Goal: Transaction & Acquisition: Purchase product/service

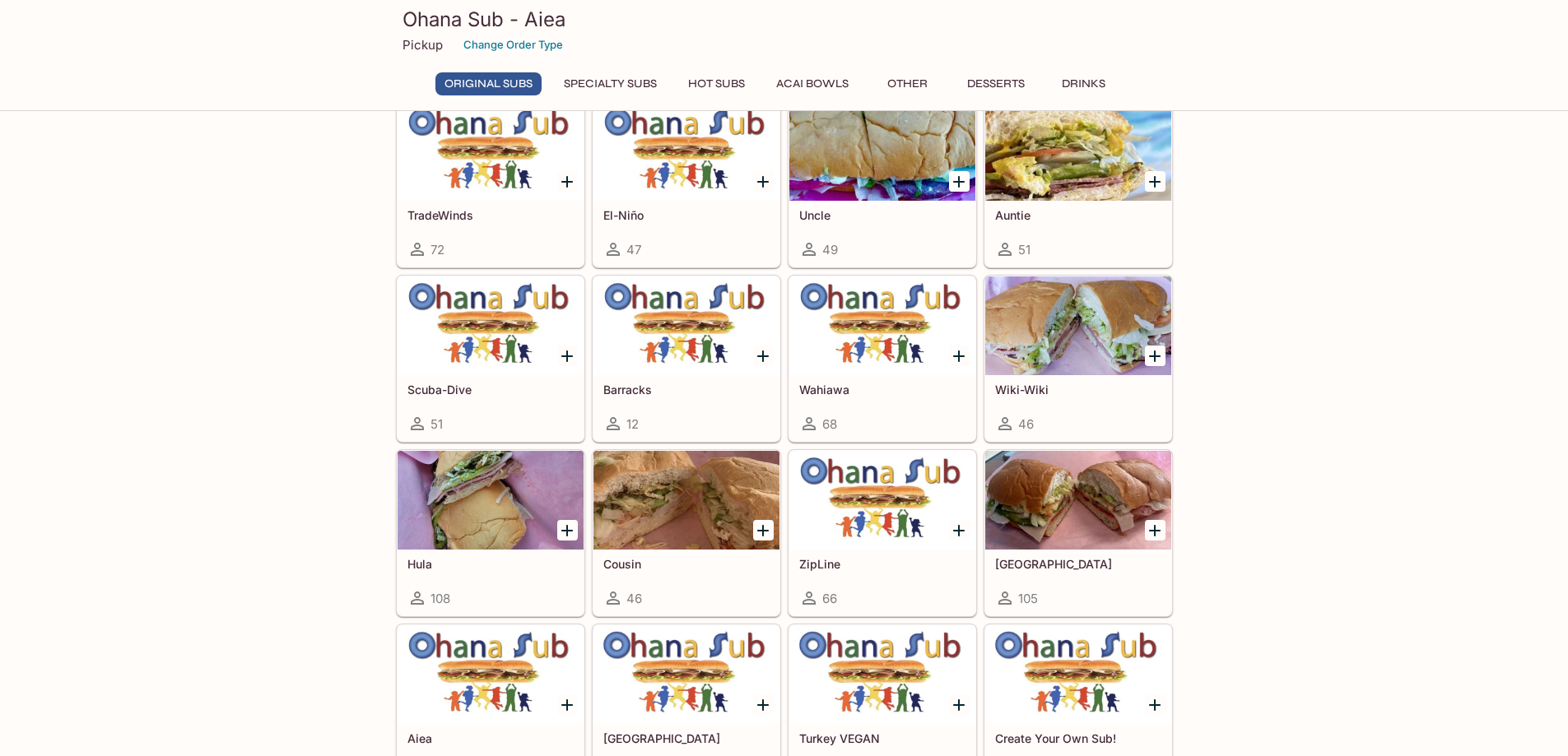
scroll to position [329, 0]
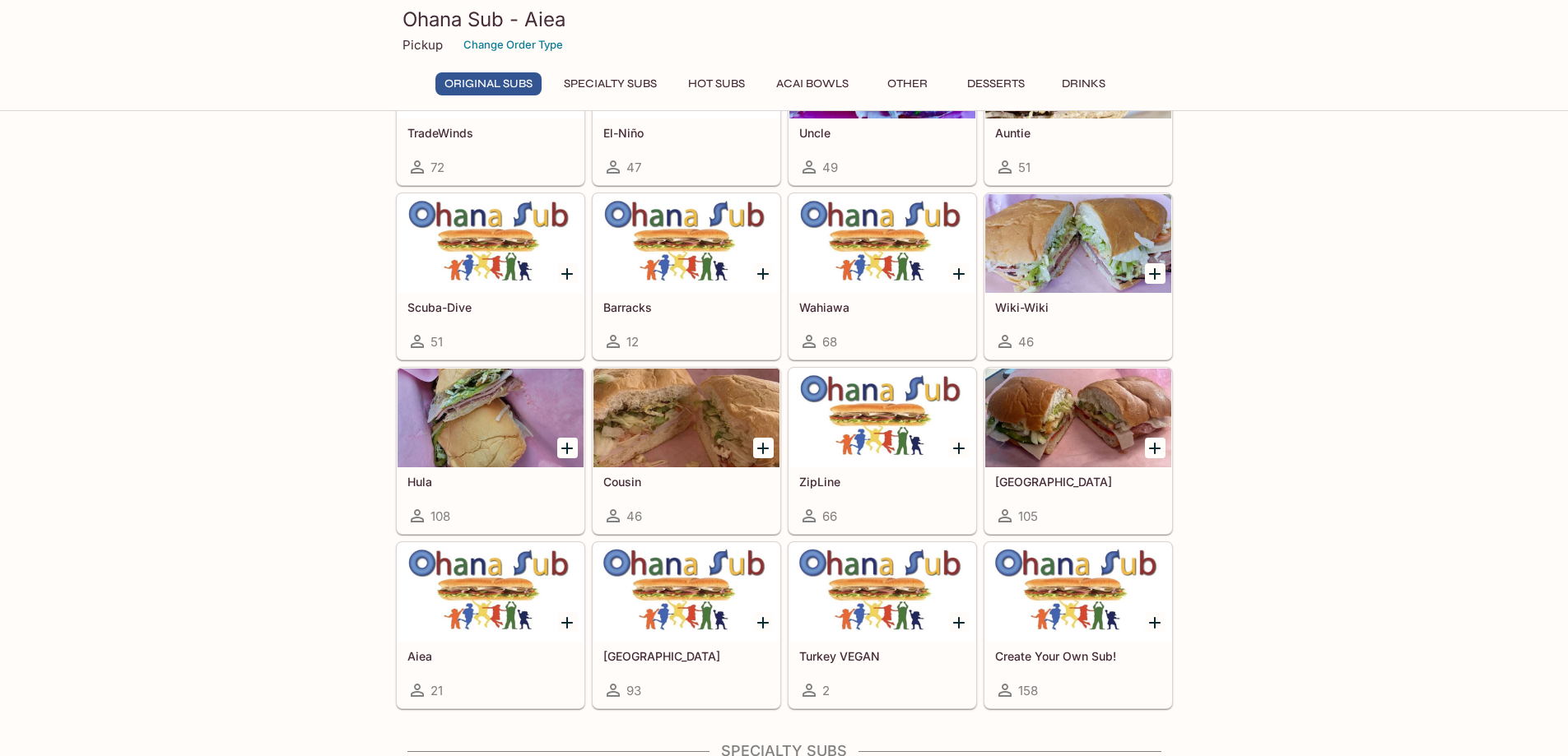
click at [1150, 620] on icon "Add Create Your Own Sub!" at bounding box center [1154, 623] width 19 height 19
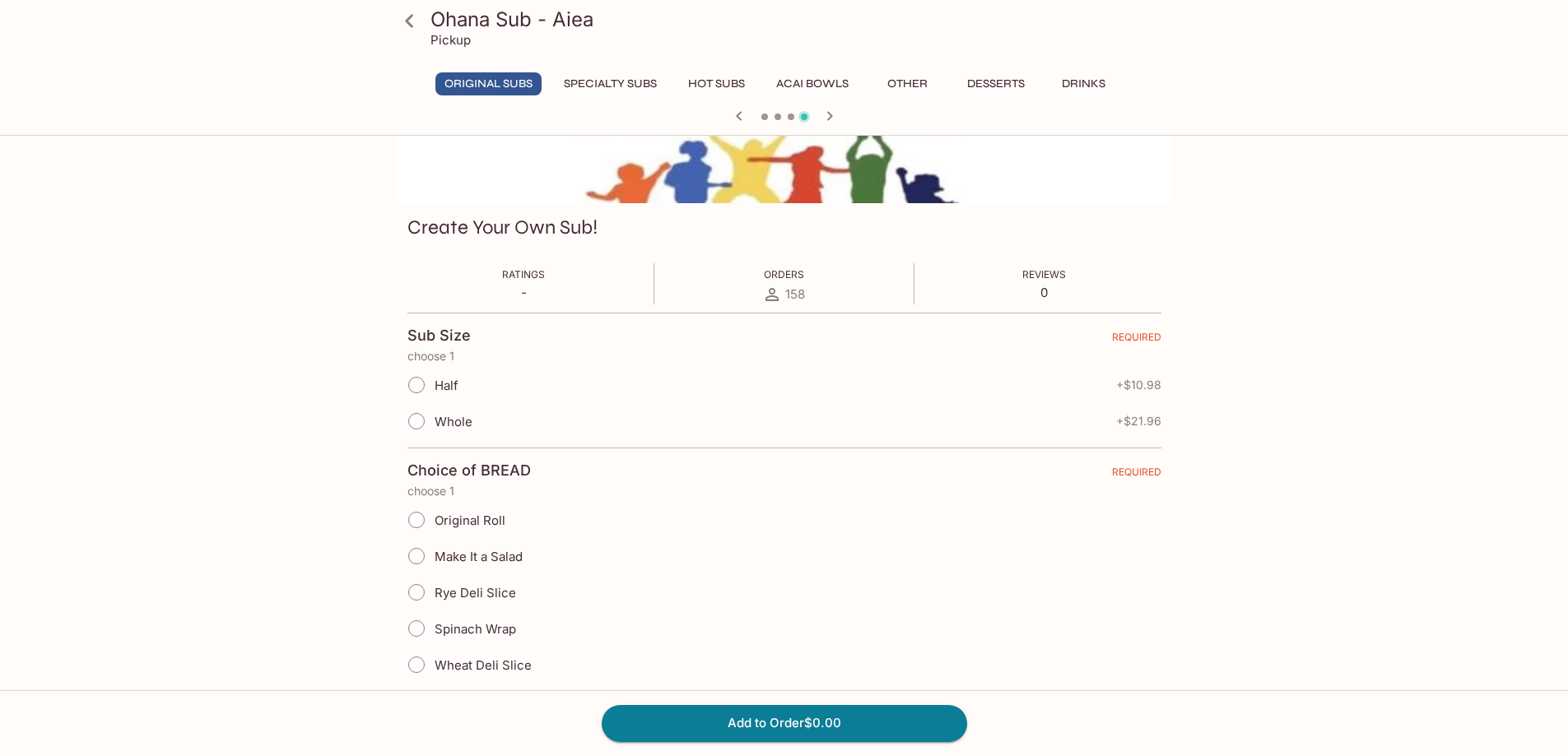
scroll to position [165, 0]
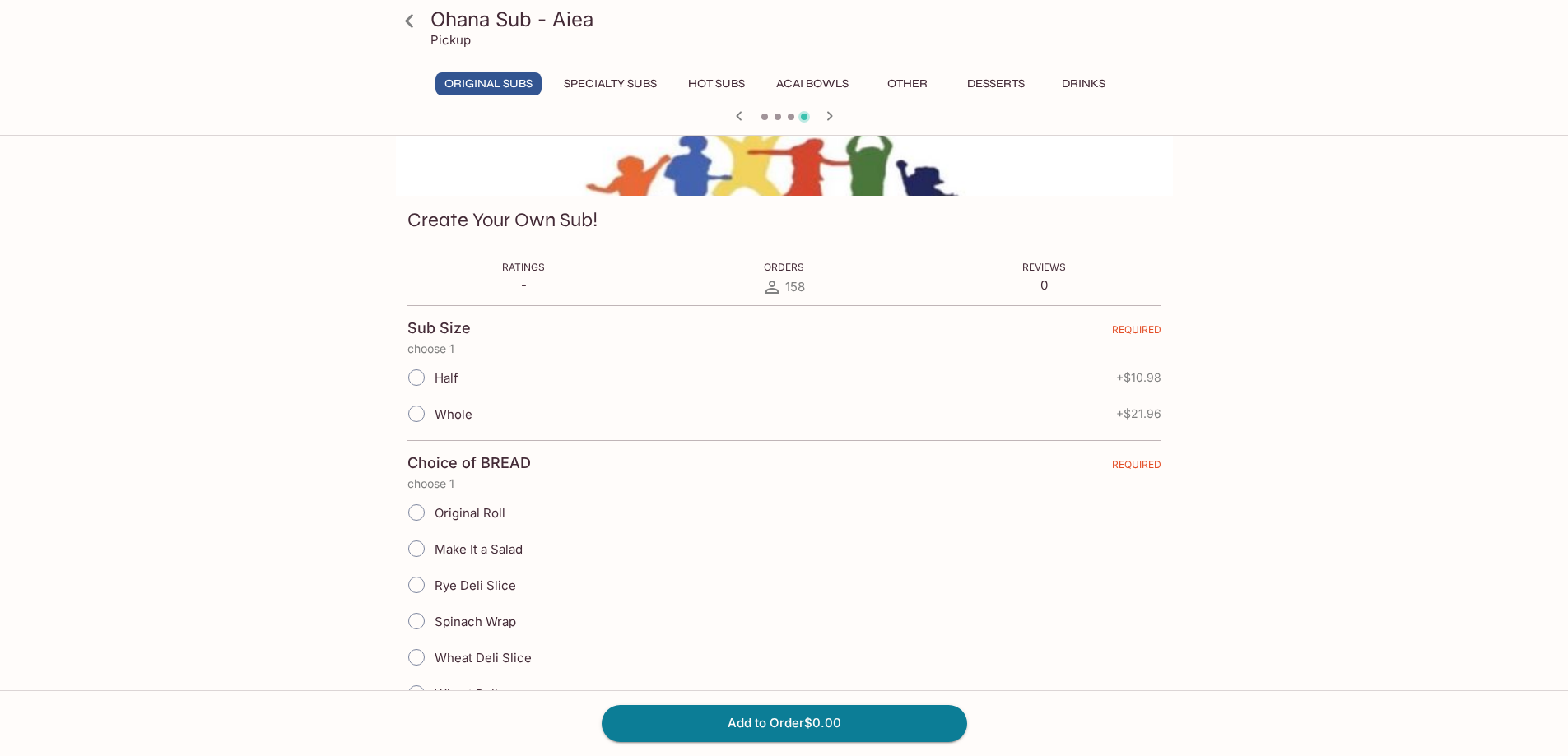
click at [418, 382] on input "Half" at bounding box center [417, 378] width 35 height 35
radio input "true"
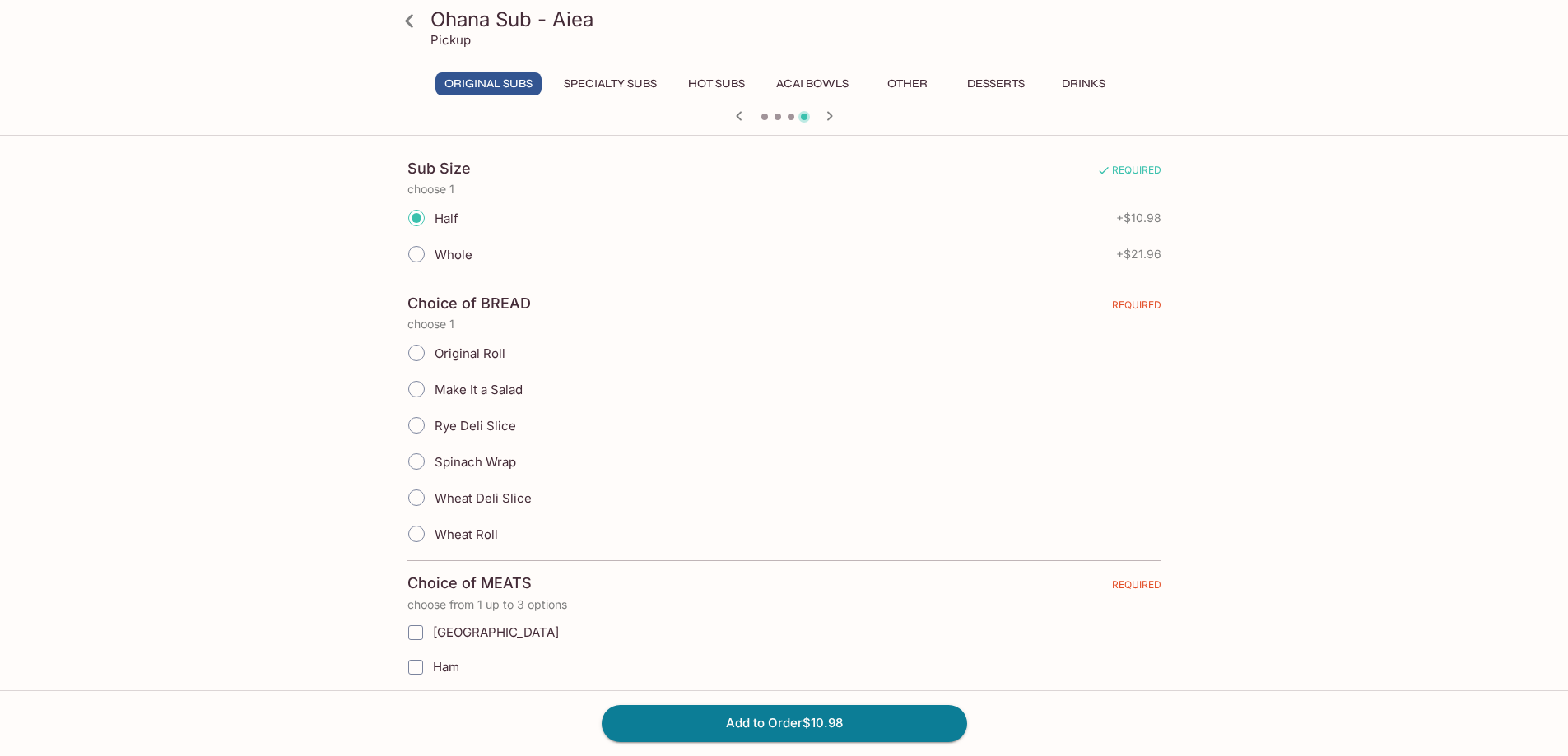
scroll to position [329, 0]
click at [421, 357] on input "Original Roll" at bounding box center [417, 348] width 35 height 35
radio input "true"
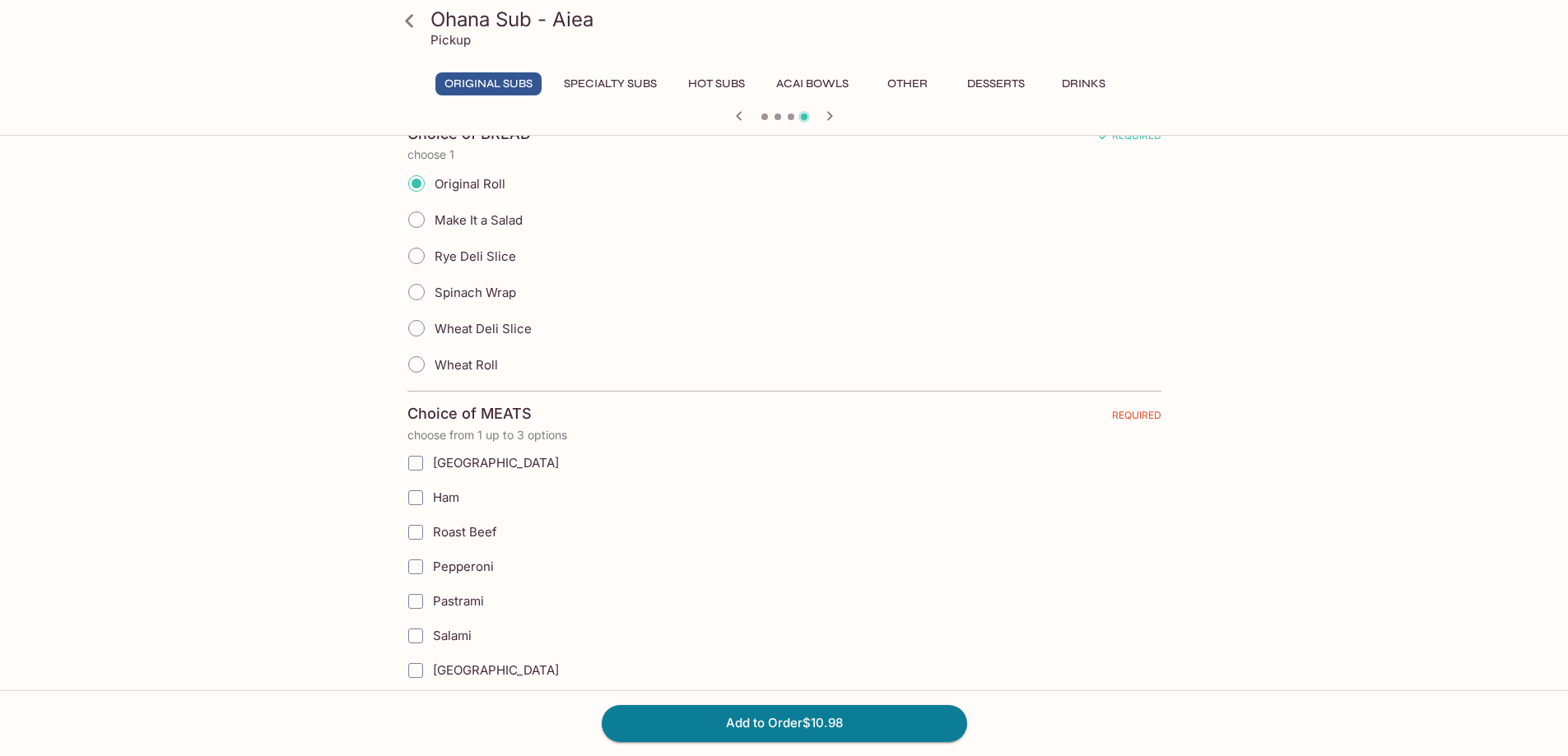
scroll to position [576, 0]
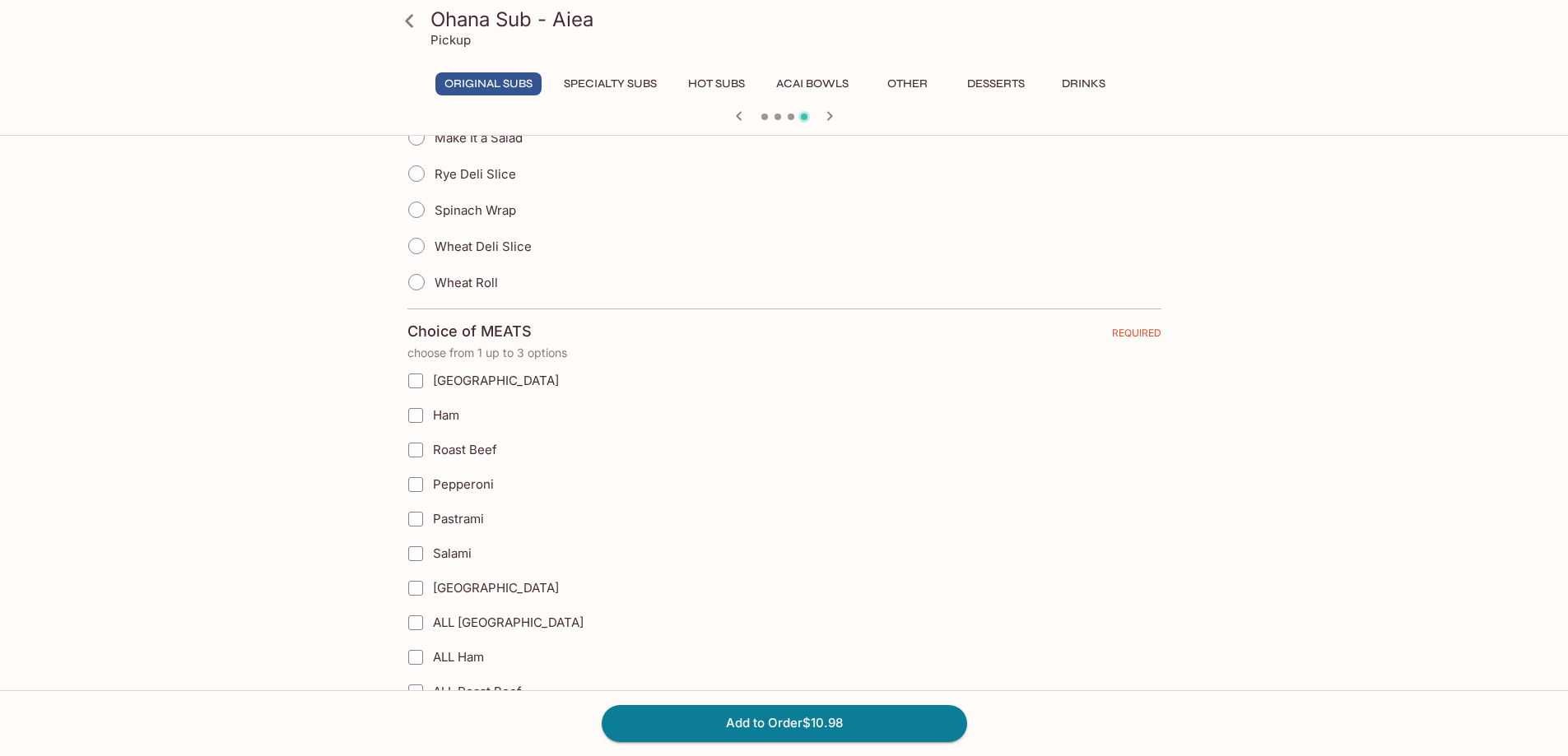
drag, startPoint x: 418, startPoint y: 382, endPoint x: 426, endPoint y: 390, distance: 11.3
click at [418, 381] on input "[GEOGRAPHIC_DATA]" at bounding box center [416, 381] width 33 height 33
click at [415, 391] on input "[GEOGRAPHIC_DATA]" at bounding box center [416, 381] width 33 height 33
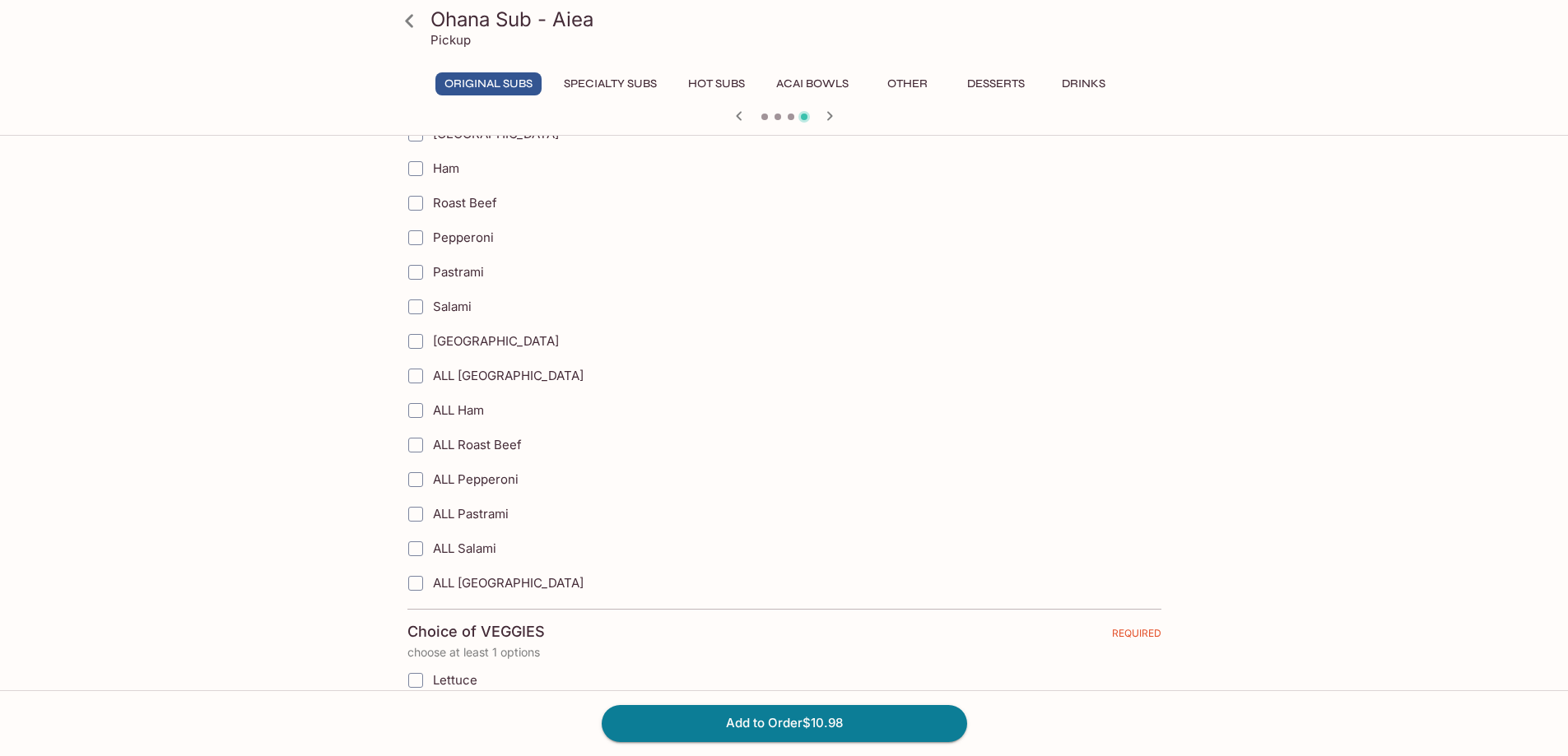
scroll to position [741, 0]
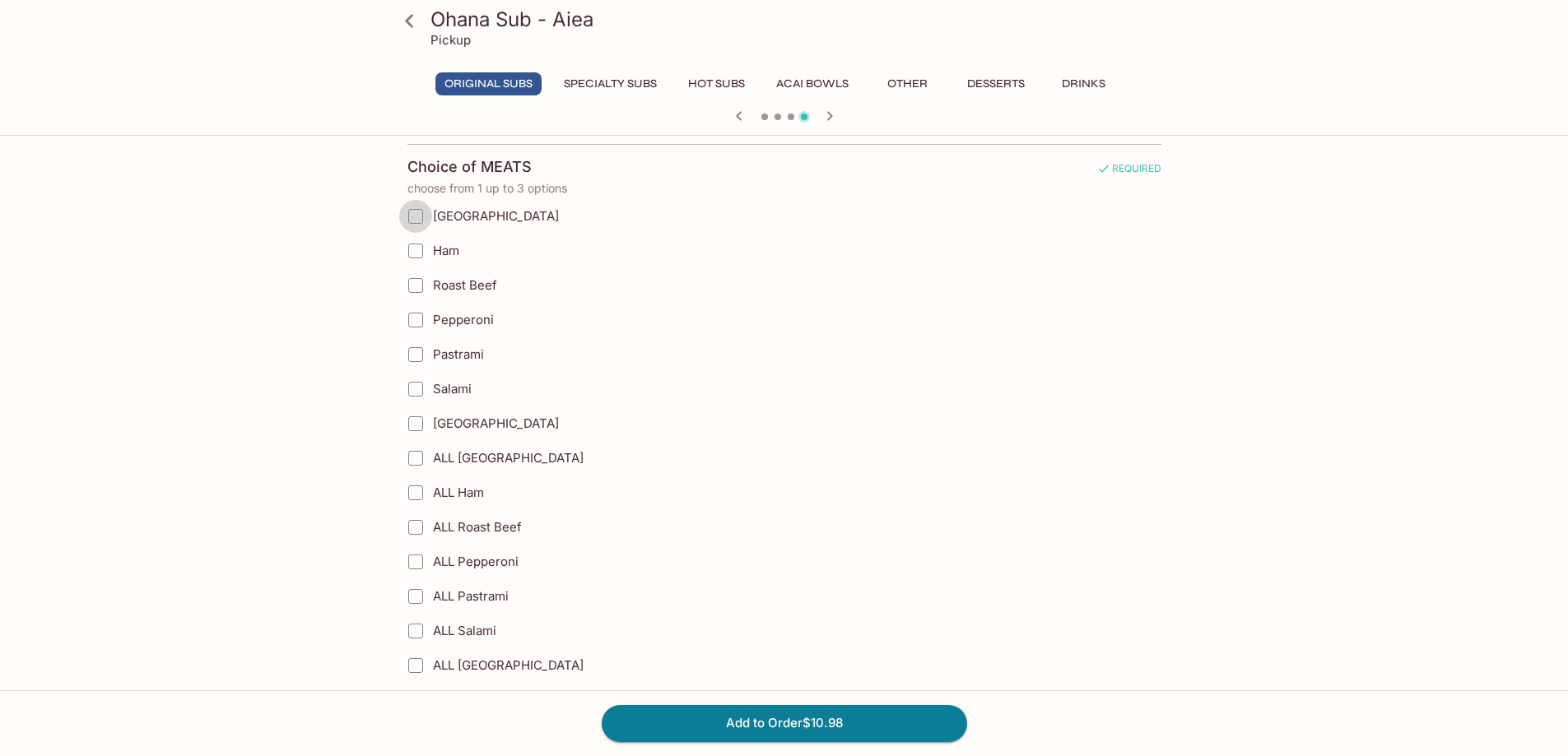
click at [413, 214] on input "[GEOGRAPHIC_DATA]" at bounding box center [416, 216] width 33 height 33
checkbox input "true"
click at [410, 251] on input "Ham" at bounding box center [416, 251] width 33 height 33
checkbox input "true"
click at [415, 214] on input "[GEOGRAPHIC_DATA]" at bounding box center [416, 216] width 33 height 33
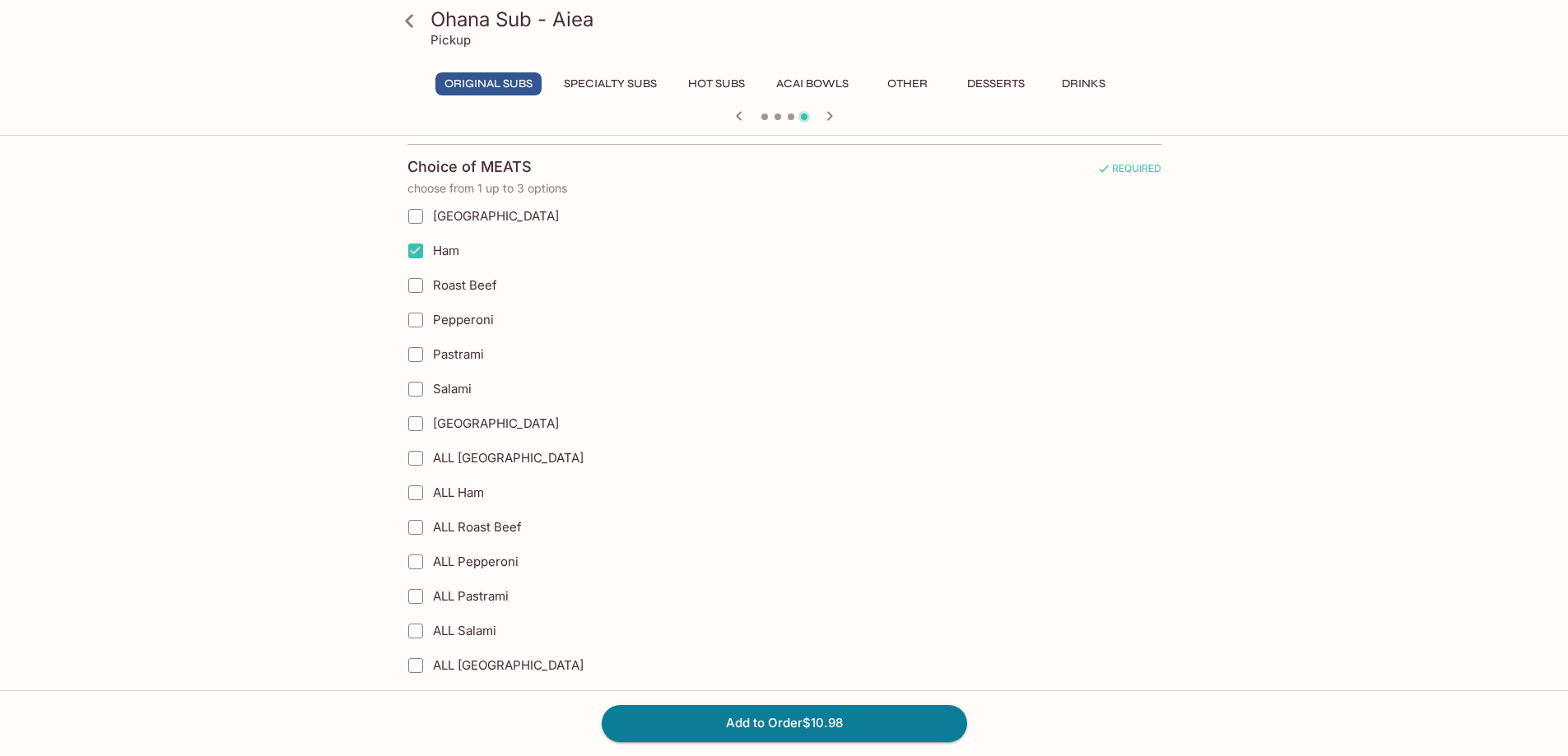
click at [417, 220] on input "[GEOGRAPHIC_DATA]" at bounding box center [416, 216] width 33 height 33
checkbox input "true"
click at [418, 250] on input "Ham" at bounding box center [416, 251] width 33 height 33
checkbox input "false"
click at [419, 289] on input "Roast Beef" at bounding box center [416, 285] width 33 height 33
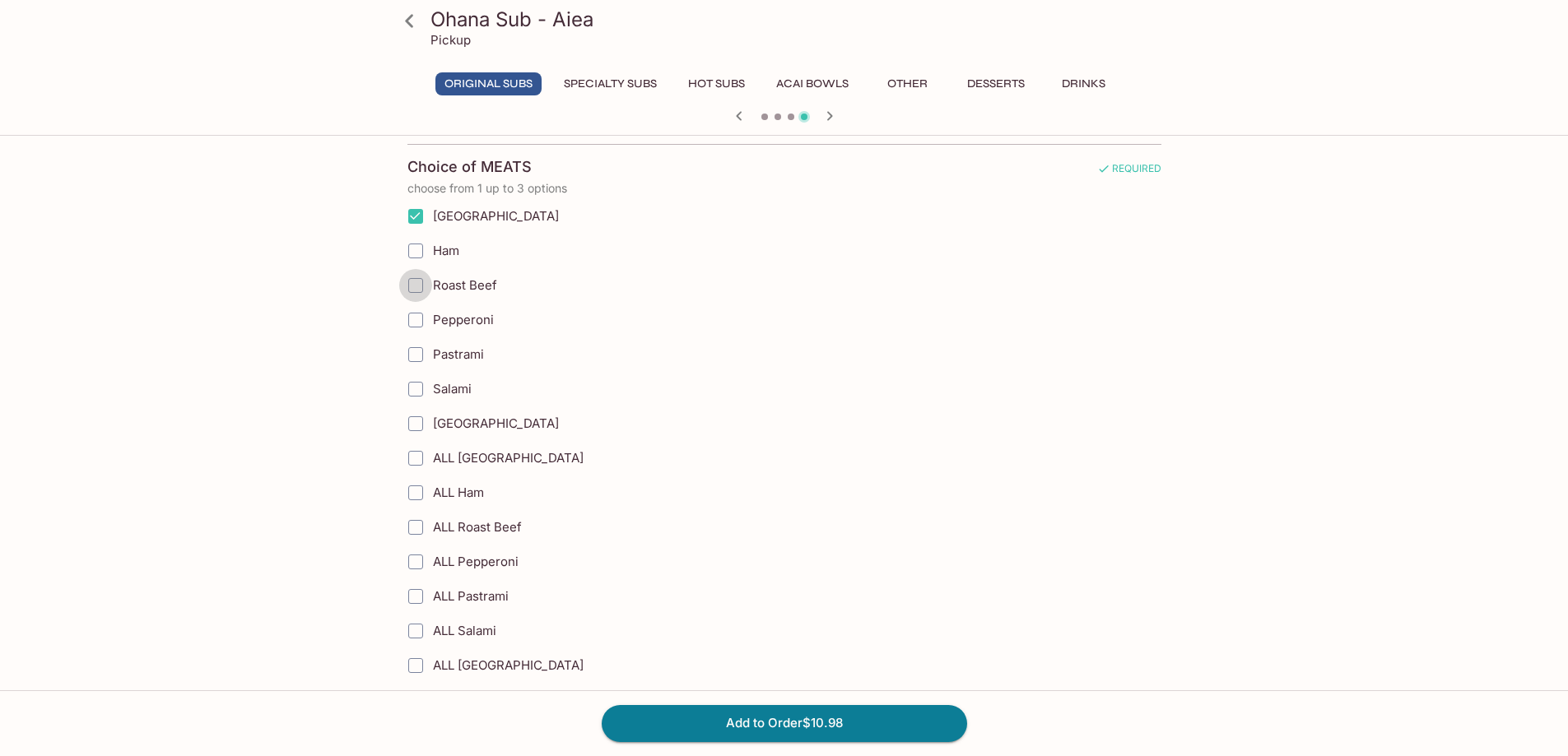
checkbox input "true"
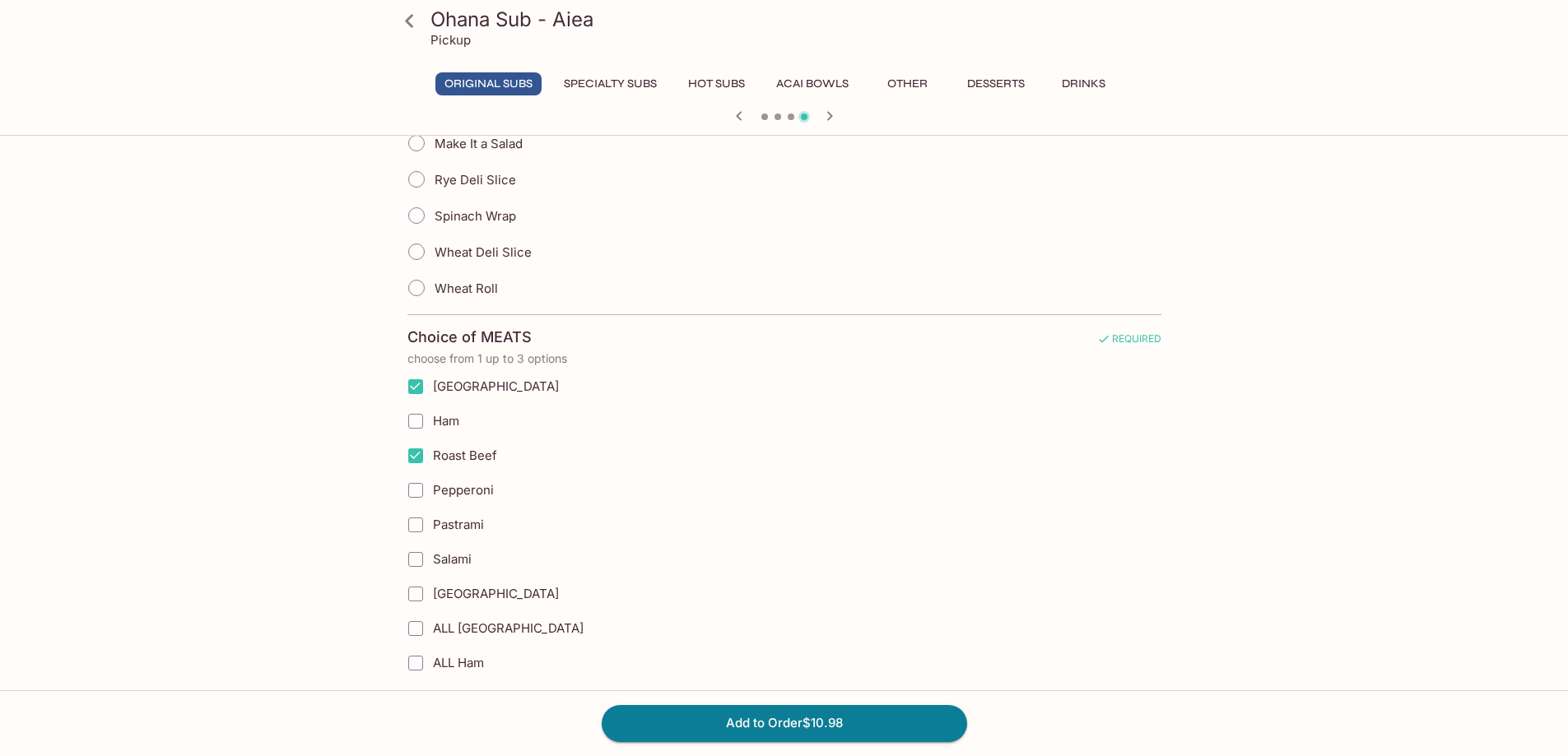
scroll to position [329, 0]
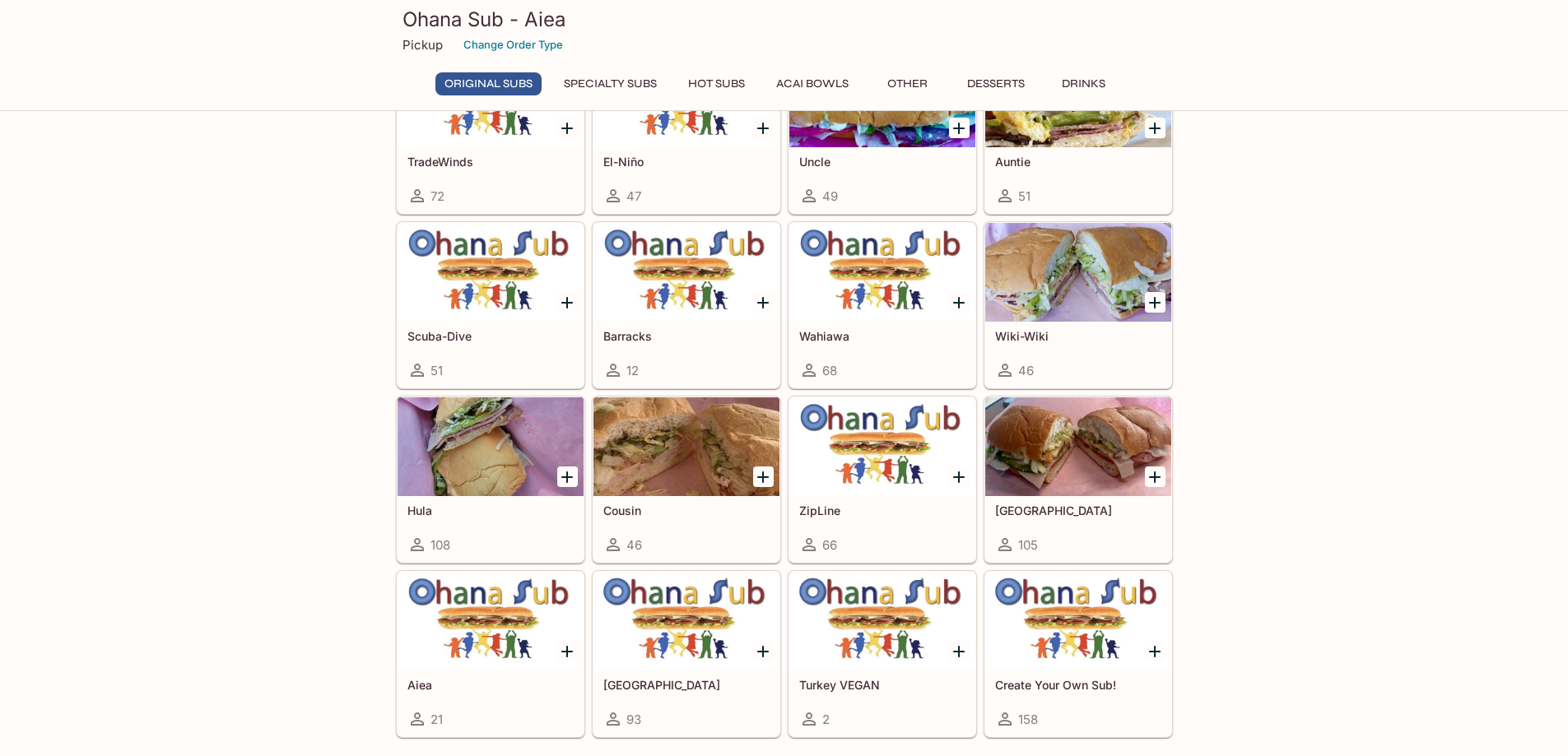
scroll to position [329, 0]
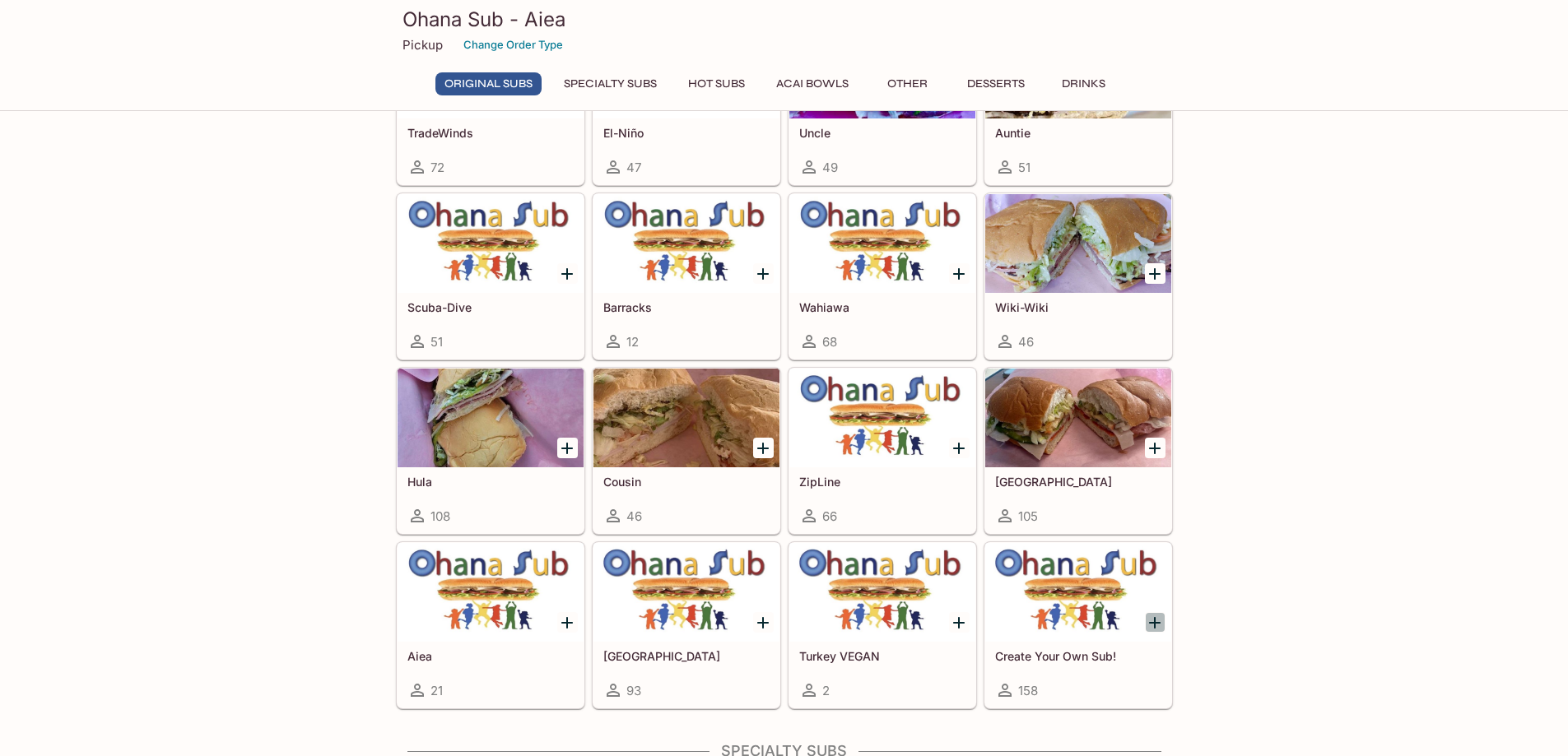
click at [1148, 621] on icon "Add Create Your Own Sub!" at bounding box center [1154, 623] width 19 height 19
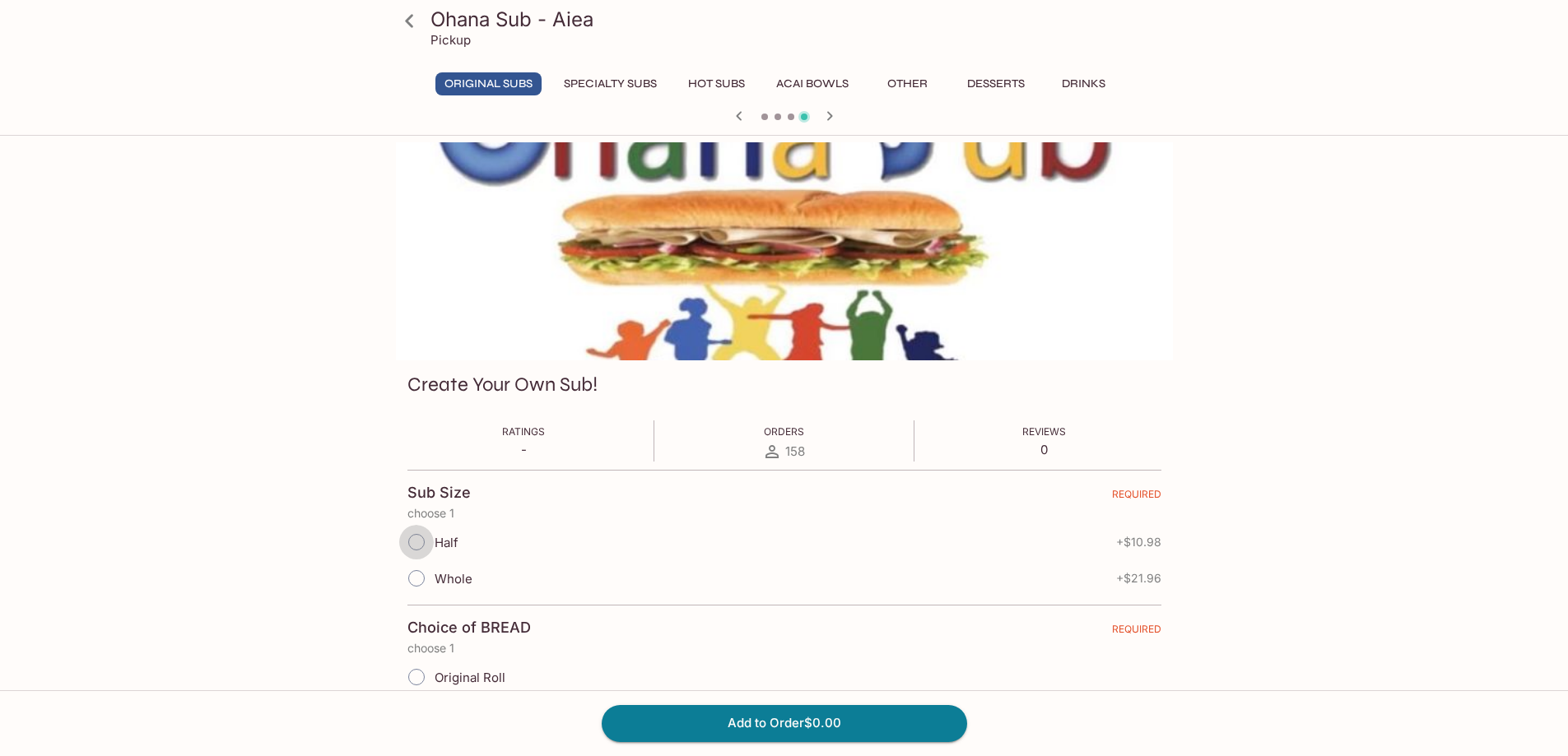
click at [423, 542] on input "Half" at bounding box center [417, 542] width 35 height 35
radio input "true"
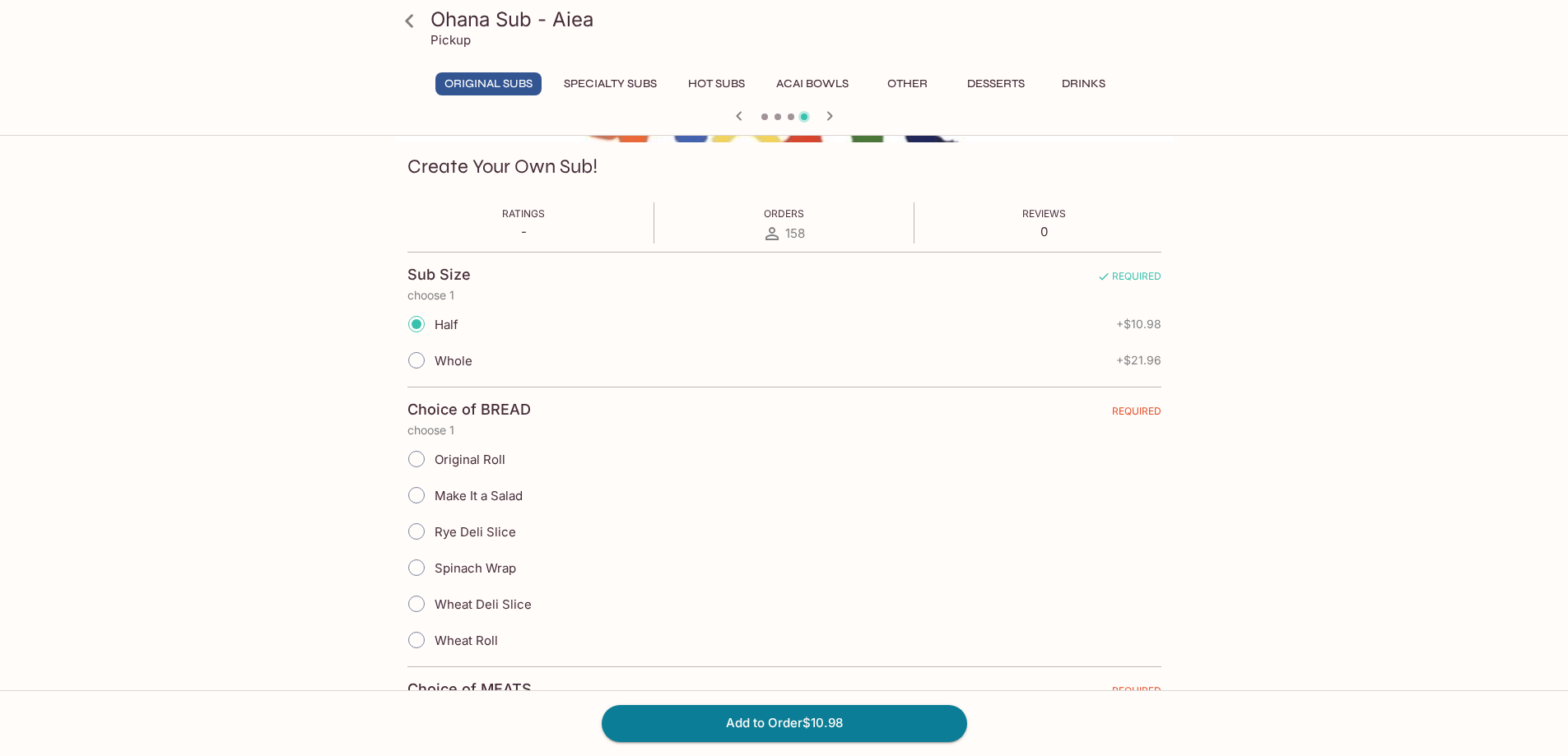
scroll to position [247, 0]
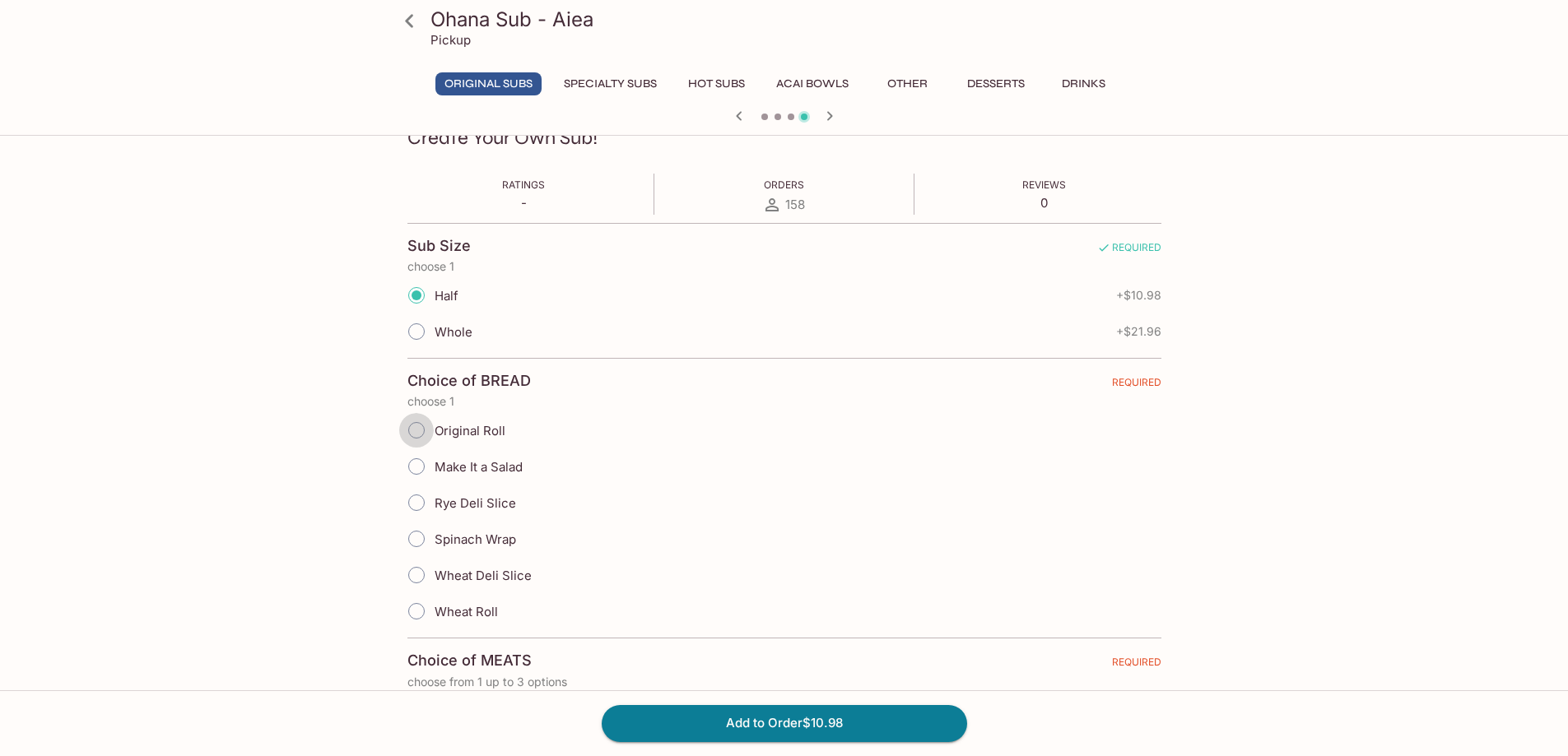
click at [424, 426] on input "Original Roll" at bounding box center [417, 430] width 35 height 35
radio input "true"
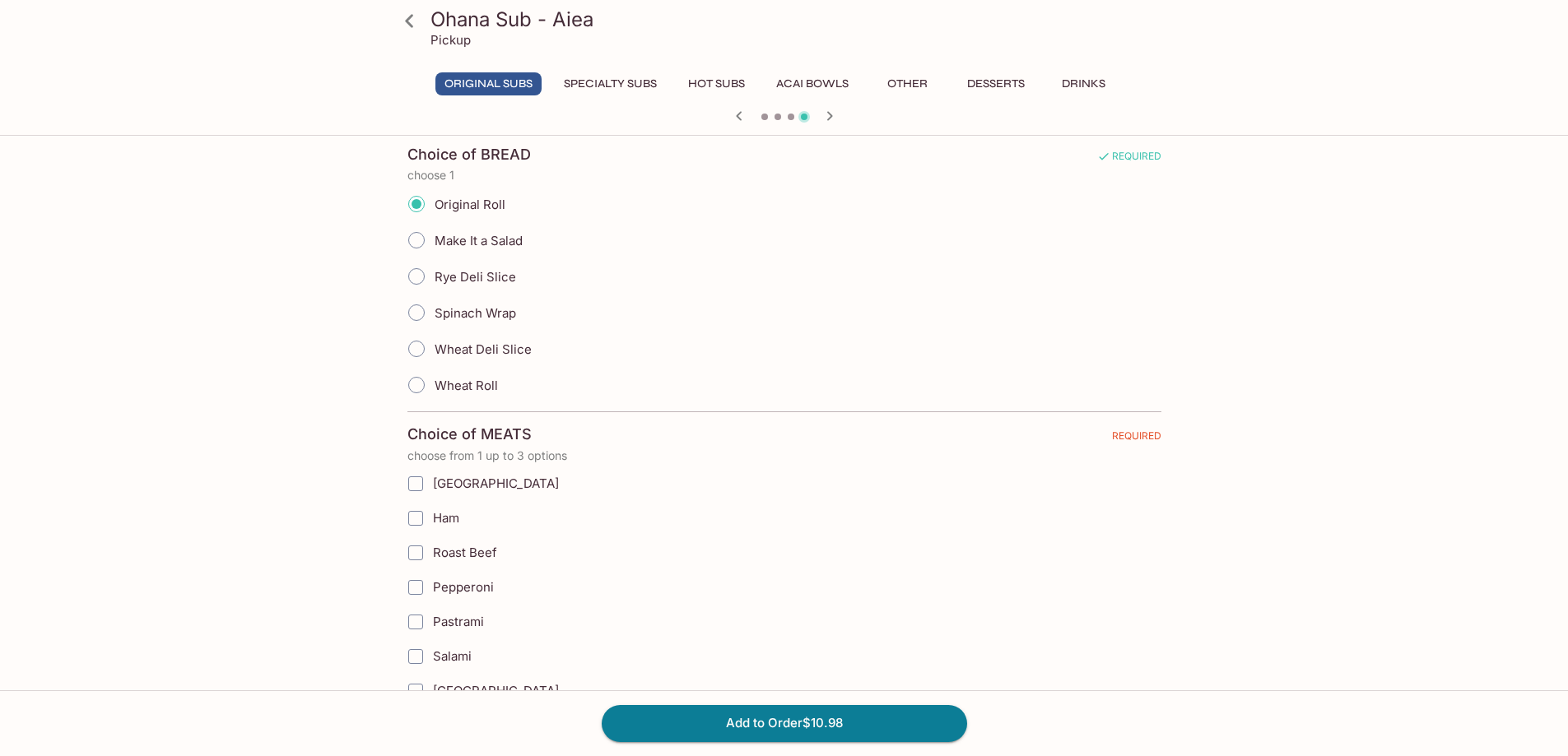
scroll to position [494, 0]
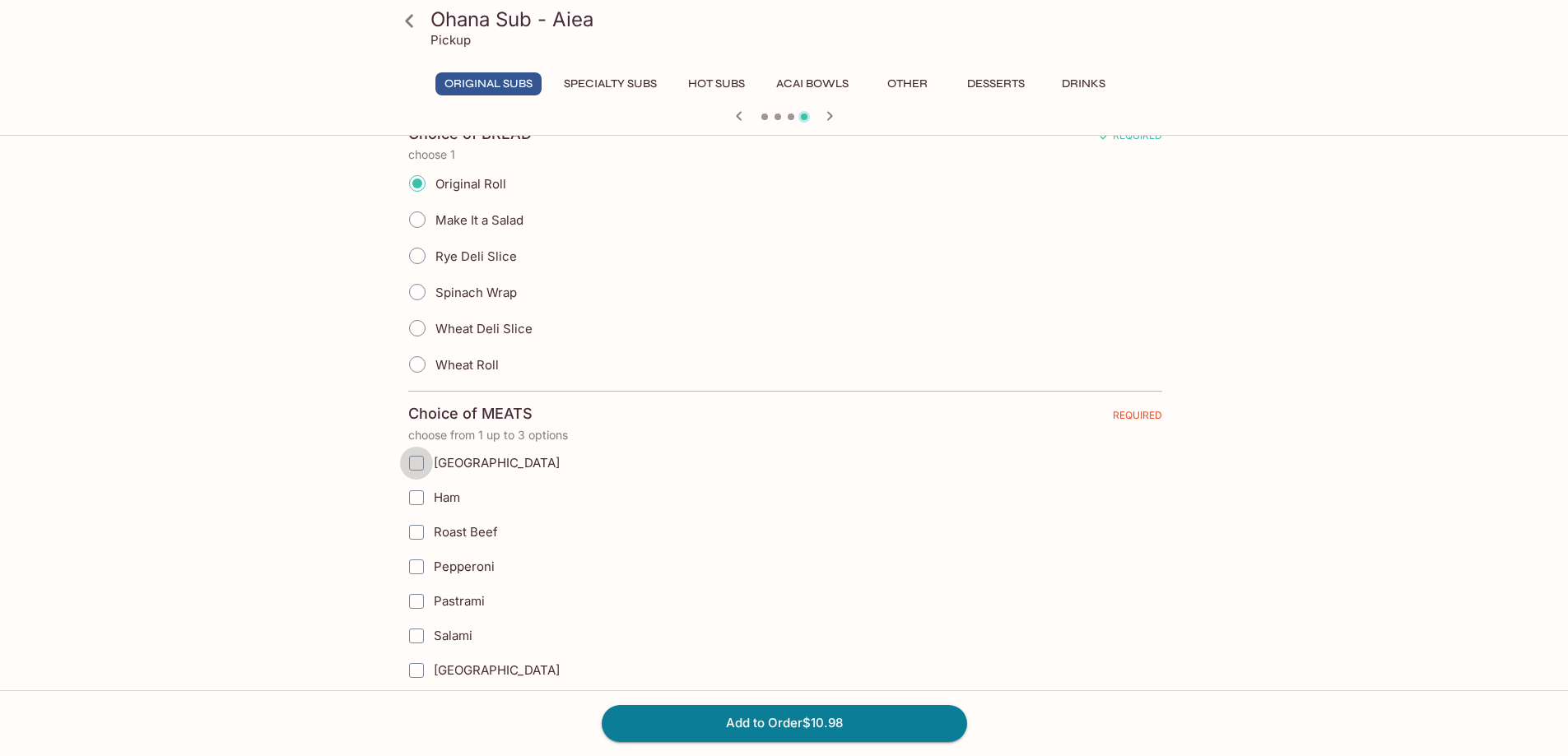
click at [428, 455] on input "[GEOGRAPHIC_DATA]" at bounding box center [417, 463] width 33 height 33
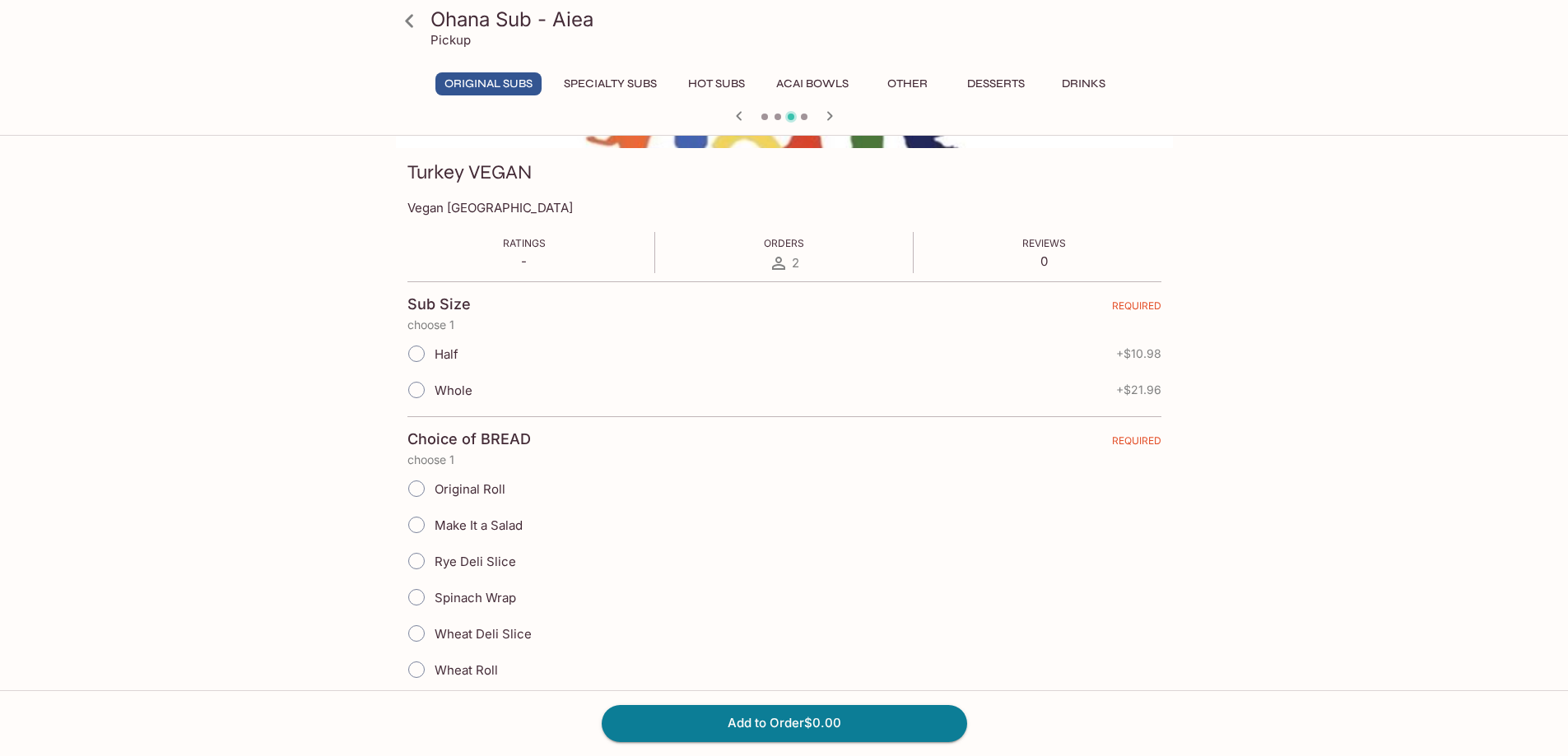
scroll to position [165, 0]
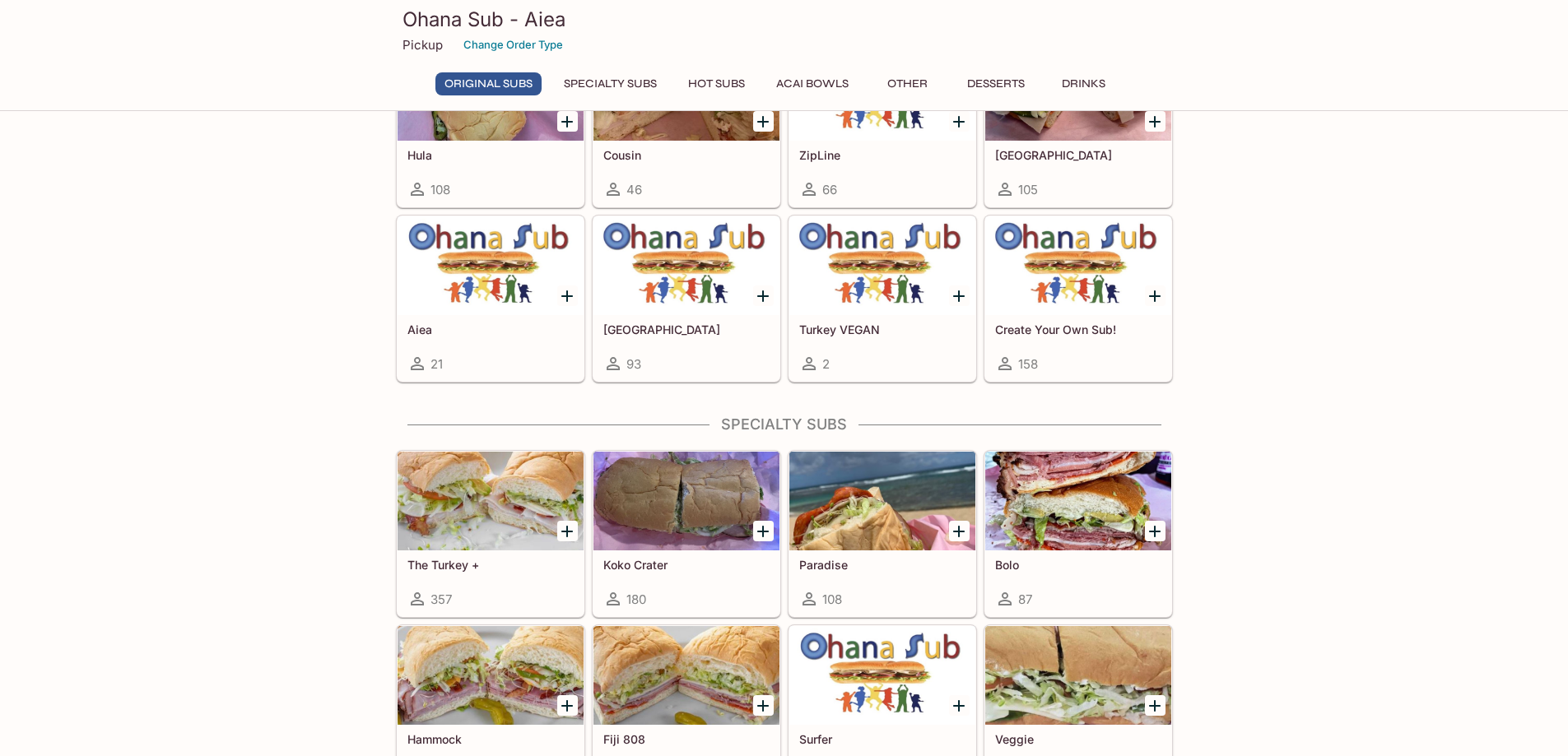
scroll to position [659, 0]
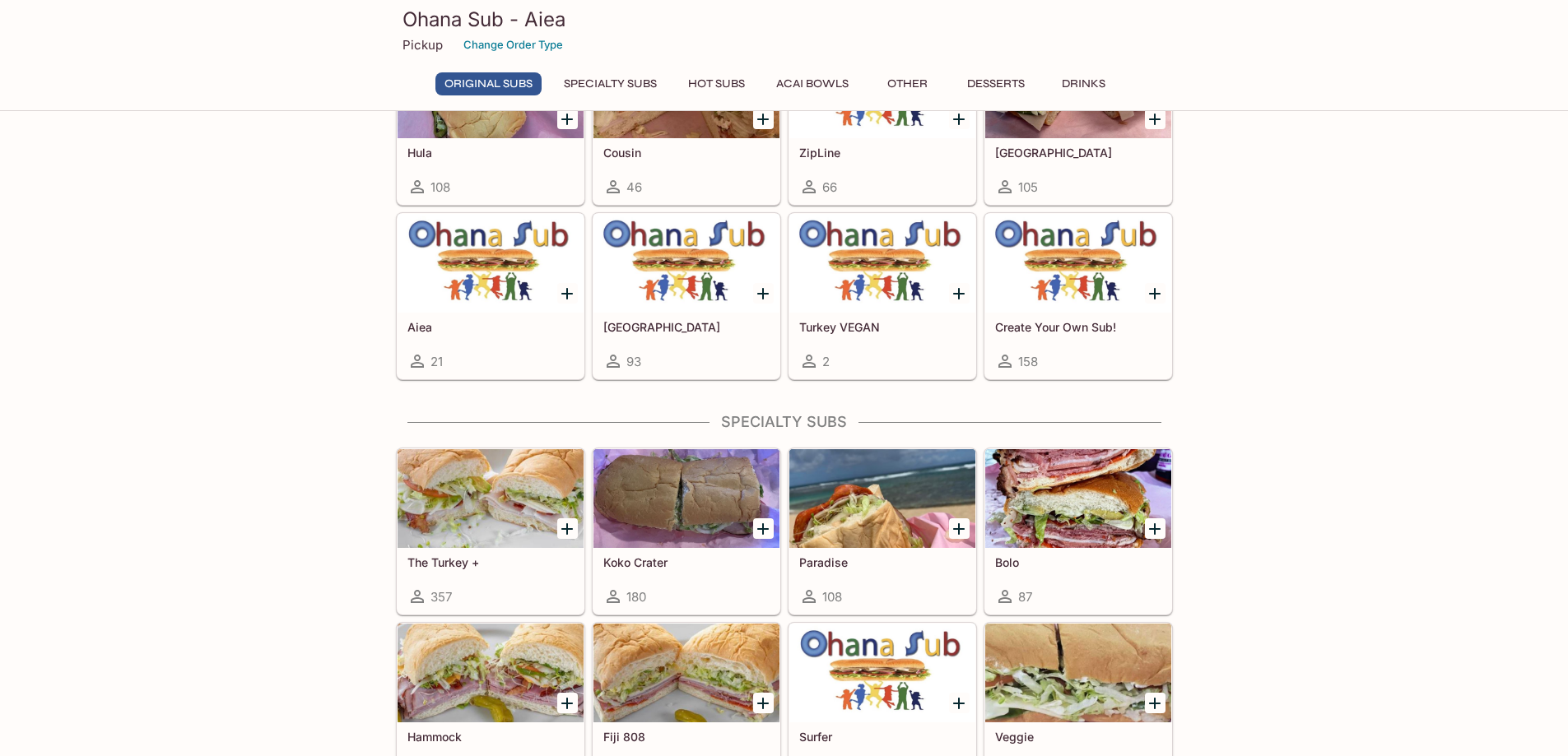
click at [1154, 297] on icon "Add Create Your Own Sub!" at bounding box center [1154, 294] width 12 height 12
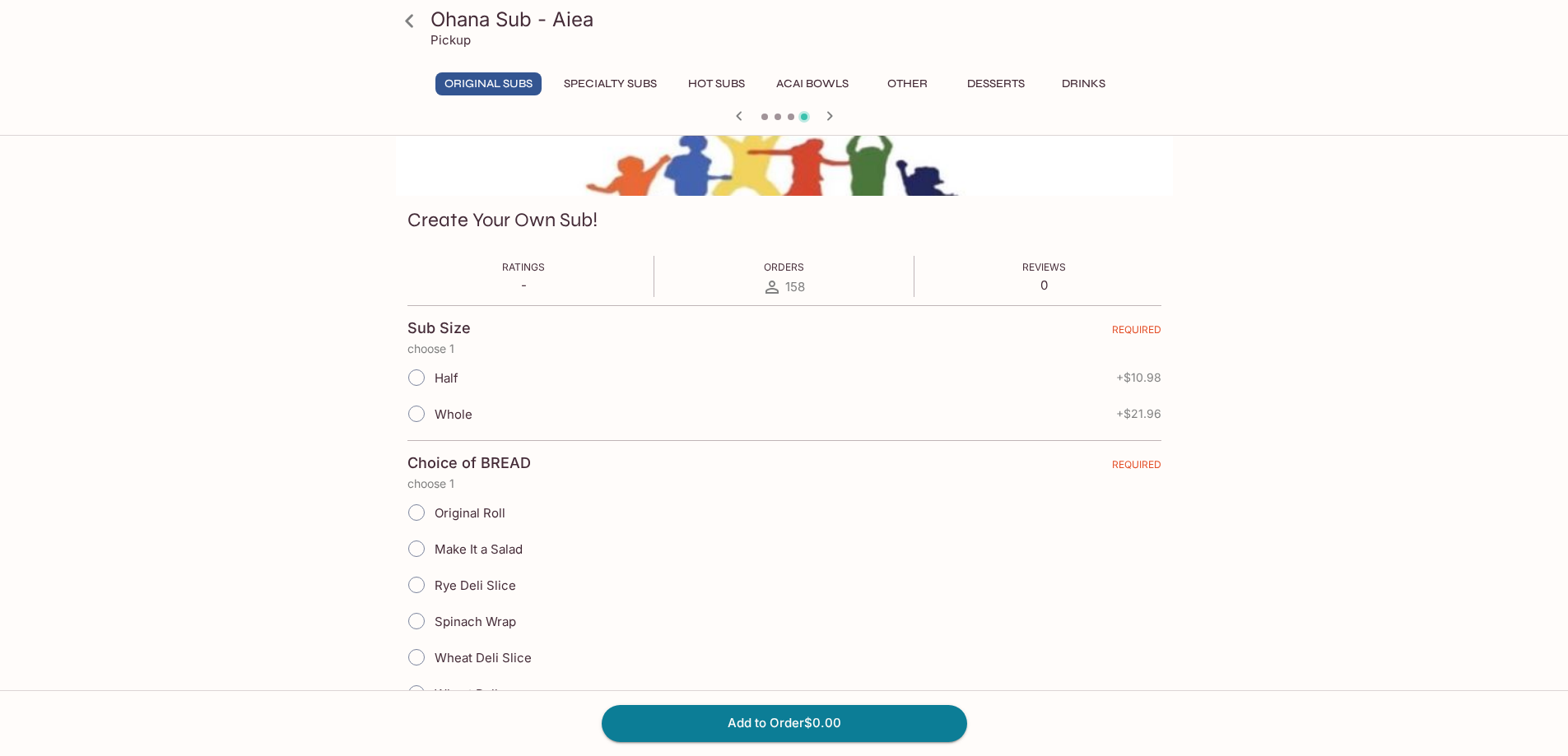
scroll to position [247, 0]
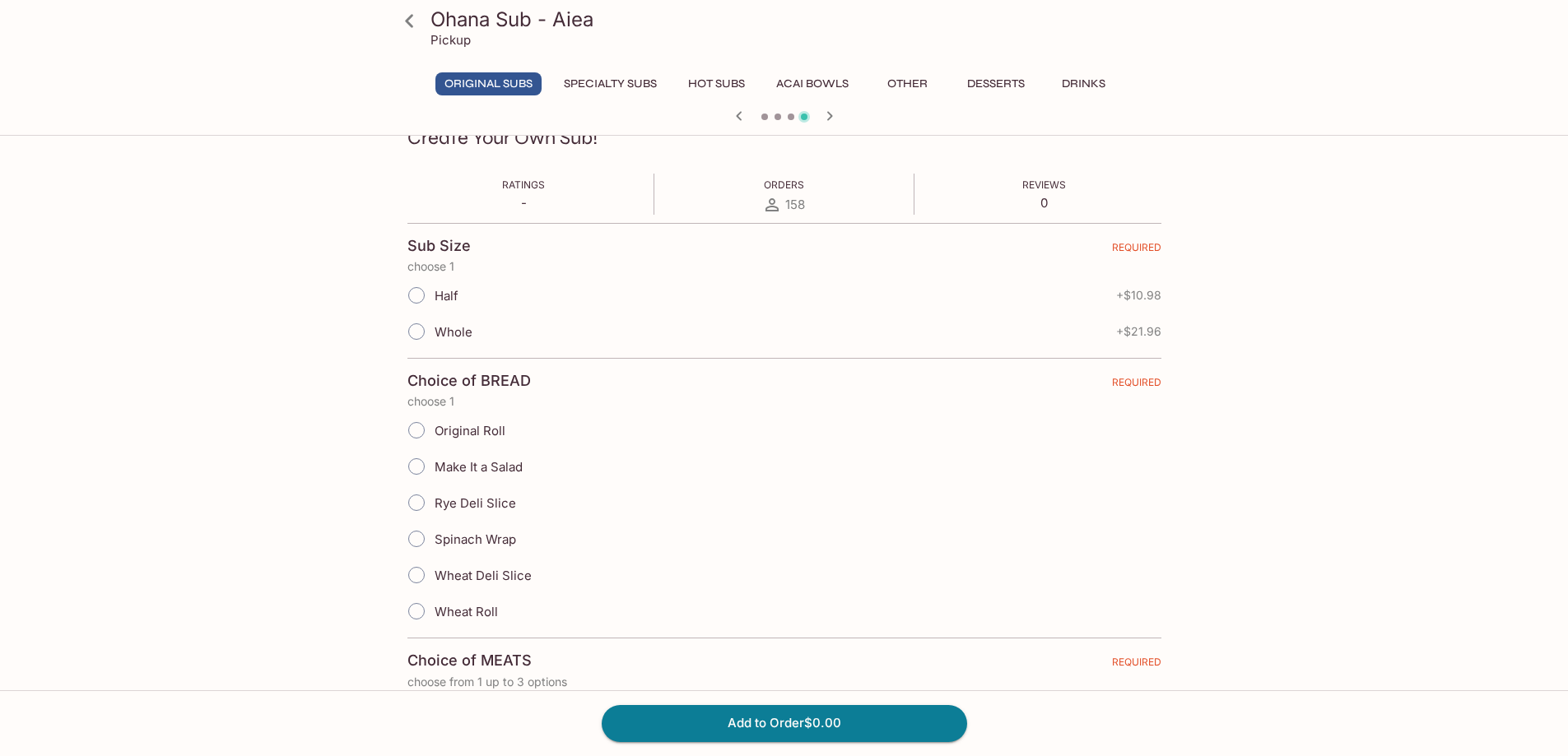
drag, startPoint x: 414, startPoint y: 293, endPoint x: 417, endPoint y: 305, distance: 12.4
click at [415, 293] on input "Half" at bounding box center [417, 295] width 35 height 35
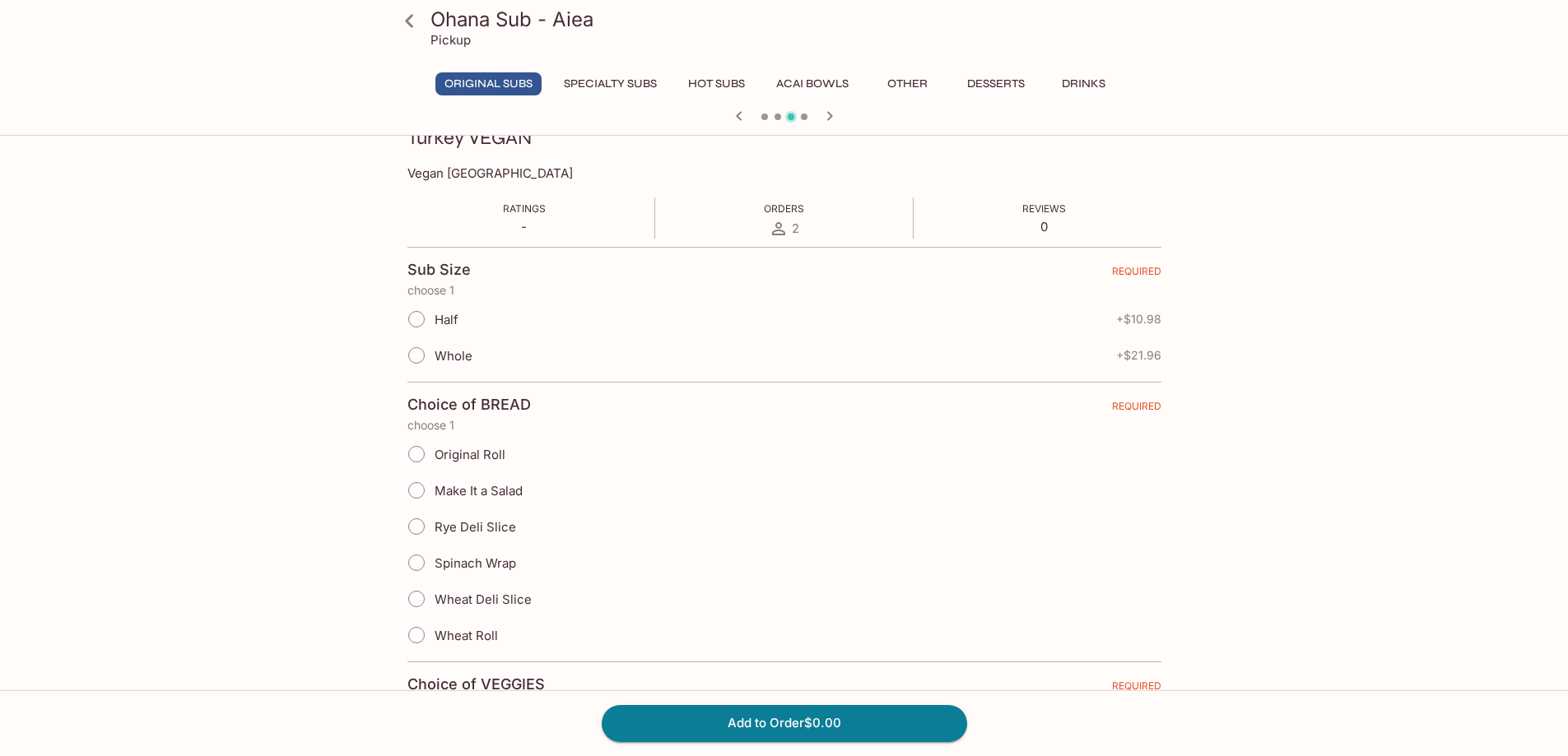
click at [825, 115] on icon "button" at bounding box center [829, 116] width 19 height 19
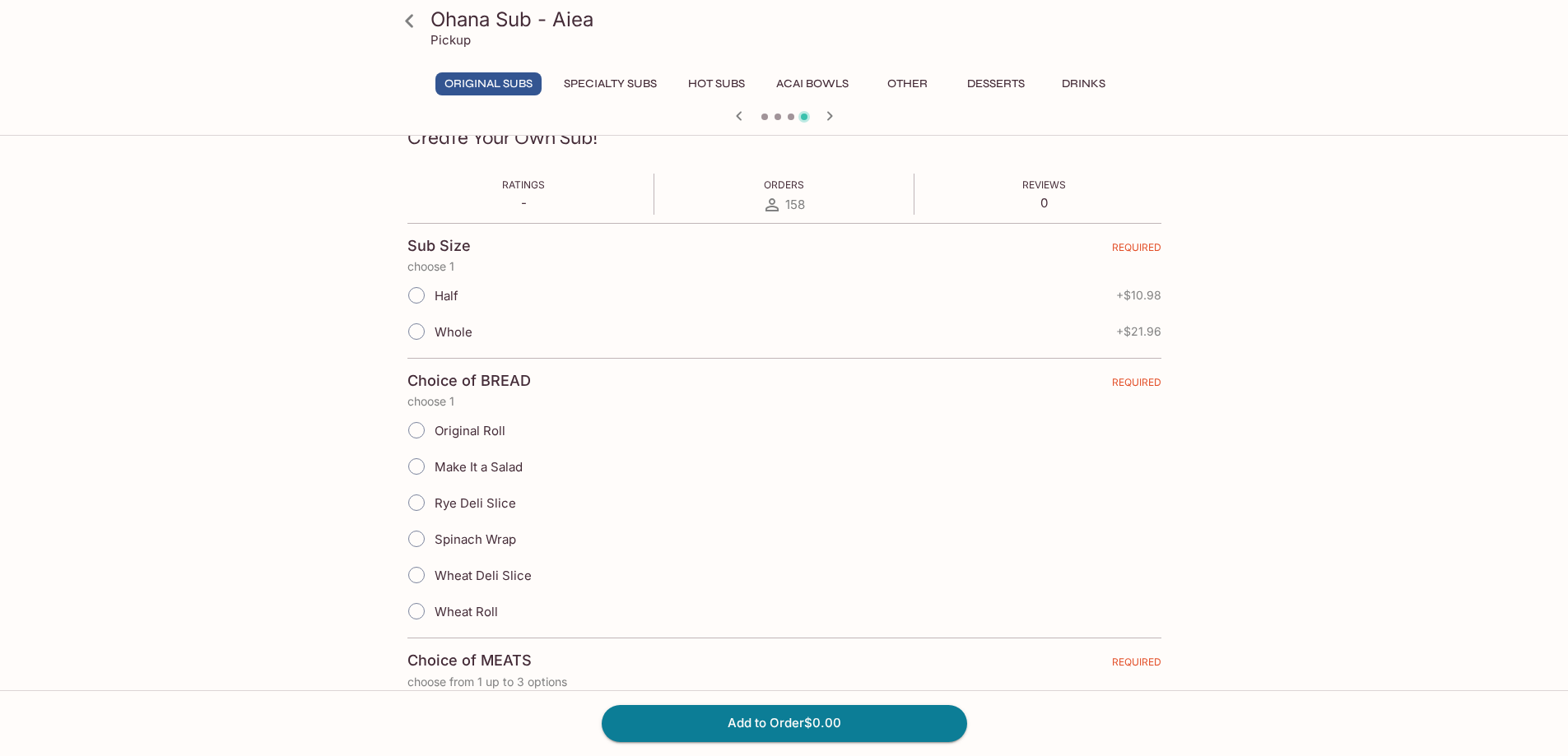
click at [455, 296] on span "Half" at bounding box center [446, 296] width 24 height 15
click at [434, 296] on input "Half" at bounding box center [417, 295] width 35 height 35
radio input "true"
click at [458, 429] on span "Original Roll" at bounding box center [470, 431] width 70 height 15
click at [434, 429] on input "Original Roll" at bounding box center [417, 430] width 35 height 35
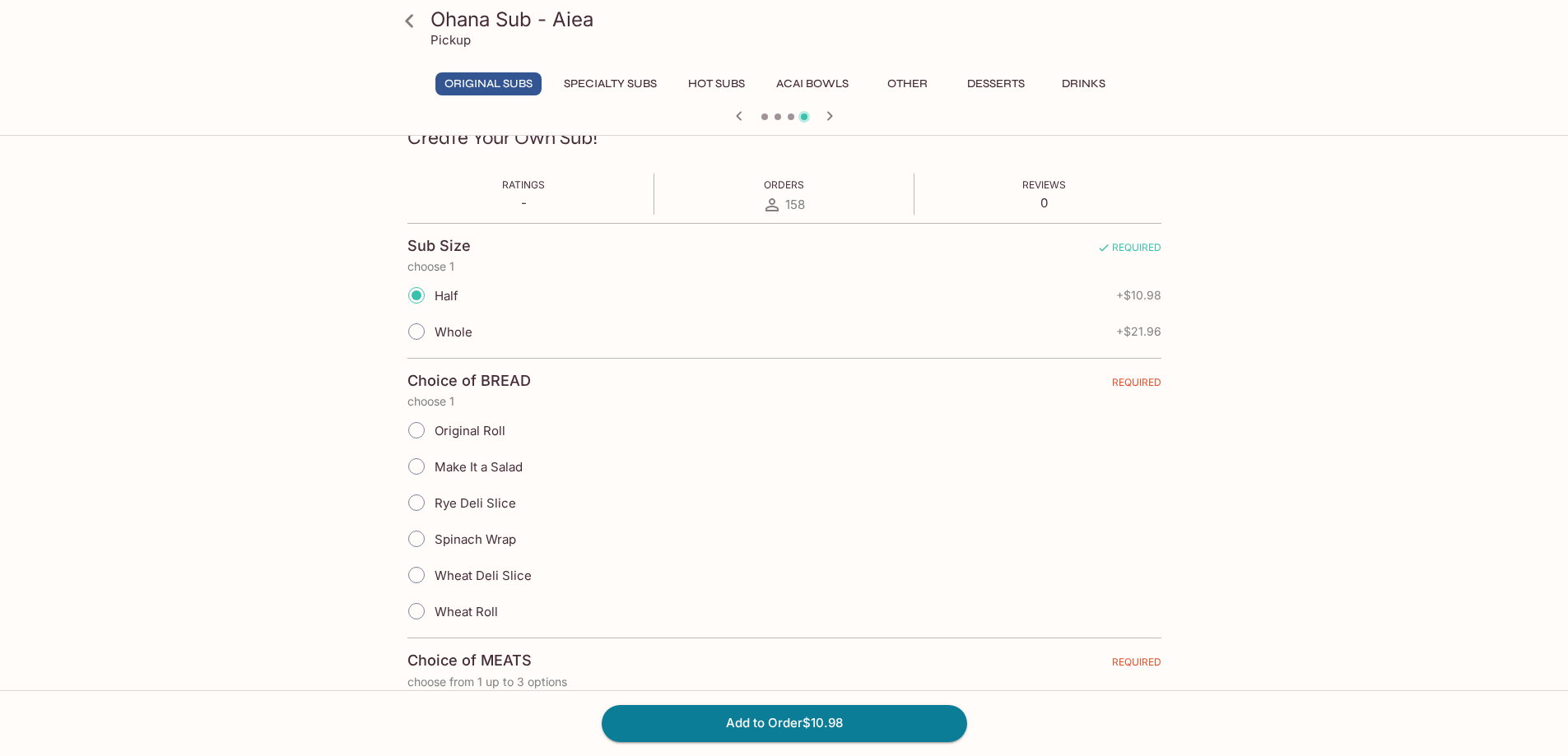
radio input "true"
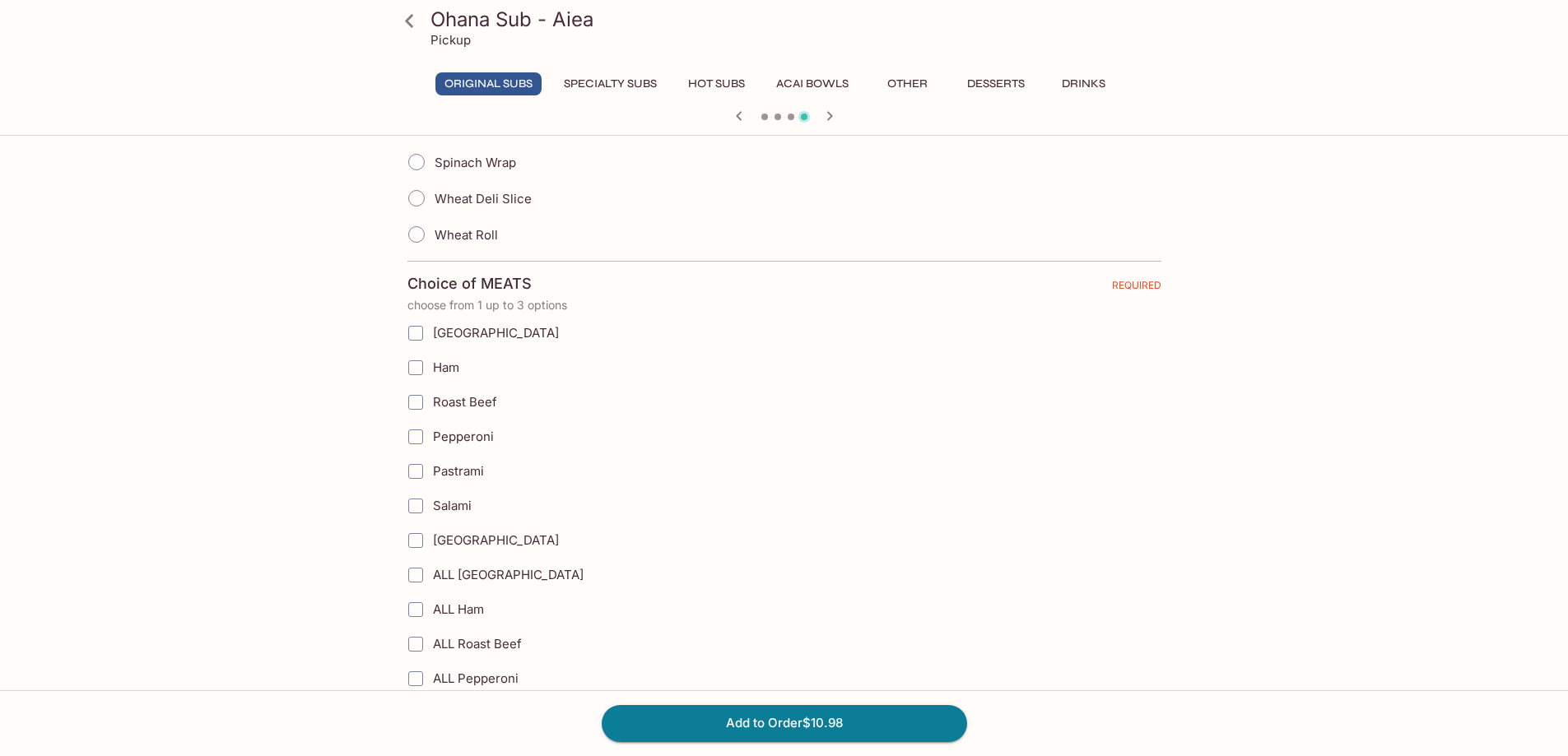
scroll to position [659, 0]
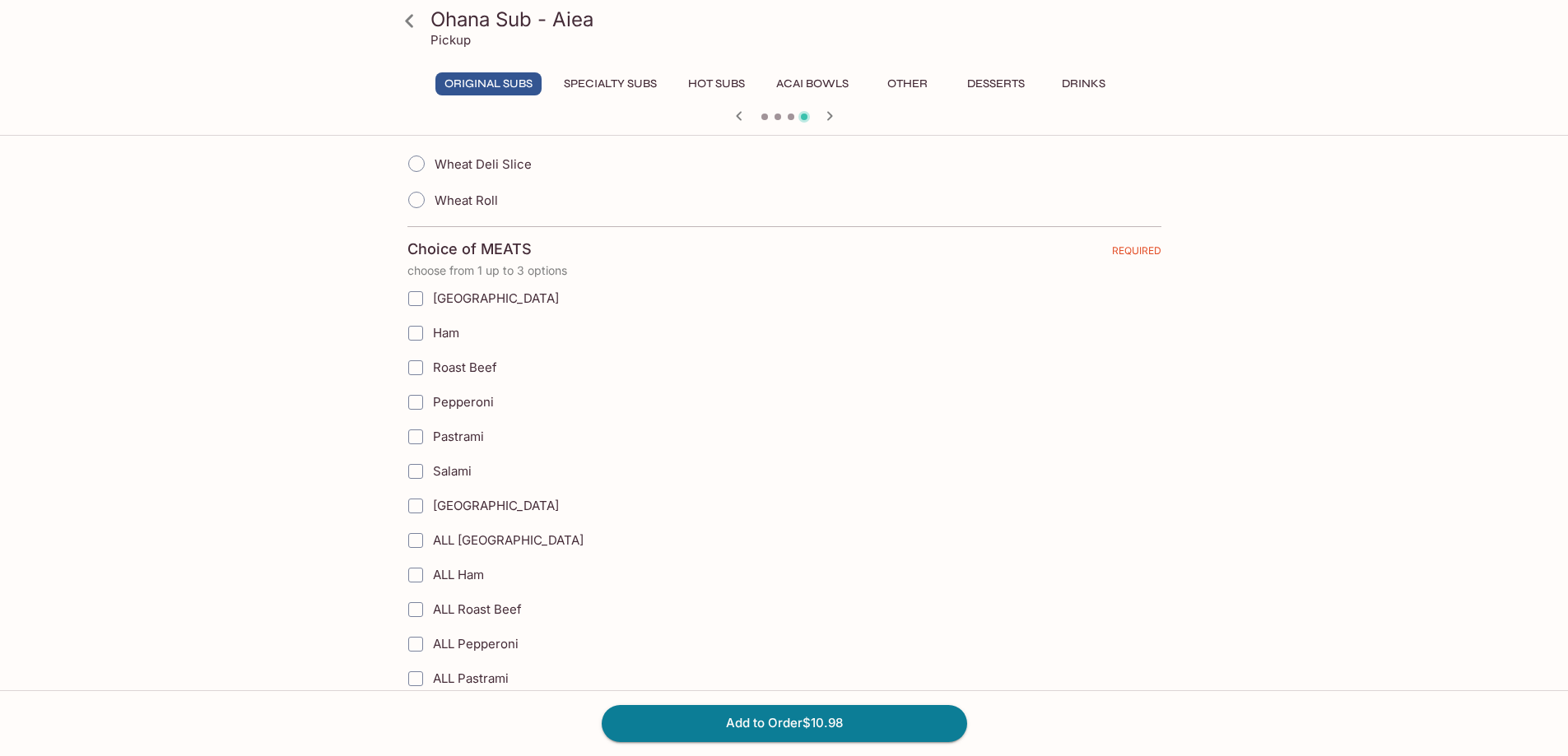
click at [453, 297] on span "[GEOGRAPHIC_DATA]" at bounding box center [496, 298] width 126 height 15
click at [432, 297] on input "[GEOGRAPHIC_DATA]" at bounding box center [416, 299] width 33 height 33
checkbox input "true"
click at [457, 369] on span "Roast Beef" at bounding box center [465, 367] width 65 height 15
click at [432, 369] on input "Roast Beef" at bounding box center [416, 367] width 33 height 33
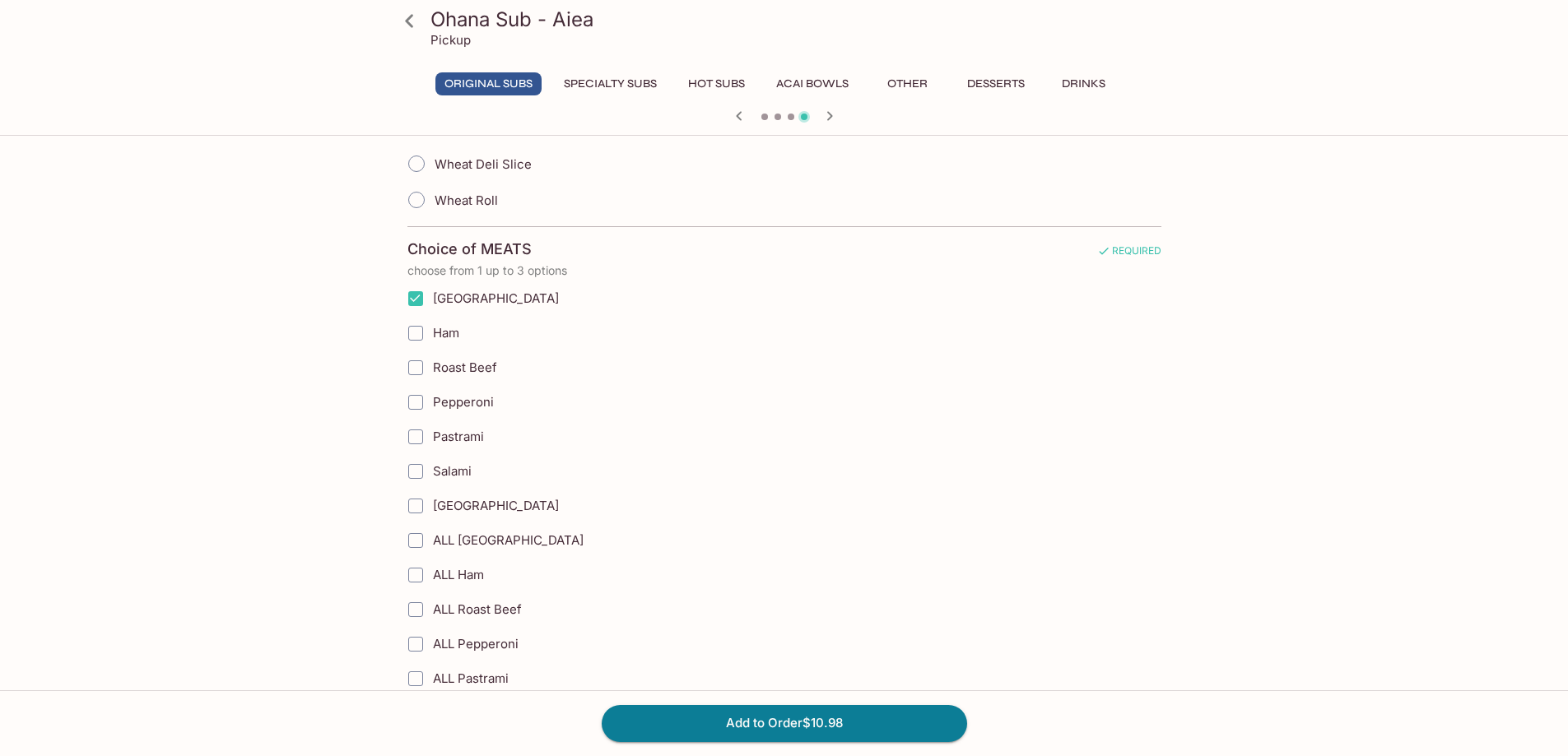
checkbox input "true"
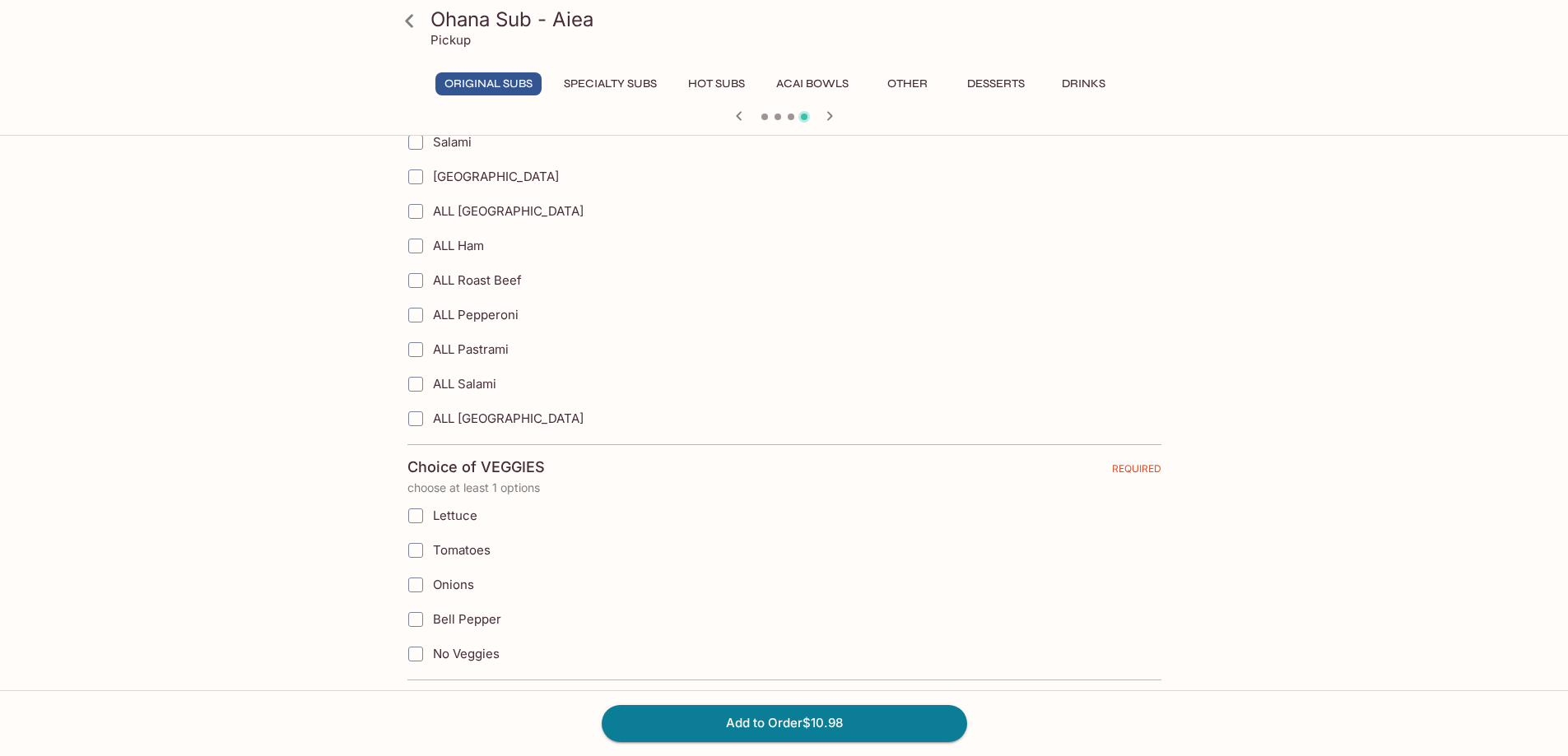
scroll to position [1069, 0]
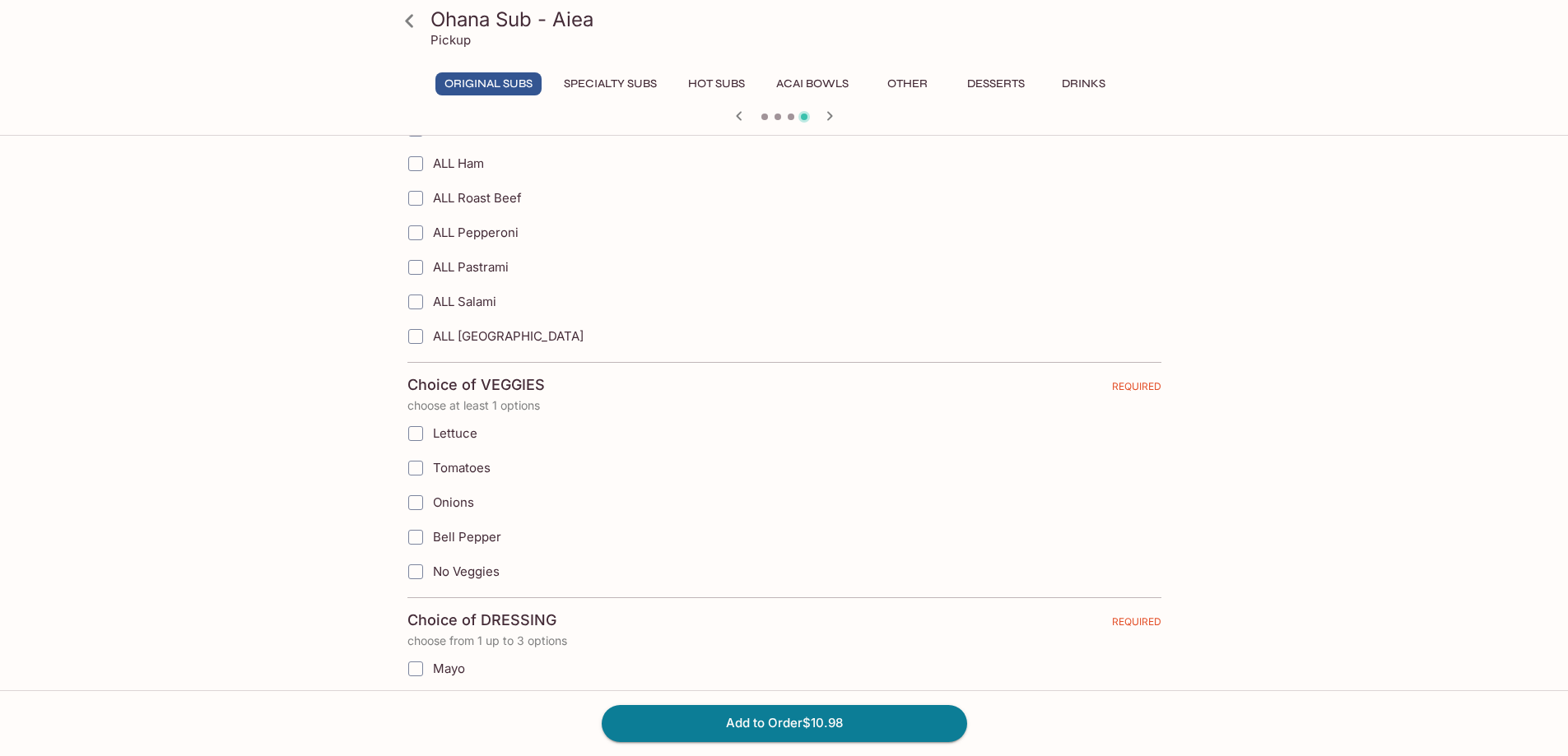
click at [469, 431] on span "Lettuce" at bounding box center [455, 433] width 44 height 15
click at [432, 431] on input "Lettuce" at bounding box center [416, 434] width 33 height 33
checkbox input "true"
click at [471, 471] on span "Tomatoes" at bounding box center [462, 468] width 58 height 15
click at [432, 471] on input "Tomatoes" at bounding box center [416, 469] width 33 height 33
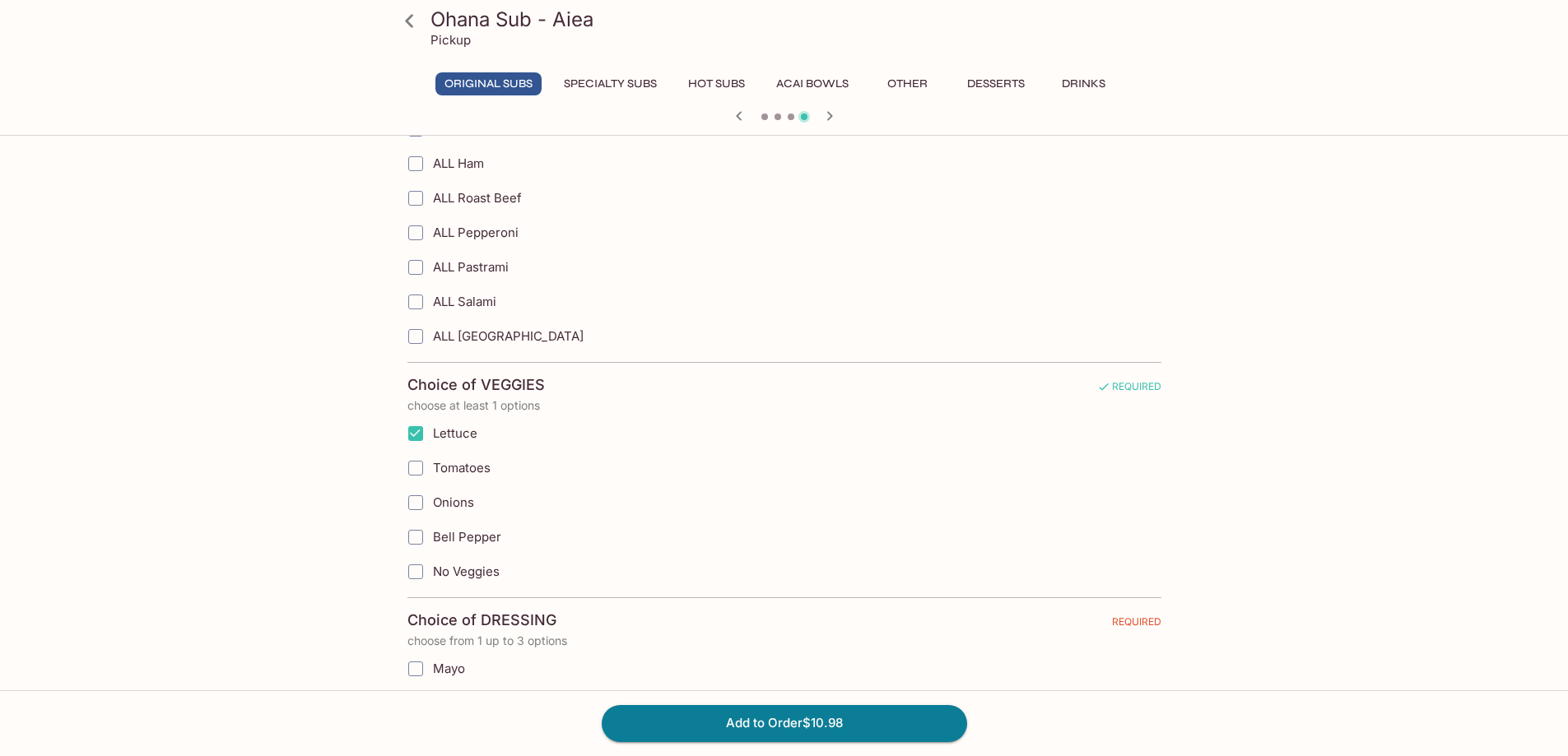
checkbox input "true"
click at [461, 531] on span "Bell Pepper" at bounding box center [467, 537] width 68 height 15
click at [432, 531] on input "Bell Pepper" at bounding box center [416, 537] width 33 height 33
checkbox input "true"
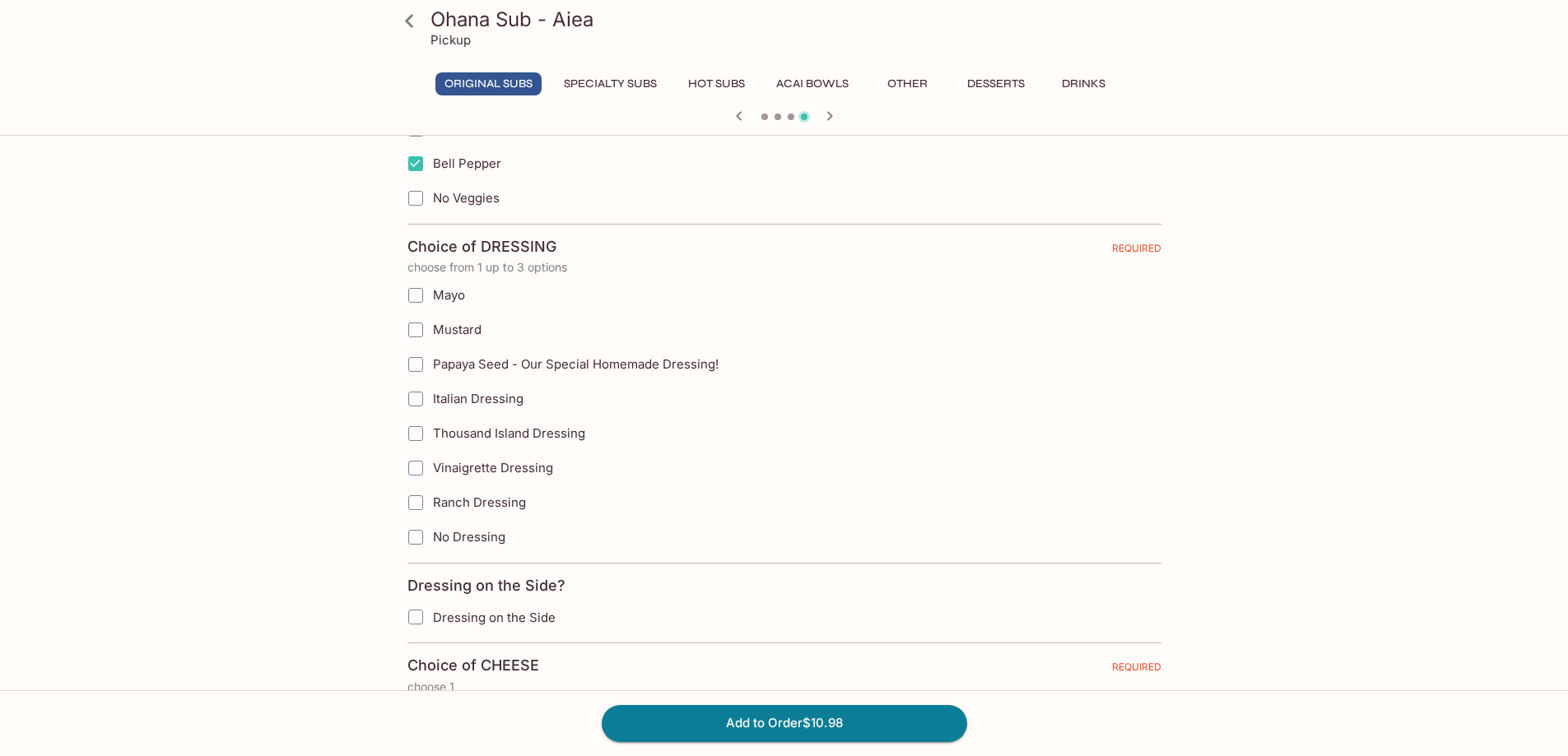
scroll to position [1481, 0]
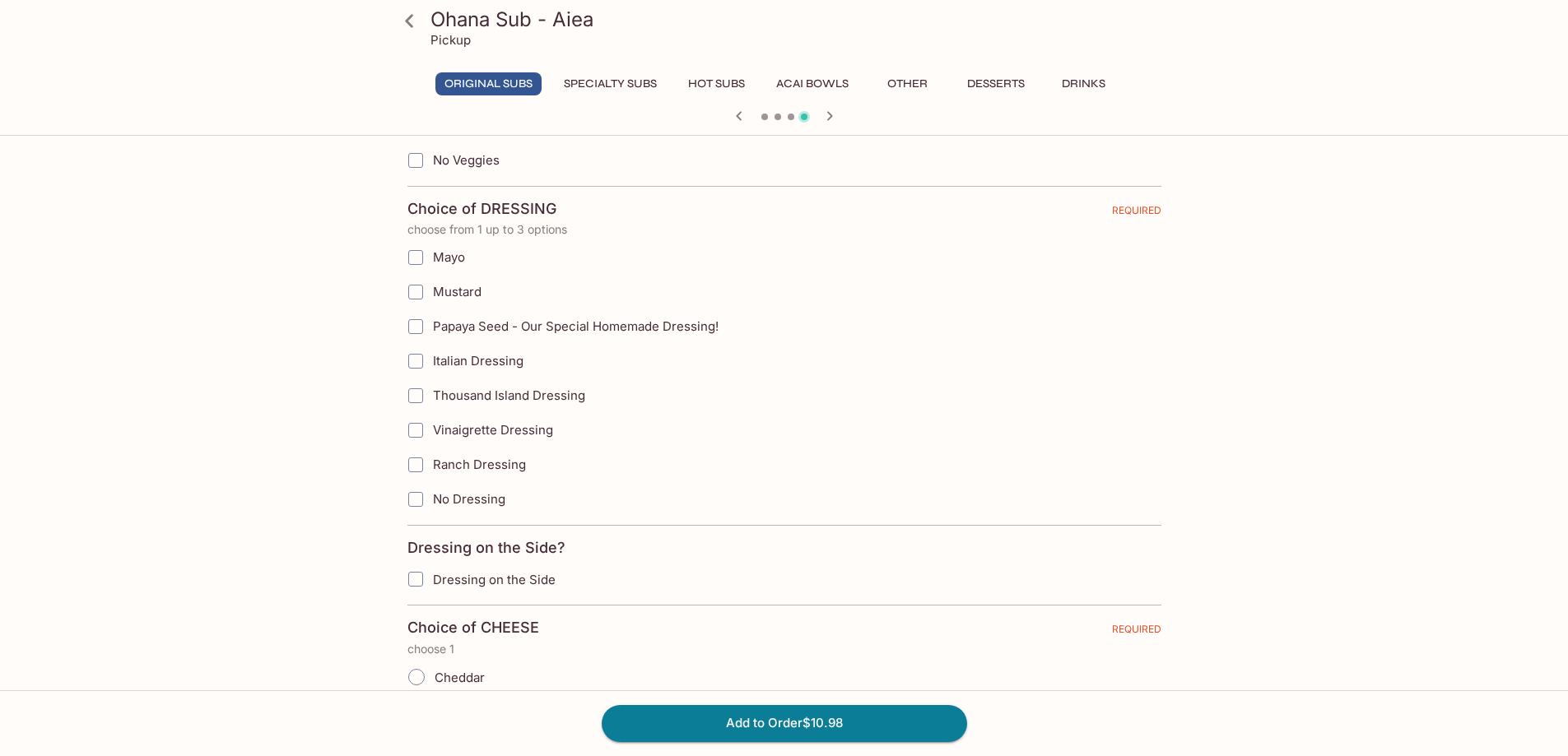
click at [486, 332] on span "Papaya Seed - Our Special Homemade Dressing!" at bounding box center [576, 326] width 285 height 15
click at [432, 332] on input "Papaya Seed - Our Special Homemade Dressing!" at bounding box center [416, 327] width 33 height 33
checkbox input "true"
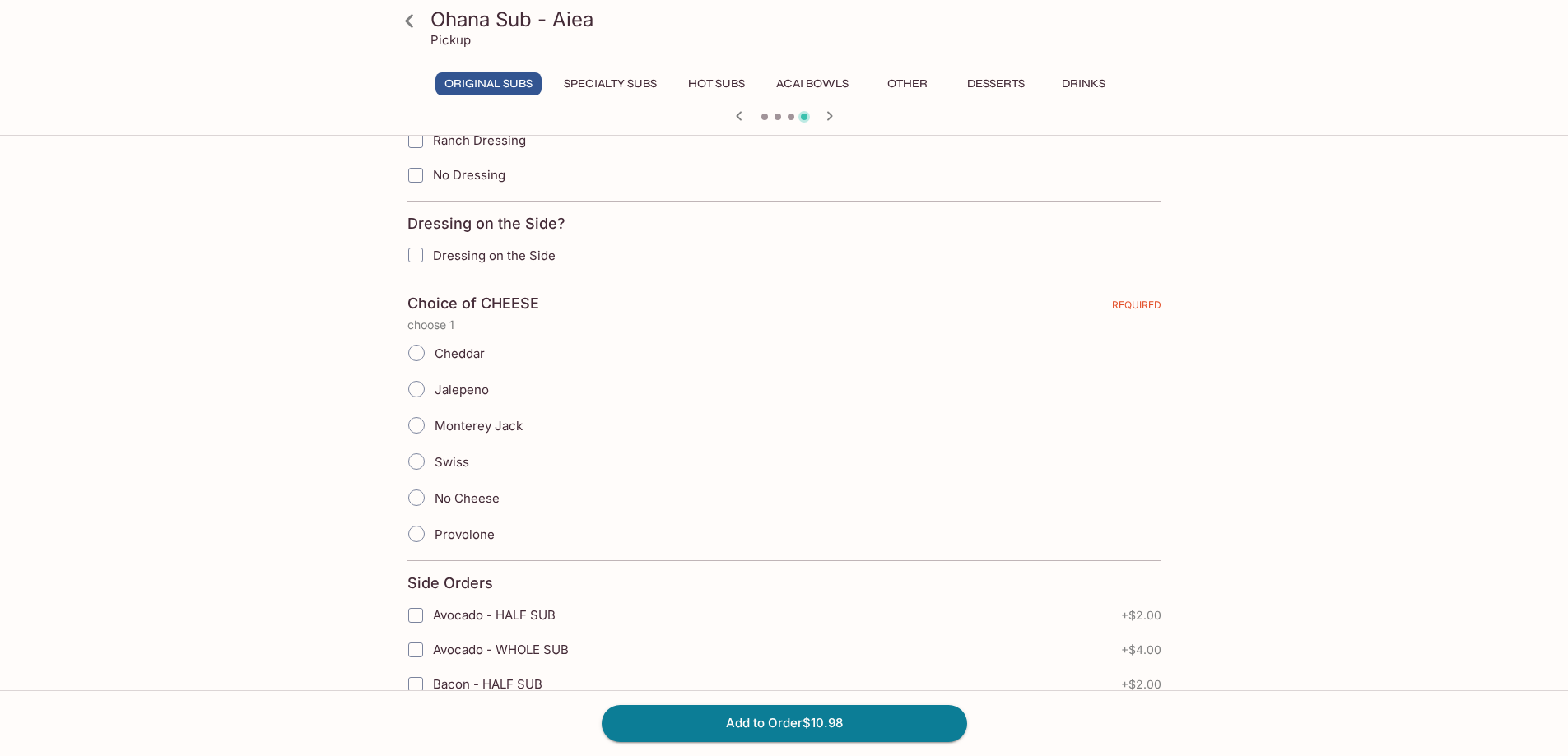
scroll to position [1810, 0]
click at [455, 532] on span "Provolone" at bounding box center [465, 529] width 60 height 15
click at [434, 532] on input "Provolone" at bounding box center [417, 529] width 35 height 35
radio input "true"
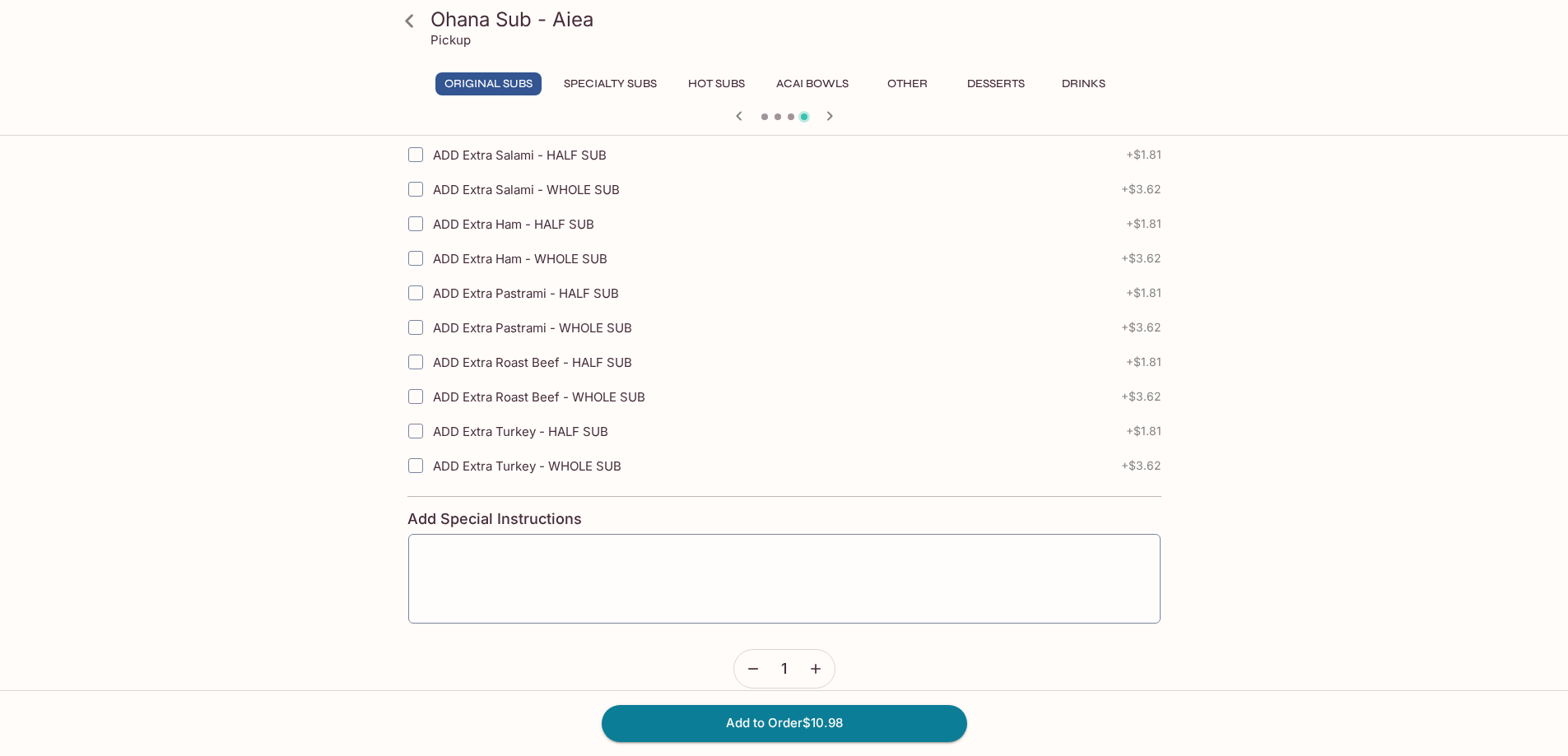
scroll to position [3025, 0]
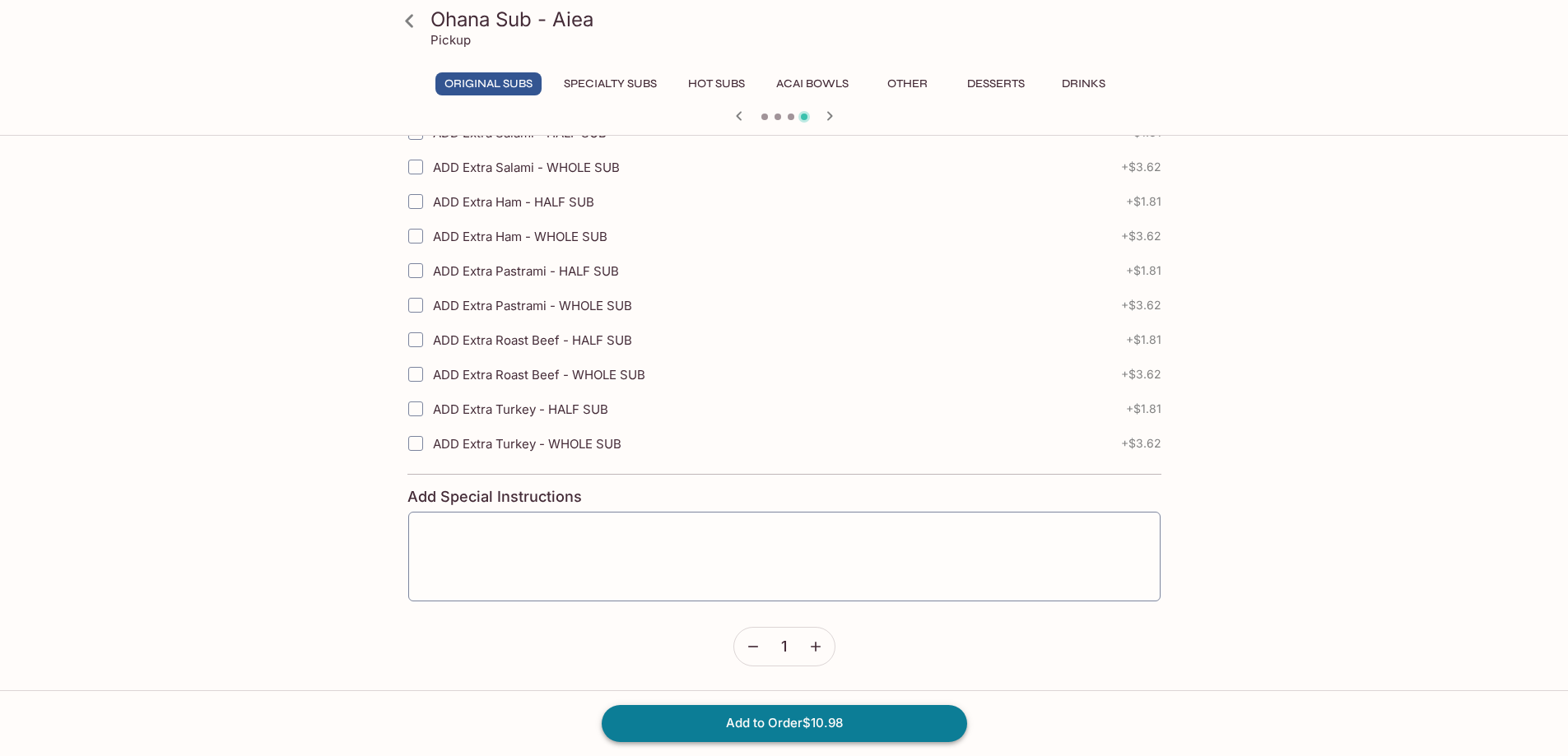
click at [755, 719] on button "Add to Order $10.98" at bounding box center [784, 723] width 365 height 37
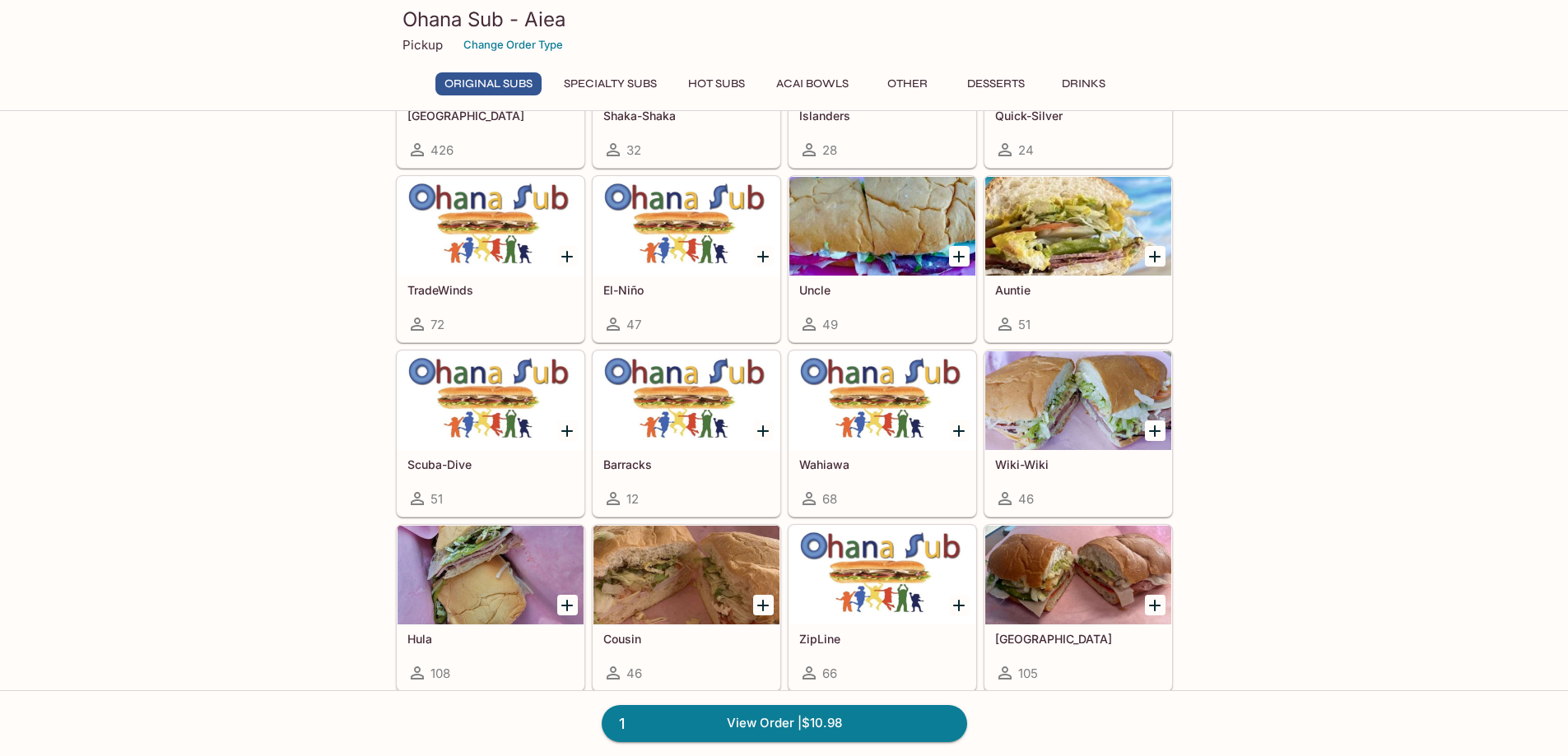
scroll to position [247, 0]
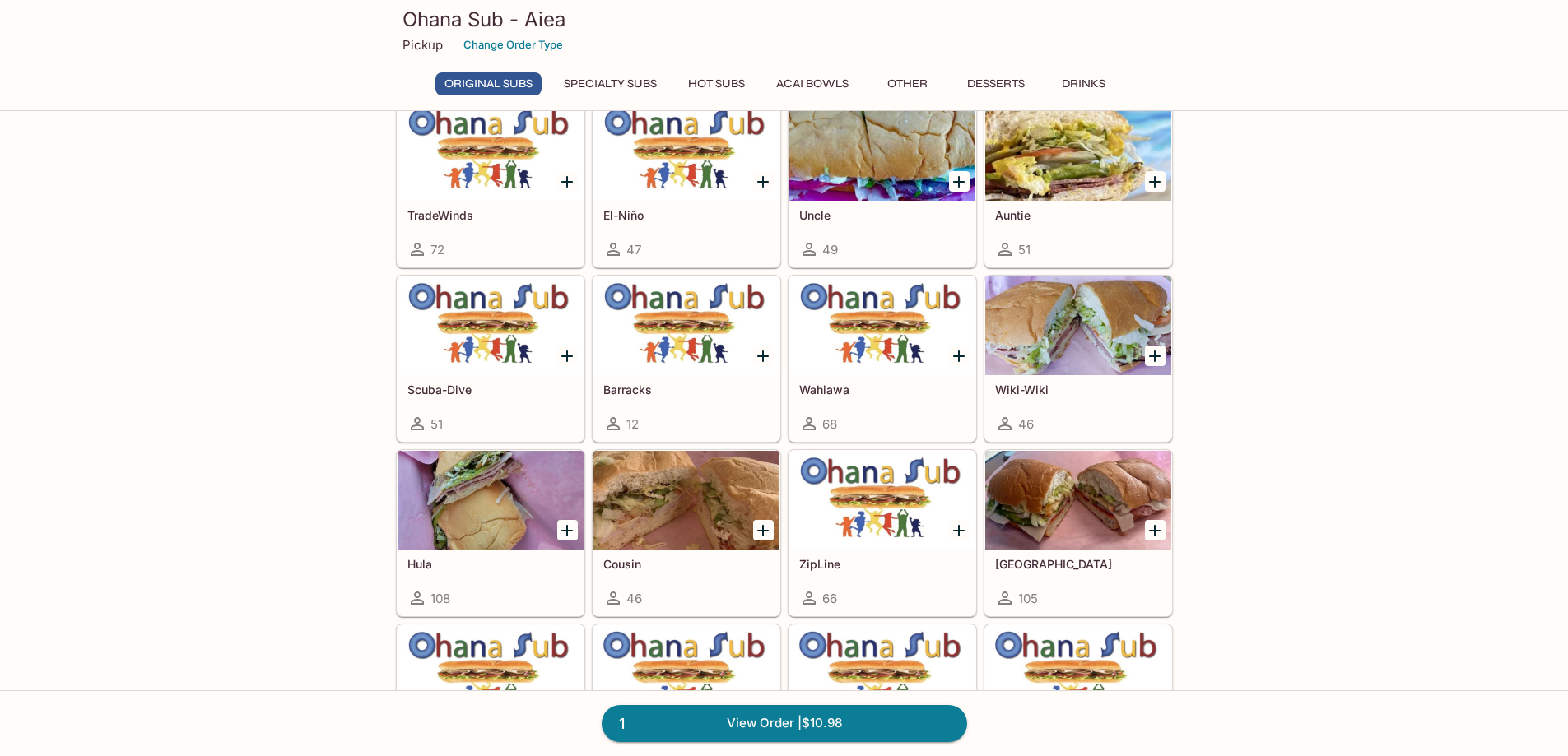
click at [1143, 530] on div at bounding box center [1154, 530] width 34 height 34
click at [1149, 529] on icon "Add Manoa Falls" at bounding box center [1154, 530] width 19 height 19
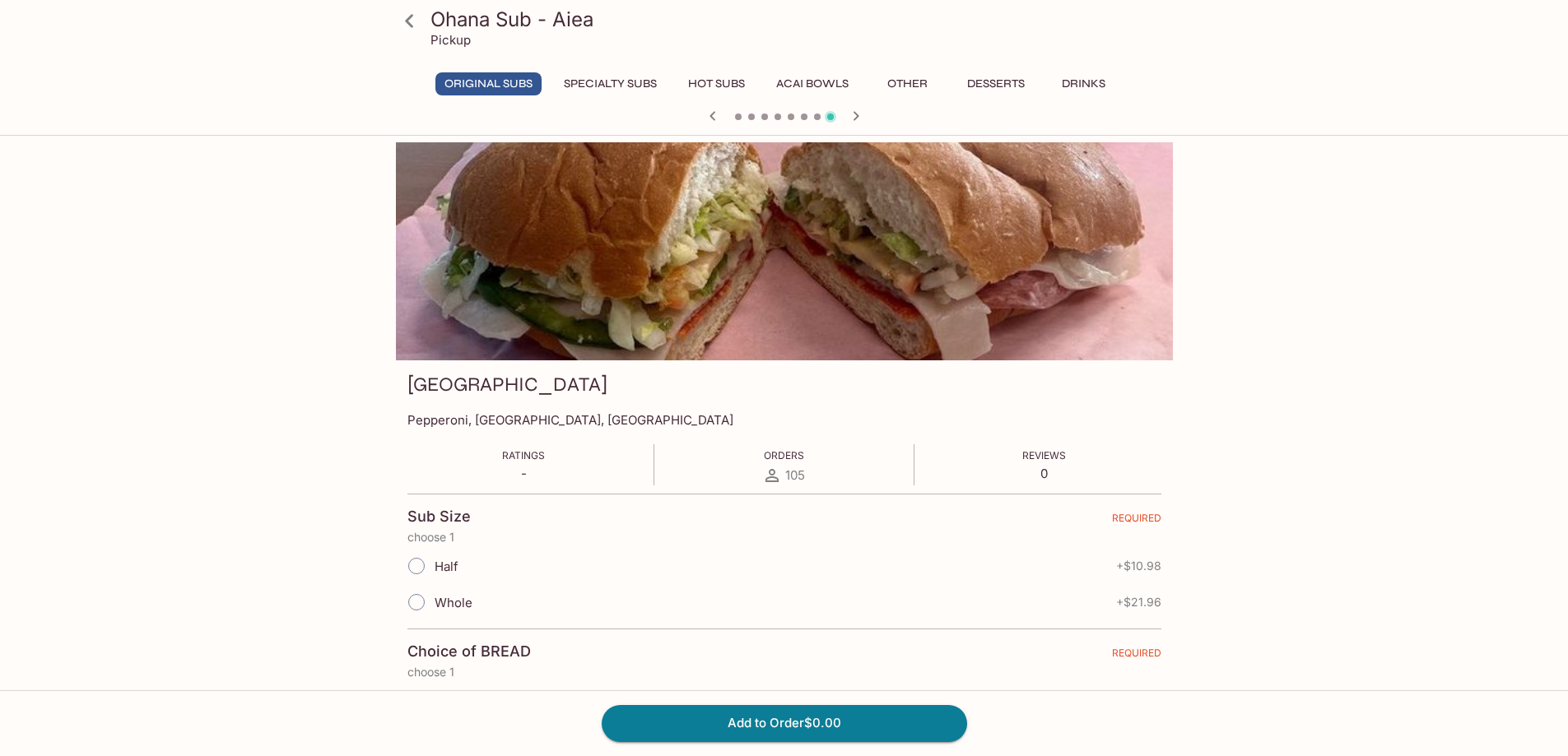
click at [455, 562] on span "Half" at bounding box center [446, 566] width 24 height 15
click at [434, 562] on input "Half" at bounding box center [417, 566] width 35 height 35
radio input "true"
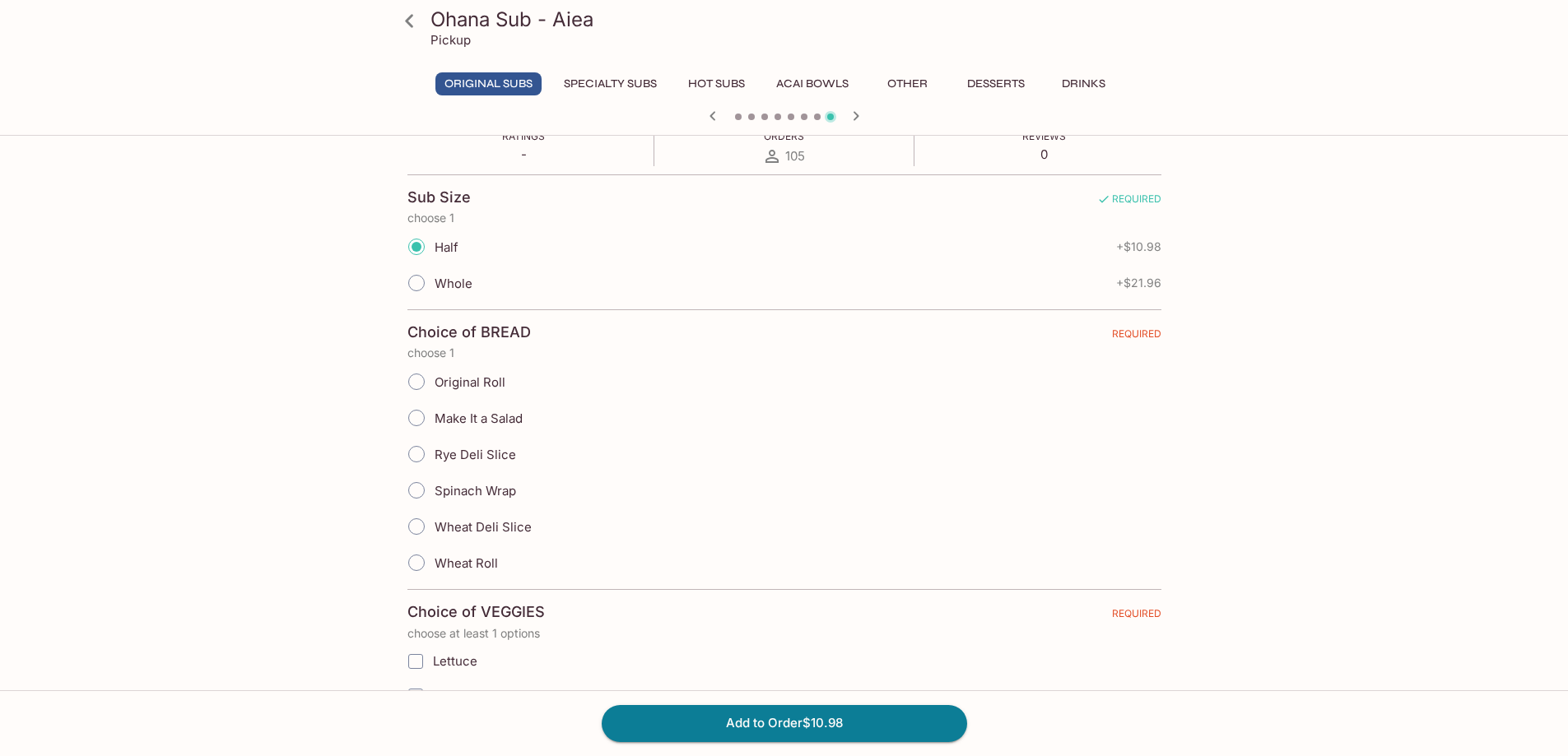
scroll to position [329, 0]
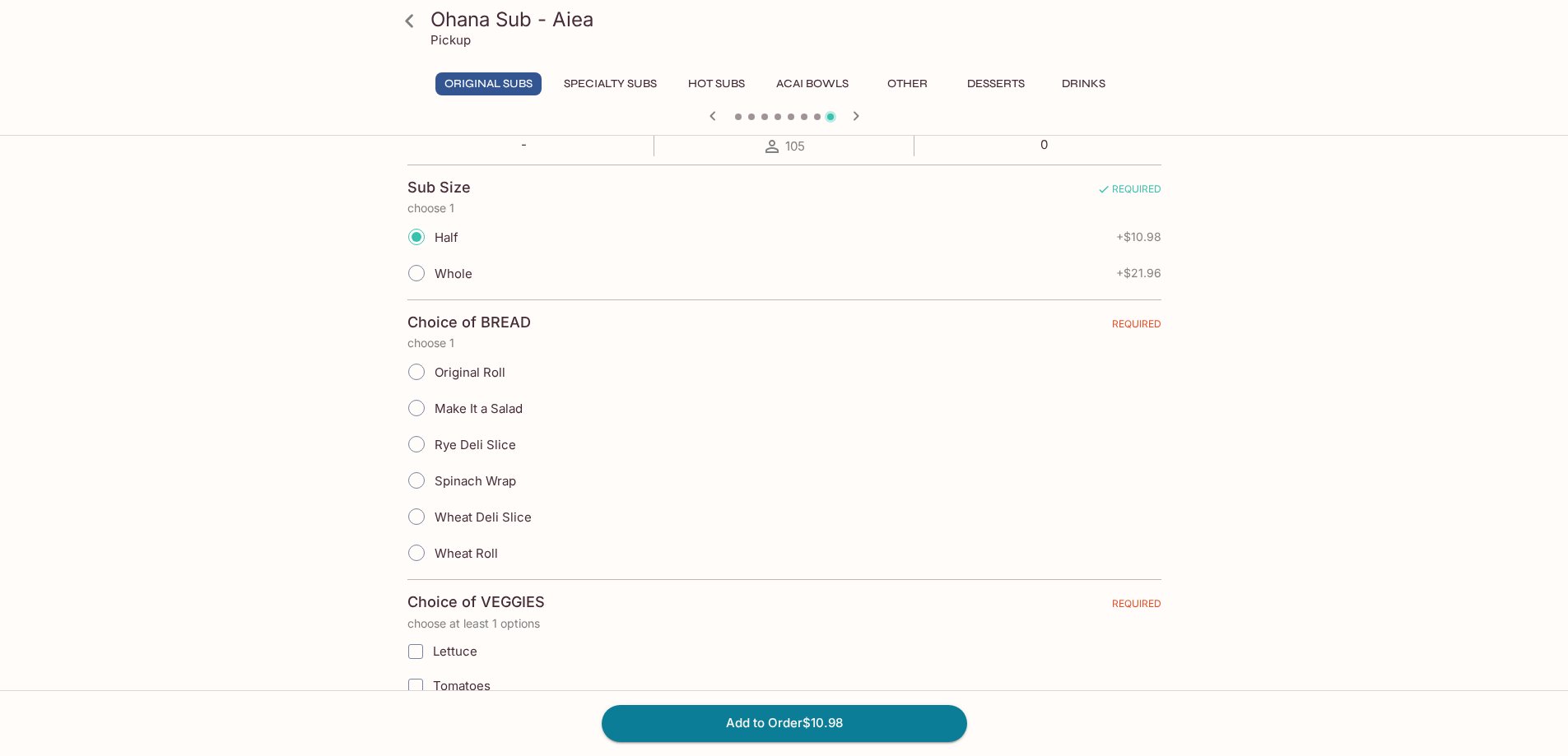
click at [495, 367] on span "Original Roll" at bounding box center [470, 372] width 70 height 15
click at [434, 367] on input "Original Roll" at bounding box center [417, 372] width 35 height 35
radio input "true"
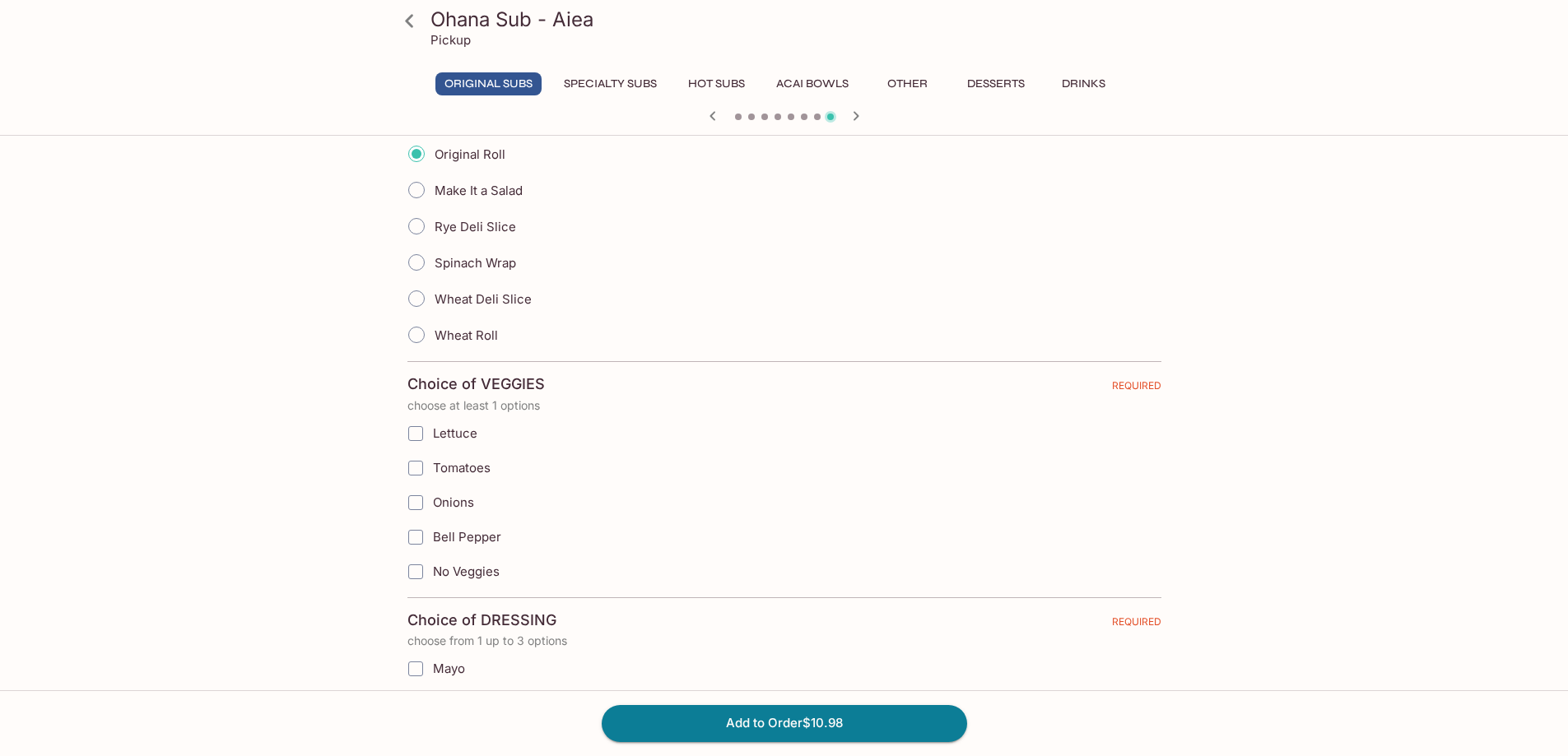
scroll to position [576, 0]
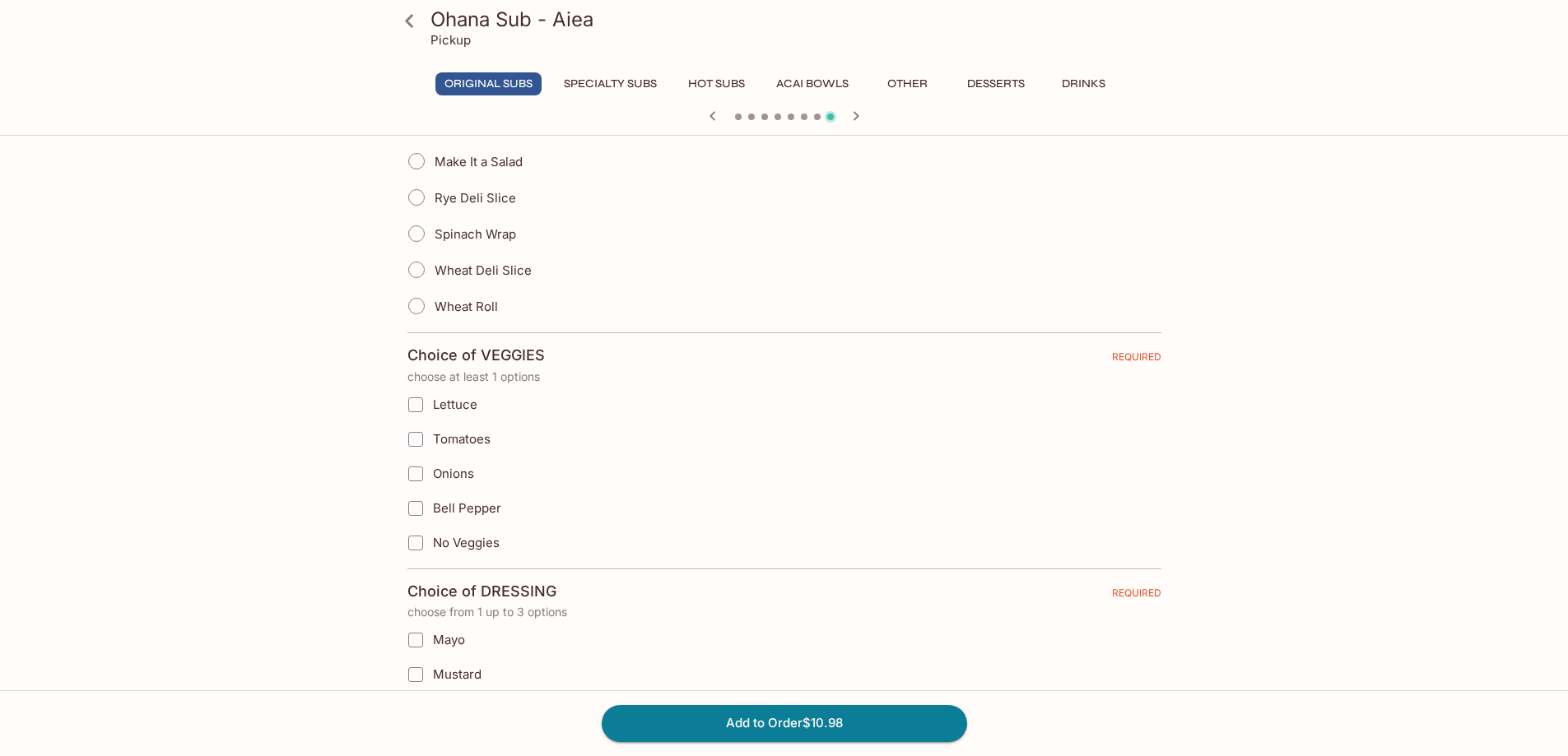
click at [472, 404] on span "Lettuce" at bounding box center [455, 404] width 44 height 15
click at [432, 404] on input "Lettuce" at bounding box center [416, 405] width 33 height 33
checkbox input "true"
click at [489, 442] on span "Tomatoes" at bounding box center [462, 439] width 58 height 15
click at [432, 442] on input "Tomatoes" at bounding box center [416, 440] width 33 height 33
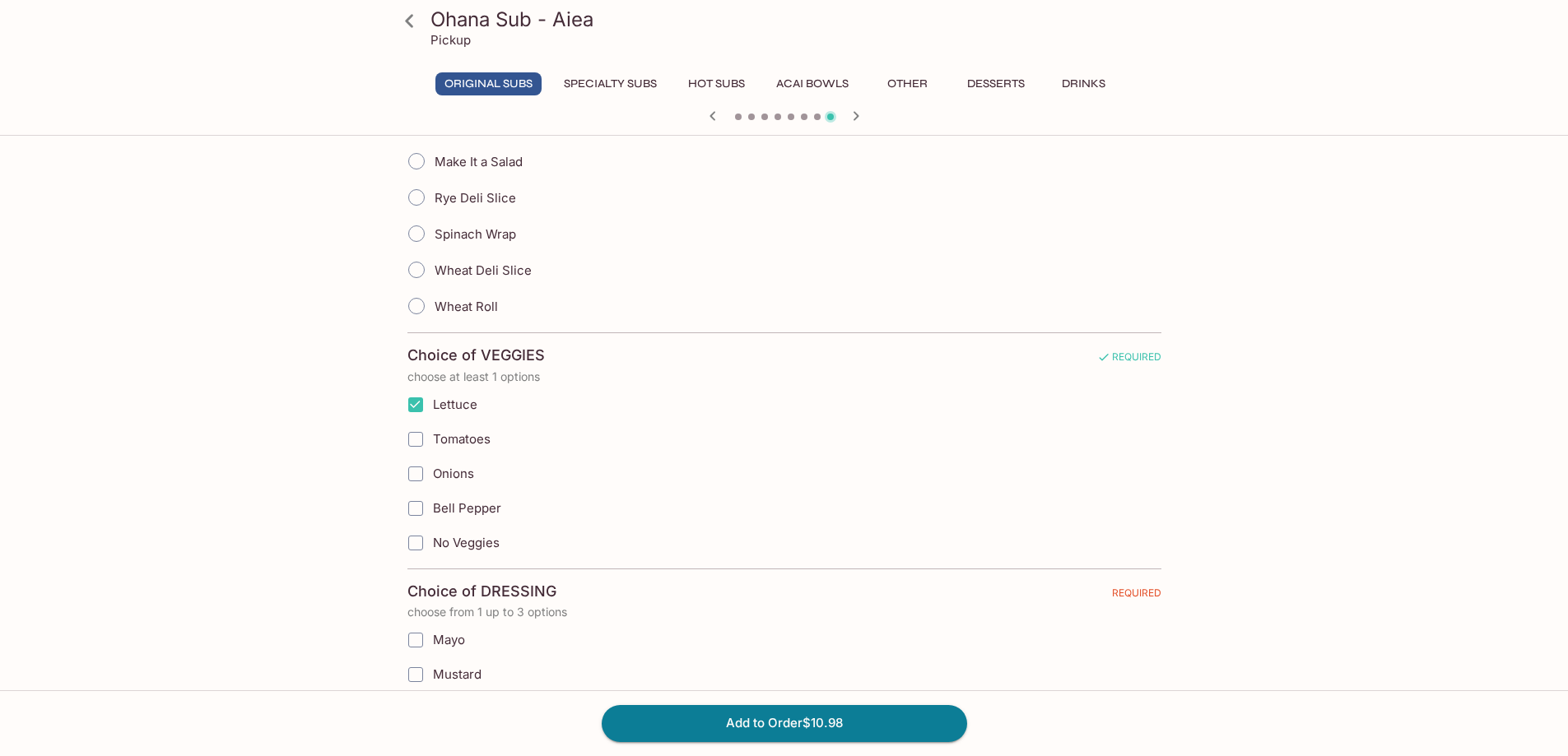
checkbox input "true"
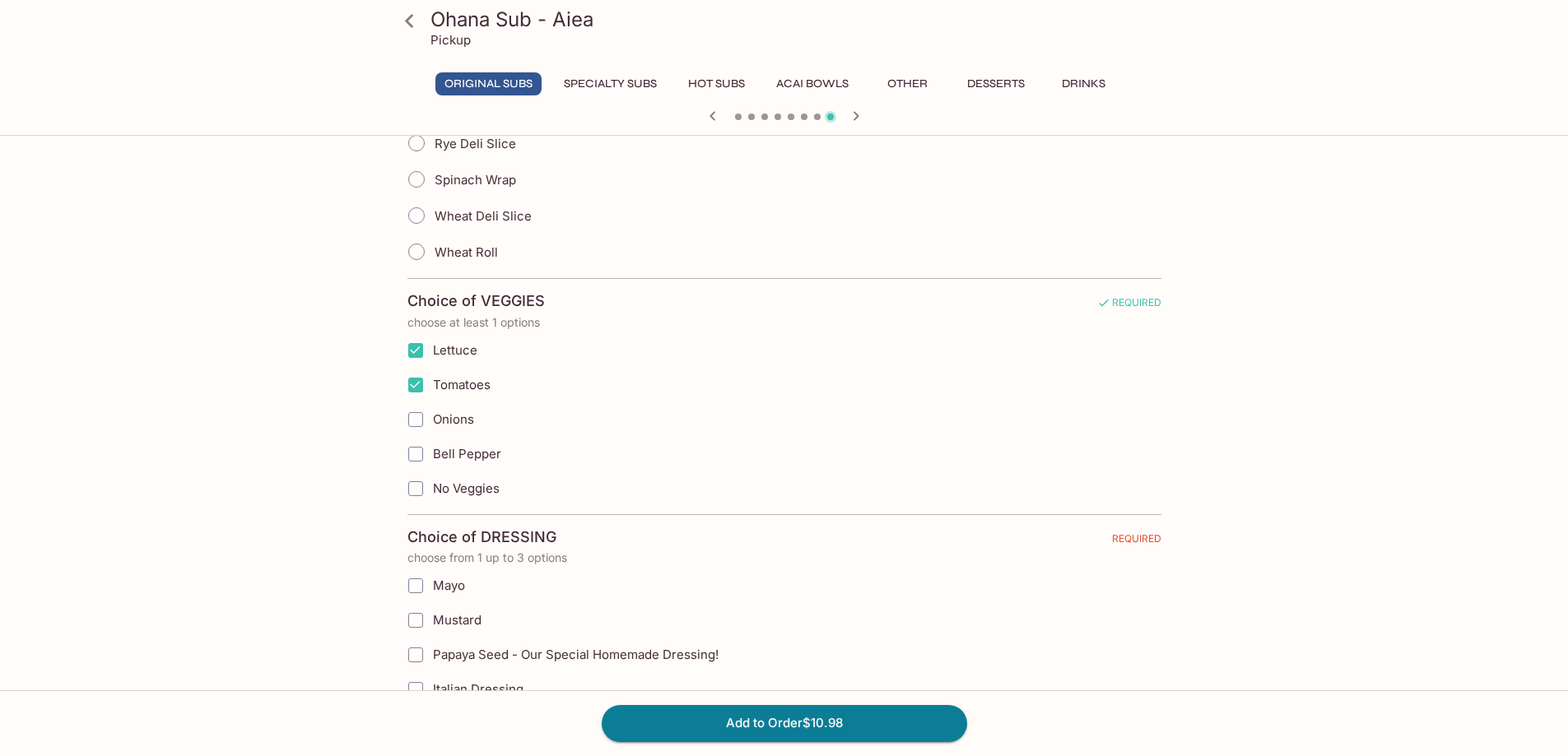
scroll to position [823, 0]
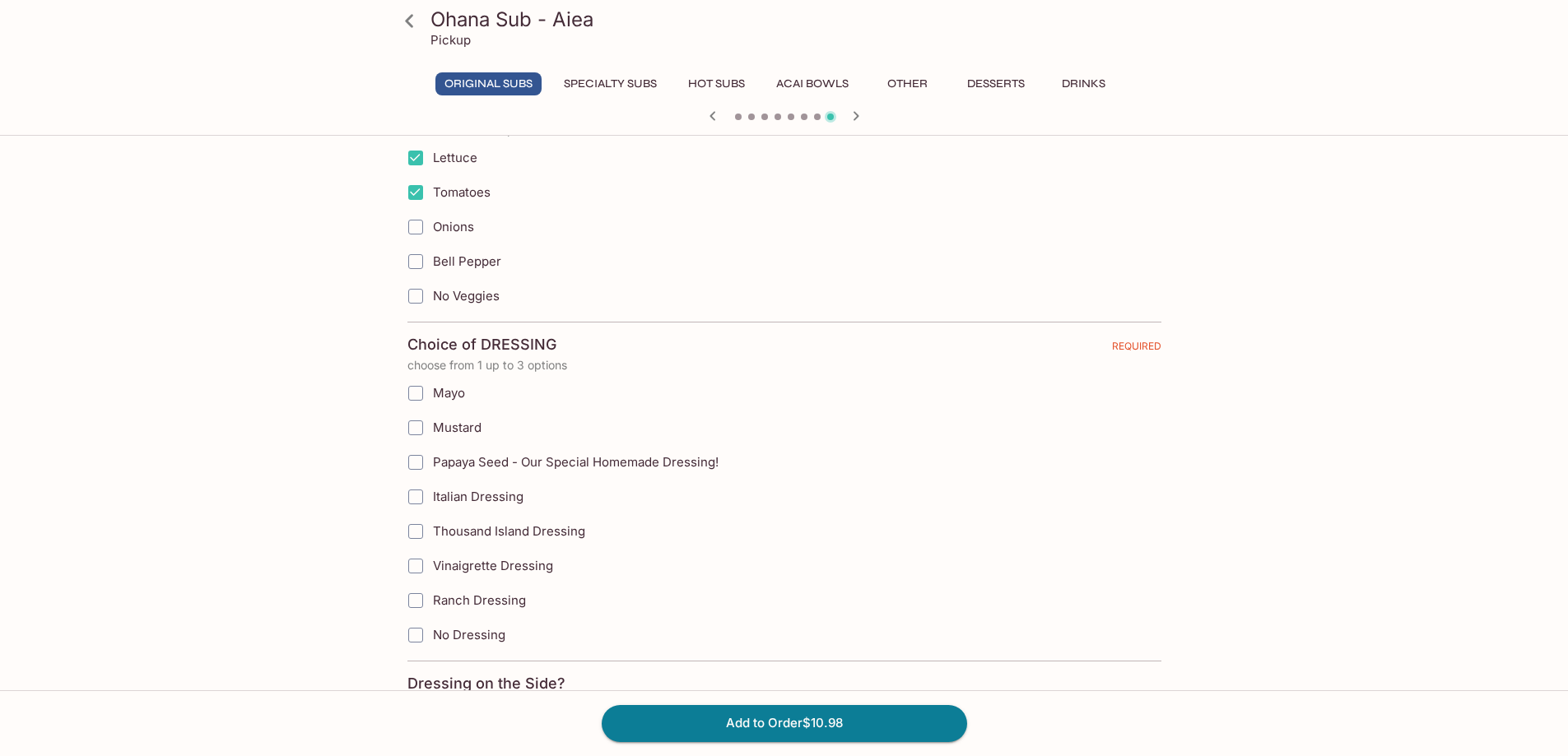
click at [468, 457] on span "Papaya Seed - Our Special Homemade Dressing!" at bounding box center [576, 462] width 285 height 15
click at [432, 457] on input "Papaya Seed - Our Special Homemade Dressing!" at bounding box center [416, 463] width 33 height 33
checkbox input "true"
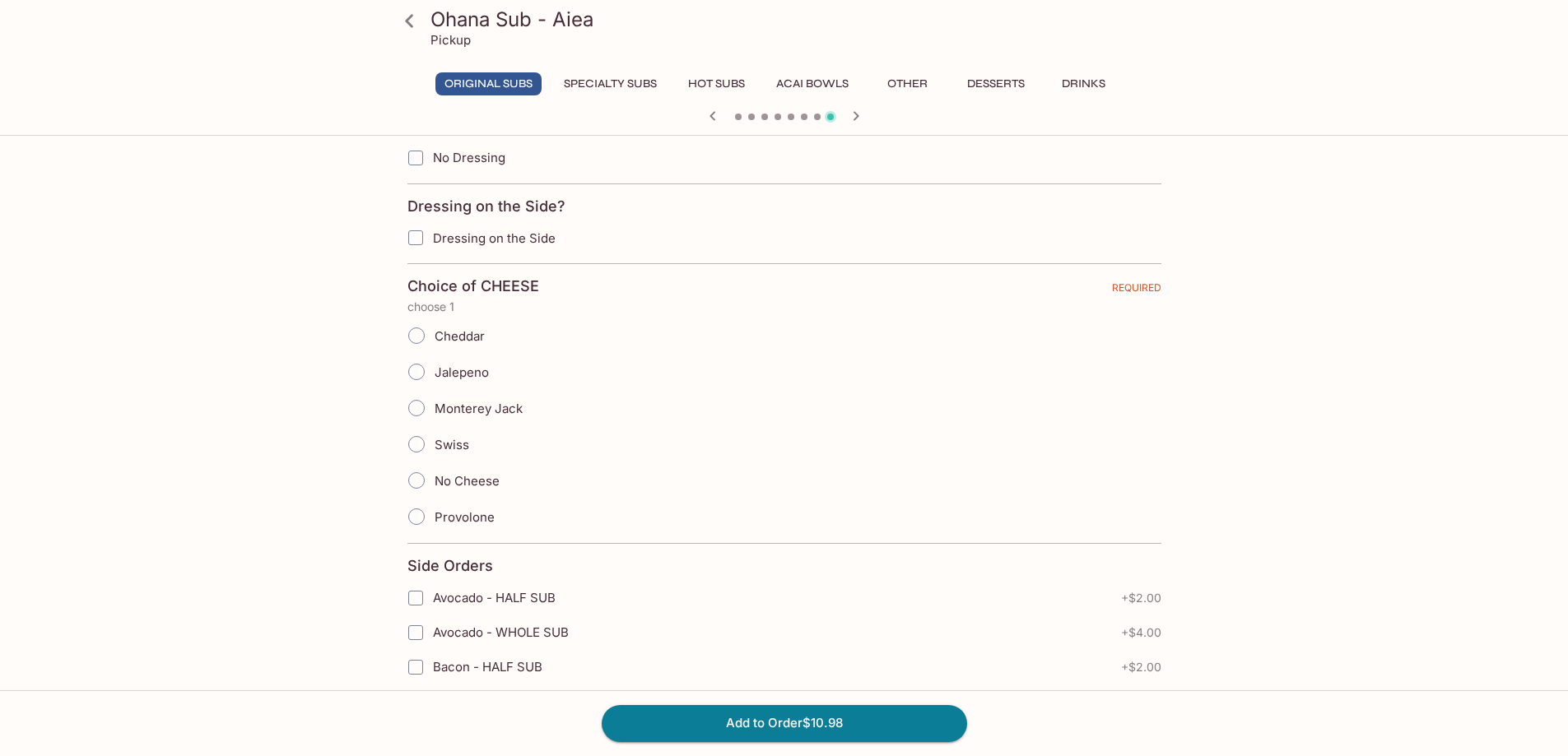
scroll to position [1316, 0]
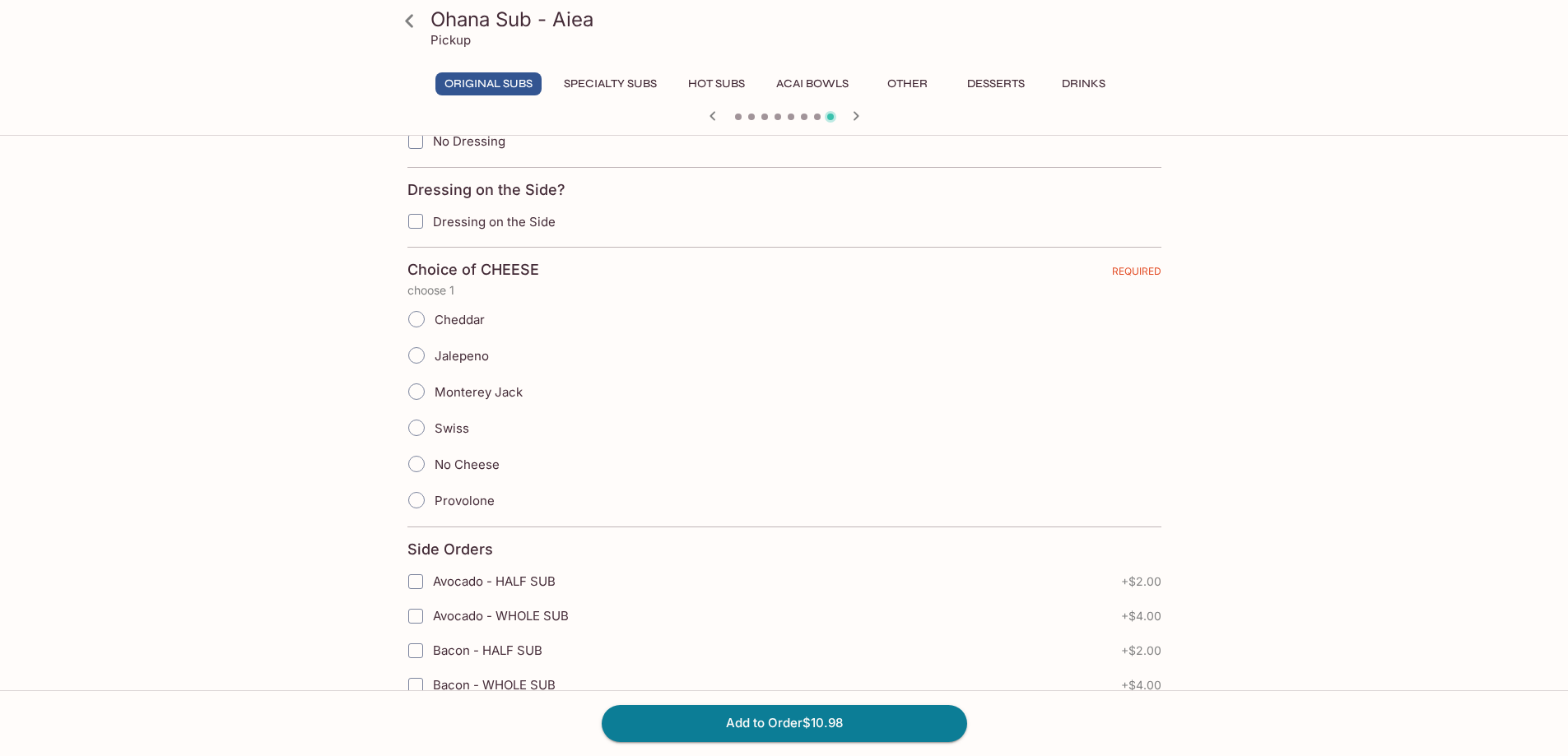
click at [480, 497] on span "Provolone" at bounding box center [465, 500] width 60 height 15
click at [434, 497] on input "Provolone" at bounding box center [417, 500] width 35 height 35
radio input "true"
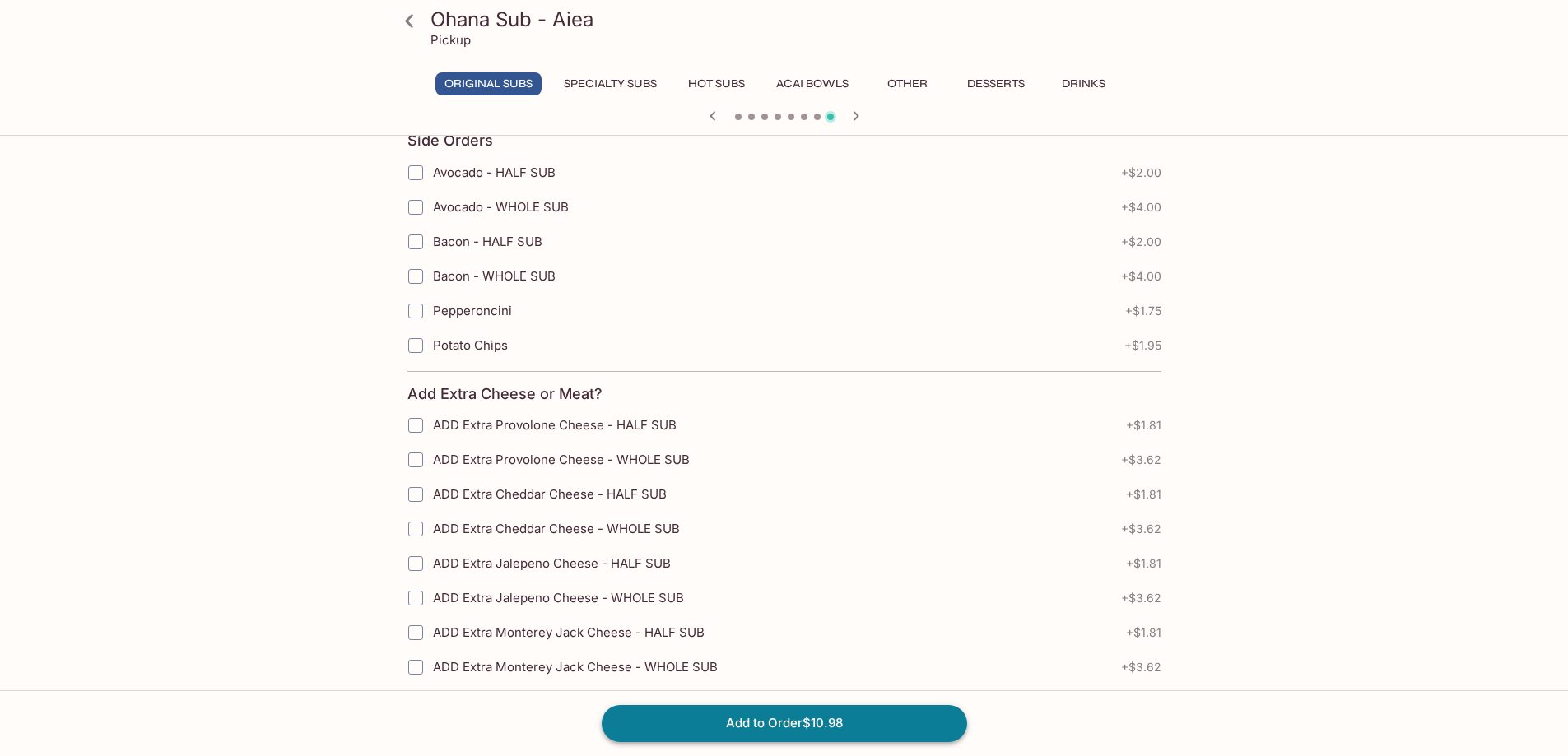
scroll to position [1728, 0]
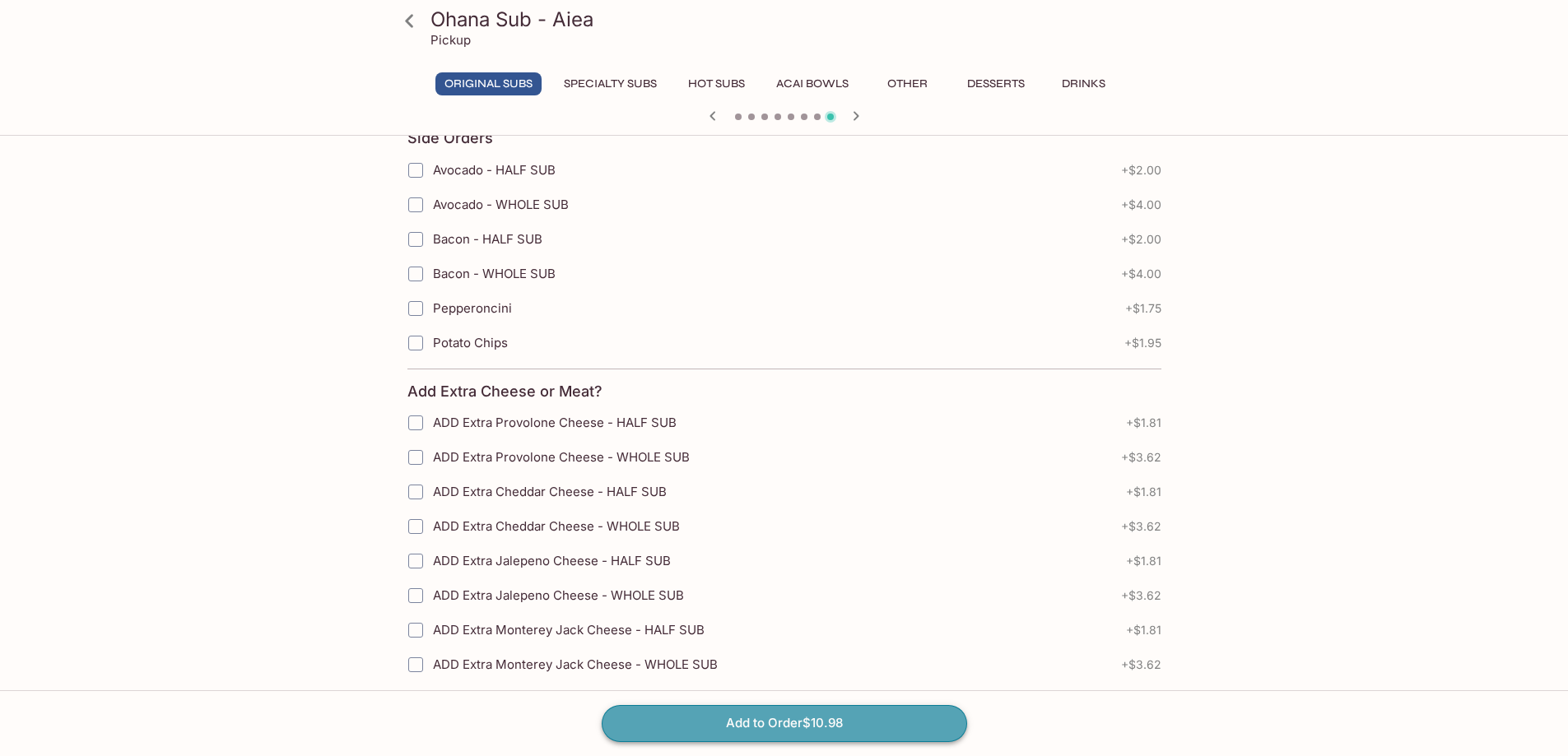
click at [742, 726] on button "Add to Order $10.98" at bounding box center [784, 723] width 365 height 37
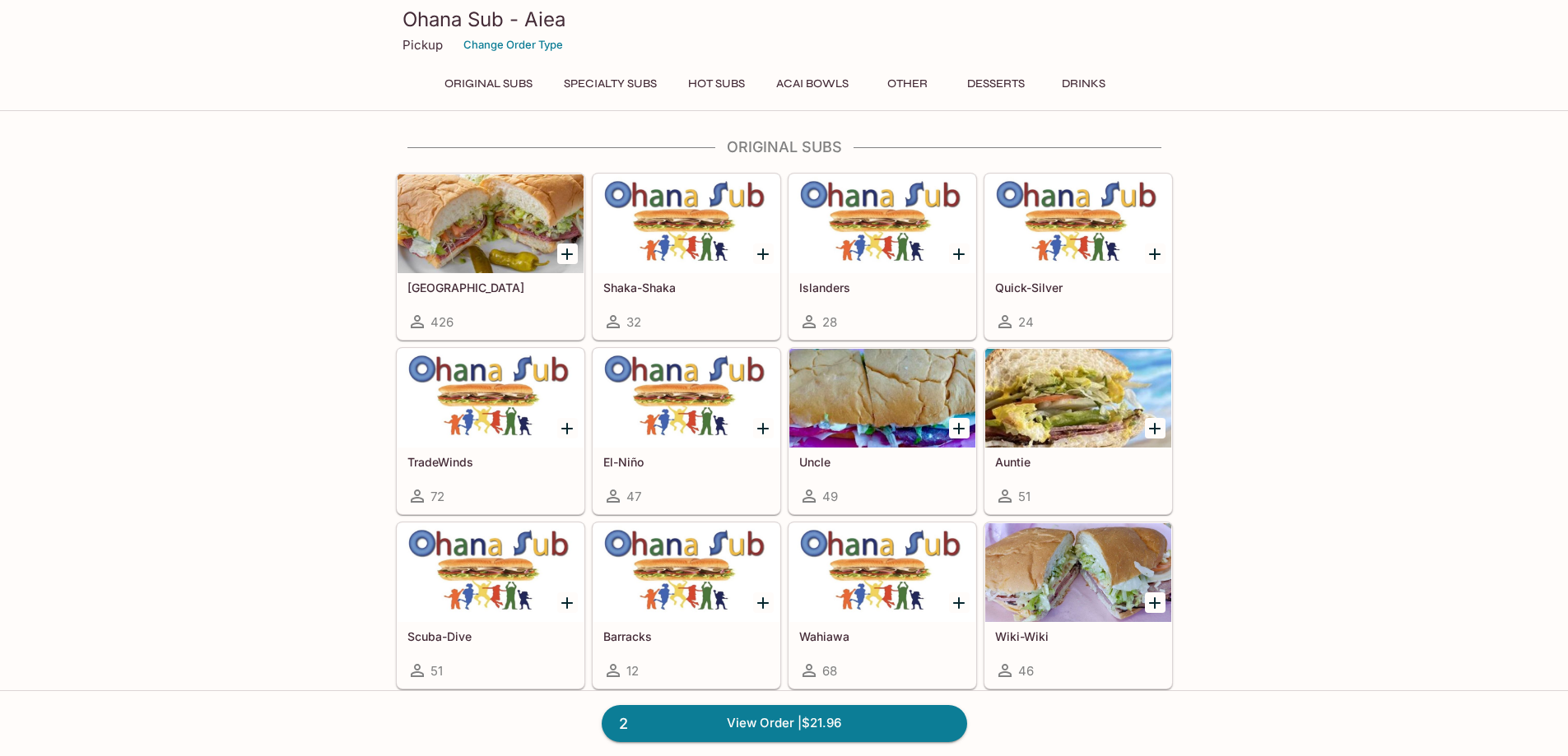
click at [765, 428] on icon "Add El-Niño" at bounding box center [763, 429] width 12 height 12
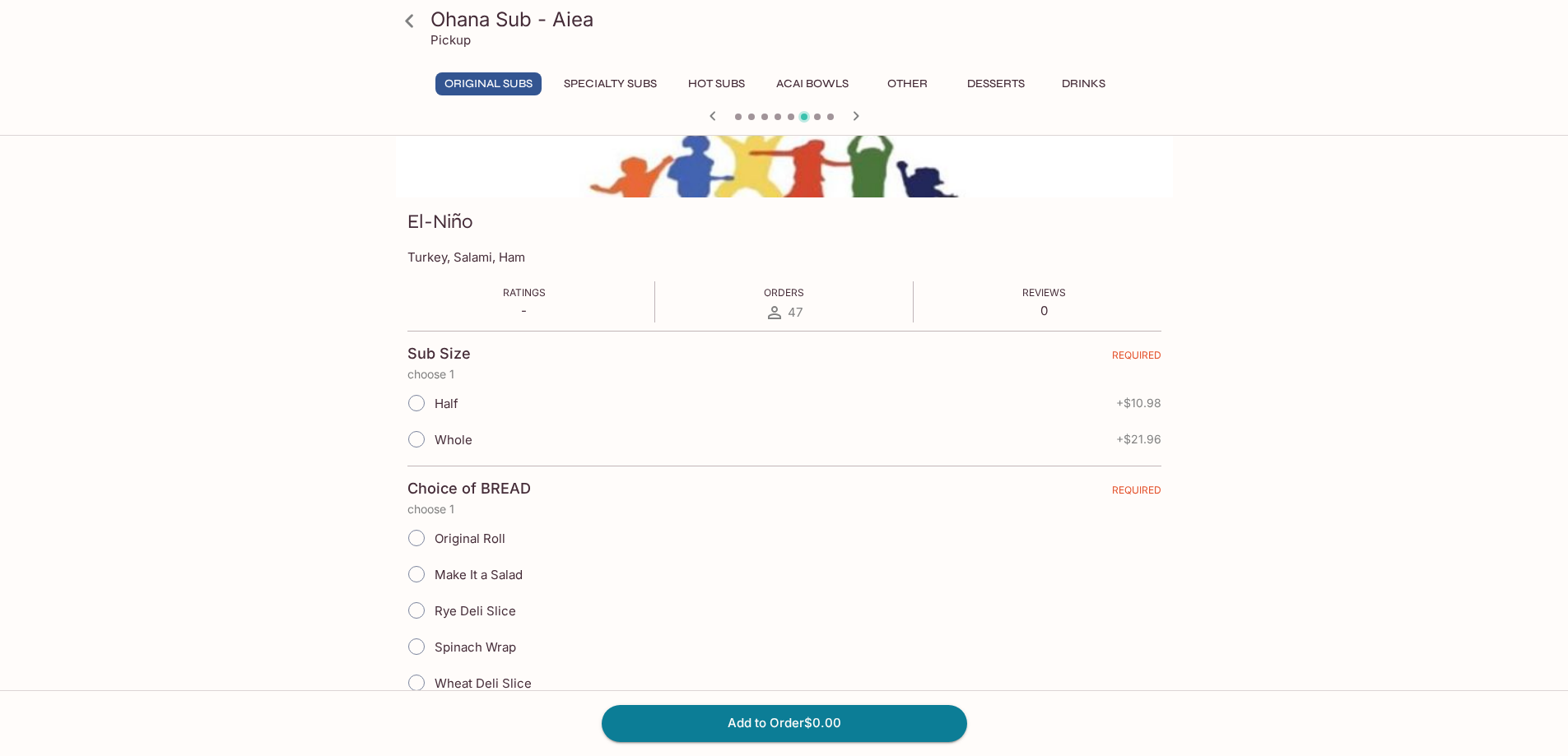
scroll to position [165, 0]
click at [442, 397] on span "Half" at bounding box center [446, 402] width 24 height 15
click at [434, 397] on input "Half" at bounding box center [417, 402] width 35 height 35
radio input "true"
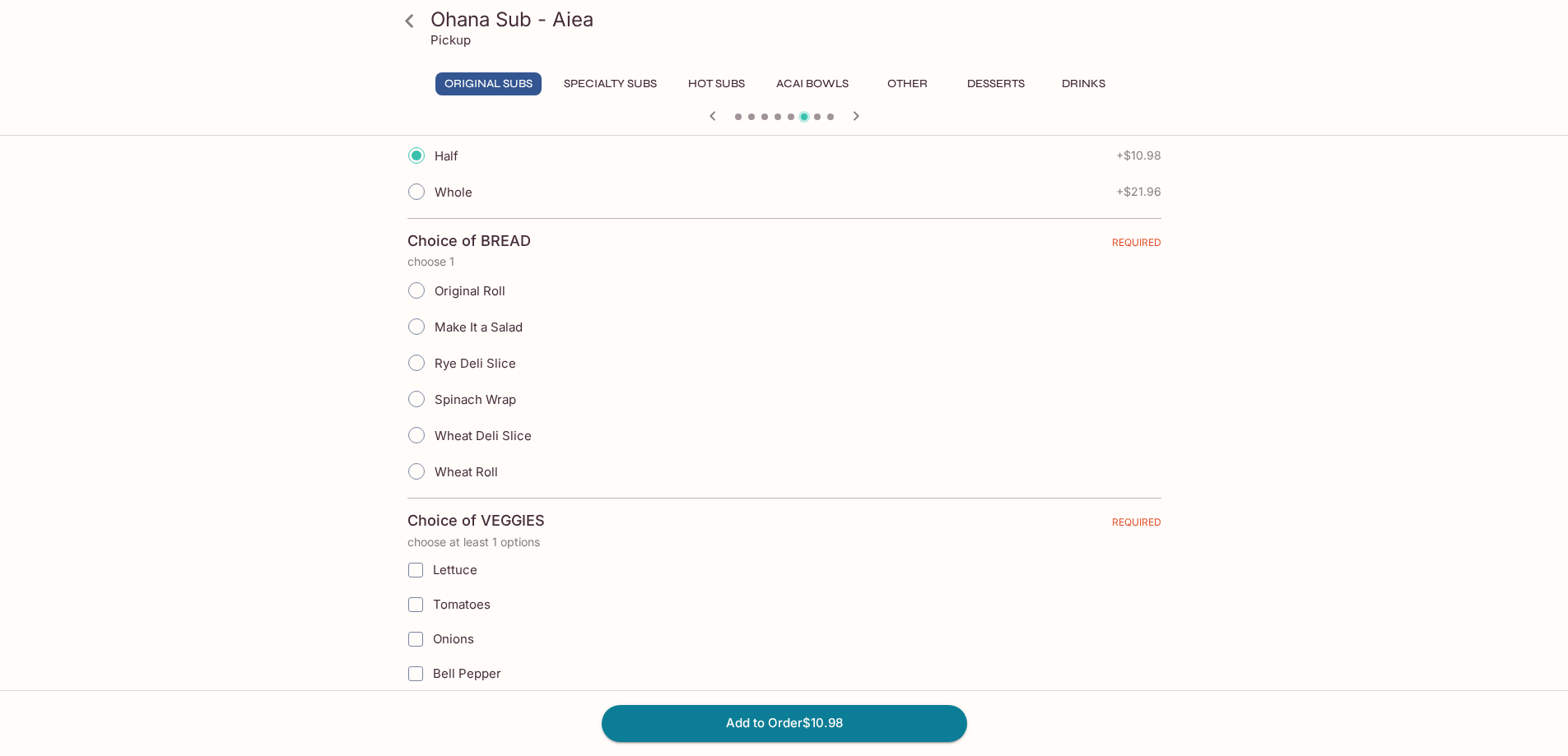
scroll to position [412, 0]
click at [473, 289] on span "Original Roll" at bounding box center [470, 290] width 70 height 15
click at [434, 289] on input "Original Roll" at bounding box center [417, 289] width 35 height 35
radio input "true"
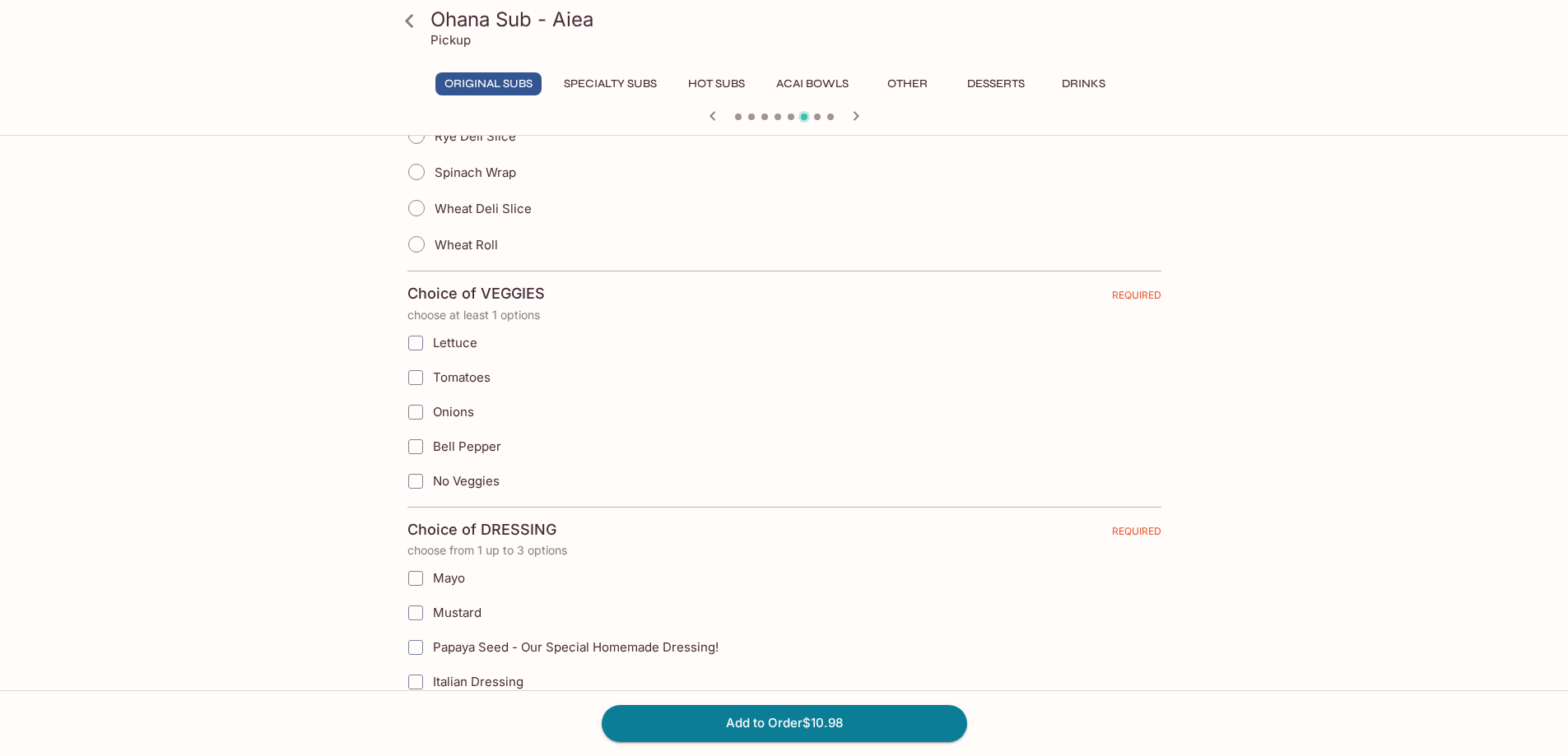
scroll to position [659, 0]
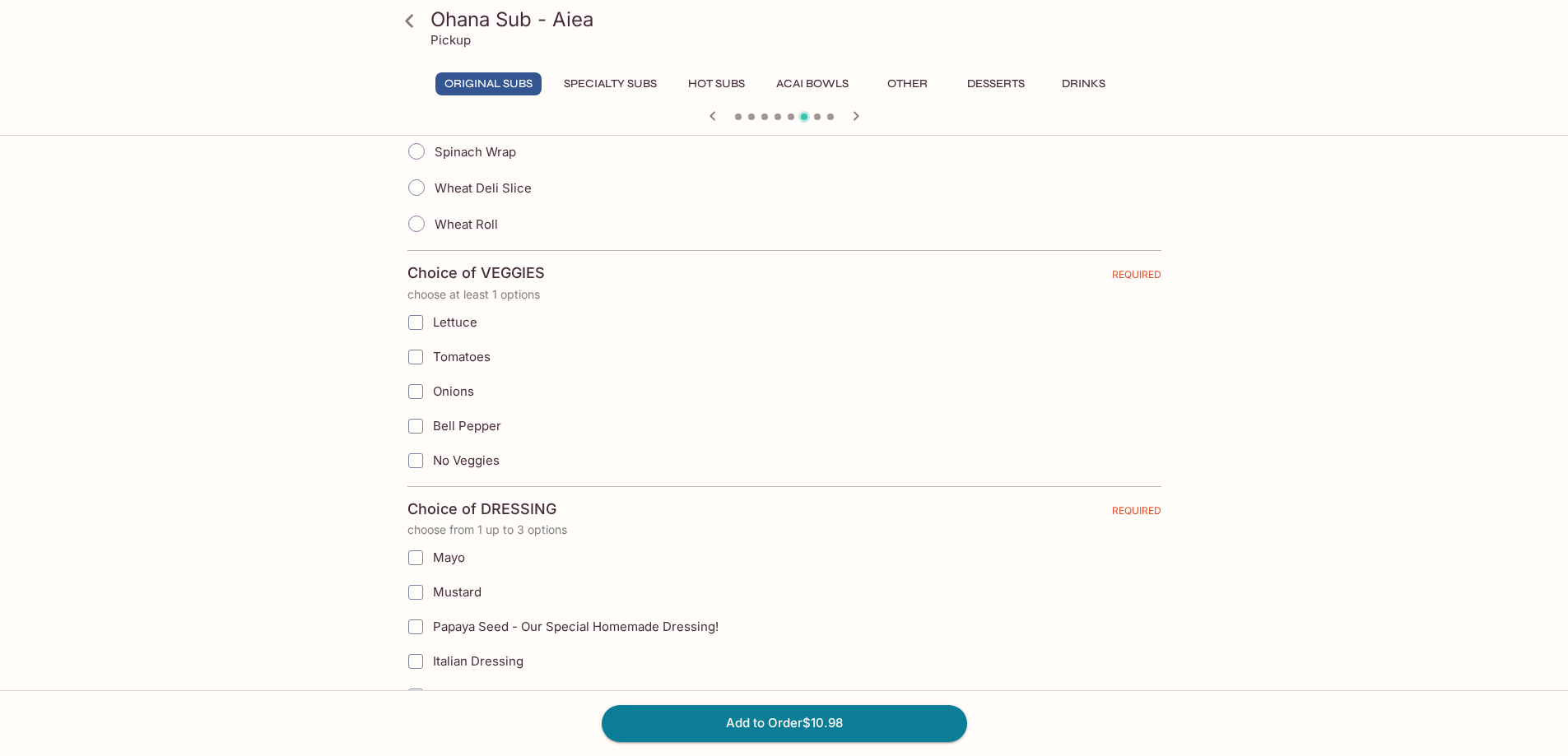
click at [450, 320] on span "Lettuce" at bounding box center [455, 322] width 44 height 15
click at [432, 320] on input "Lettuce" at bounding box center [416, 322] width 33 height 33
checkbox input "true"
click at [462, 389] on span "Onions" at bounding box center [453, 392] width 41 height 15
click at [855, 112] on icon "button" at bounding box center [855, 116] width 19 height 19
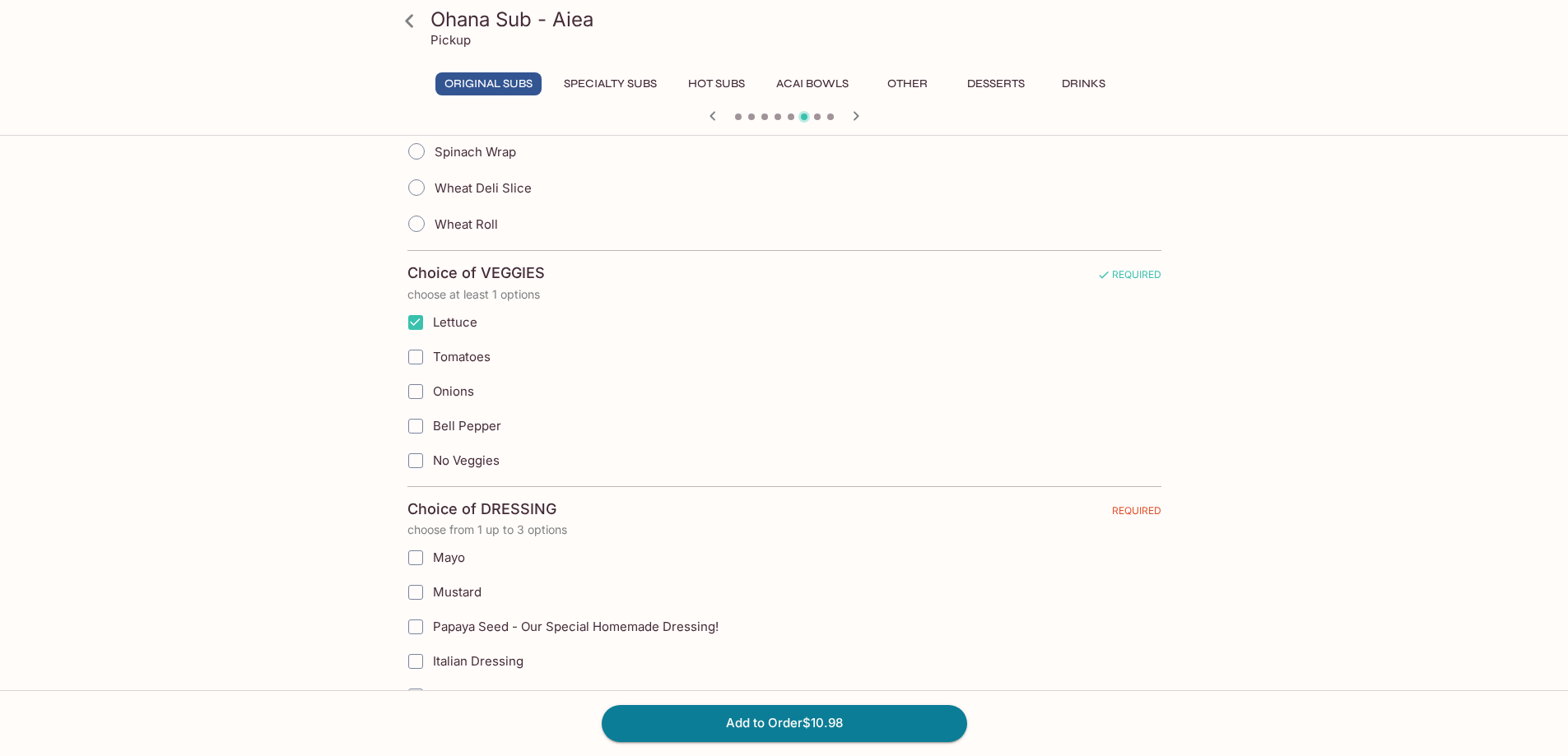
click at [458, 392] on span "Onions" at bounding box center [453, 392] width 41 height 15
click at [432, 392] on input "Onions" at bounding box center [416, 392] width 33 height 33
checkbox input "true"
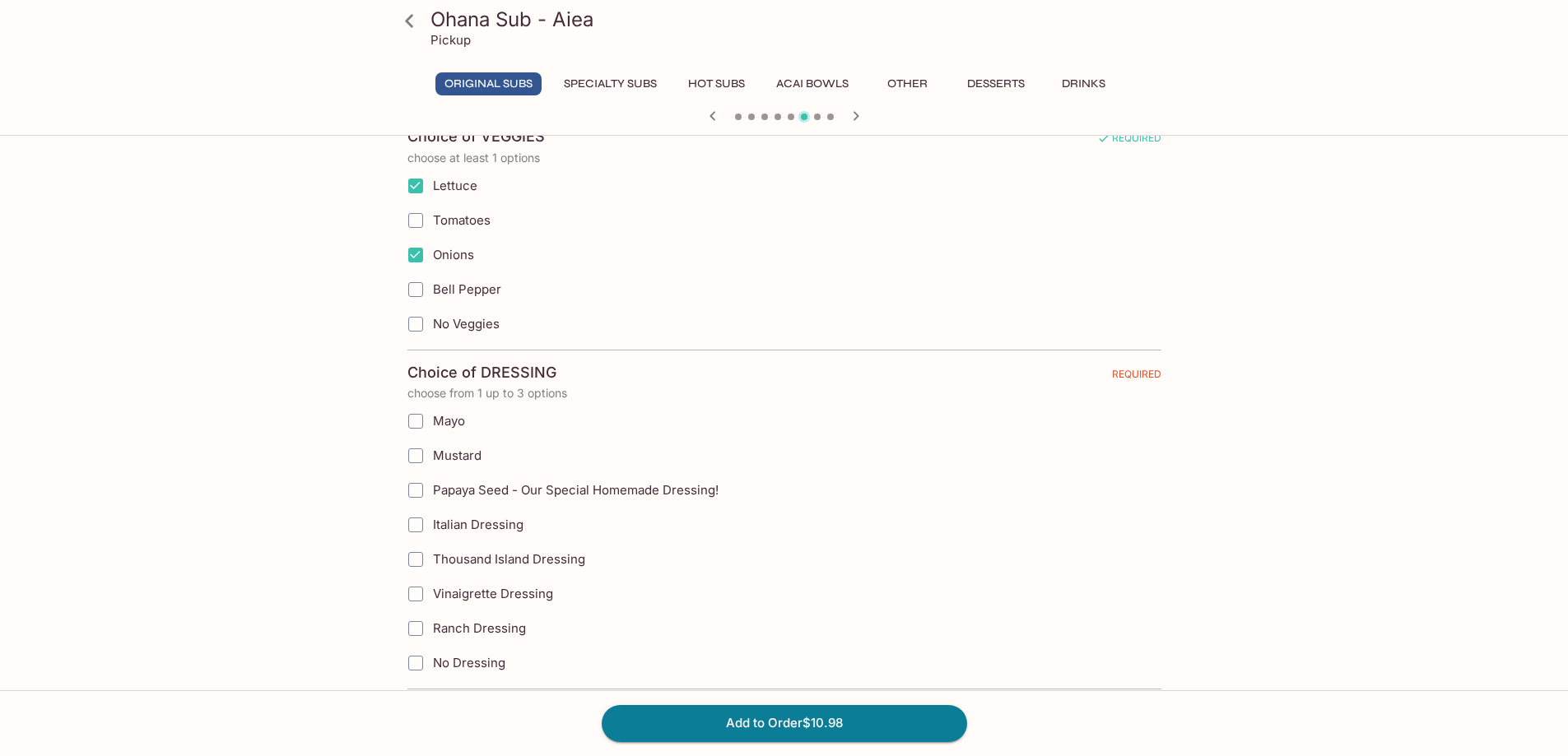
scroll to position [823, 0]
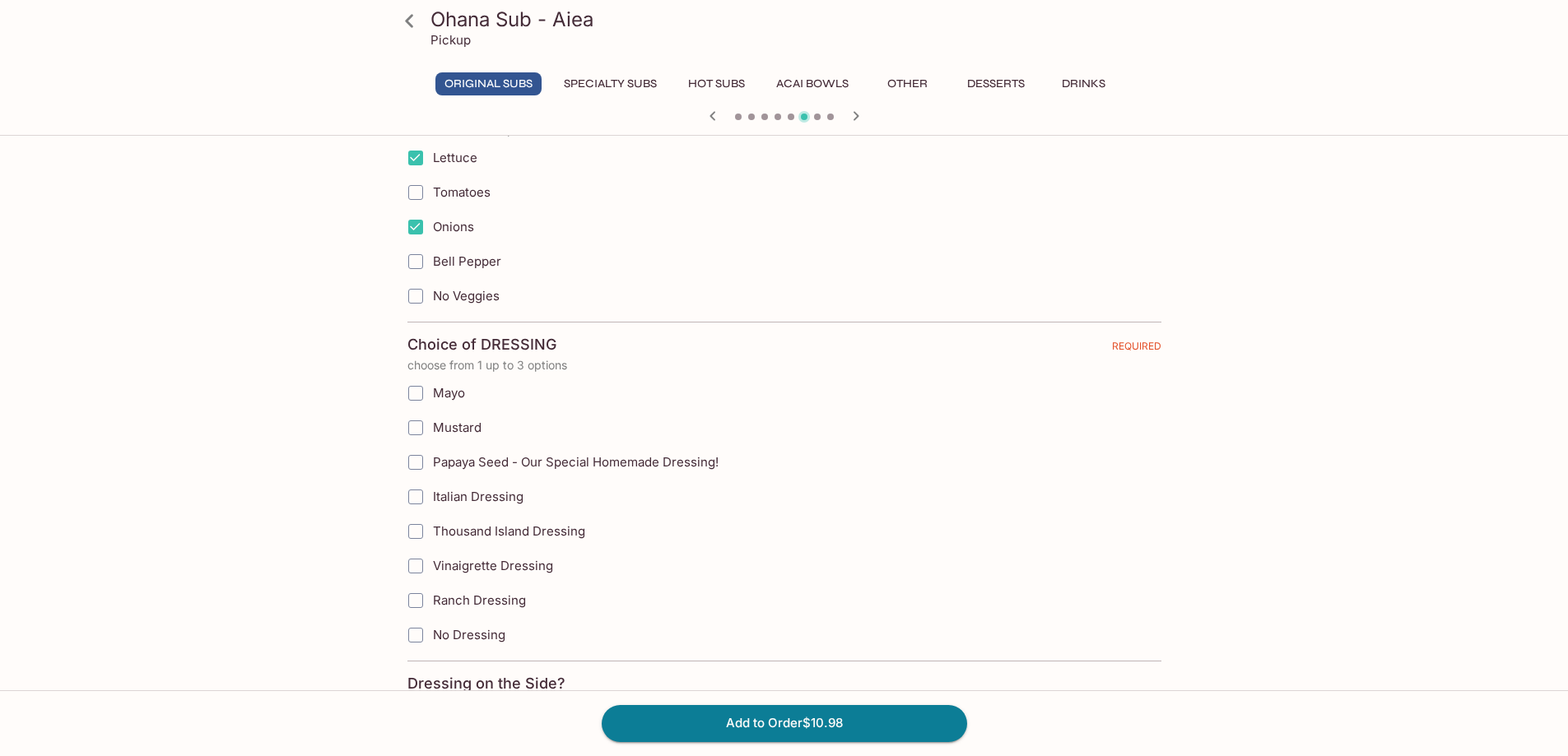
click at [454, 395] on span "Mayo" at bounding box center [448, 392] width 32 height 15
click at [432, 395] on input "Mayo" at bounding box center [416, 393] width 33 height 33
checkbox input "true"
click at [485, 463] on span "Papaya Seed - Our Special Homemade Dressing!" at bounding box center [576, 462] width 285 height 15
click at [432, 463] on input "Papaya Seed - Our Special Homemade Dressing!" at bounding box center [416, 463] width 33 height 33
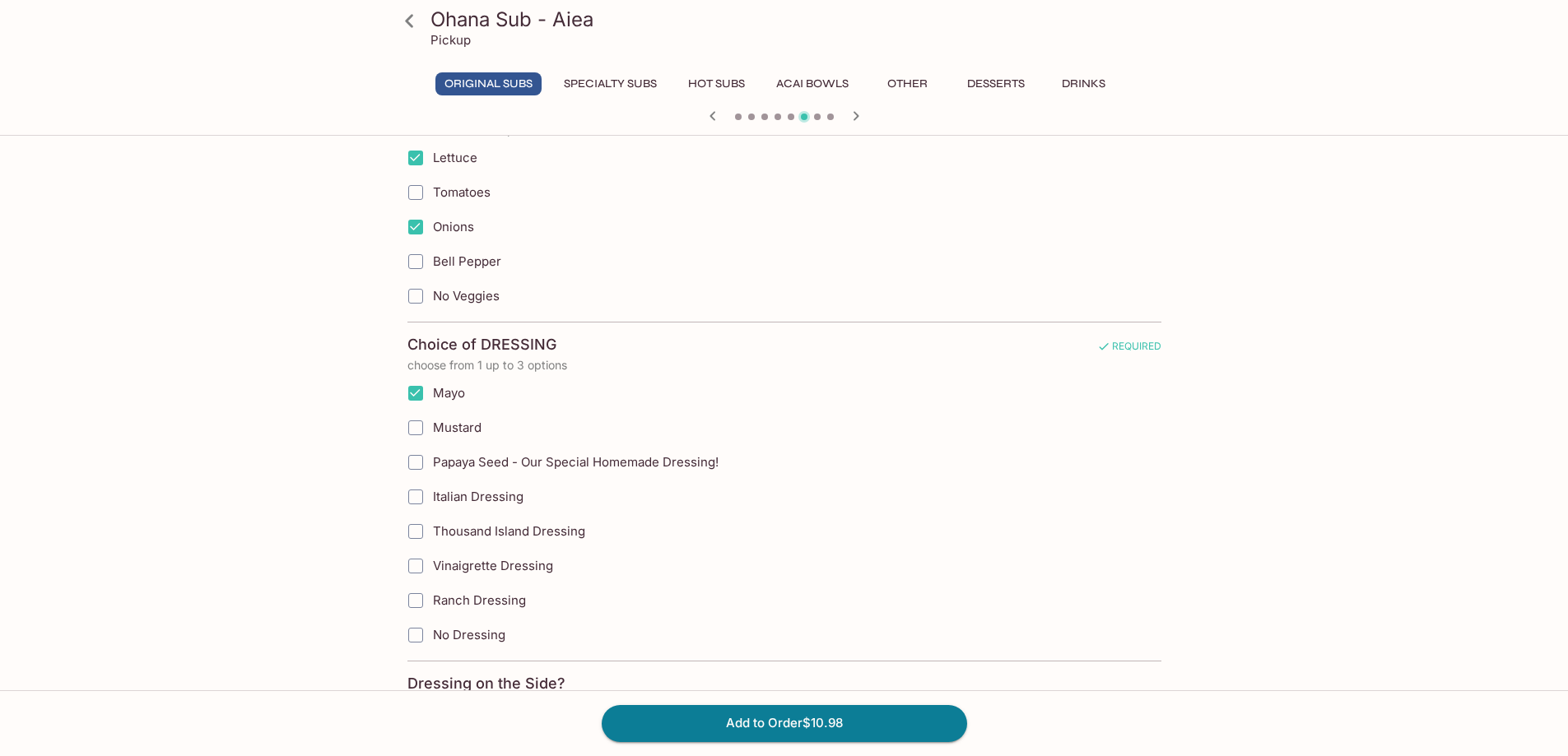
checkbox input "true"
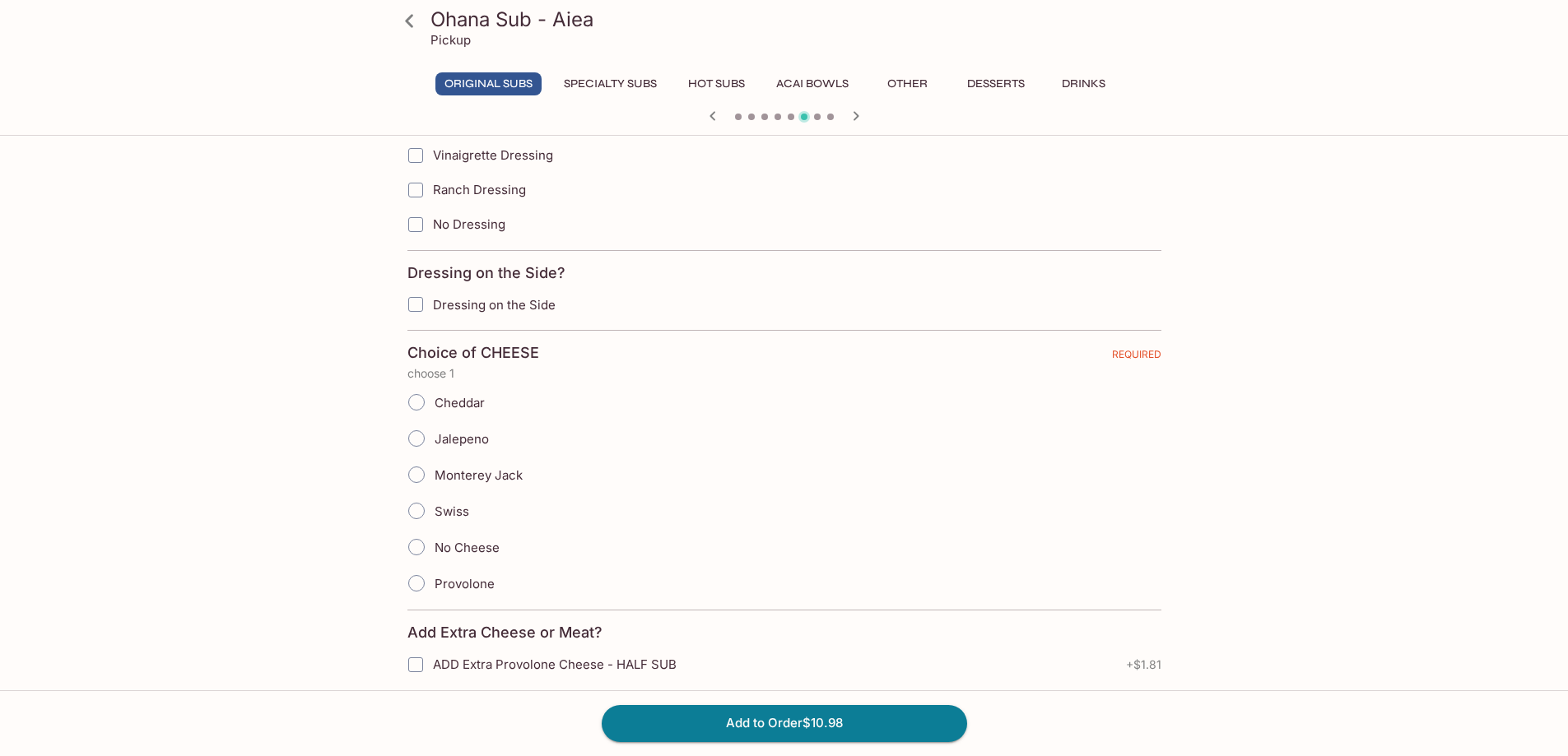
scroll to position [1234, 0]
click at [480, 583] on span "Provolone" at bounding box center [465, 583] width 60 height 15
click at [434, 583] on input "Provolone" at bounding box center [417, 582] width 35 height 35
radio input "true"
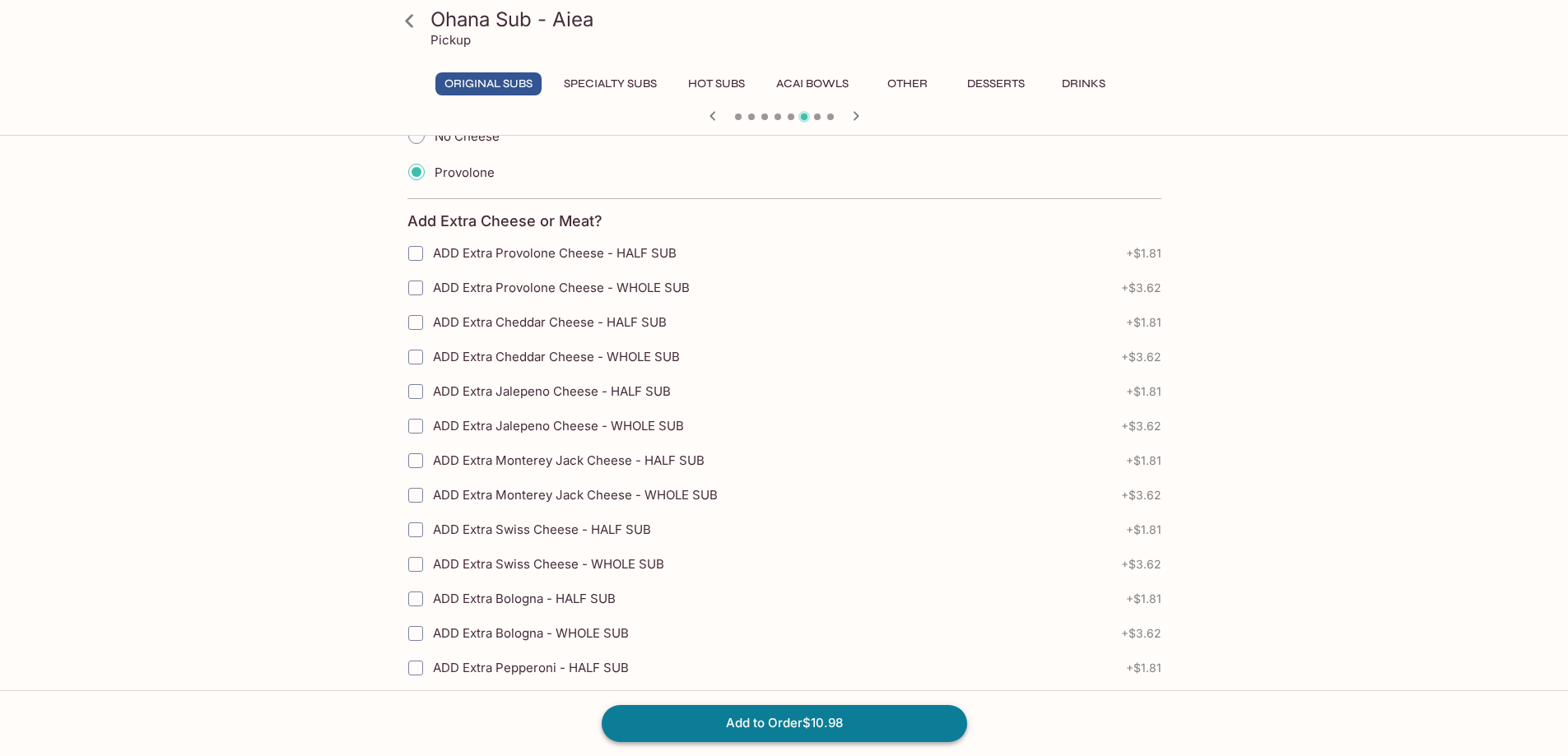
scroll to position [1646, 0]
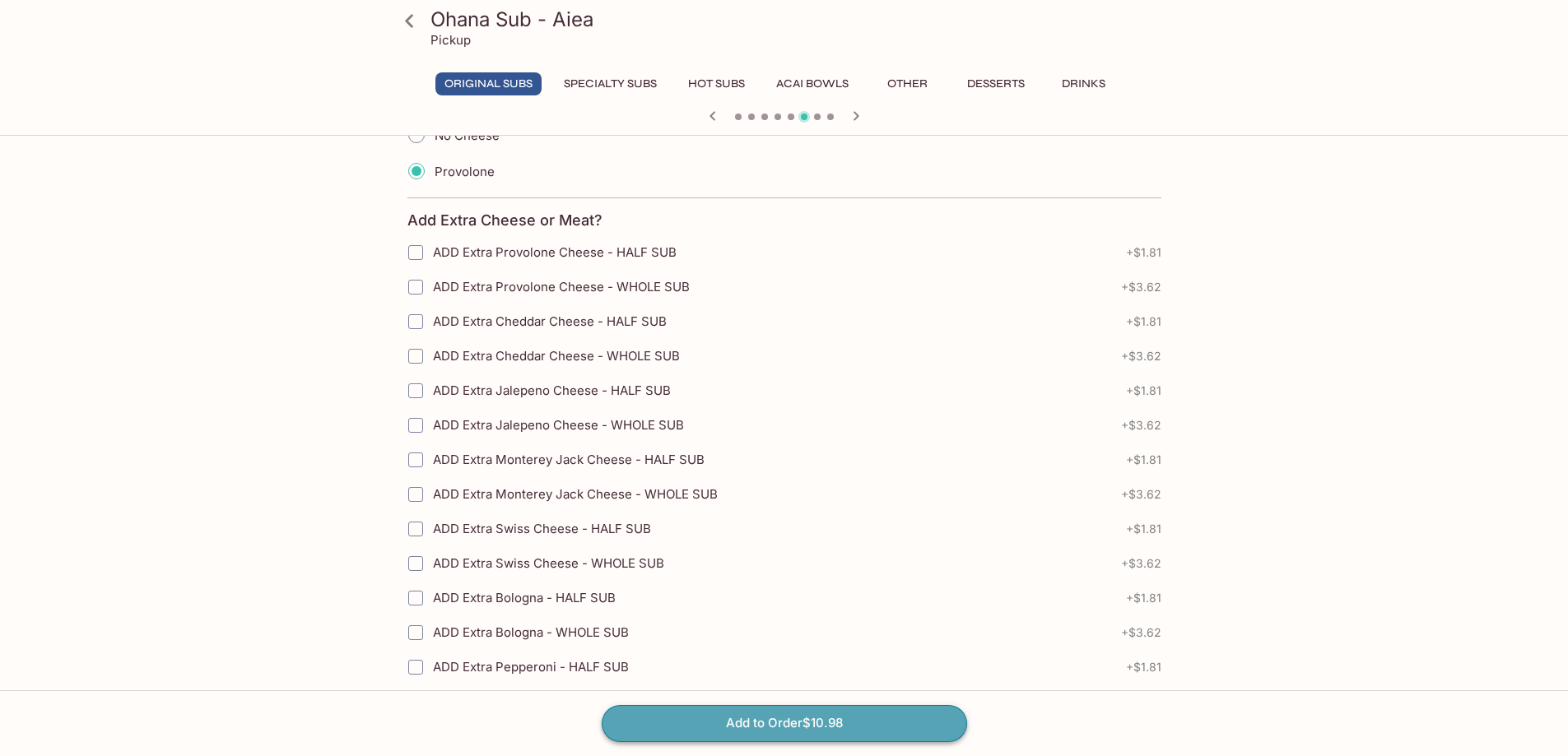
click at [792, 725] on button "Add to Order $10.98" at bounding box center [784, 723] width 365 height 37
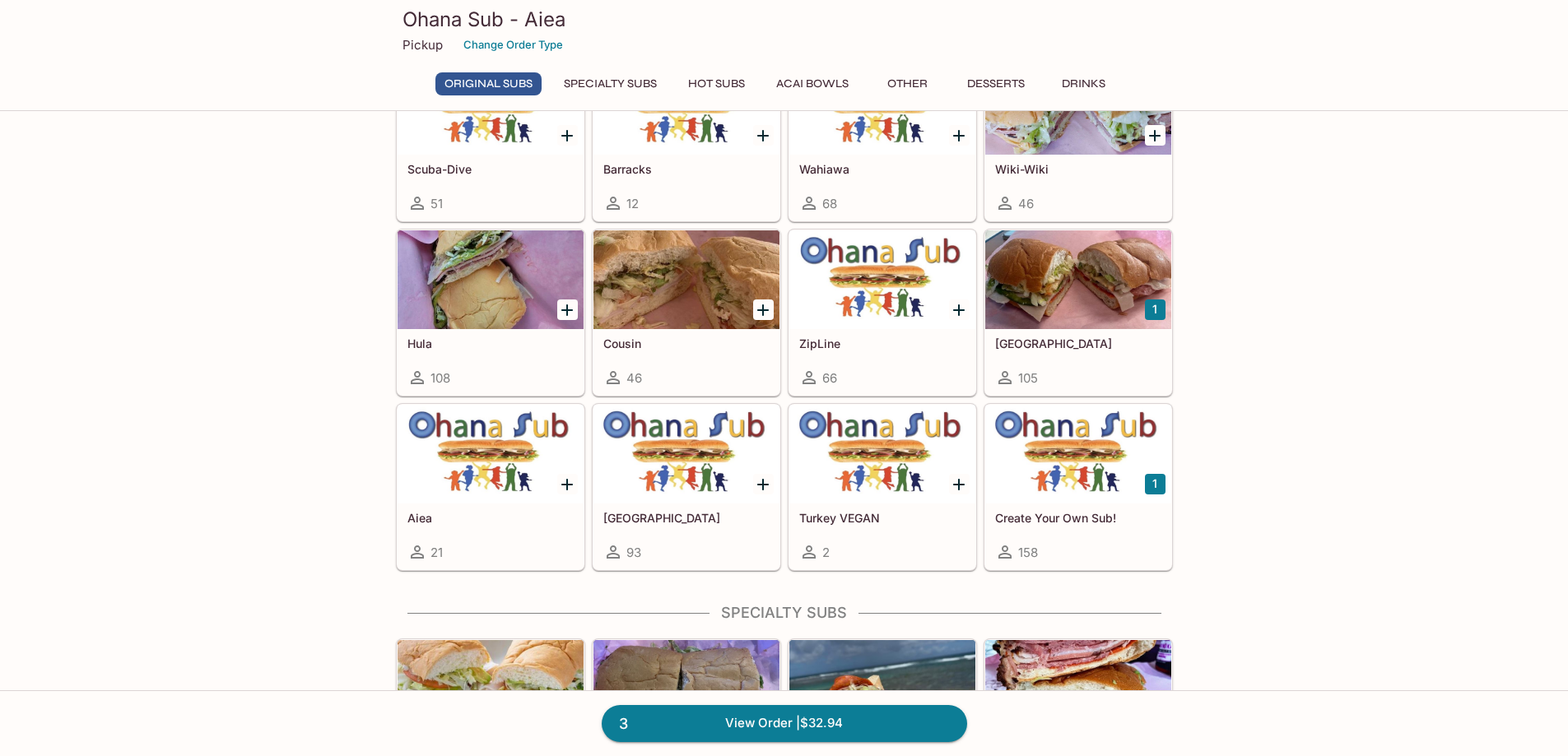
scroll to position [494, 0]
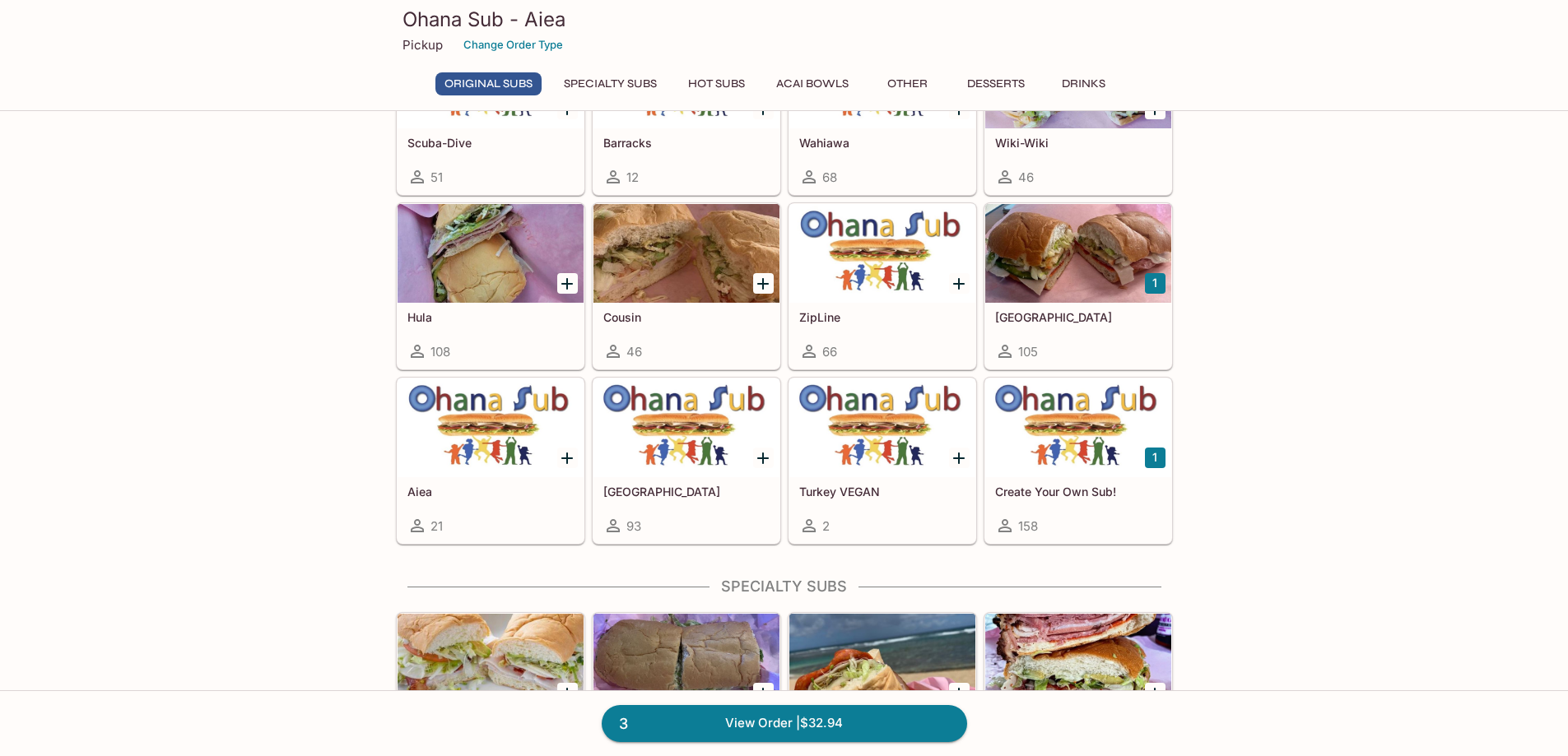
click at [1109, 491] on h5 "Create Your Own Sub!" at bounding box center [1078, 492] width 166 height 14
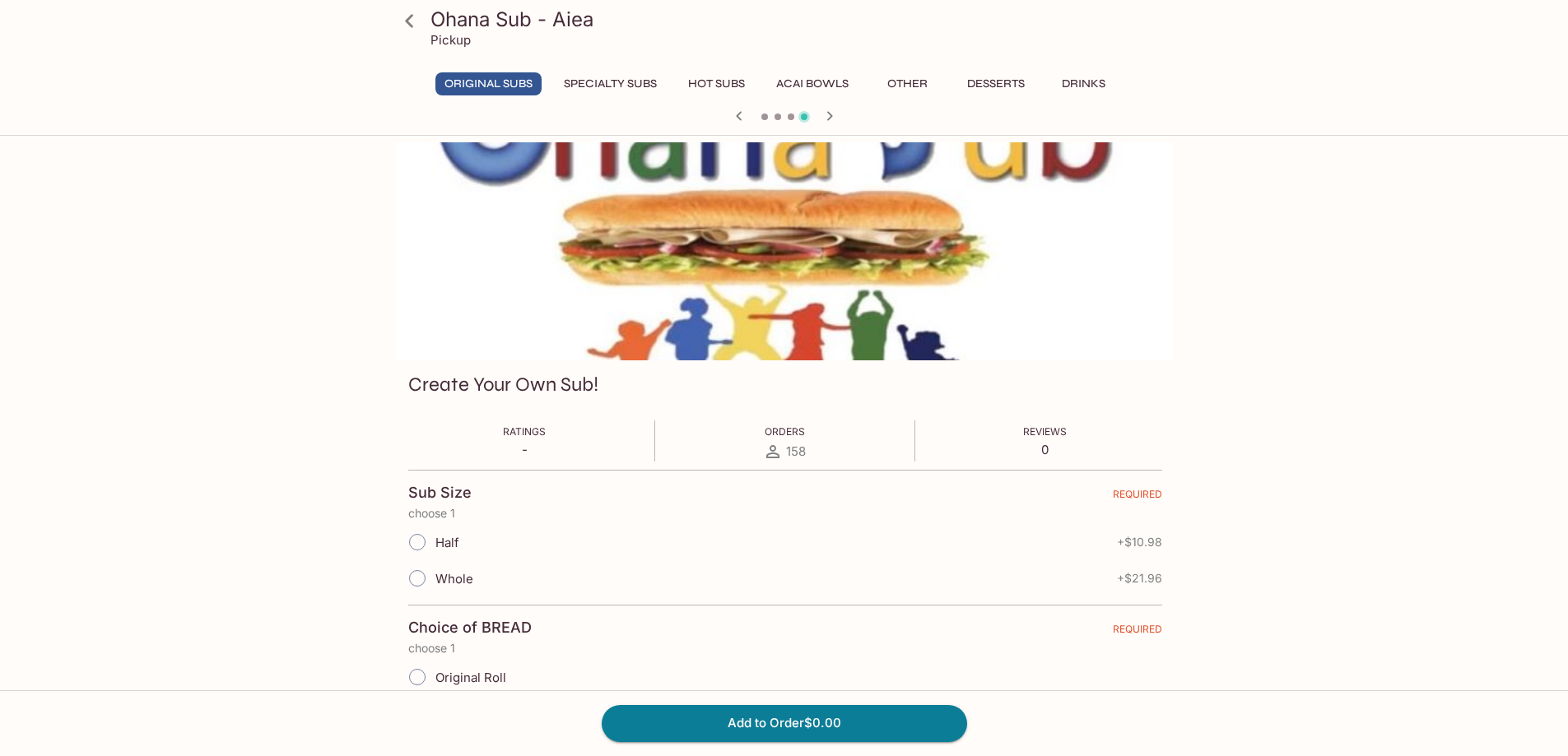
click at [439, 547] on span "Half" at bounding box center [446, 543] width 24 height 15
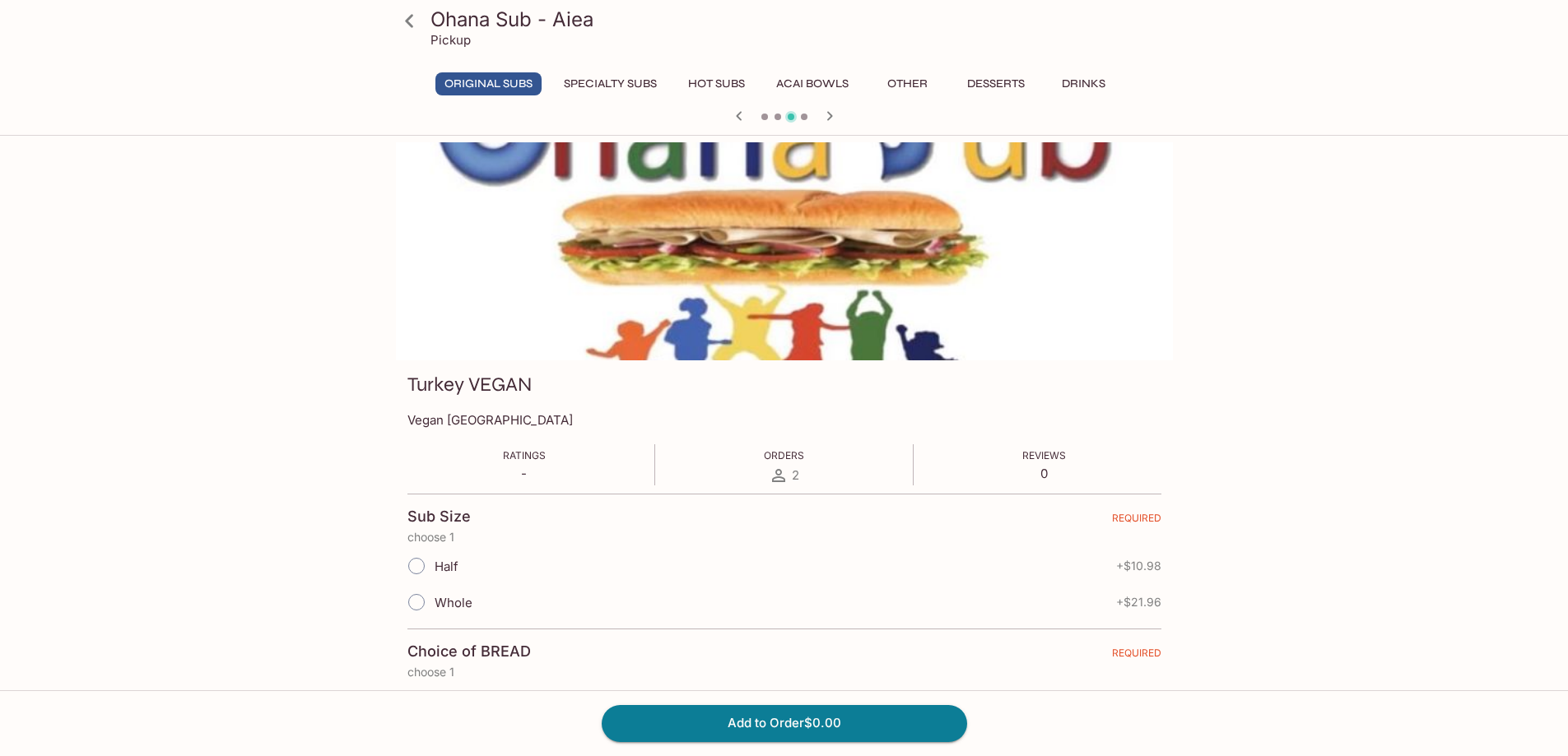
click at [826, 122] on icon "button" at bounding box center [829, 116] width 19 height 19
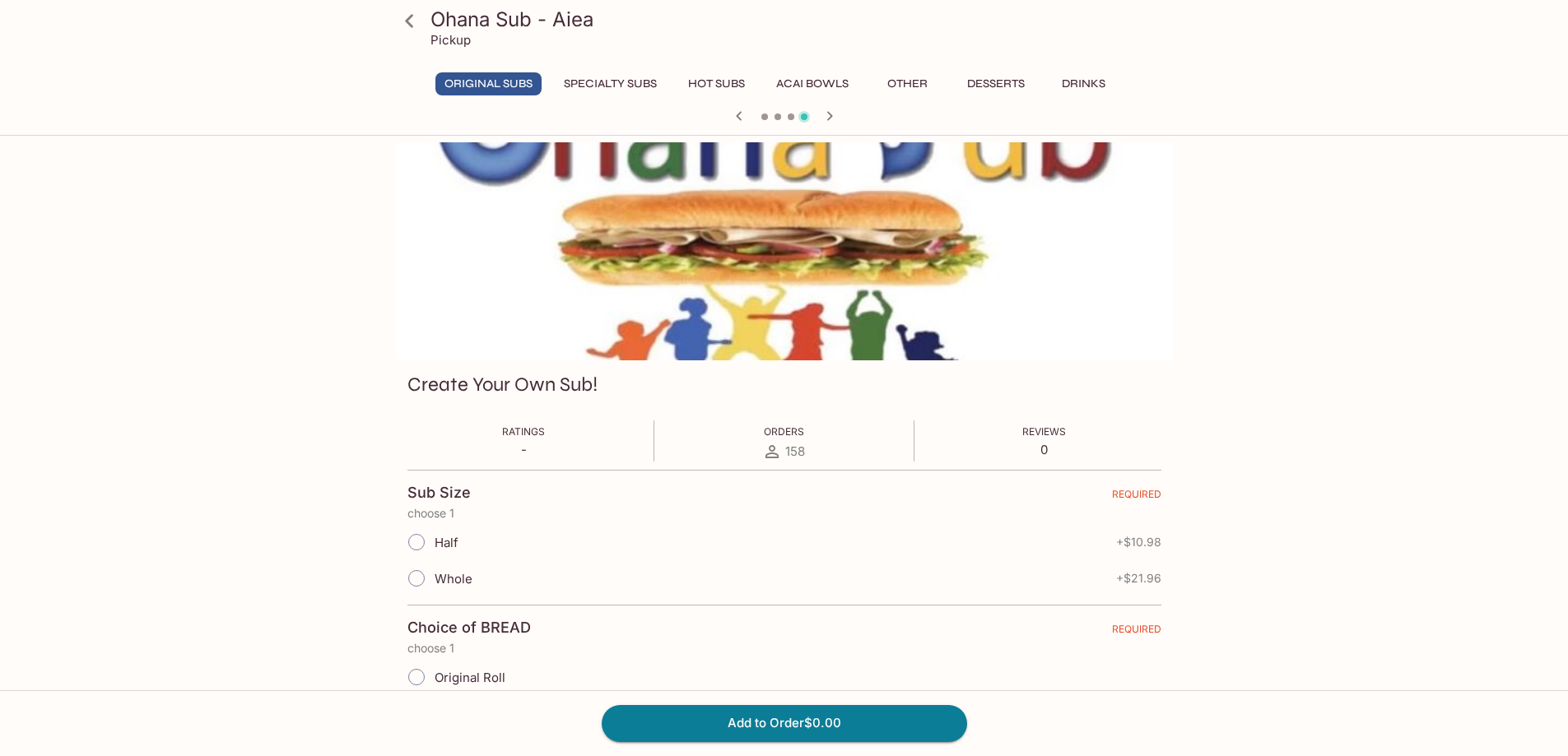
click at [453, 543] on span "Half" at bounding box center [446, 543] width 24 height 15
click at [434, 543] on input "Half" at bounding box center [417, 542] width 35 height 35
radio input "true"
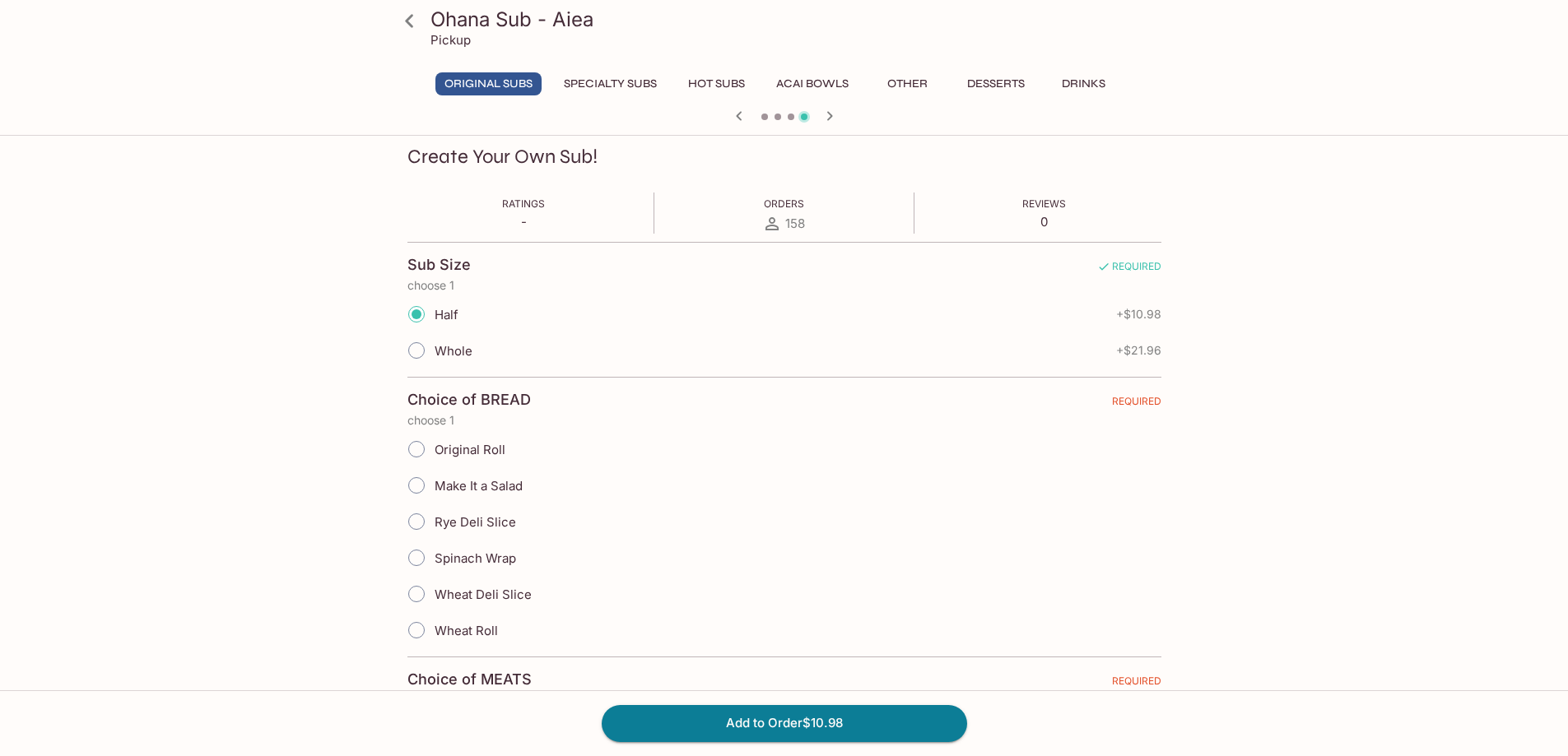
scroll to position [247, 0]
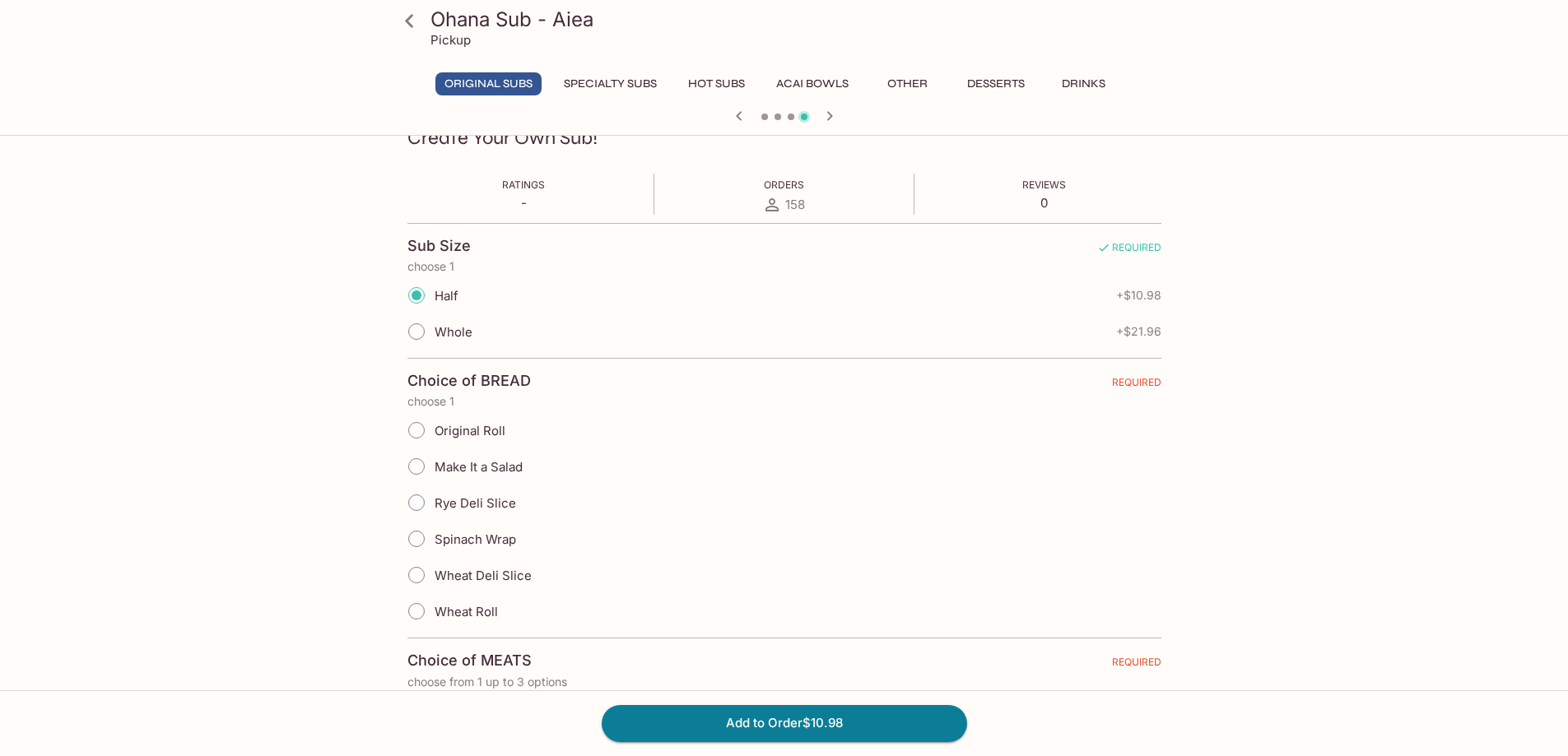
click at [469, 429] on span "Original Roll" at bounding box center [470, 431] width 70 height 15
click at [434, 429] on input "Original Roll" at bounding box center [417, 430] width 35 height 35
radio input "true"
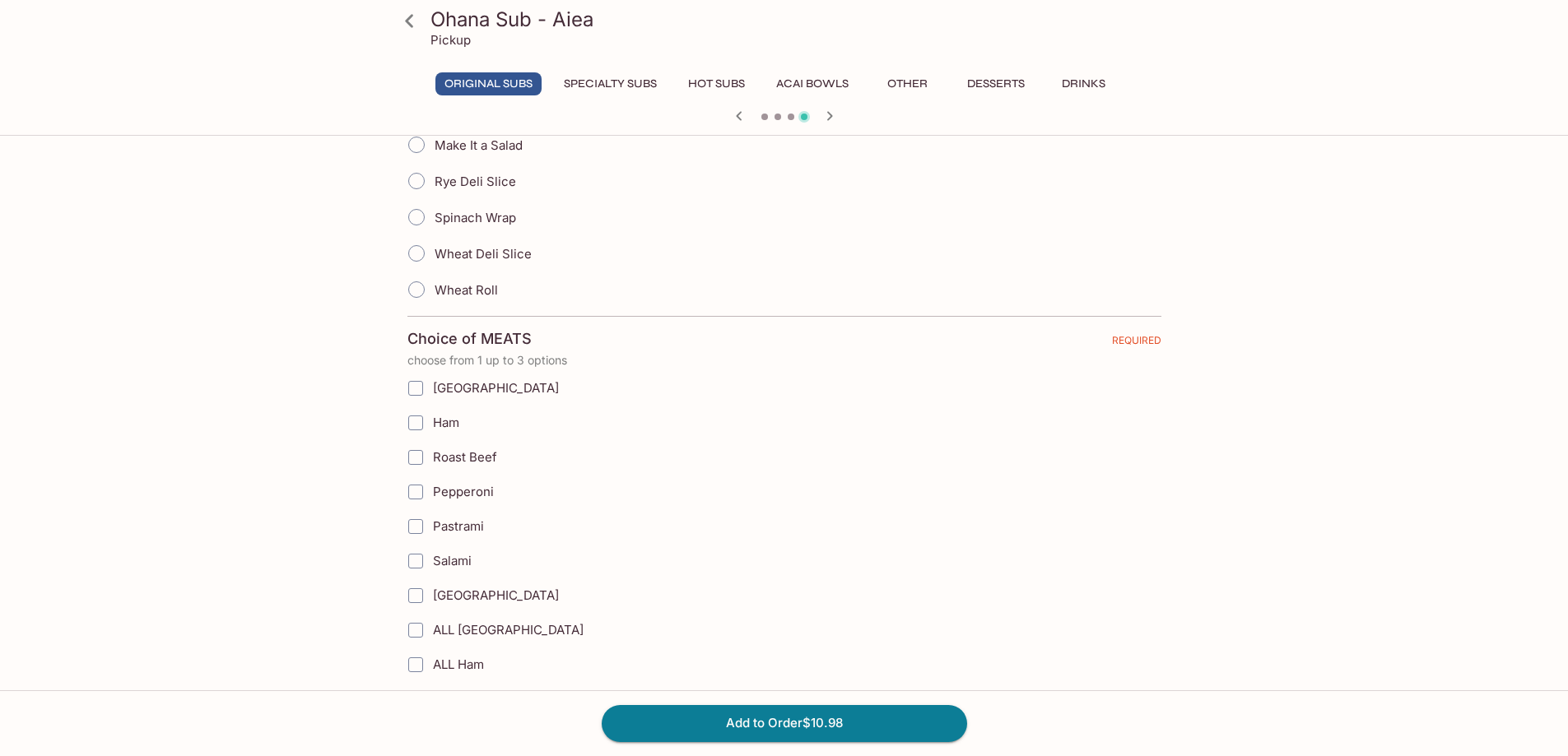
scroll to position [576, 0]
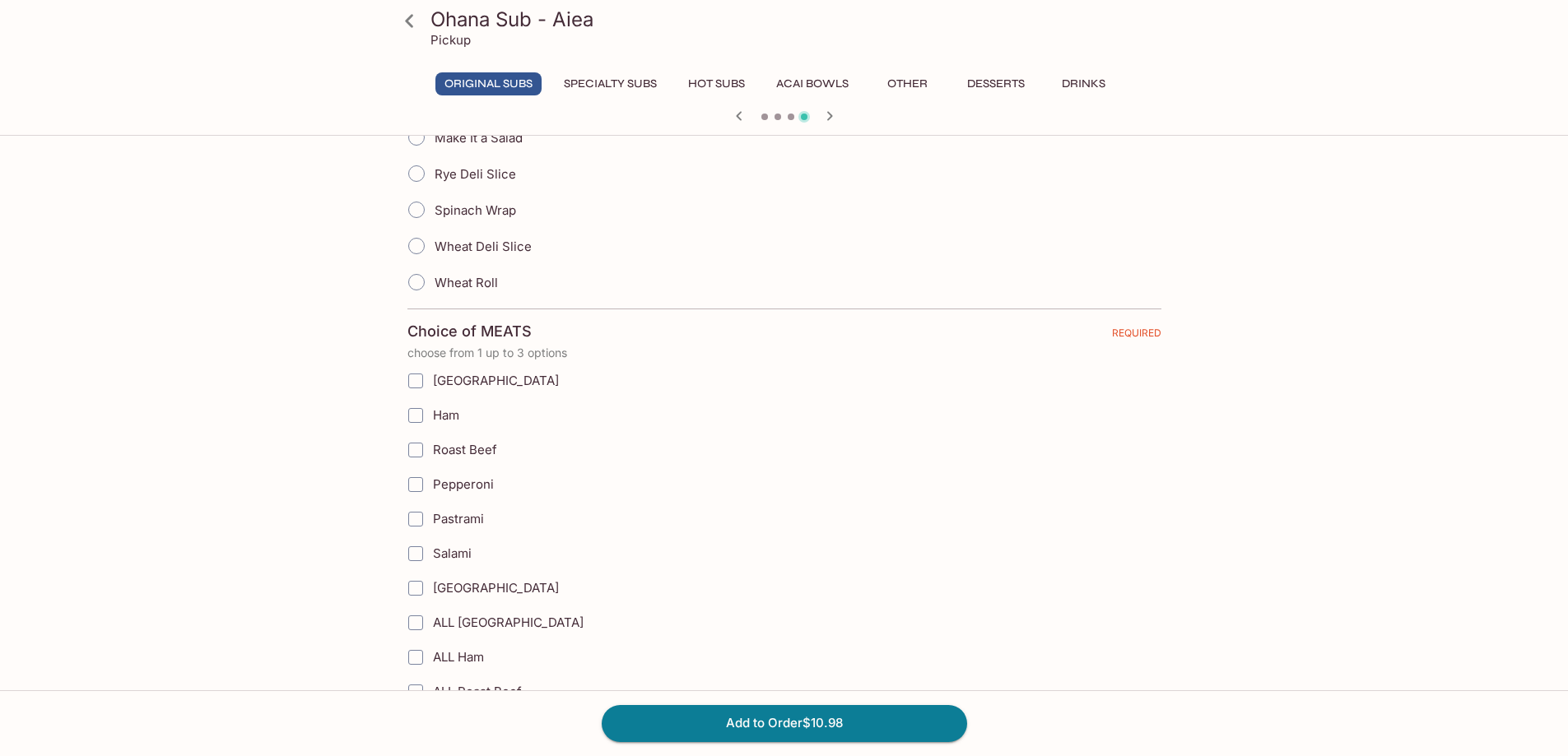
click at [459, 377] on span "[GEOGRAPHIC_DATA]" at bounding box center [496, 381] width 126 height 15
click at [432, 377] on input "[GEOGRAPHIC_DATA]" at bounding box center [416, 381] width 33 height 33
checkbox input "true"
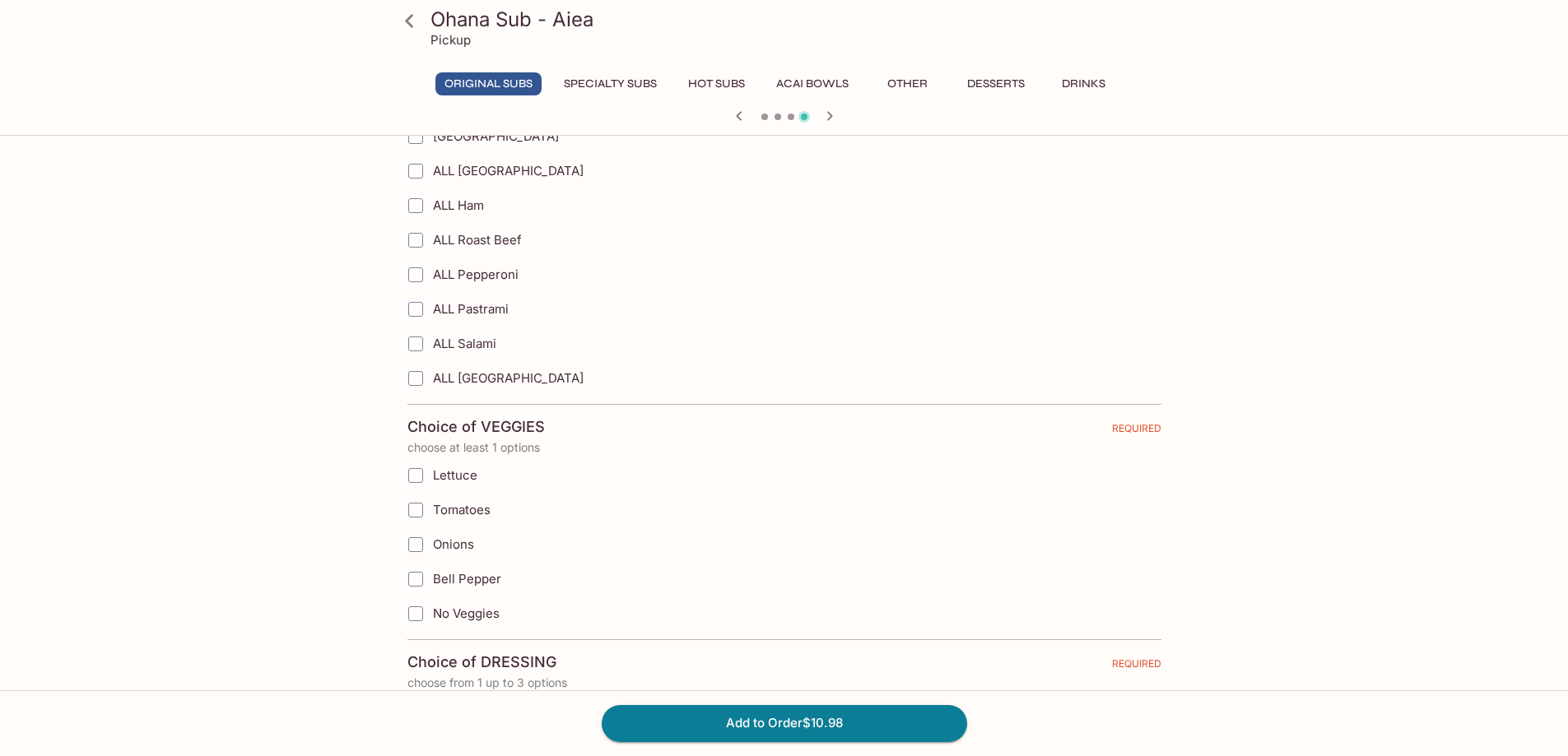
scroll to position [1069, 0]
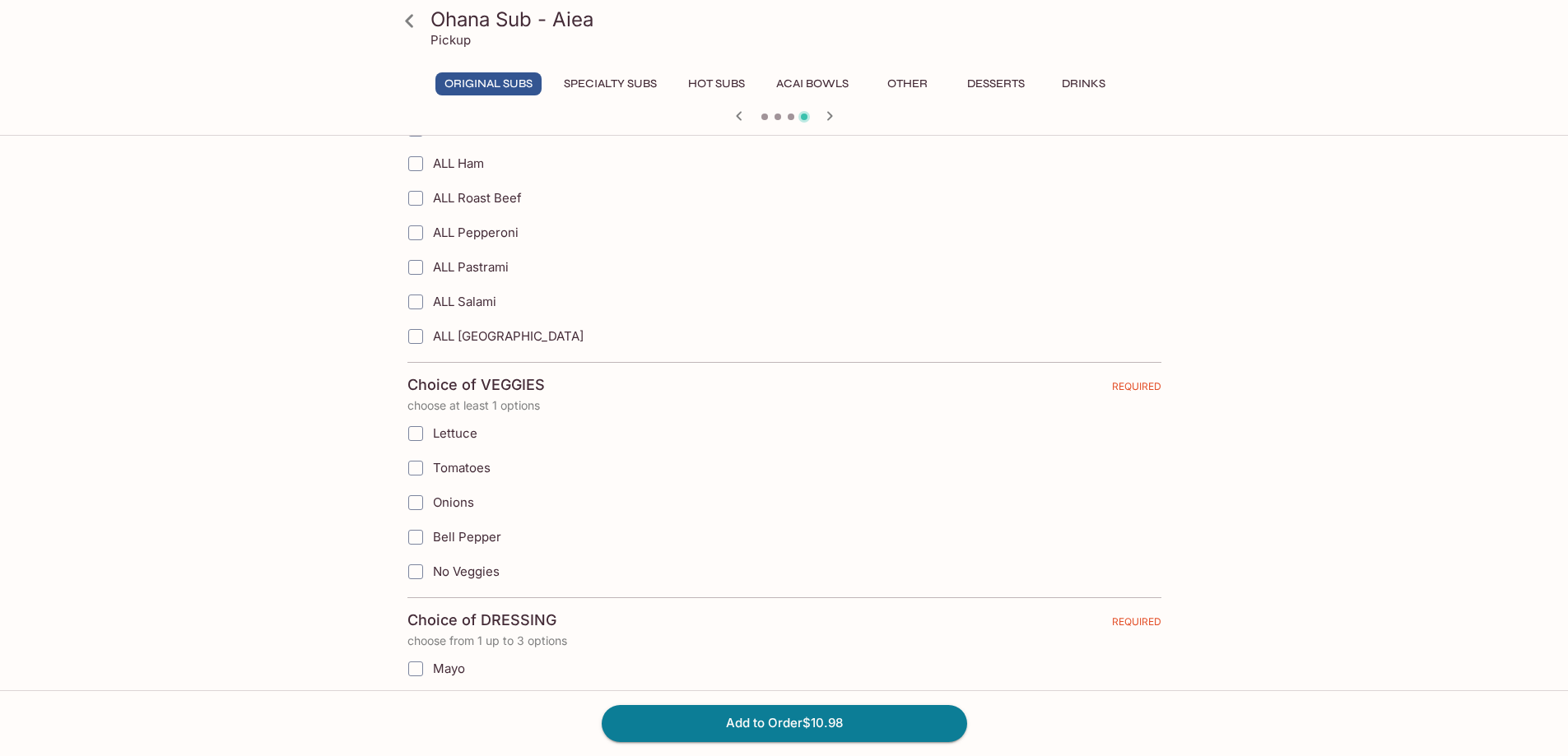
click at [471, 431] on span "Lettuce" at bounding box center [455, 433] width 44 height 15
click at [432, 431] on input "Lettuce" at bounding box center [416, 434] width 33 height 33
checkbox input "true"
click at [486, 470] on span "Tomatoes" at bounding box center [462, 468] width 58 height 15
click at [432, 470] on input "Tomatoes" at bounding box center [416, 469] width 33 height 33
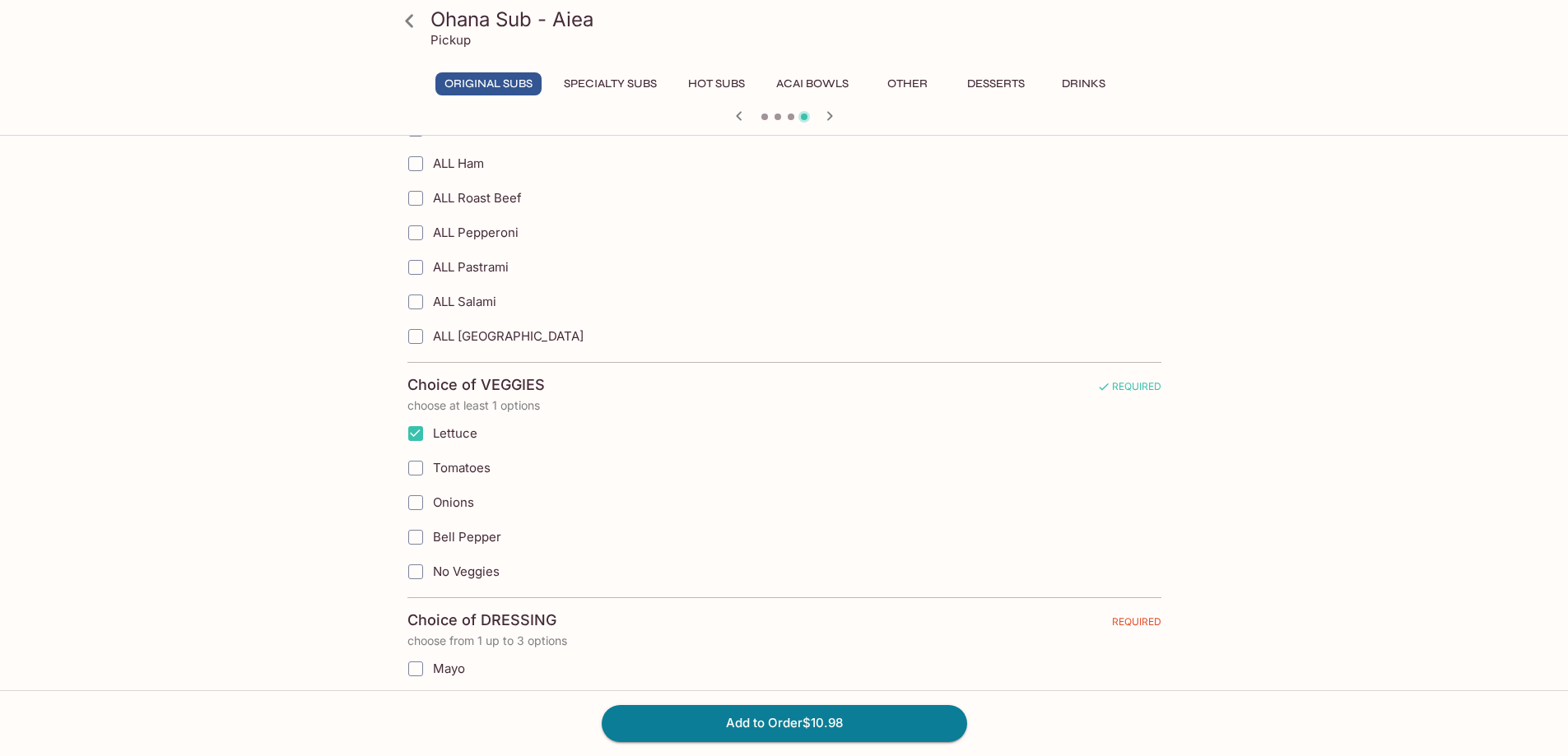
checkbox input "true"
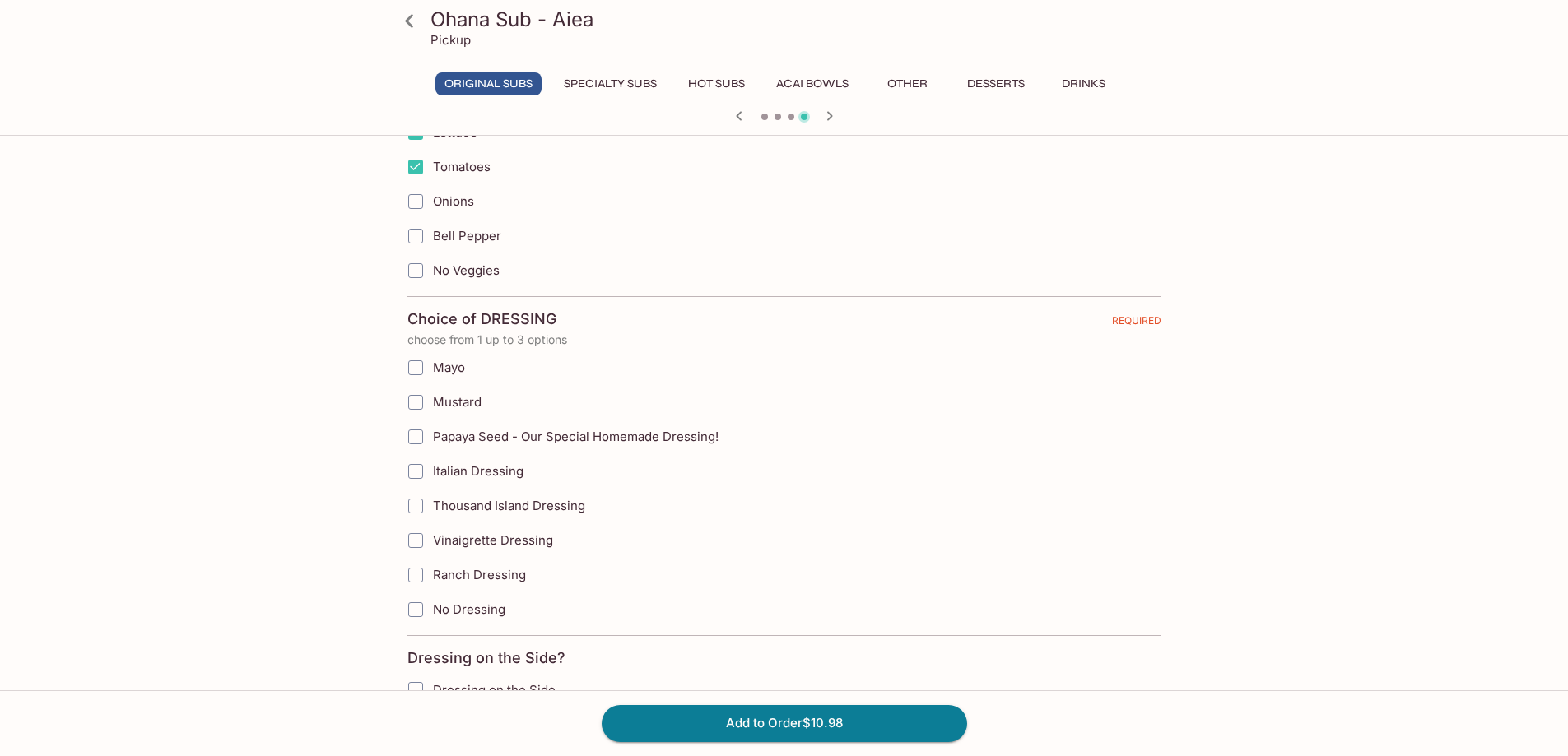
scroll to position [1399, 0]
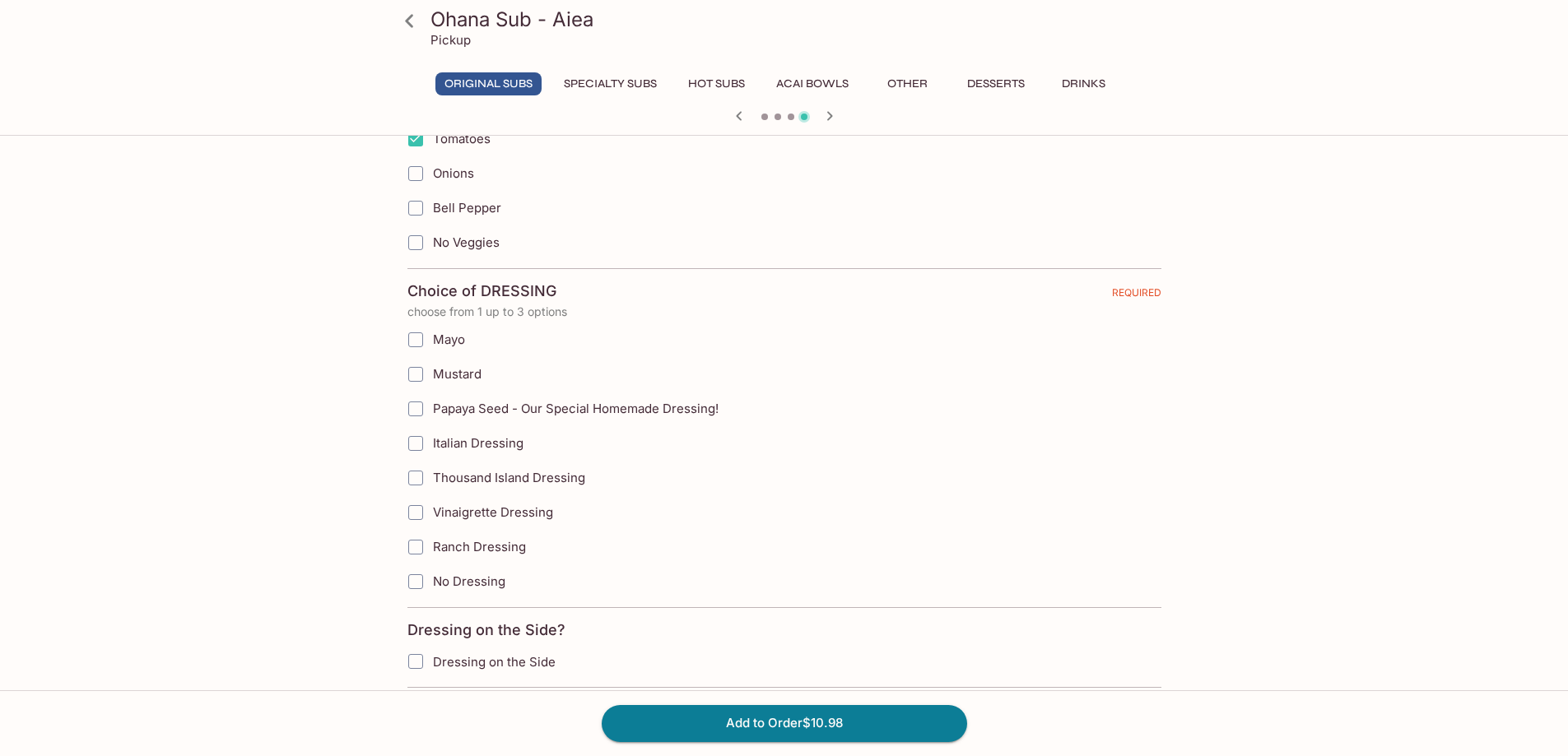
click at [537, 408] on span "Papaya Seed - Our Special Homemade Dressing!" at bounding box center [576, 409] width 285 height 15
click at [432, 408] on input "Papaya Seed - Our Special Homemade Dressing!" at bounding box center [416, 409] width 33 height 33
checkbox input "true"
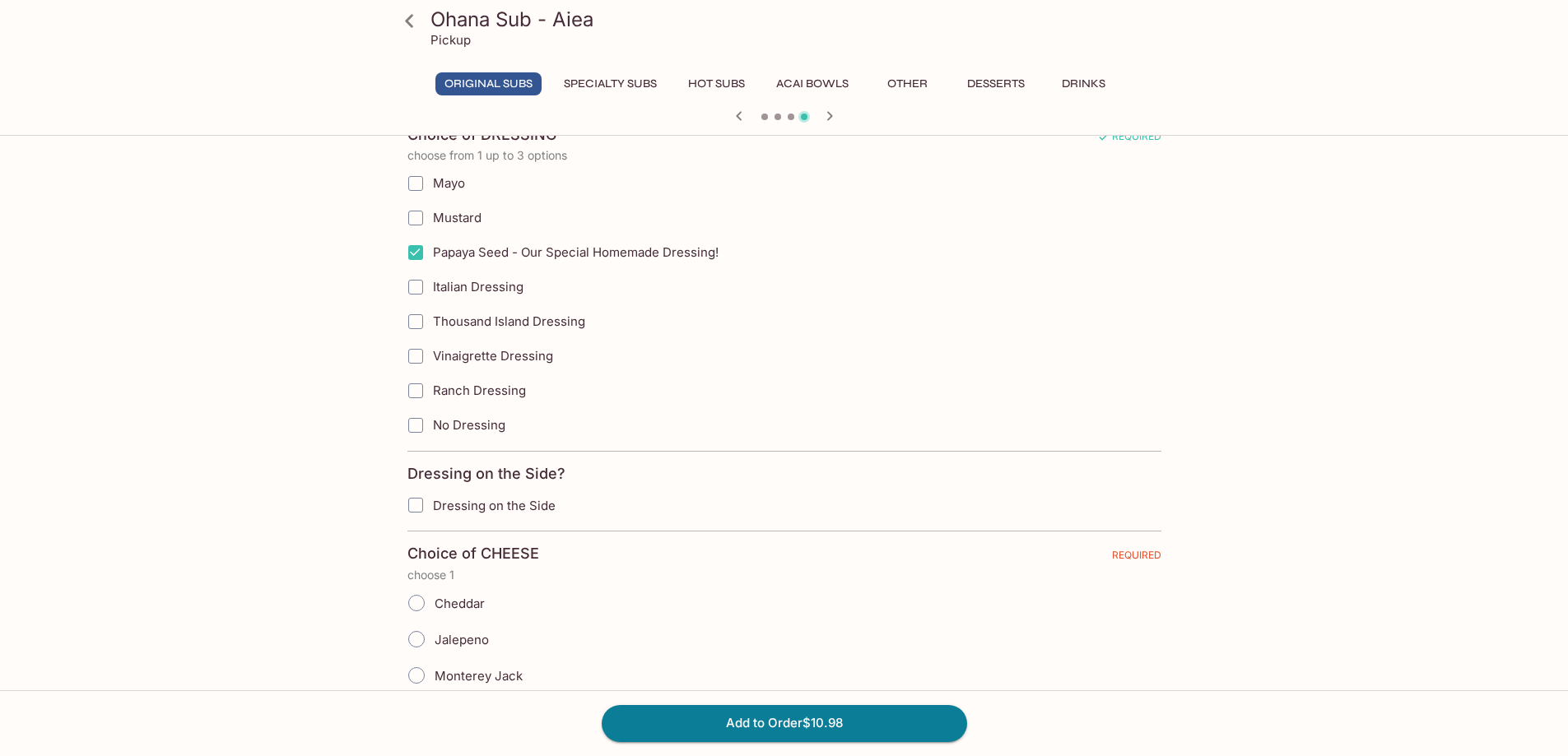
scroll to position [1563, 0]
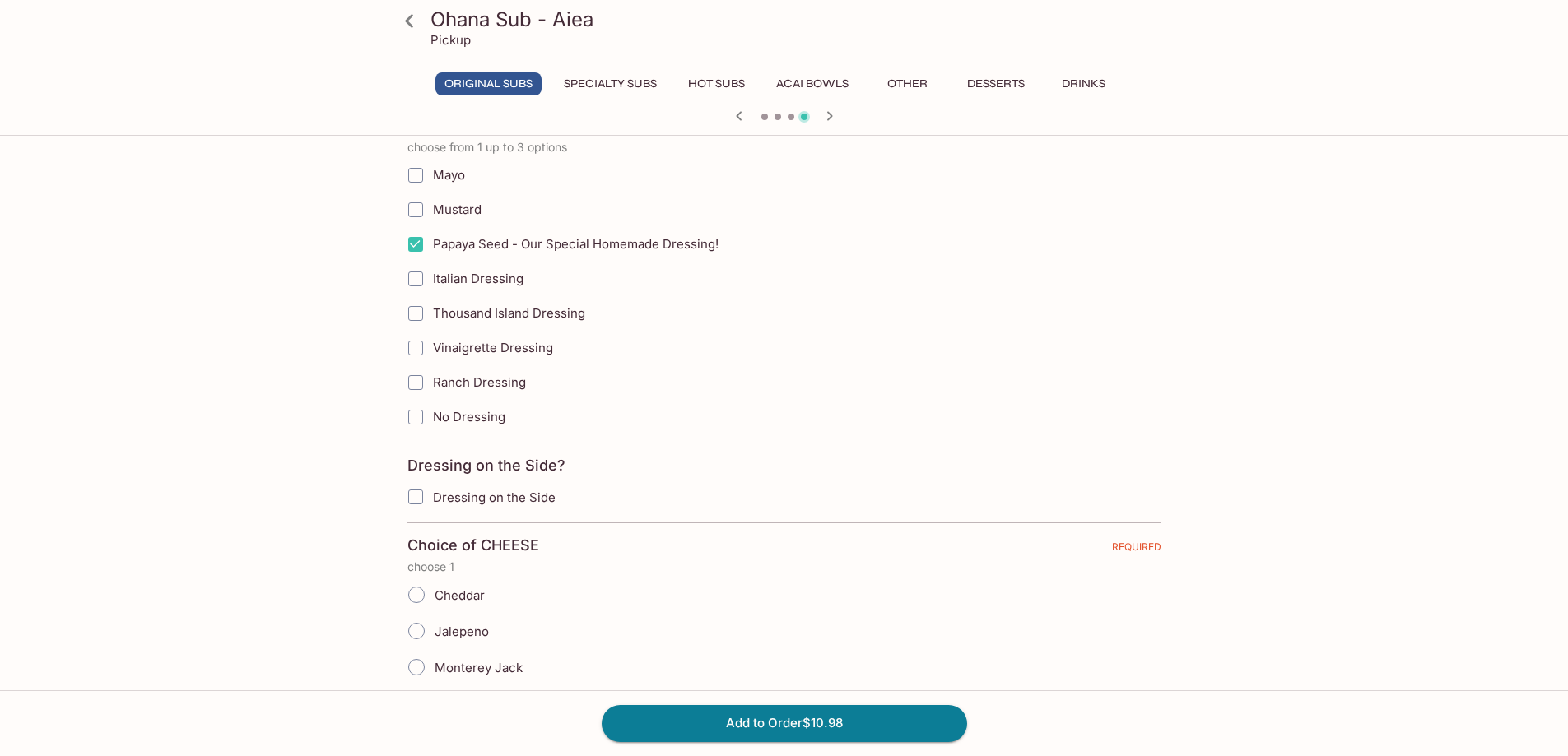
click at [516, 499] on span "Dressing on the Side" at bounding box center [494, 498] width 122 height 15
click at [432, 499] on input "Dressing on the Side" at bounding box center [416, 497] width 33 height 33
checkbox input "true"
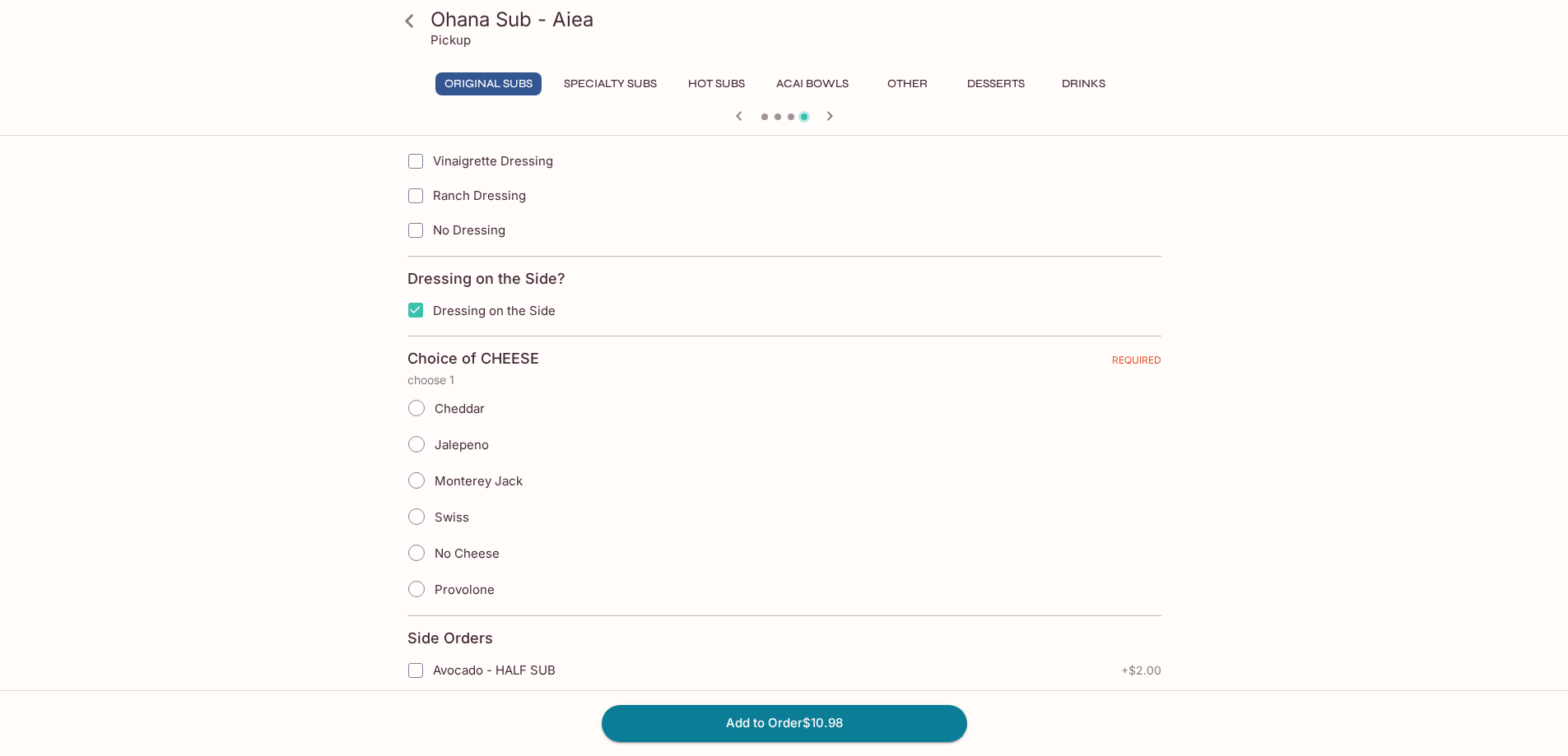
scroll to position [1810, 0]
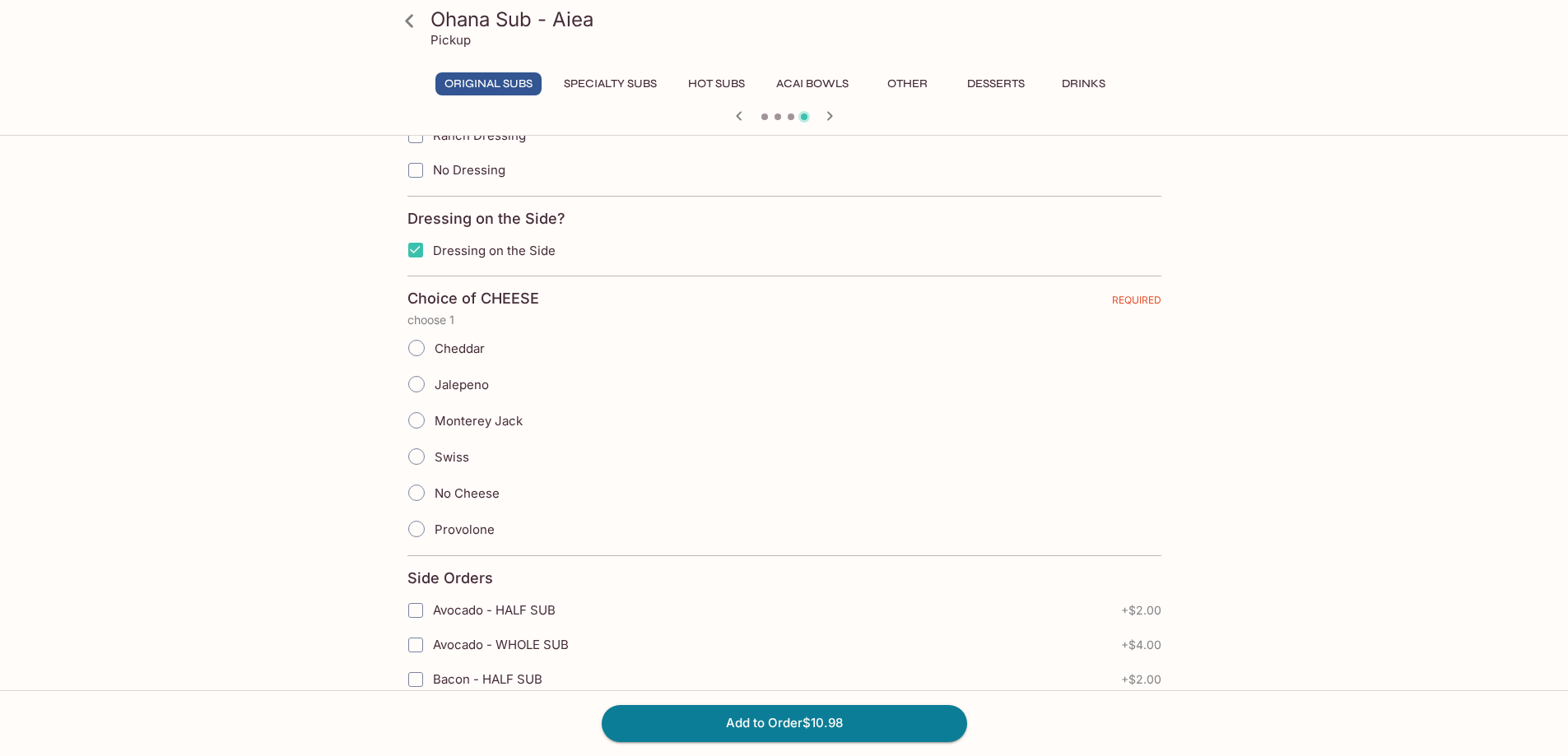
click at [478, 351] on span "Cheddar" at bounding box center [460, 348] width 50 height 15
click at [434, 351] on input "Cheddar" at bounding box center [417, 348] width 35 height 35
radio input "true"
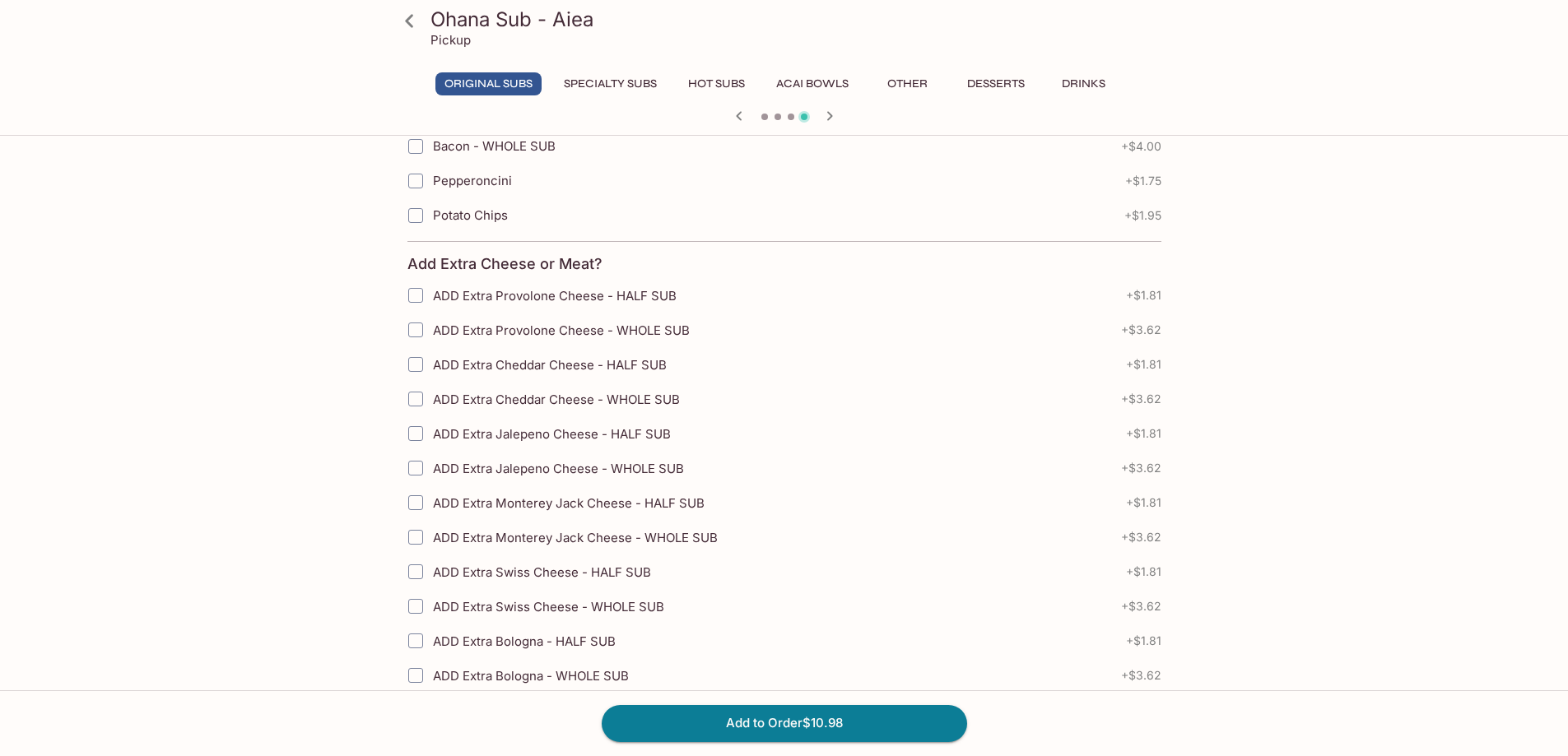
scroll to position [2387, 0]
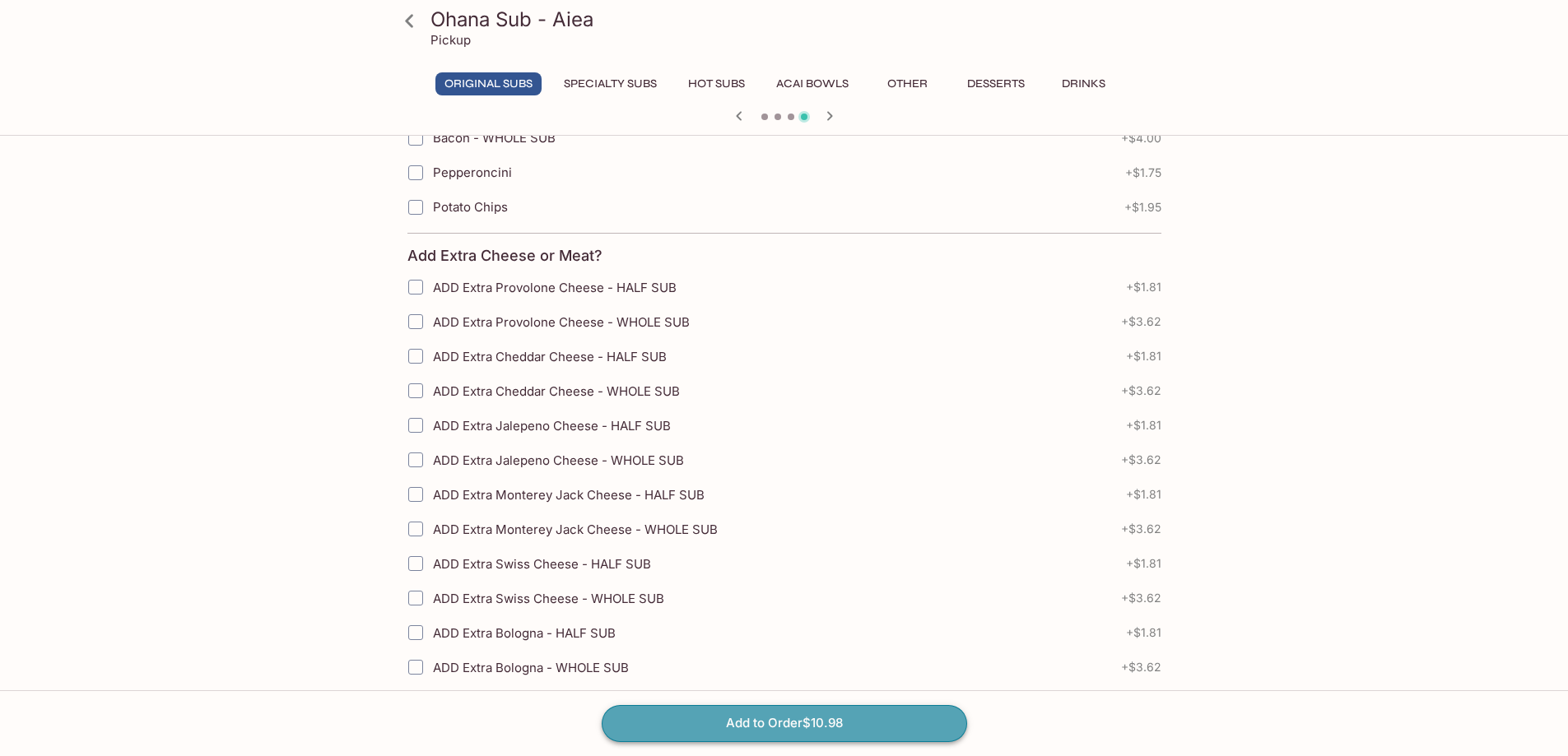
click at [856, 731] on button "Add to Order $10.98" at bounding box center [784, 723] width 365 height 37
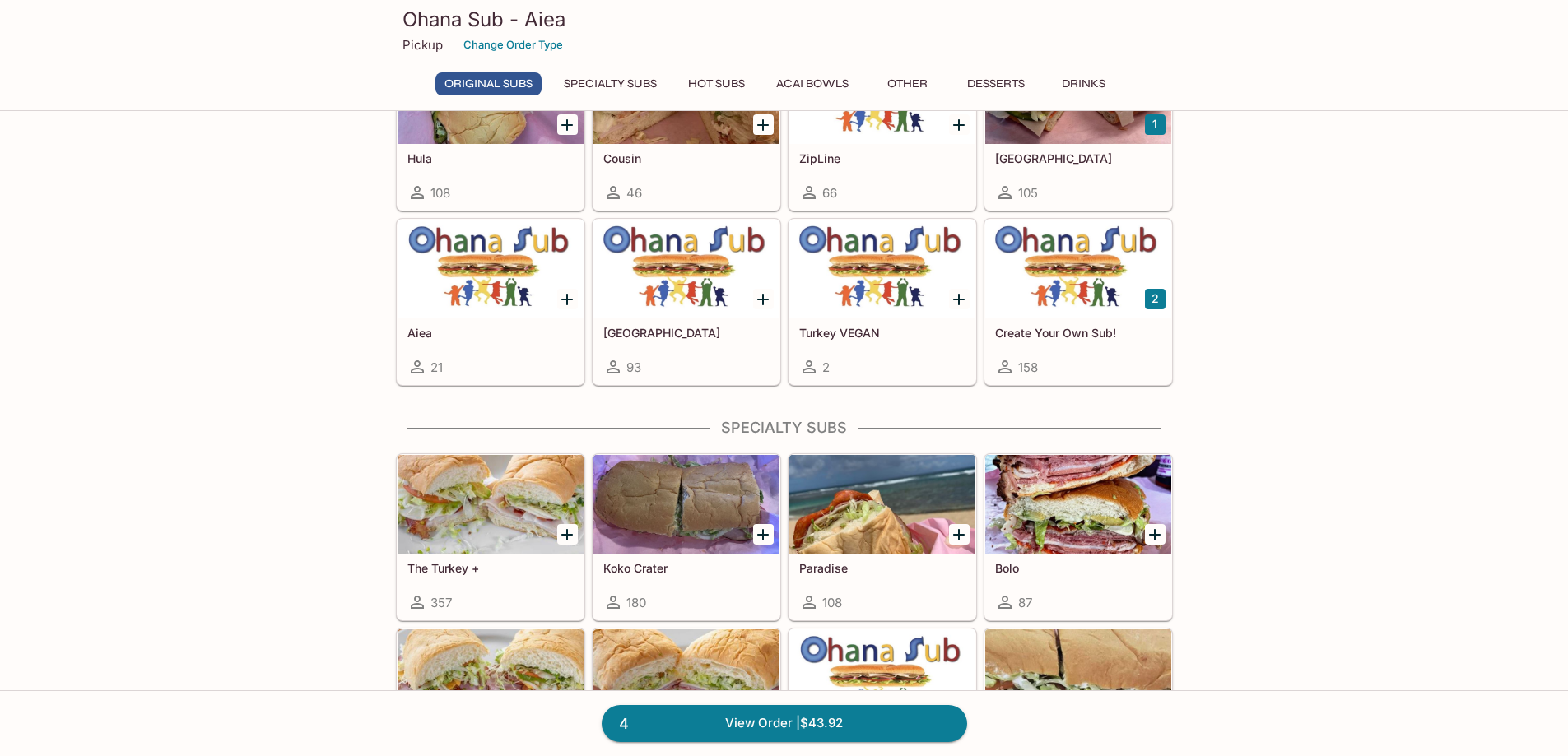
scroll to position [741, 0]
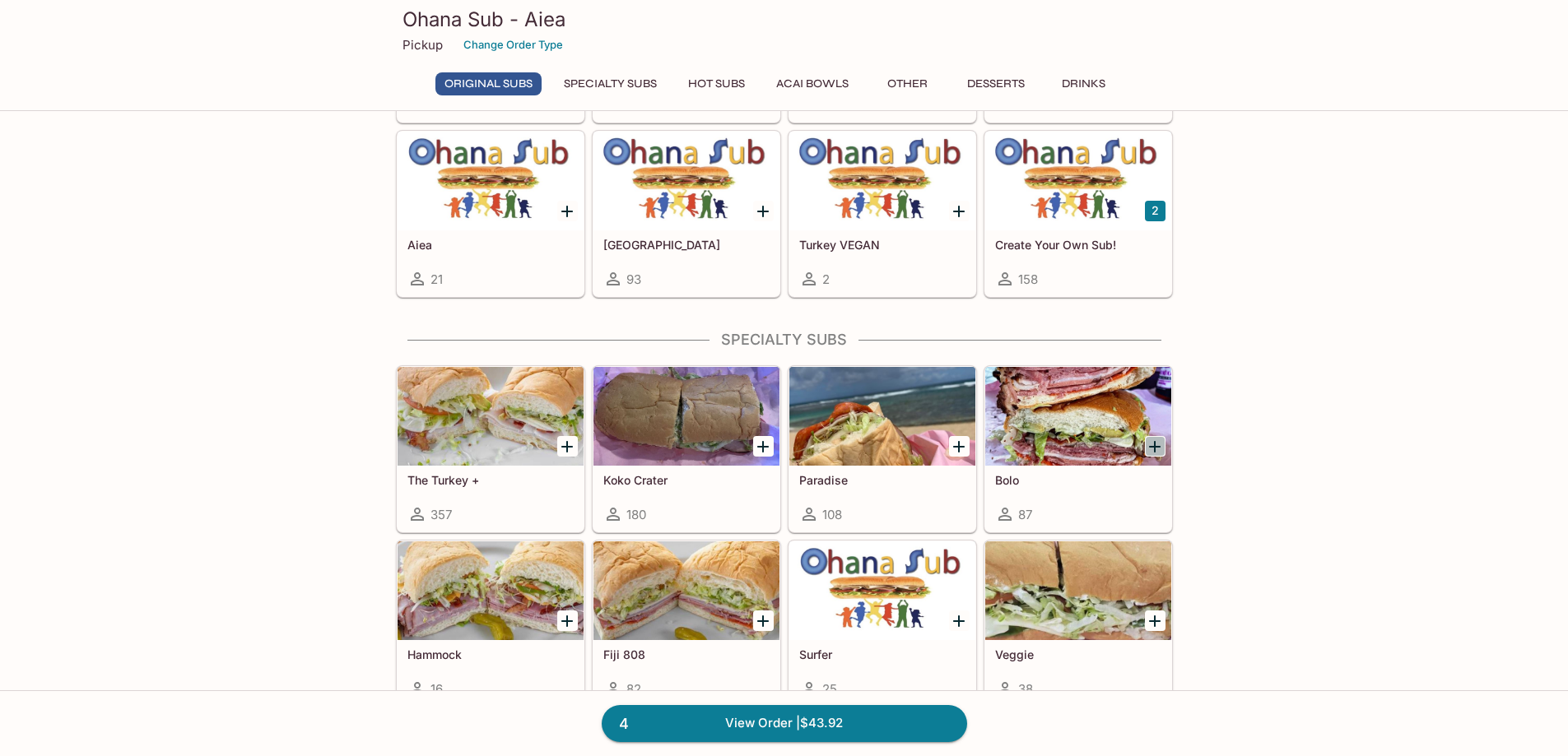
click at [1148, 441] on icon "Add Bolo" at bounding box center [1154, 446] width 19 height 19
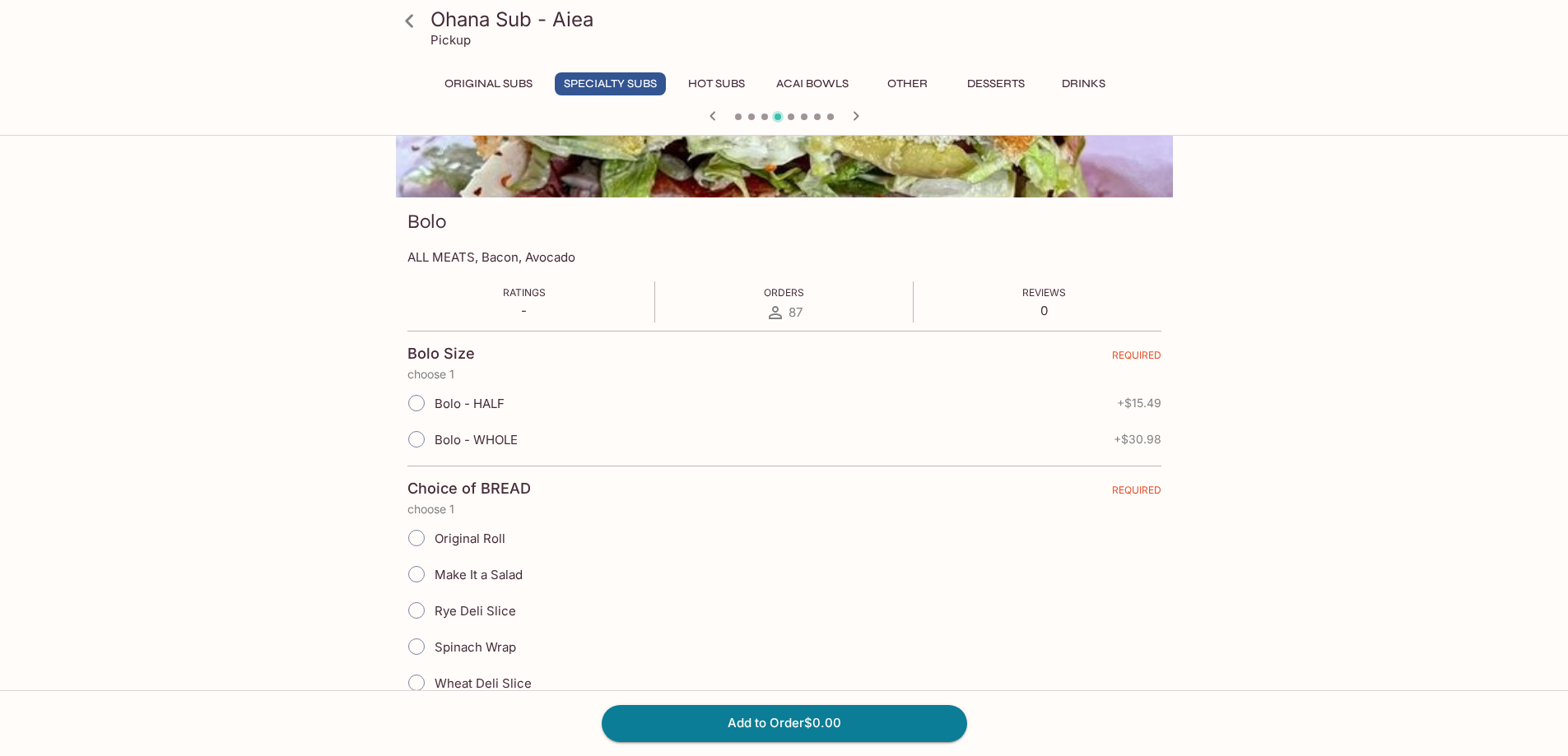
scroll to position [165, 0]
click at [494, 404] on span "Bolo - HALF" at bounding box center [470, 402] width 70 height 15
click at [434, 404] on input "Bolo - HALF" at bounding box center [417, 402] width 35 height 35
radio input "true"
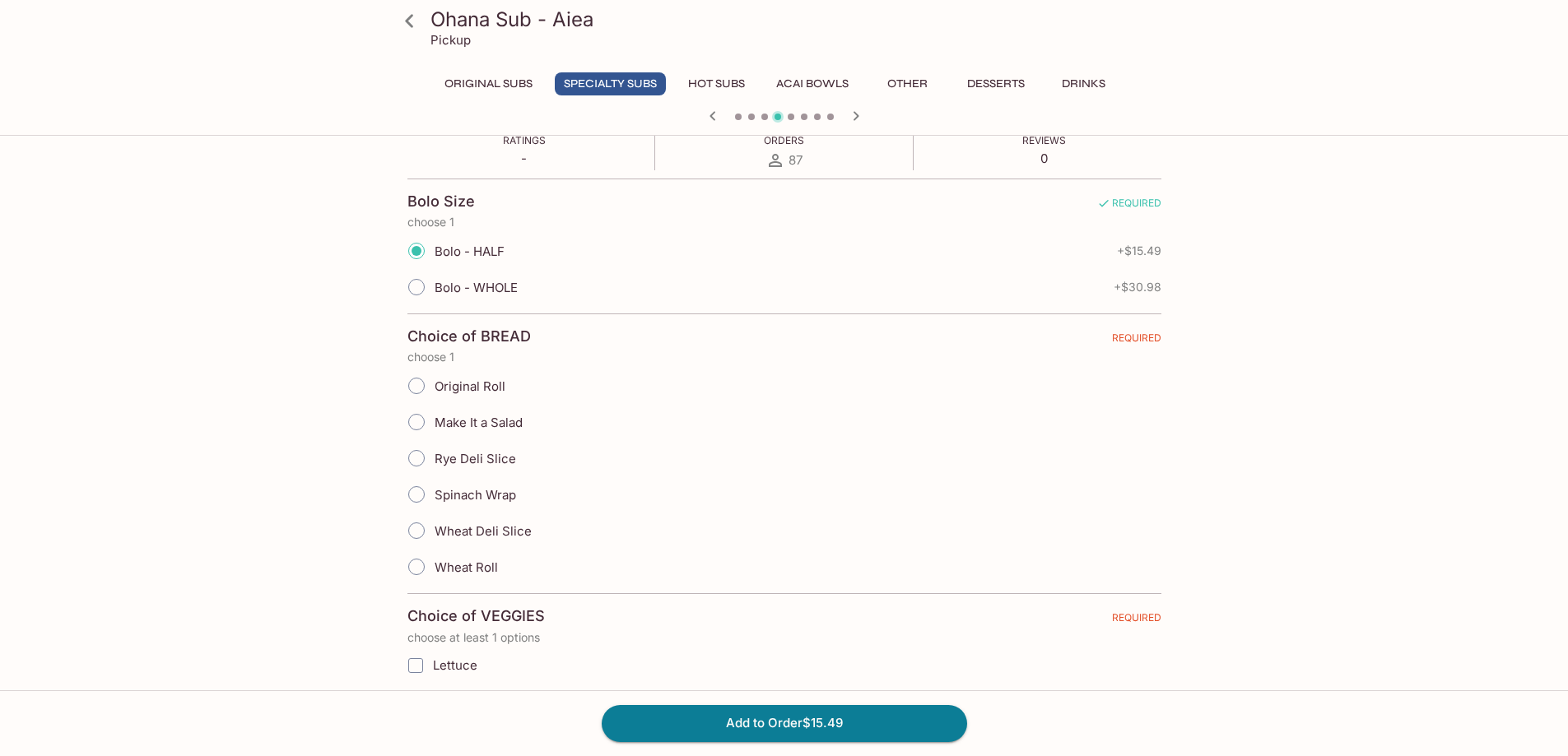
scroll to position [329, 0]
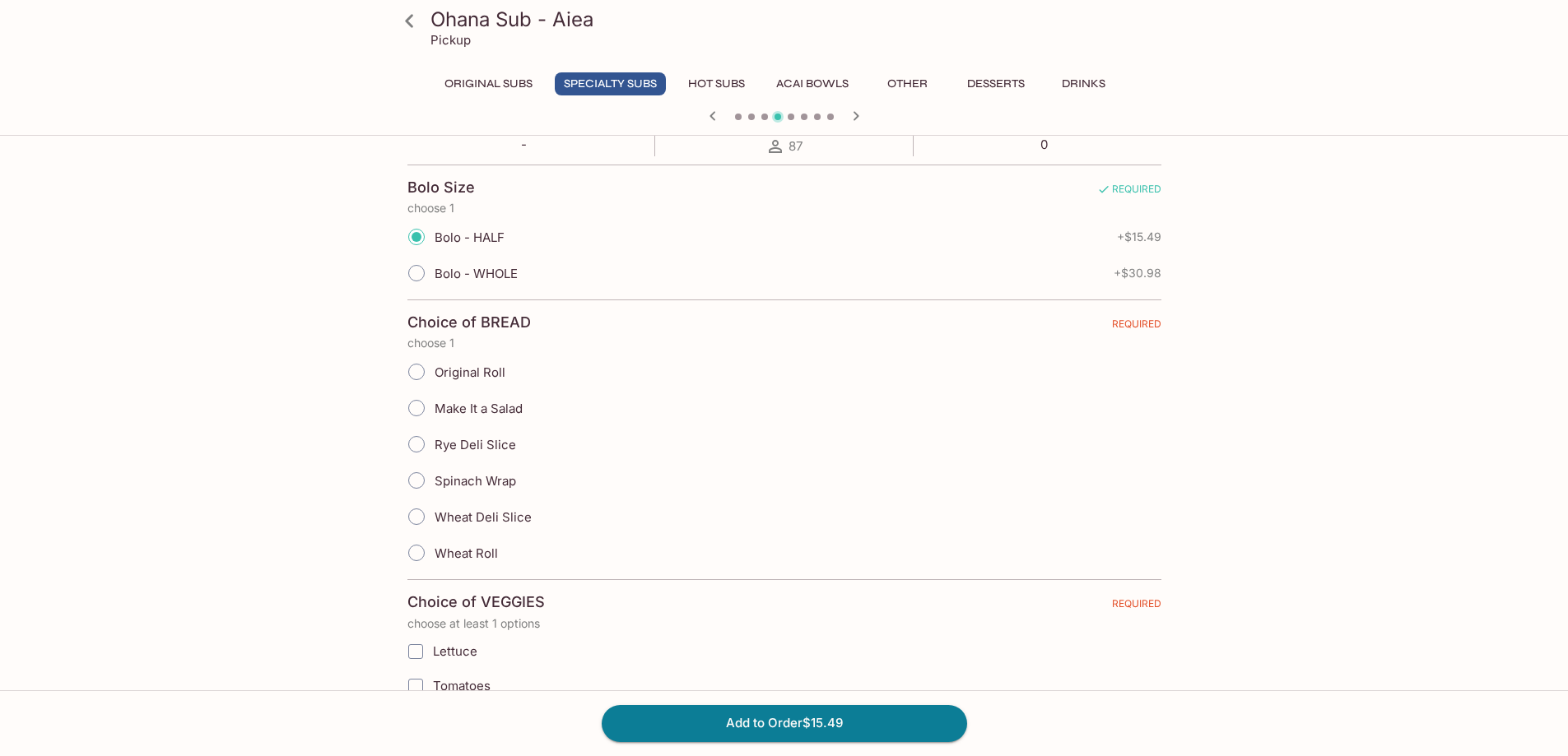
click at [490, 372] on span "Original Roll" at bounding box center [470, 372] width 70 height 15
click at [434, 372] on input "Original Roll" at bounding box center [417, 372] width 35 height 35
radio input "true"
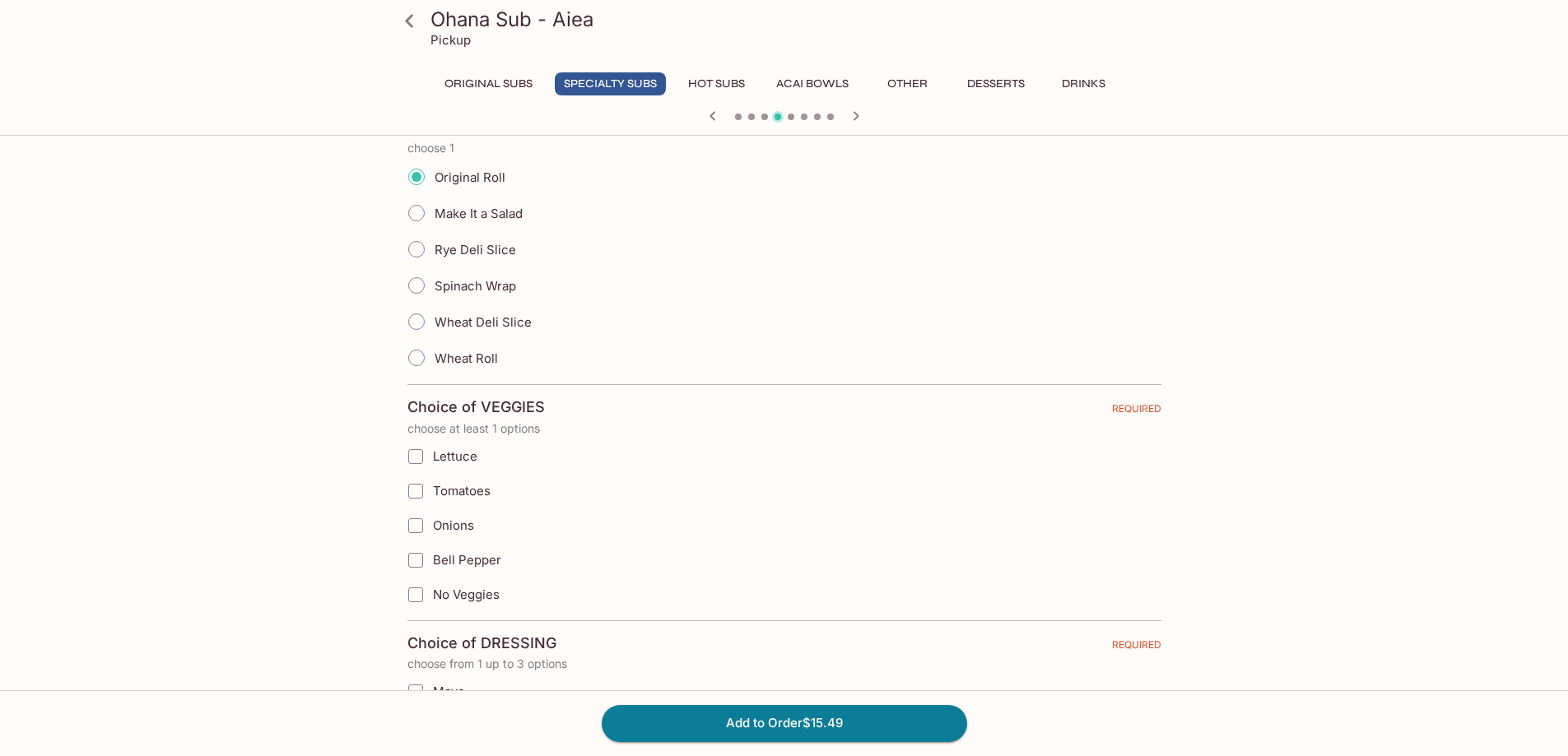
scroll to position [576, 0]
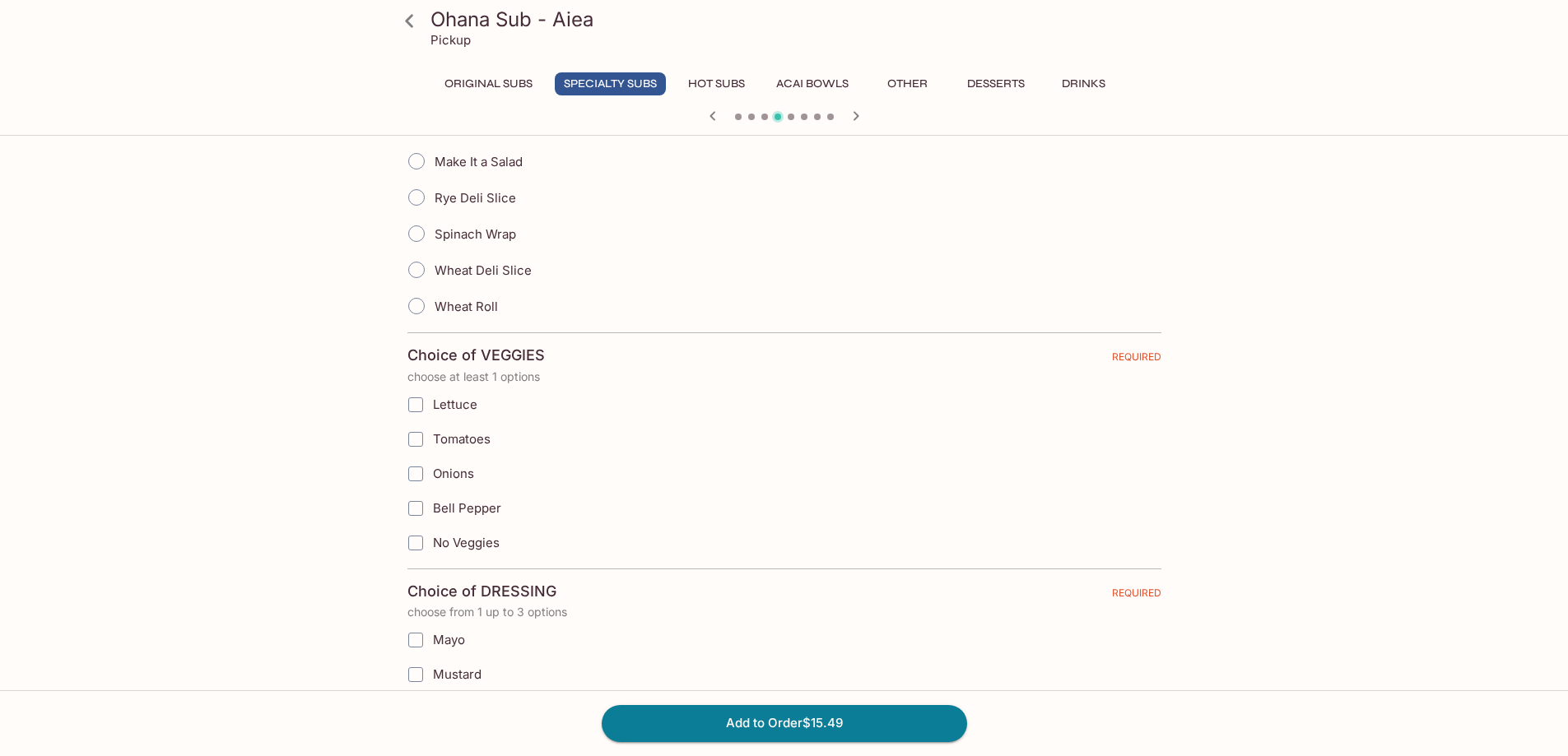
click at [469, 410] on span "Lettuce" at bounding box center [455, 404] width 44 height 15
click at [432, 410] on input "Lettuce" at bounding box center [416, 405] width 33 height 33
checkbox input "true"
click at [475, 435] on span "Tomatoes" at bounding box center [462, 439] width 58 height 15
click at [432, 435] on input "Tomatoes" at bounding box center [416, 440] width 33 height 33
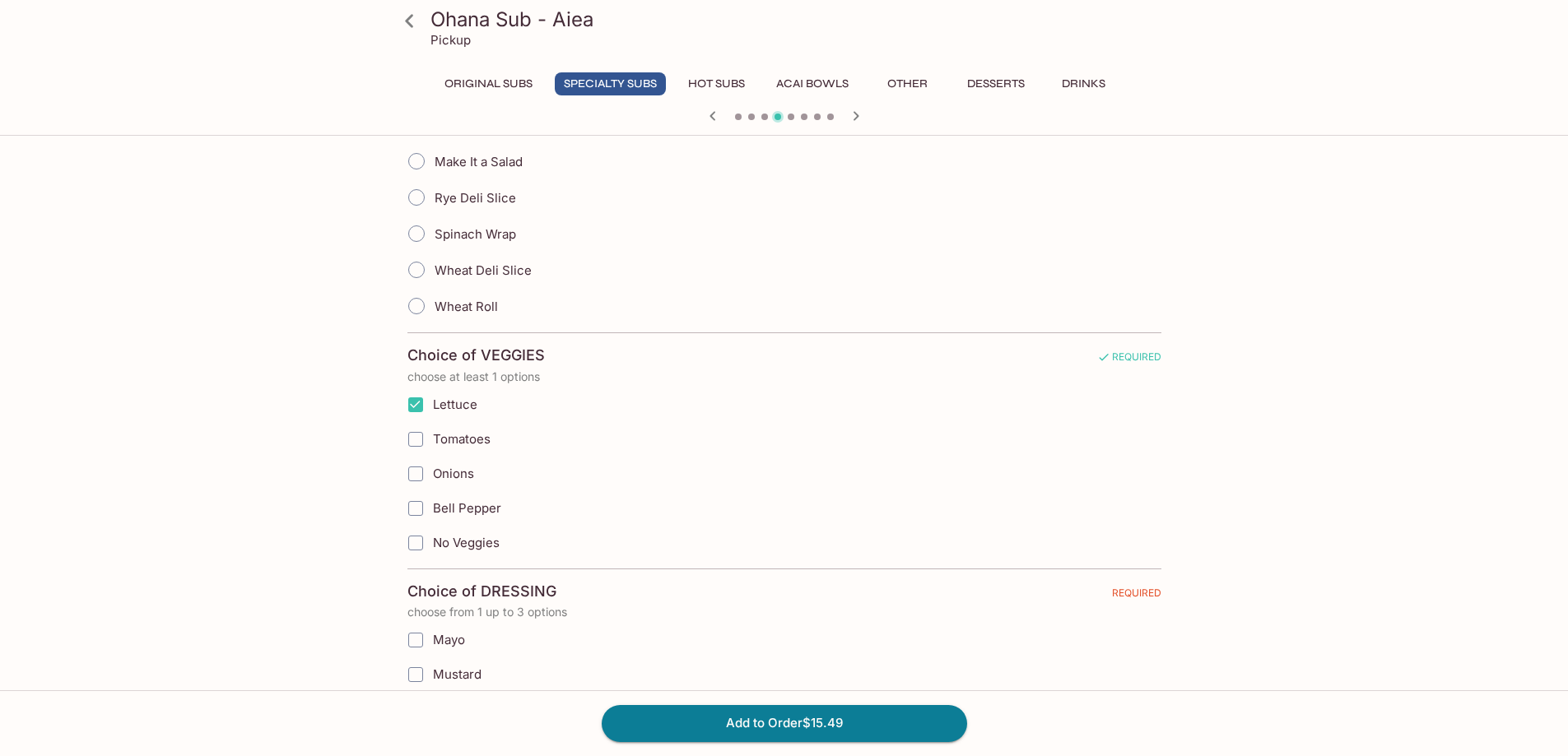
checkbox input "true"
click at [465, 469] on span "Onions" at bounding box center [453, 473] width 41 height 15
click at [463, 506] on span "Bell Pepper" at bounding box center [467, 508] width 68 height 15
click at [432, 506] on input "Bell Pepper" at bounding box center [416, 508] width 33 height 33
checkbox input "true"
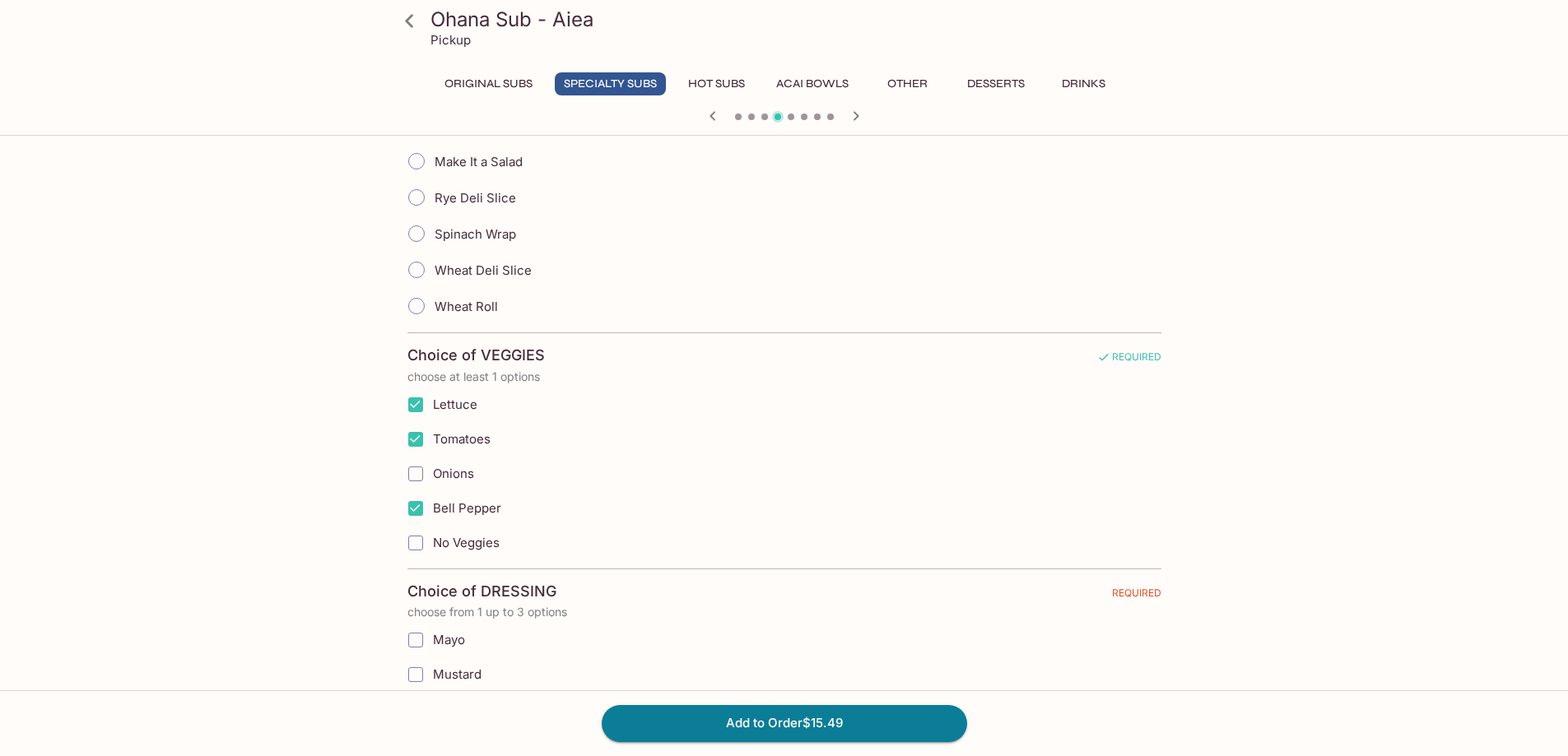
click at [463, 480] on span "Onions" at bounding box center [453, 473] width 41 height 15
click at [432, 480] on input "Onions" at bounding box center [416, 473] width 33 height 33
checkbox input "true"
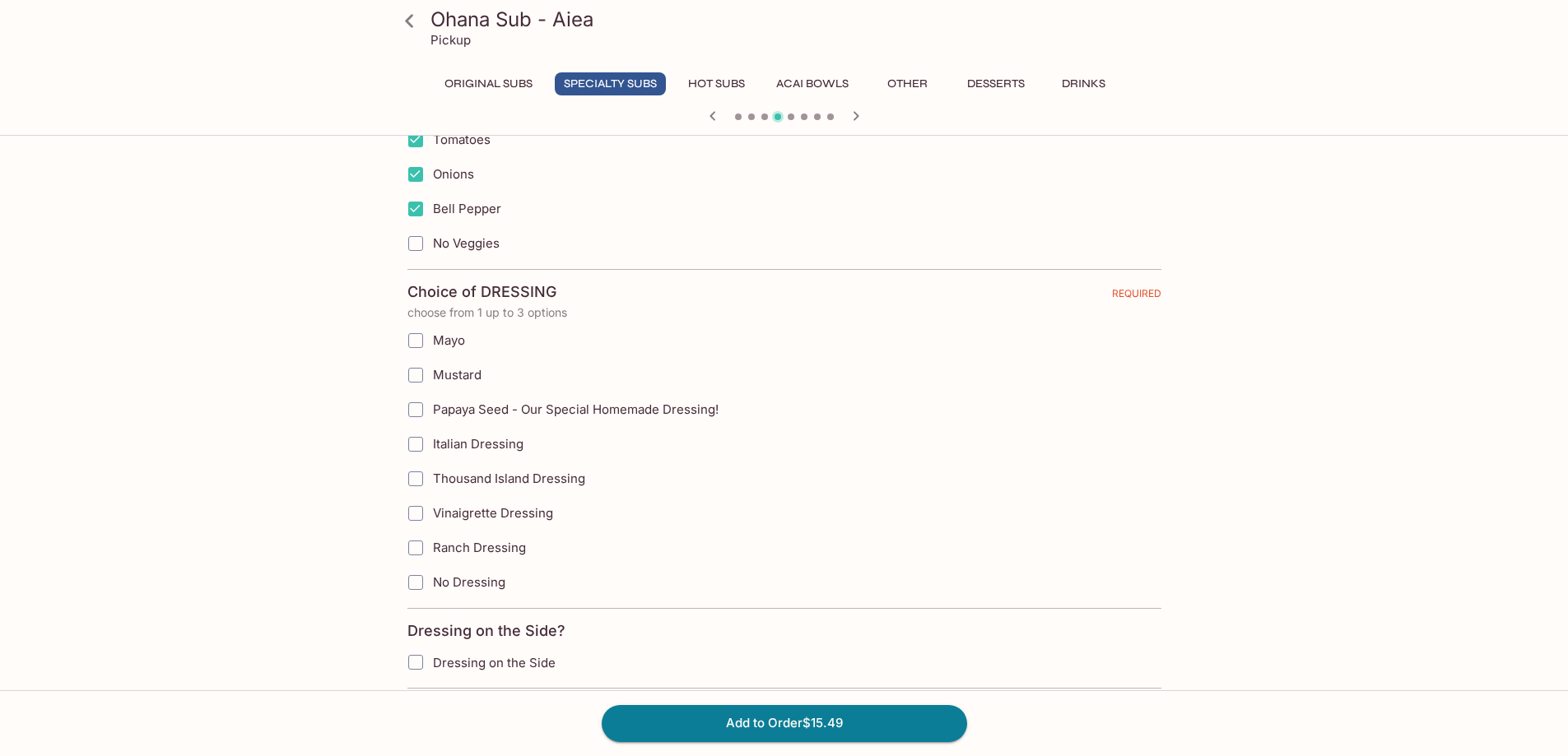
scroll to position [905, 0]
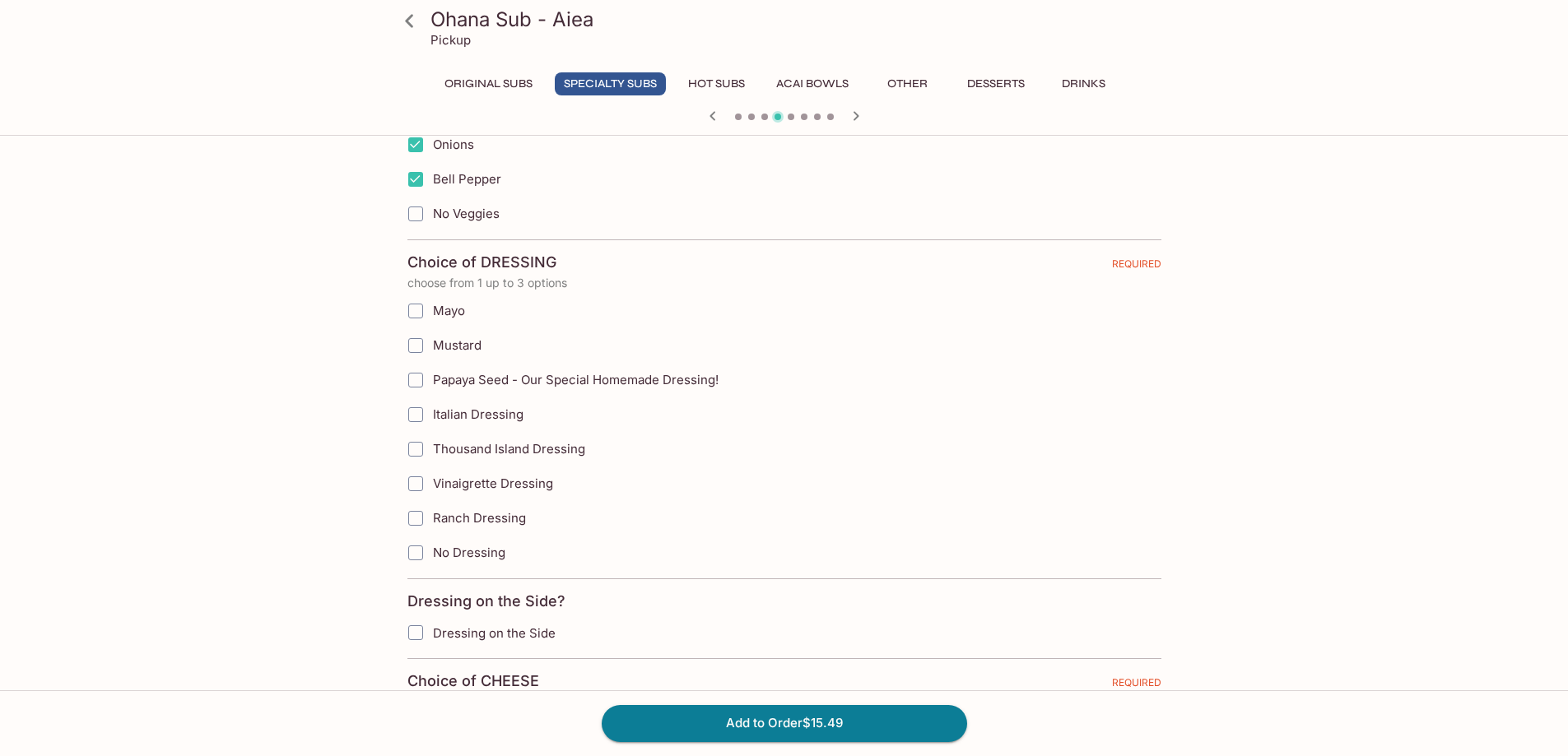
click at [555, 380] on span "Papaya Seed - Our Special Homemade Dressing!" at bounding box center [576, 380] width 285 height 15
click at [432, 380] on input "Papaya Seed - Our Special Homemade Dressing!" at bounding box center [416, 380] width 33 height 33
checkbox input "true"
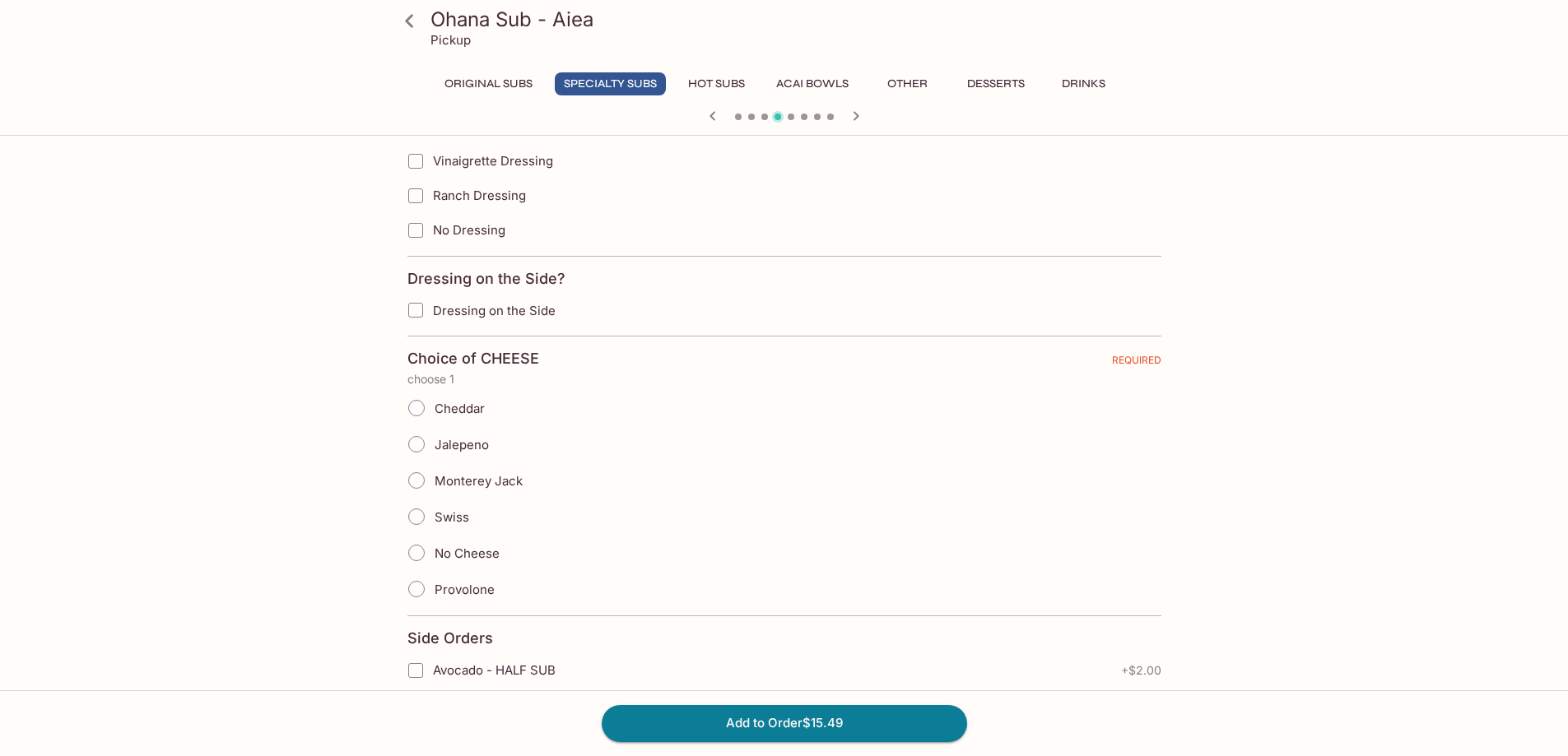
scroll to position [1234, 0]
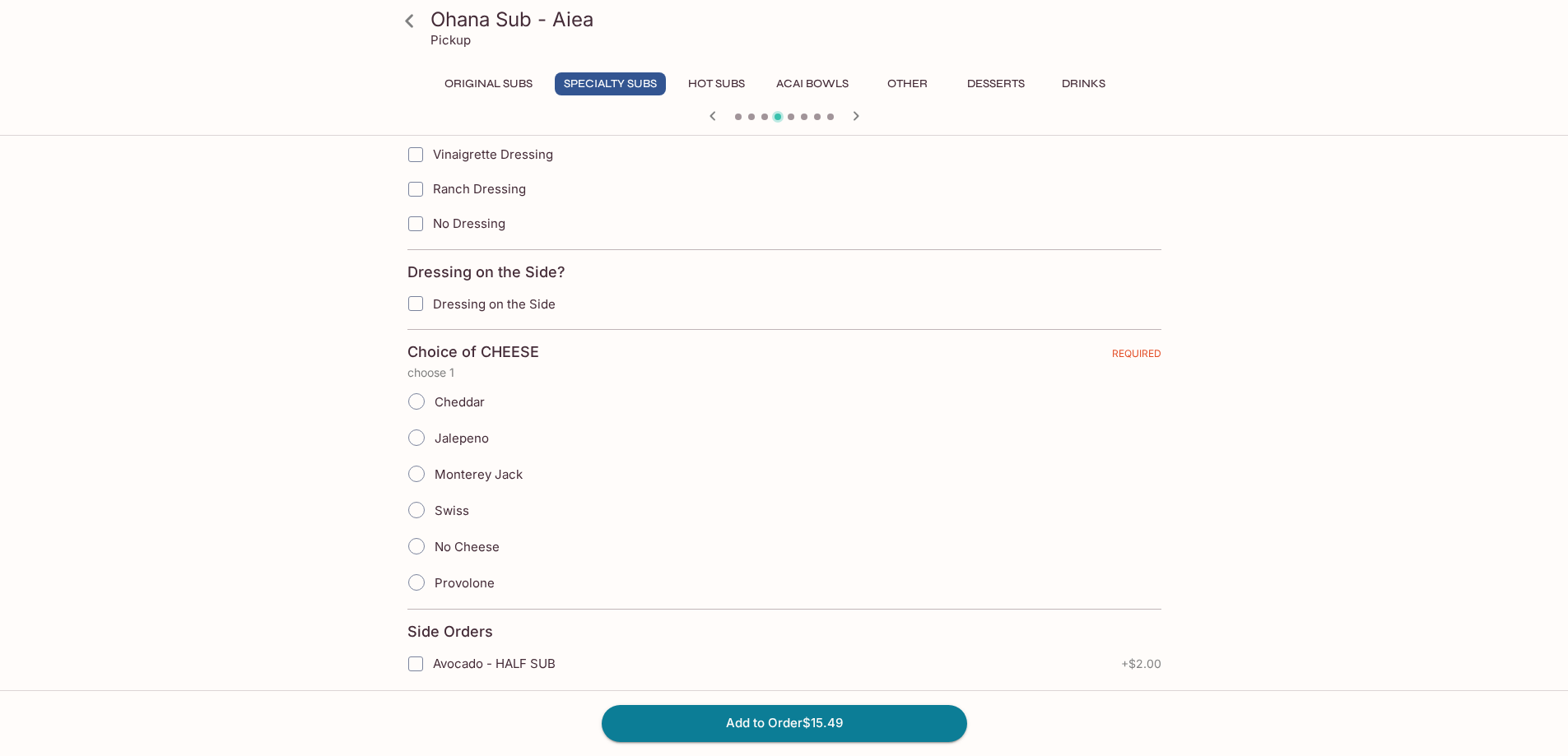
click at [481, 438] on span "Jalepeno" at bounding box center [462, 438] width 54 height 15
click at [434, 438] on input "Jalepeno" at bounding box center [417, 438] width 35 height 35
radio input "true"
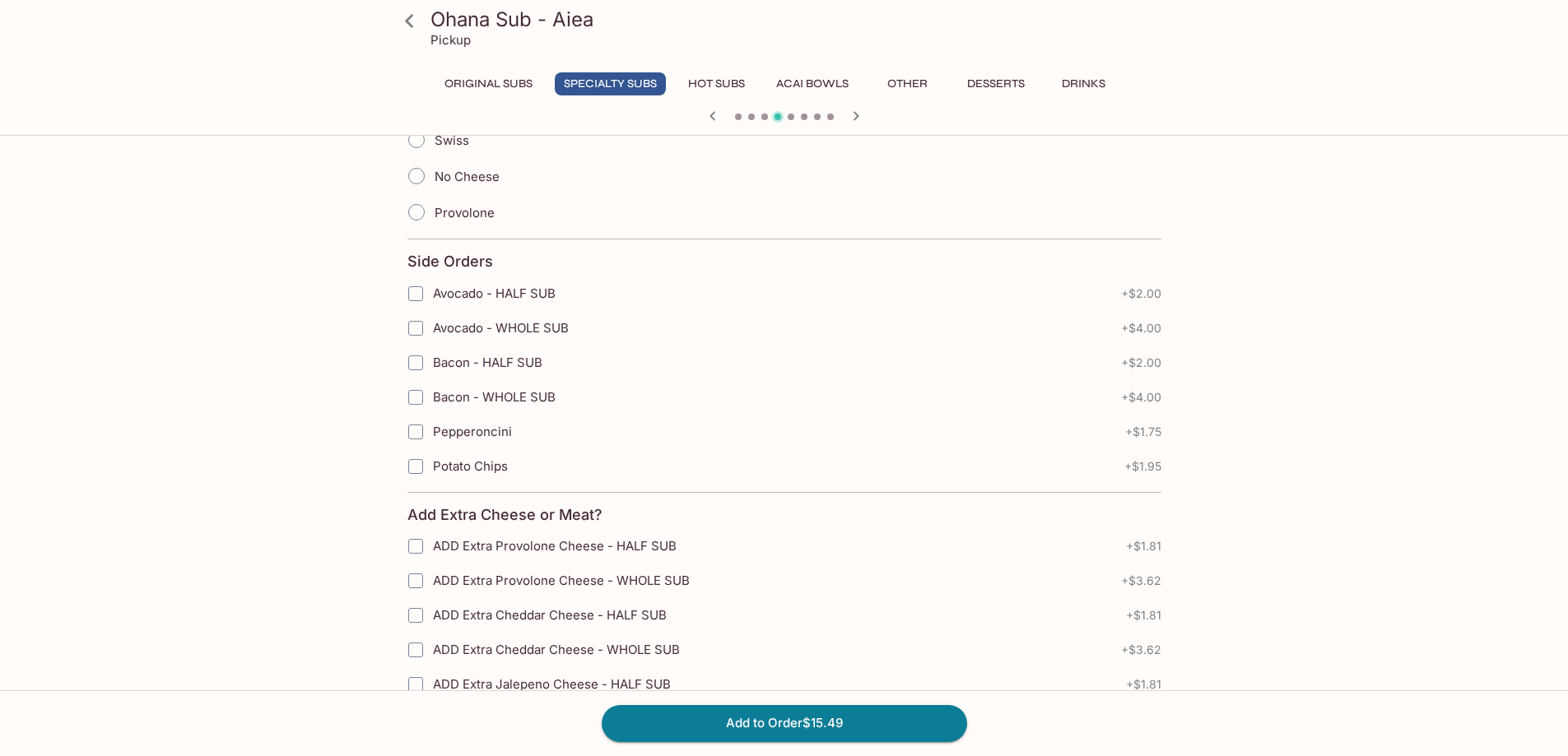
scroll to position [1646, 0]
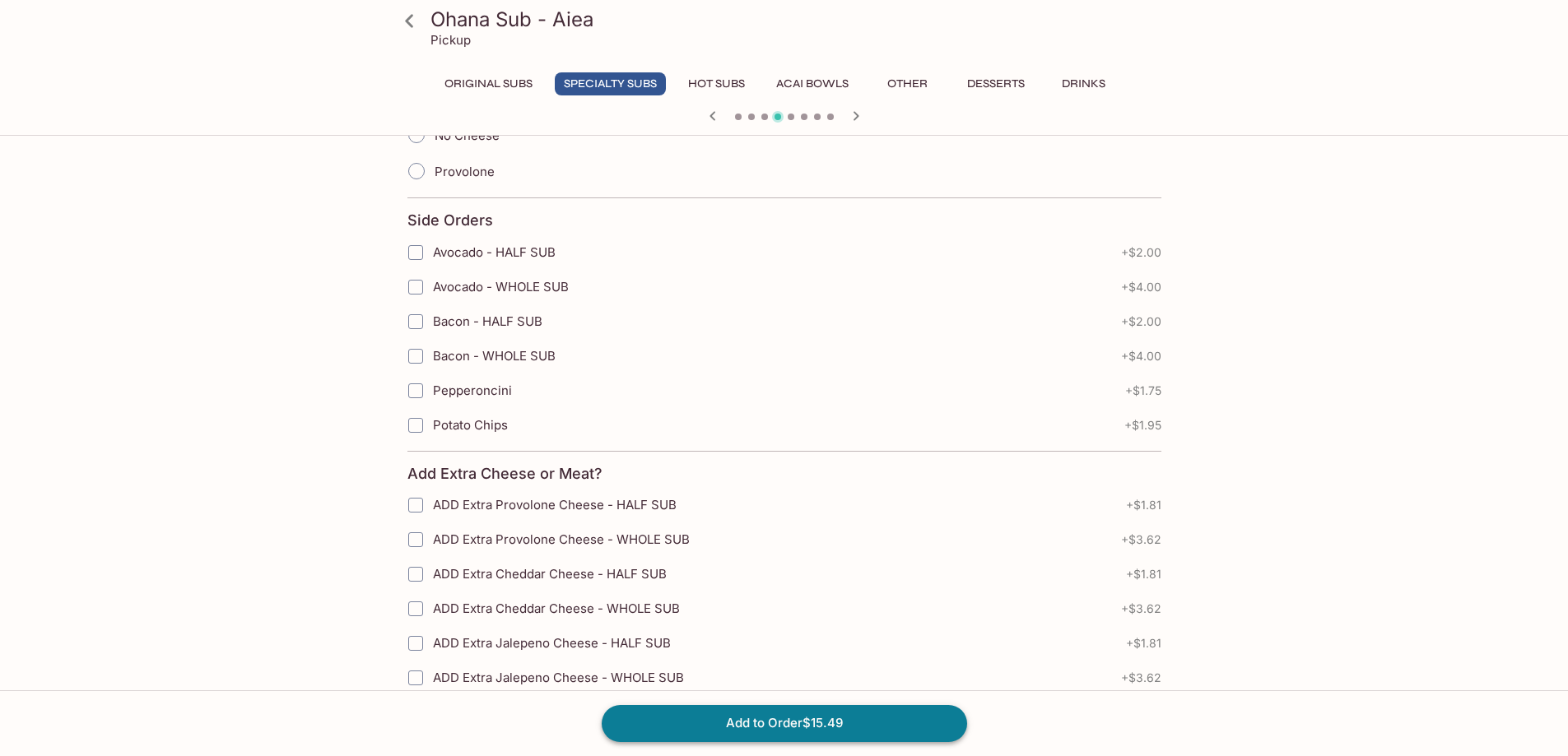
click at [800, 716] on button "Add to Order $15.49" at bounding box center [784, 723] width 365 height 37
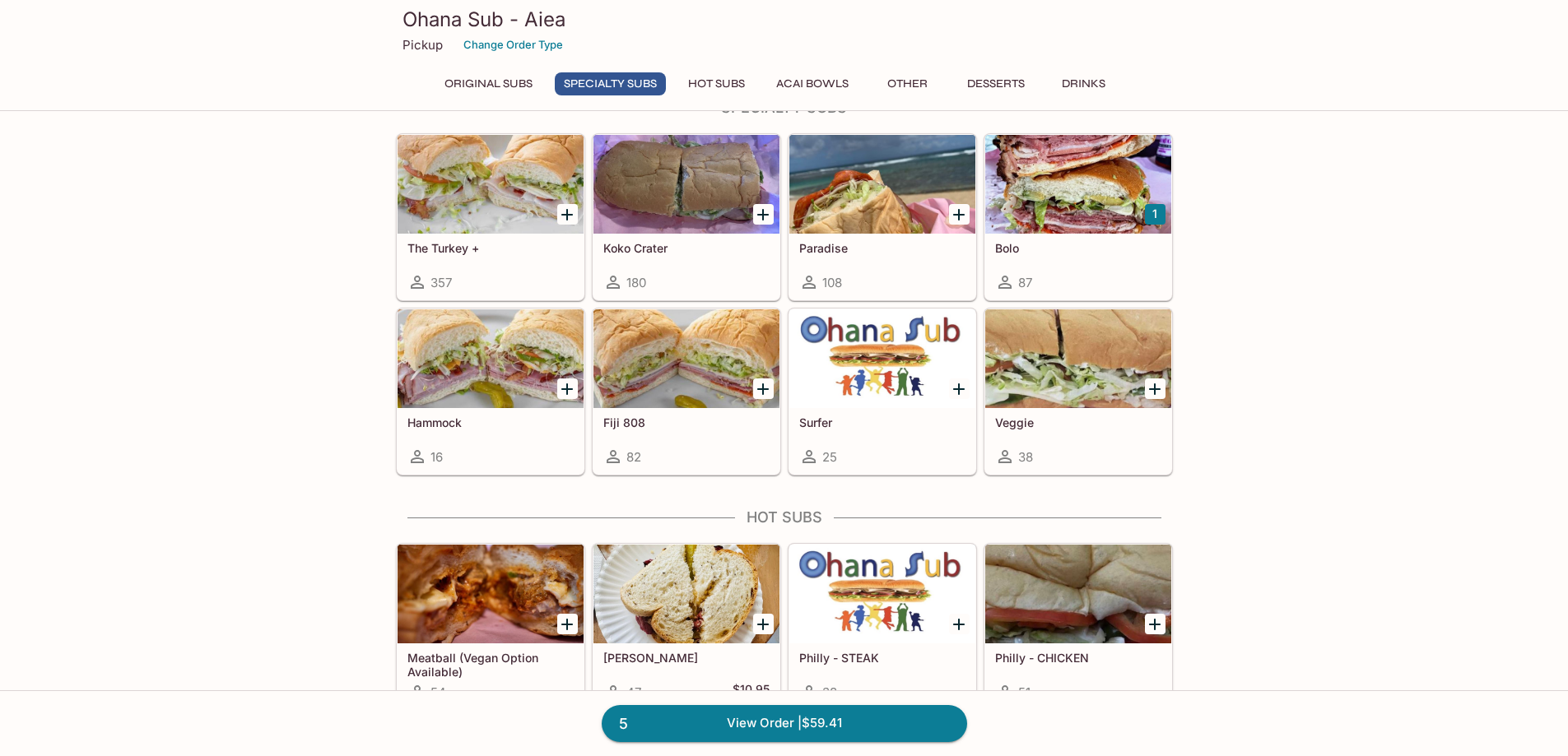
scroll to position [987, 0]
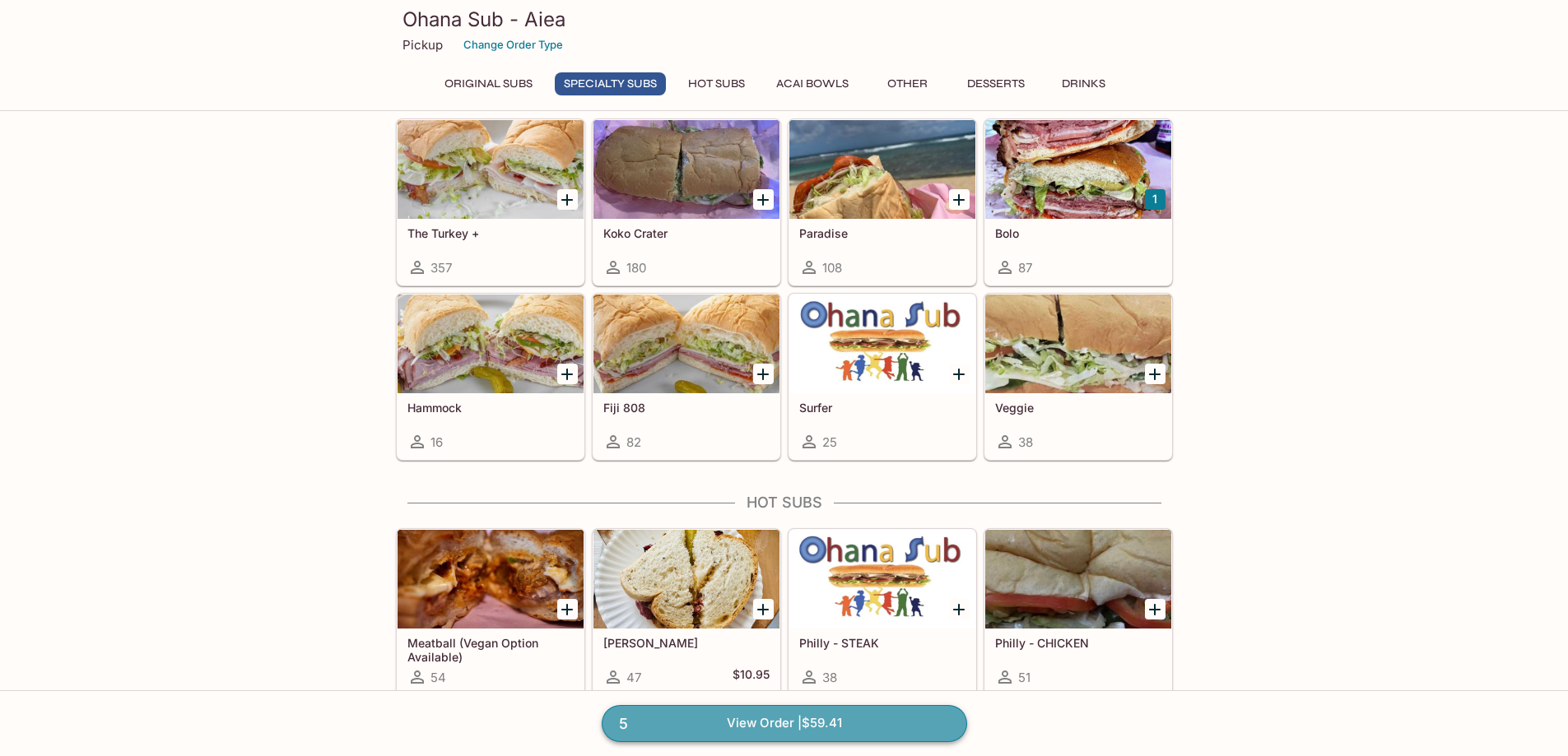
click at [862, 729] on link "5 View Order | $59.41" at bounding box center [784, 723] width 365 height 37
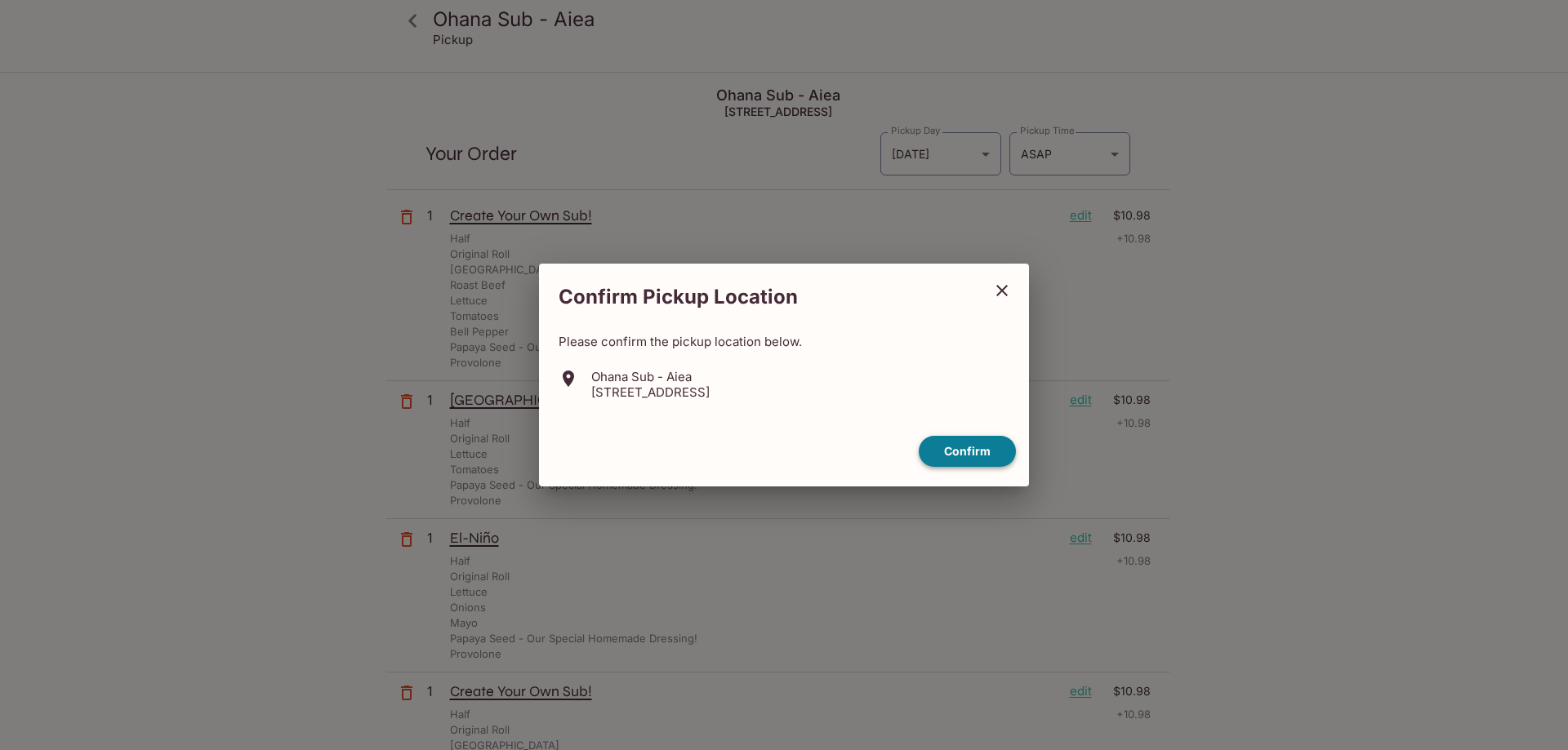
click at [952, 442] on button "Confirm" at bounding box center [967, 452] width 98 height 32
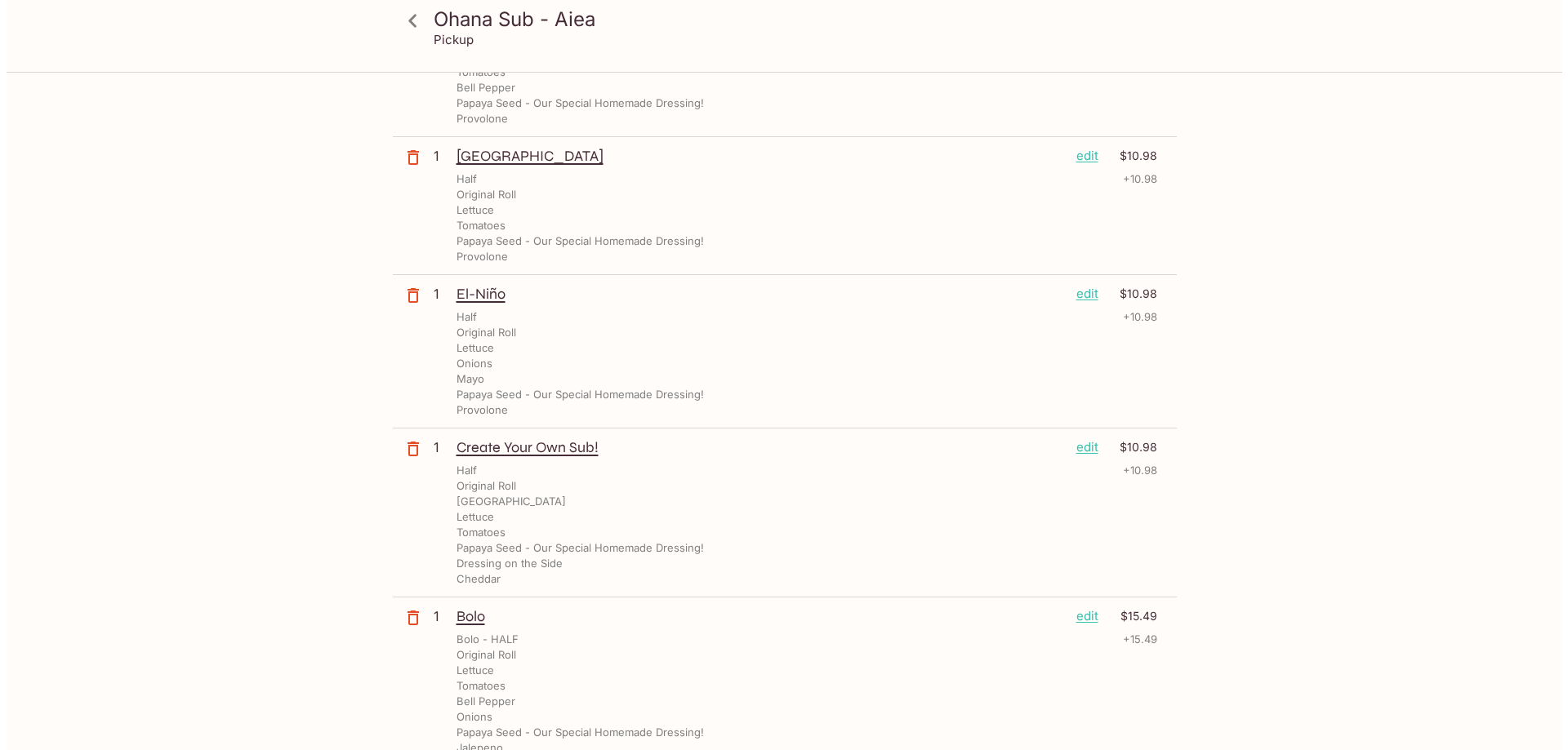
scroll to position [245, 0]
click at [1080, 451] on p "edit" at bounding box center [1080, 446] width 22 height 18
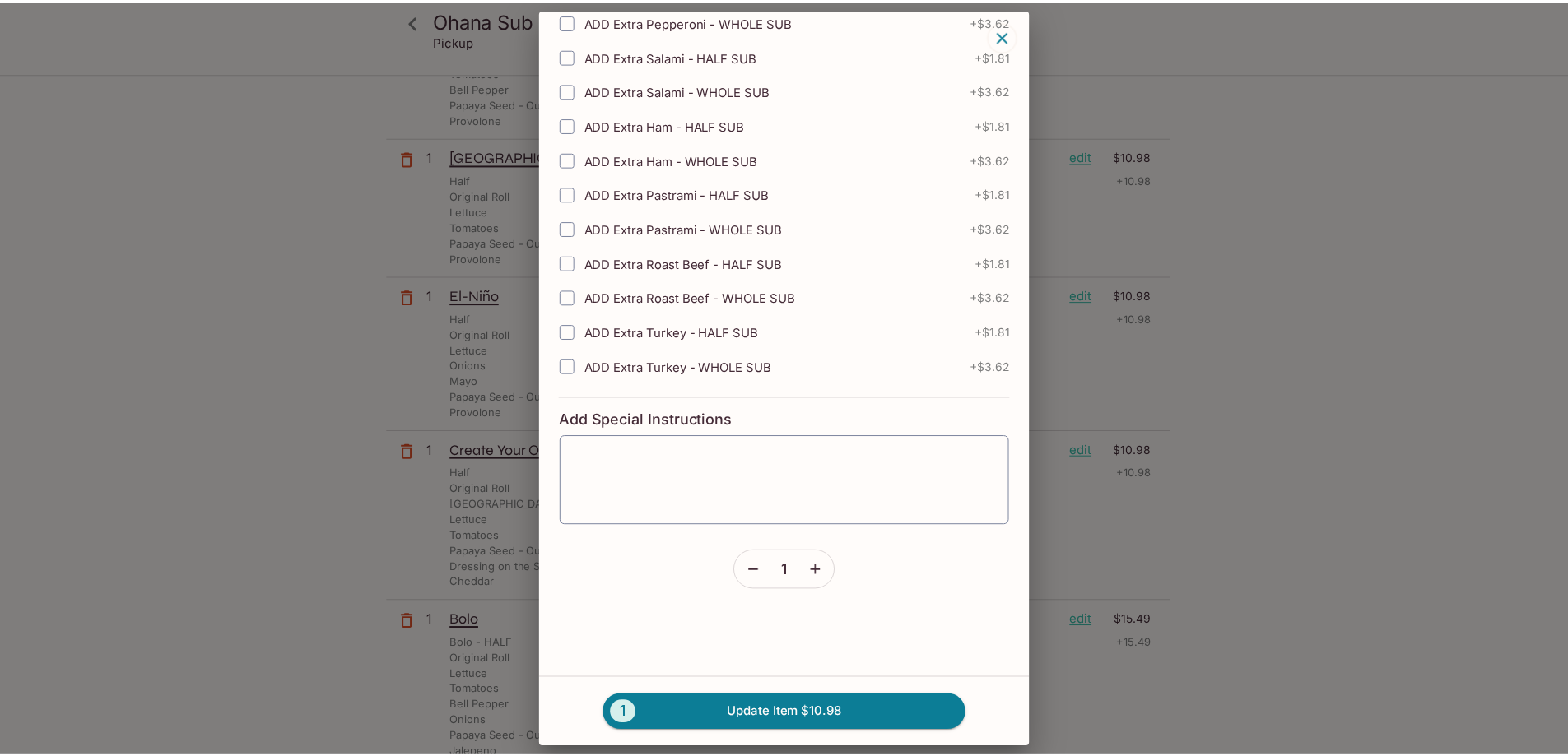
scroll to position [2729, 0]
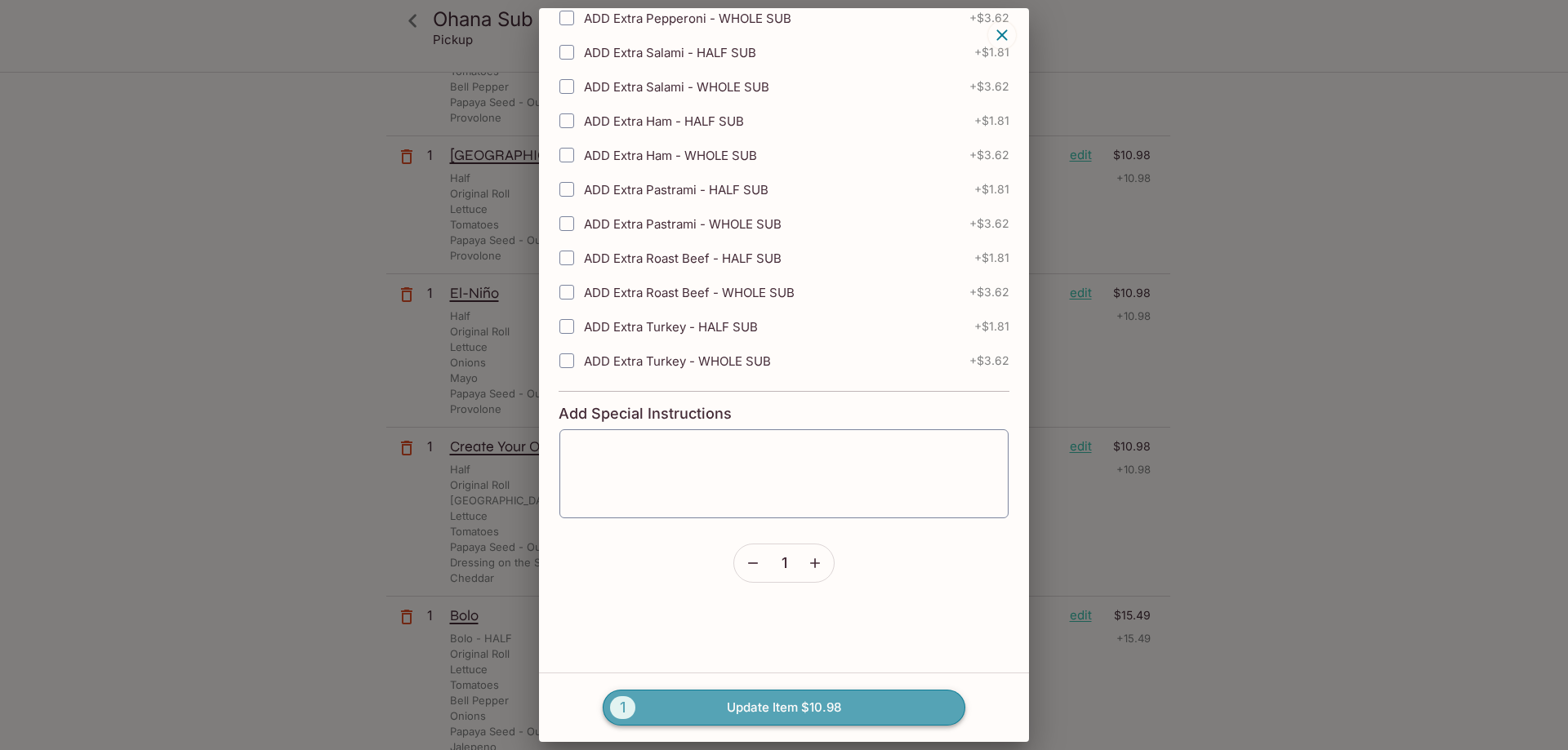
click at [797, 719] on button "1 Update Item $10.98" at bounding box center [784, 708] width 363 height 36
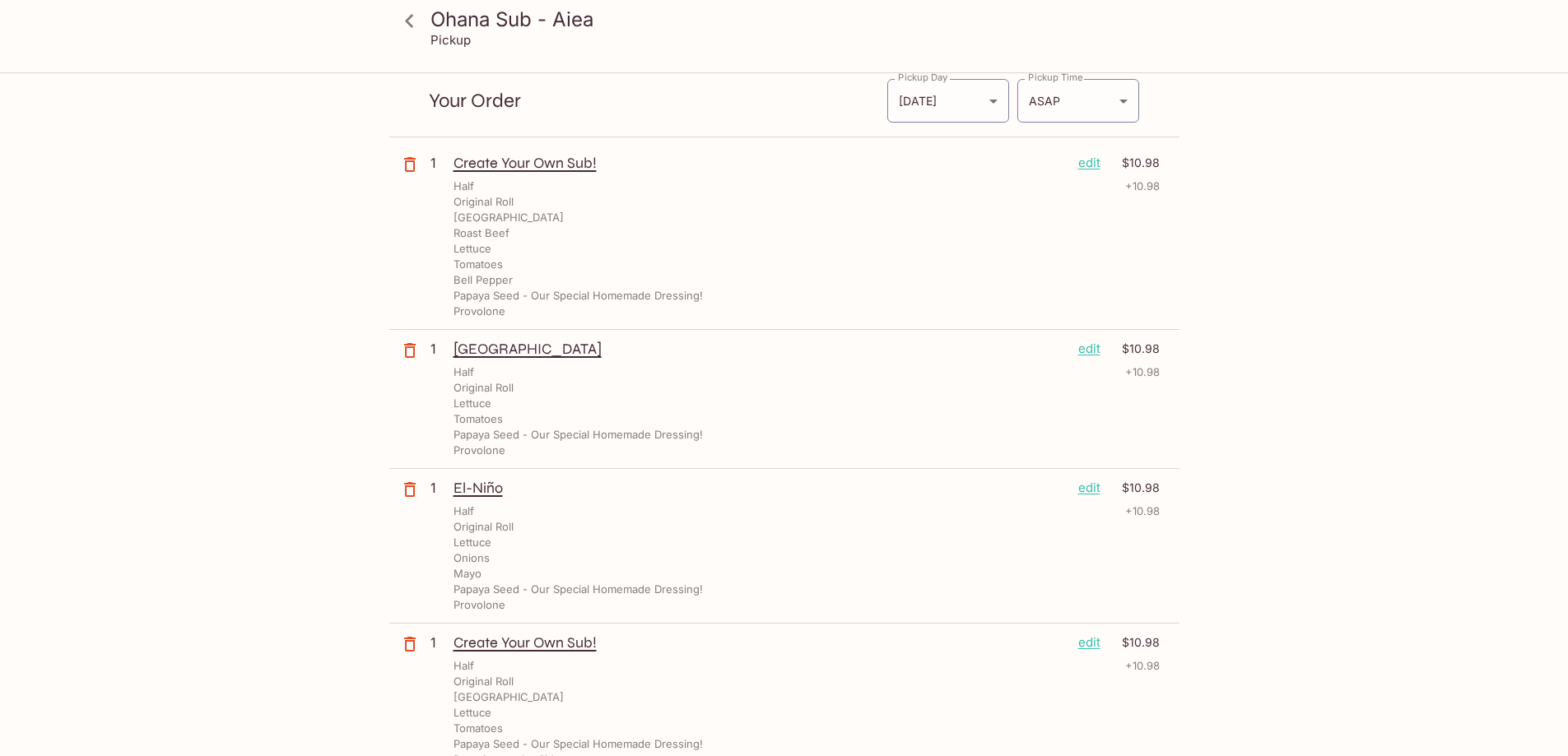
scroll to position [82, 0]
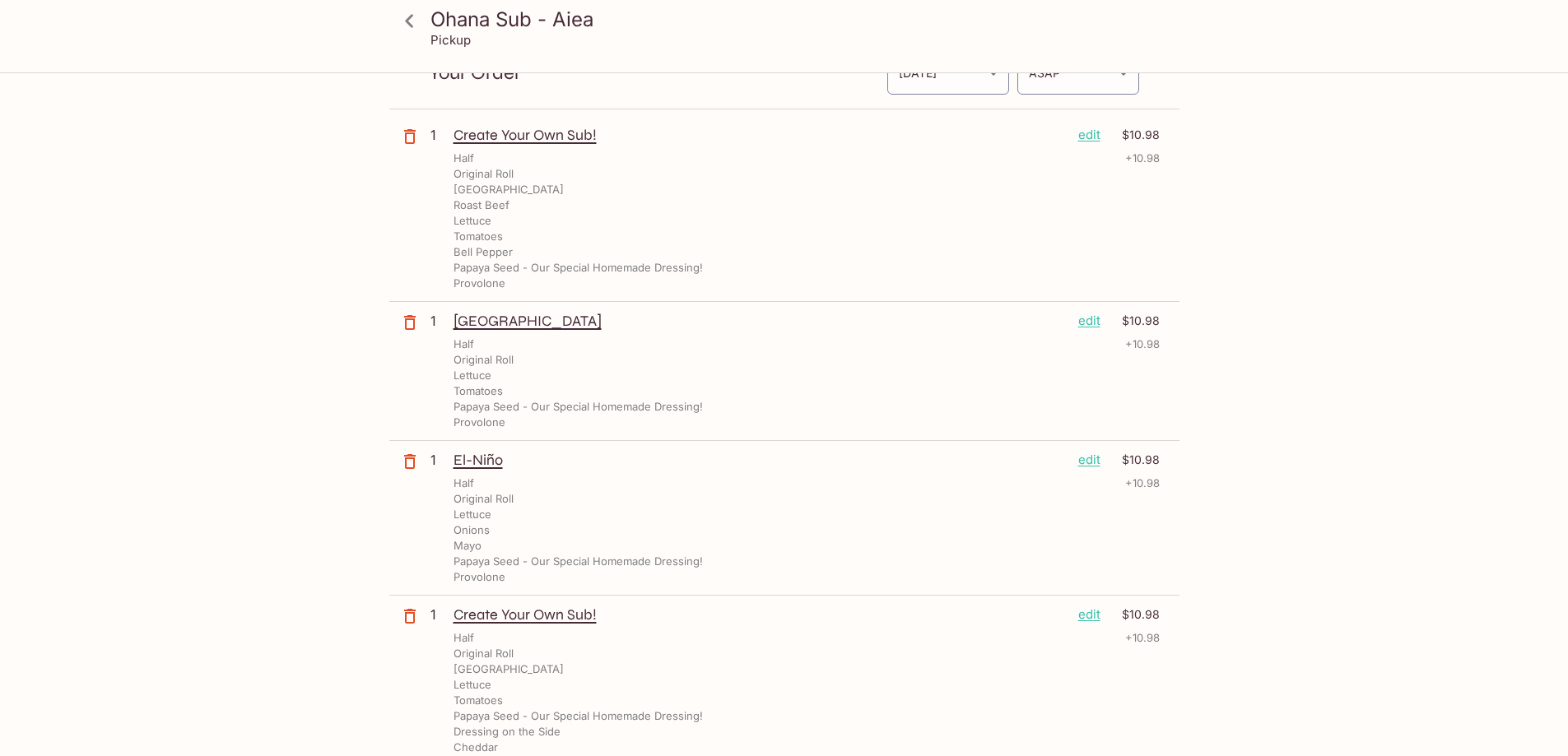
click at [477, 19] on h3 "Ohana Sub - Aiea" at bounding box center [798, 19] width 736 height 25
click at [407, 22] on icon at bounding box center [410, 21] width 29 height 29
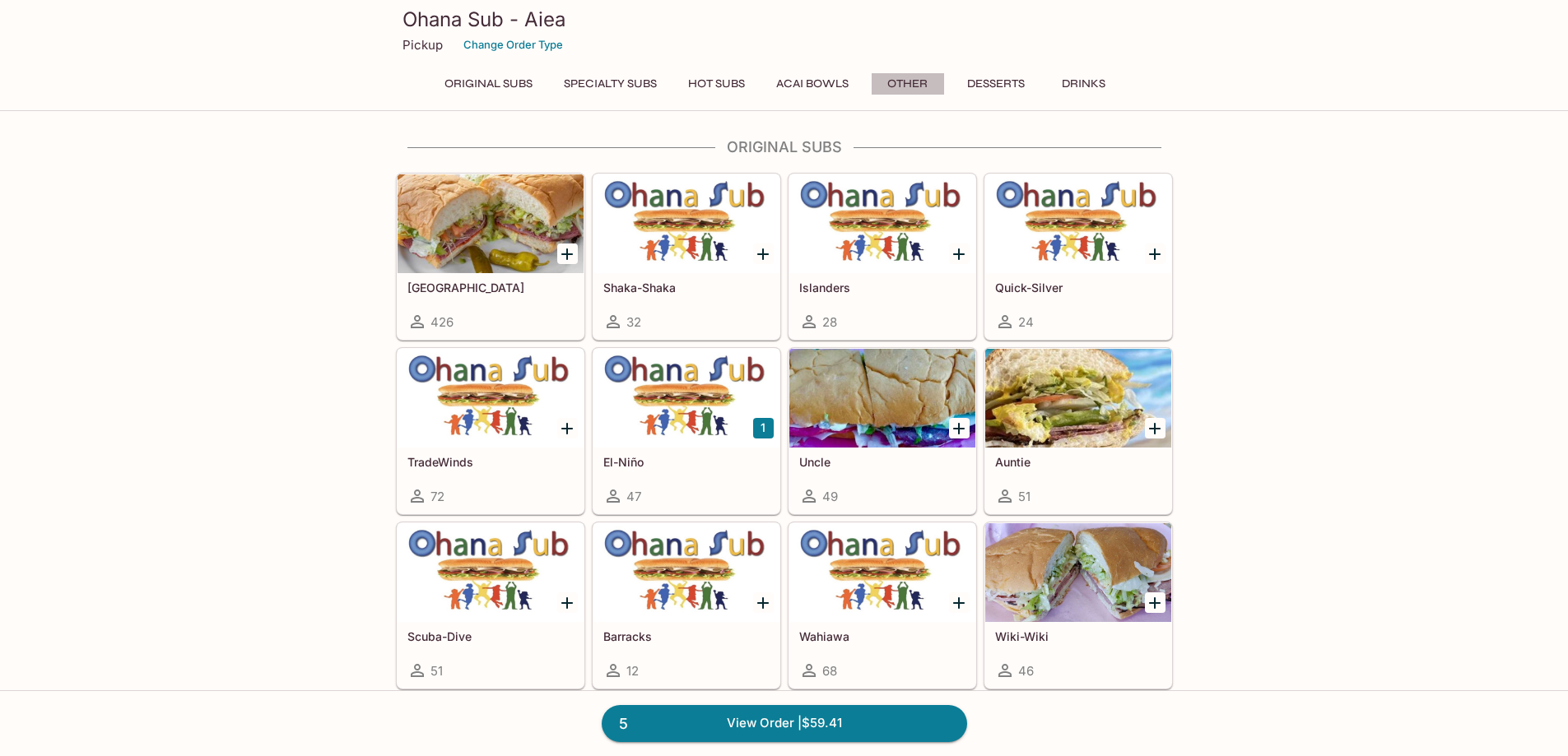
click at [906, 82] on button "Other" at bounding box center [907, 84] width 74 height 23
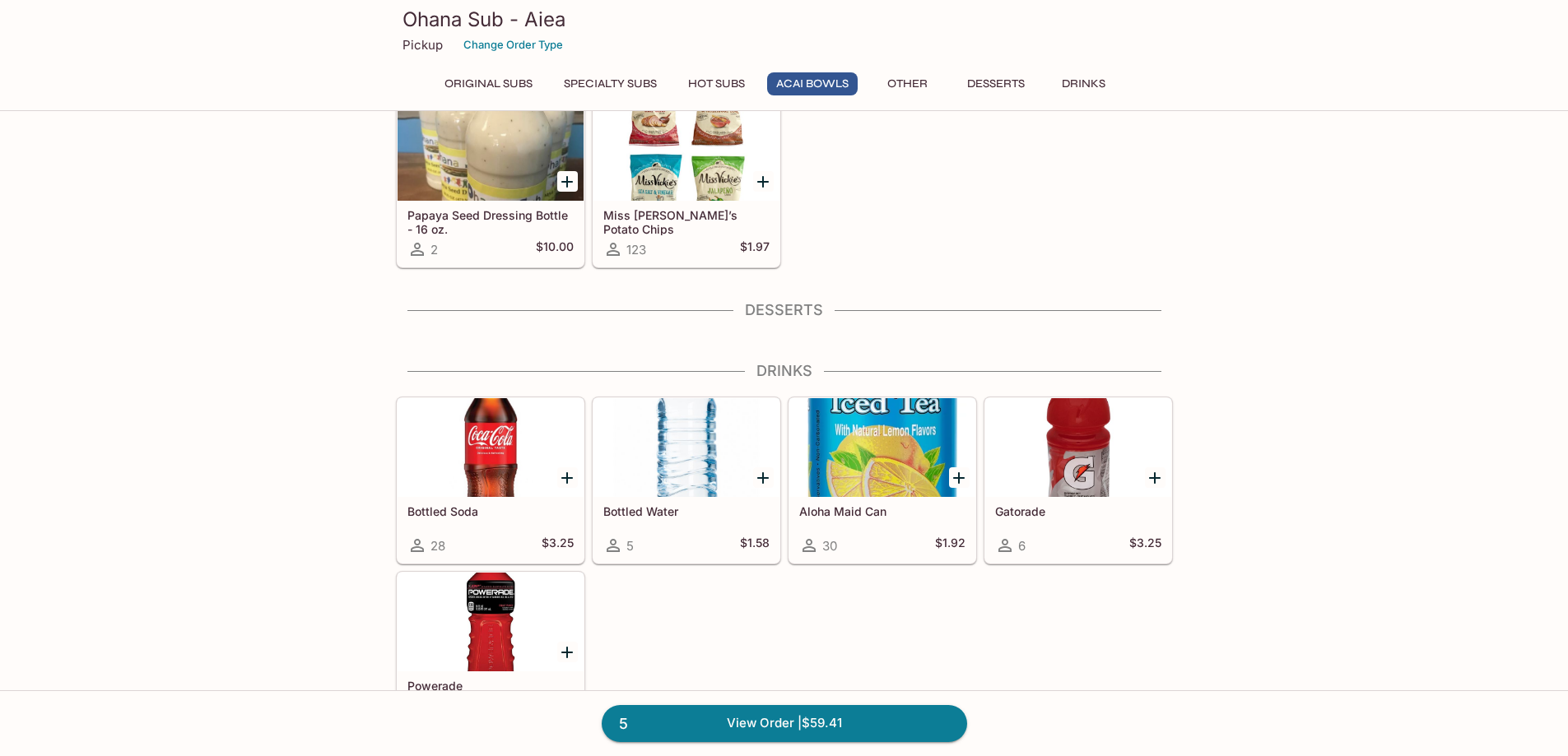
scroll to position [2125, 0]
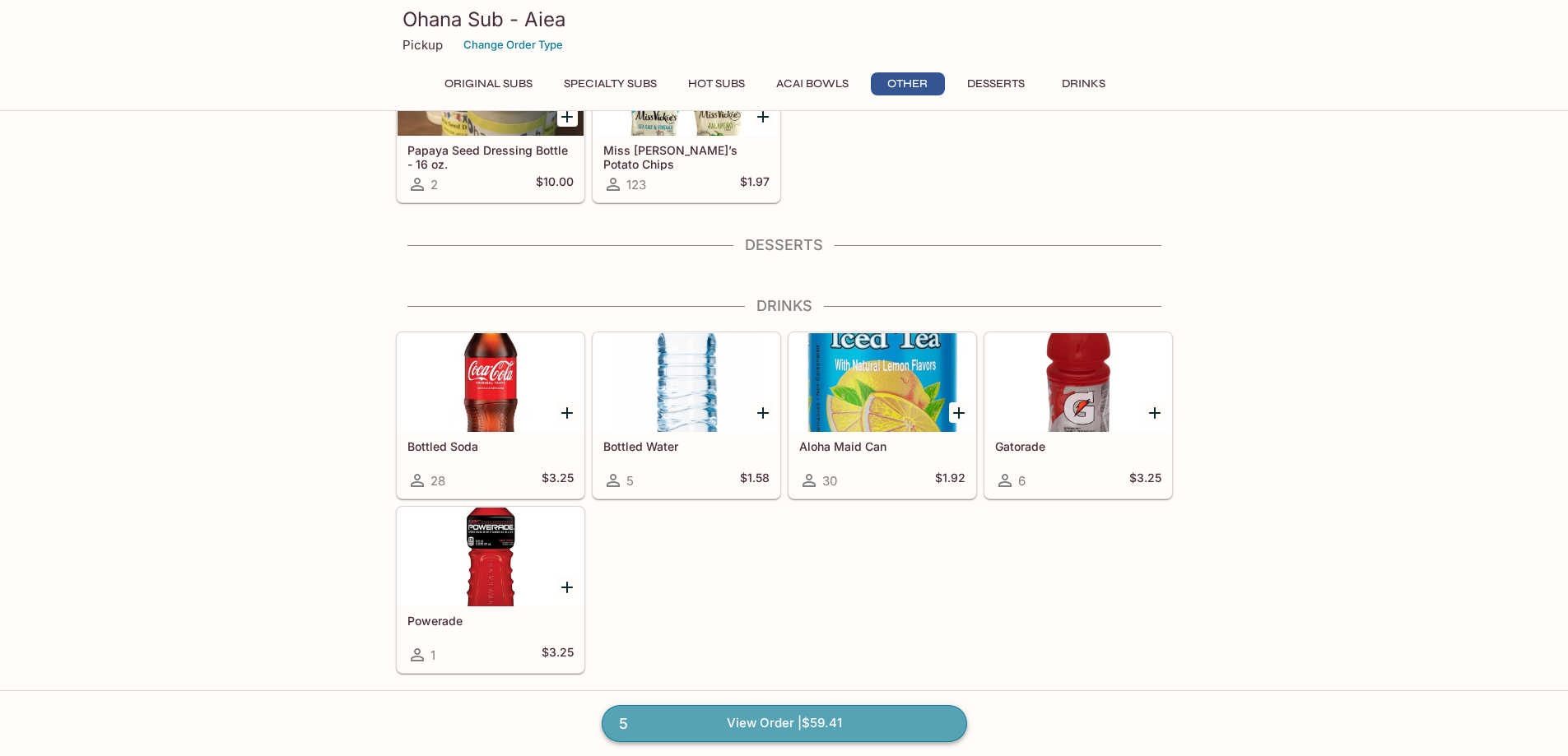
click at [886, 720] on link "5 View Order | $59.41" at bounding box center [784, 723] width 365 height 37
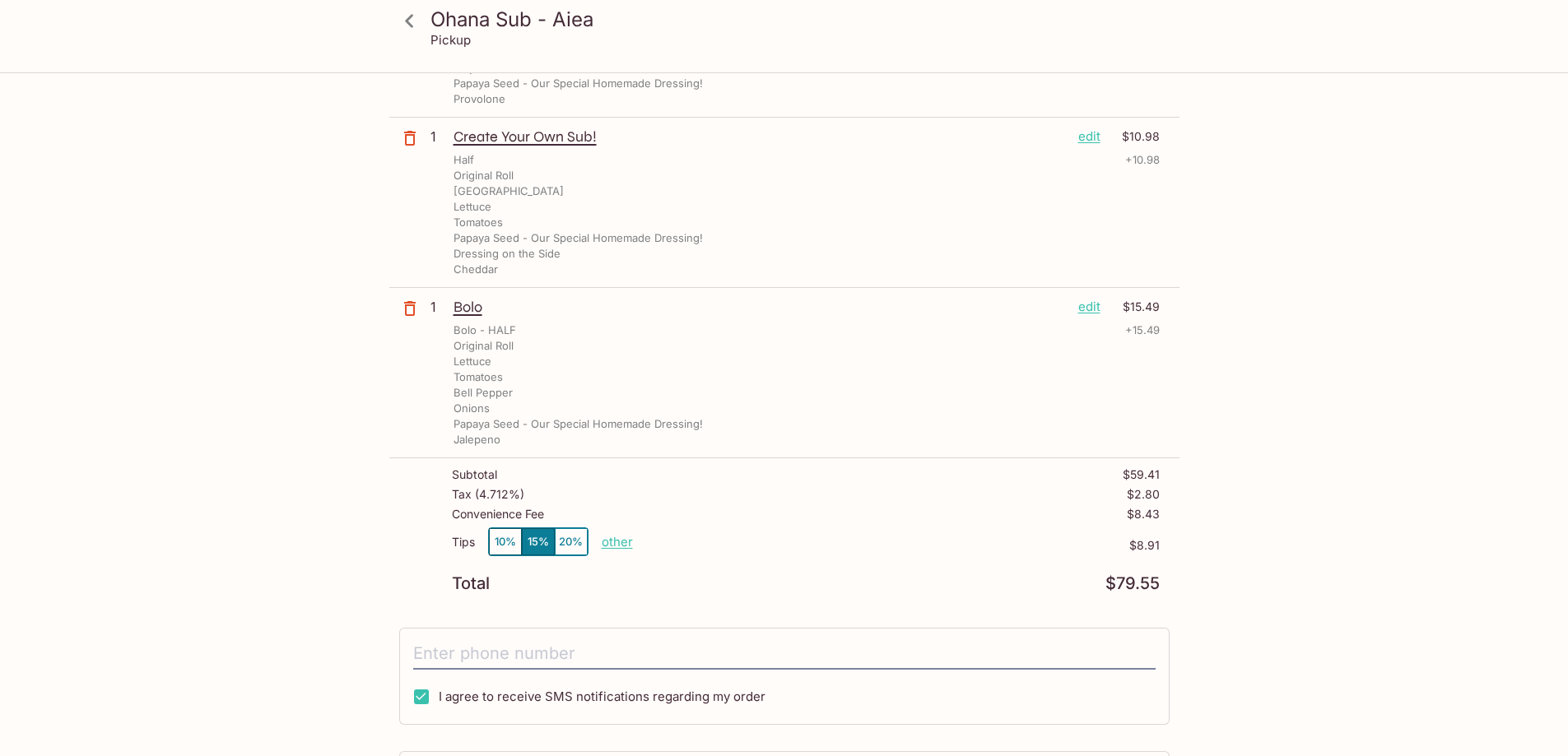
scroll to position [576, 0]
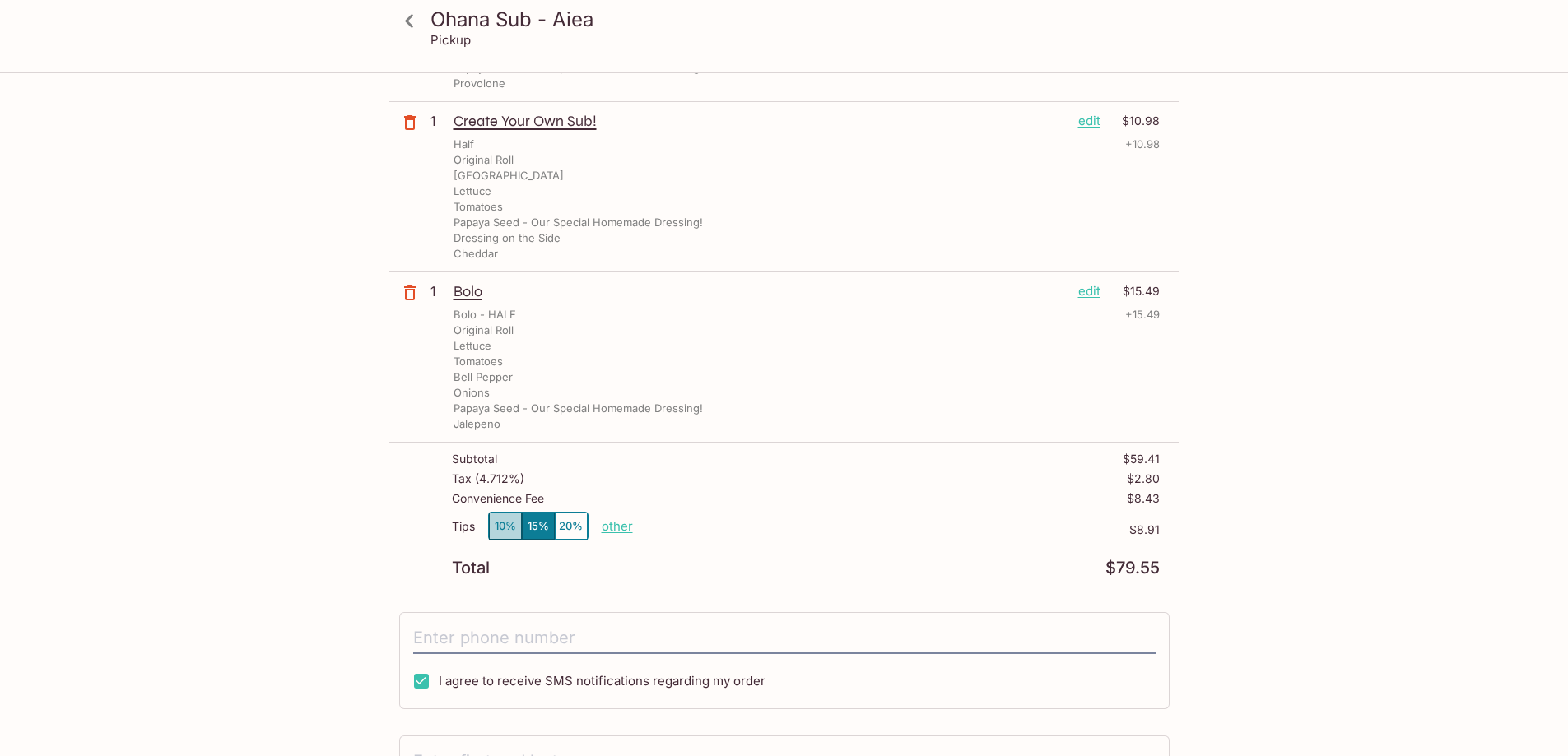
click at [501, 527] on button "10%" at bounding box center [505, 526] width 33 height 27
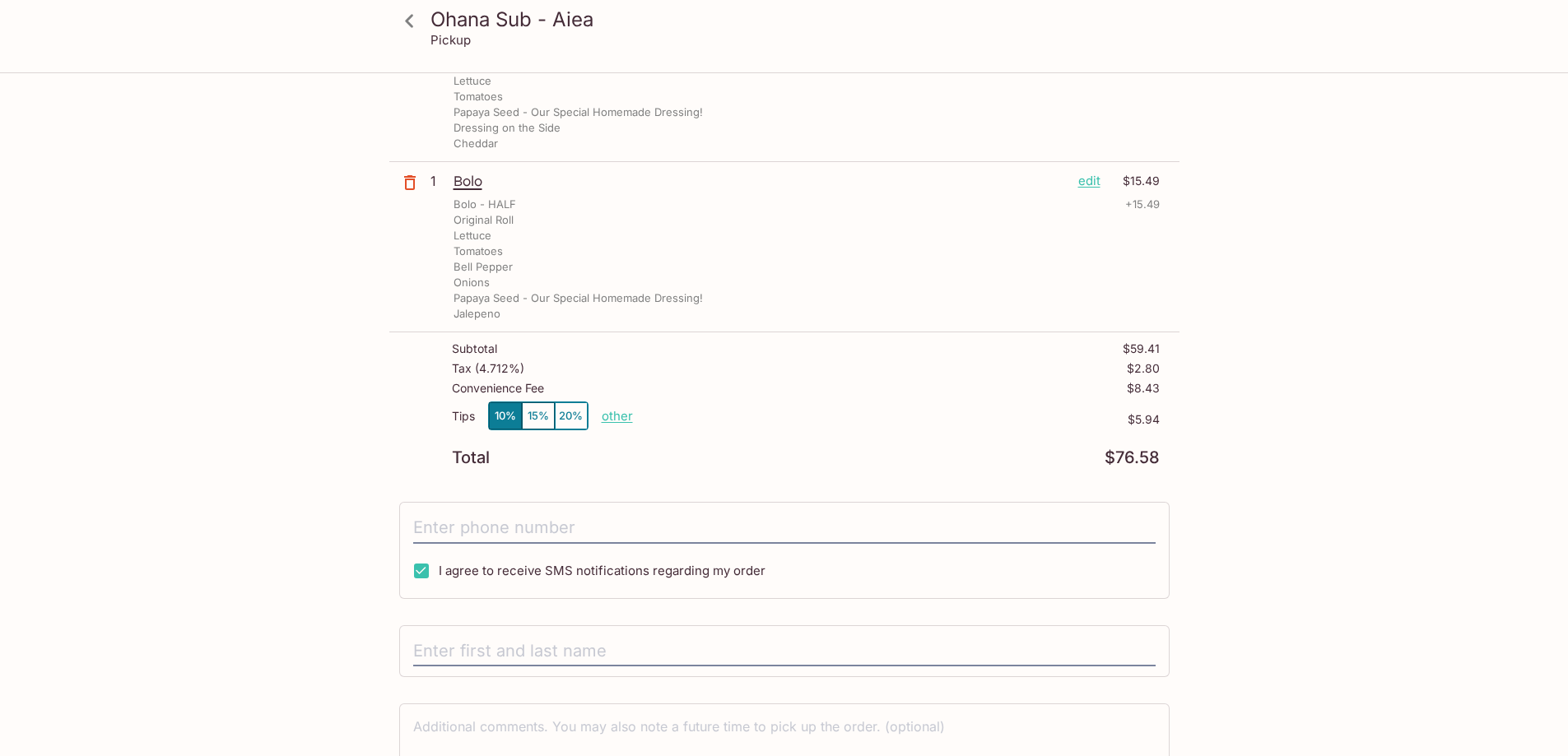
scroll to position [741, 0]
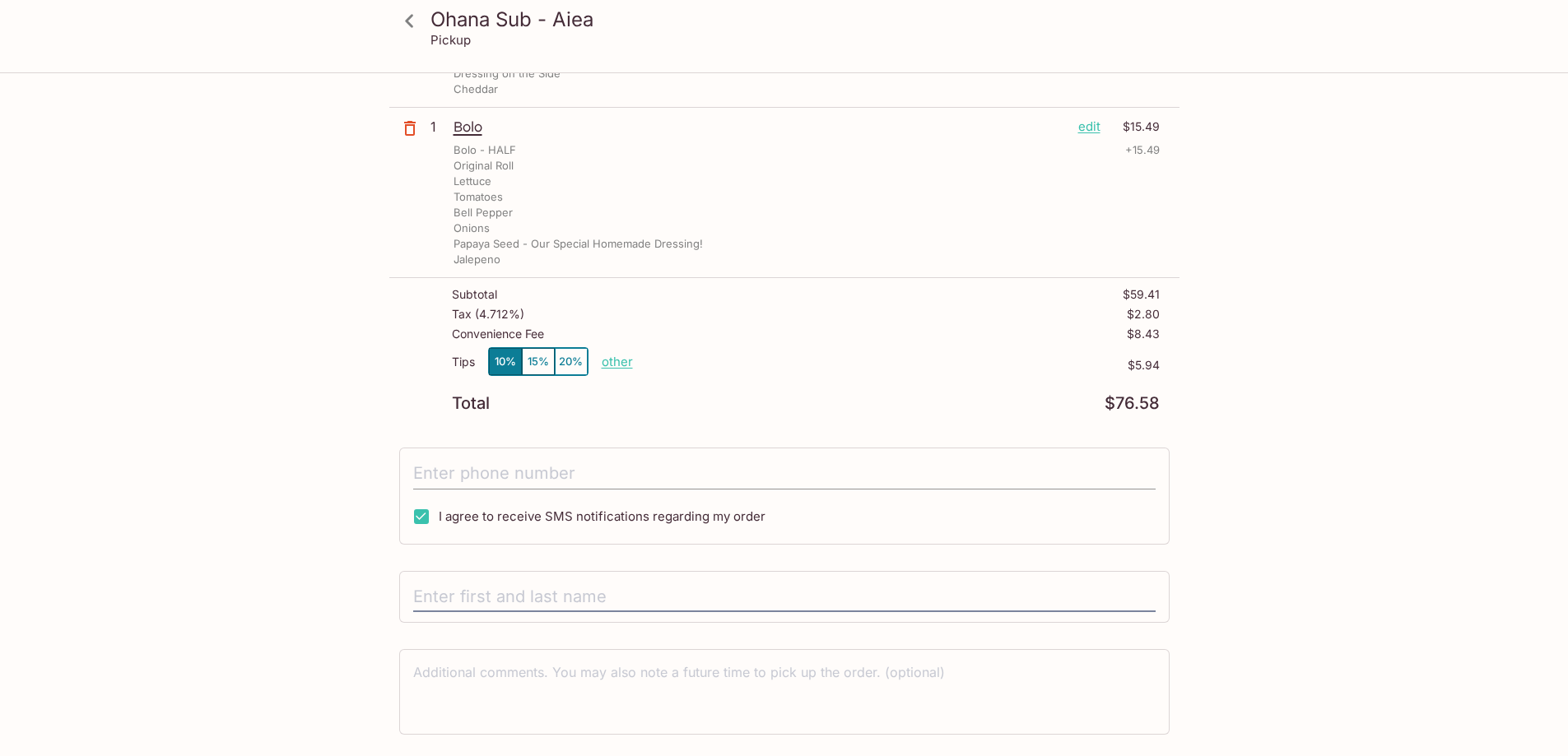
click at [590, 478] on input "tel" at bounding box center [784, 473] width 743 height 31
type input "[PHONE_NUMBER]"
click at [470, 605] on input "text" at bounding box center [784, 597] width 743 height 31
type input "t"
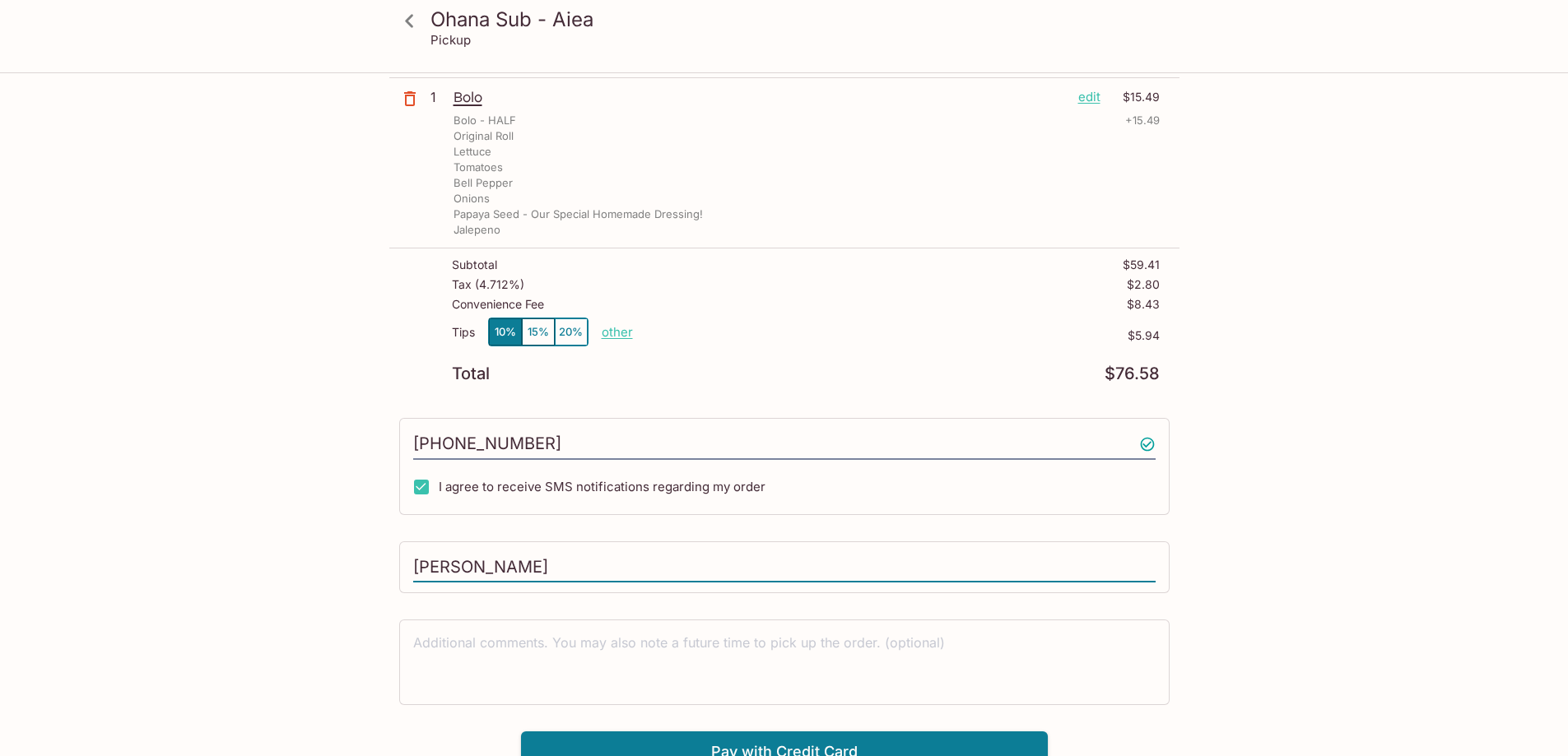
scroll to position [787, 0]
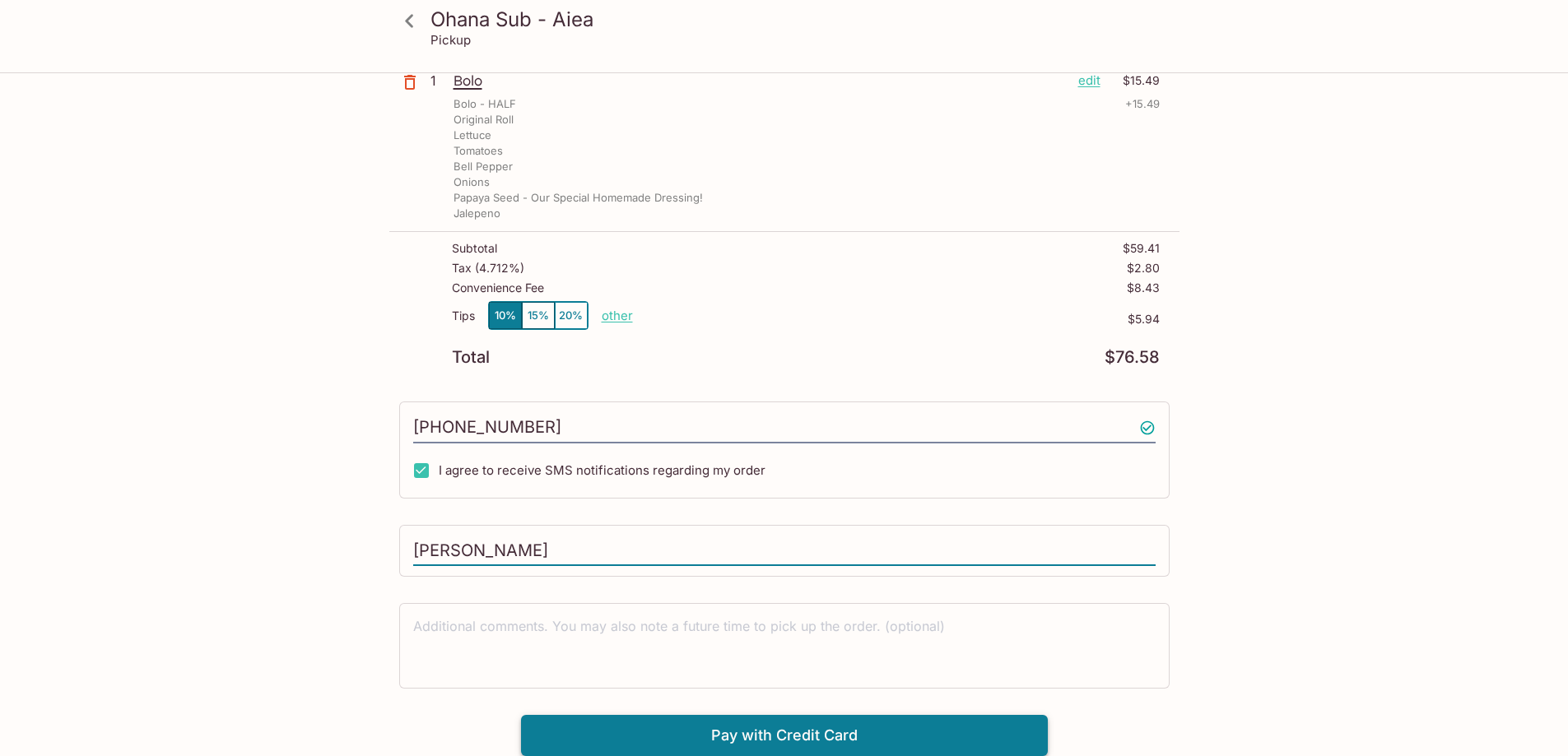
type input "[PERSON_NAME]"
click at [671, 734] on button "Pay with Credit Card" at bounding box center [784, 736] width 527 height 41
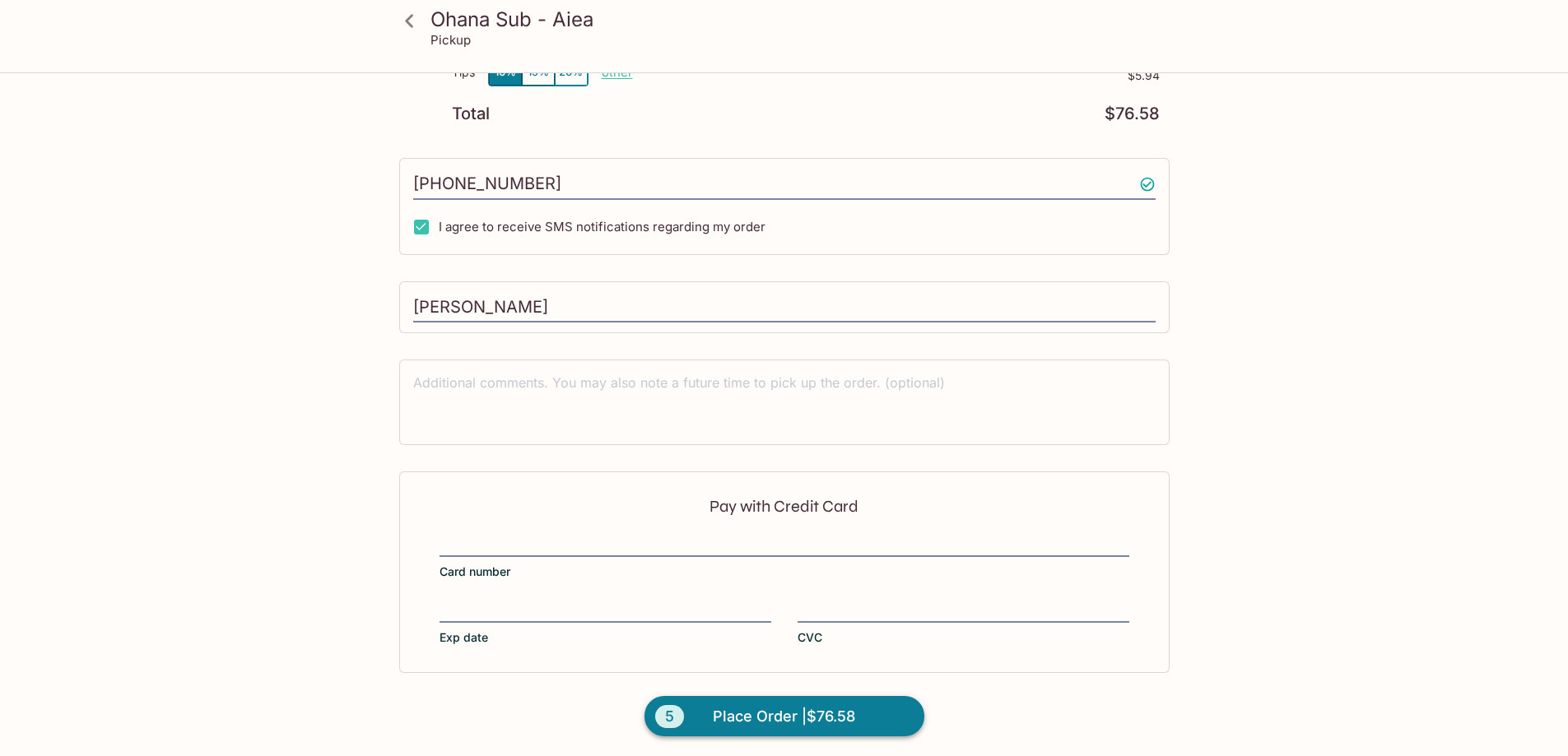
scroll to position [1034, 0]
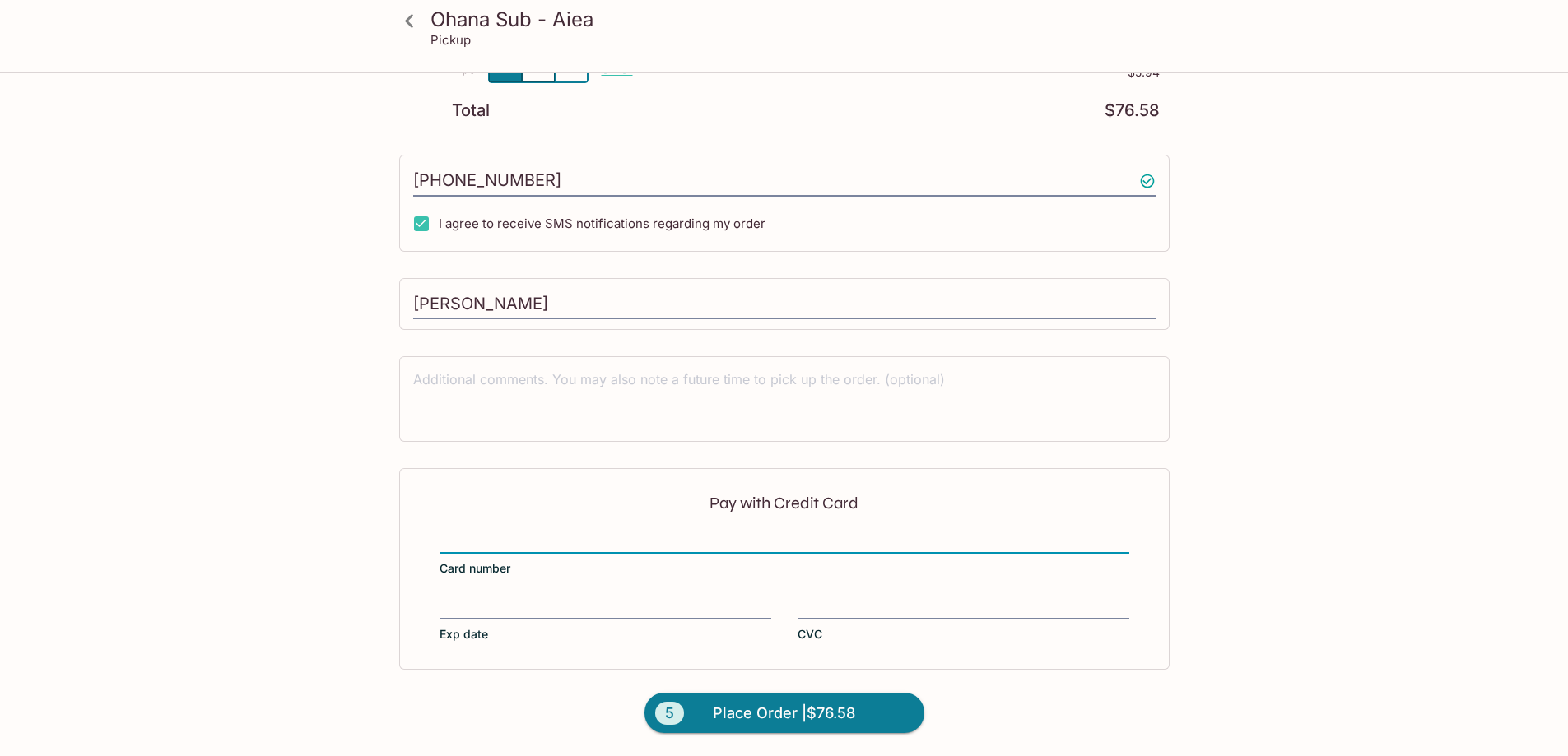
click at [562, 597] on div at bounding box center [606, 608] width 332 height 23
click at [562, 598] on input "Exp date" at bounding box center [606, 598] width 332 height 1
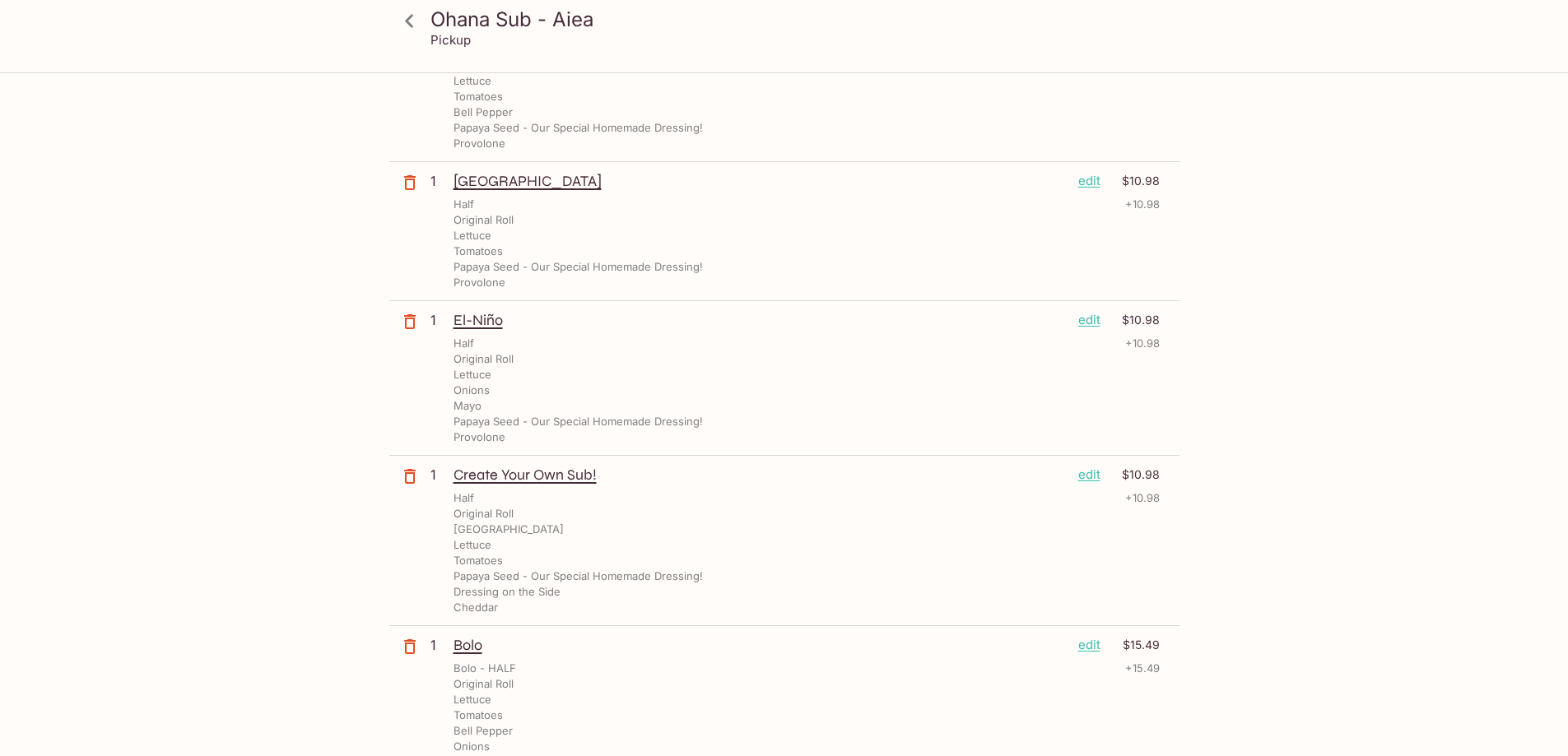
scroll to position [0, 0]
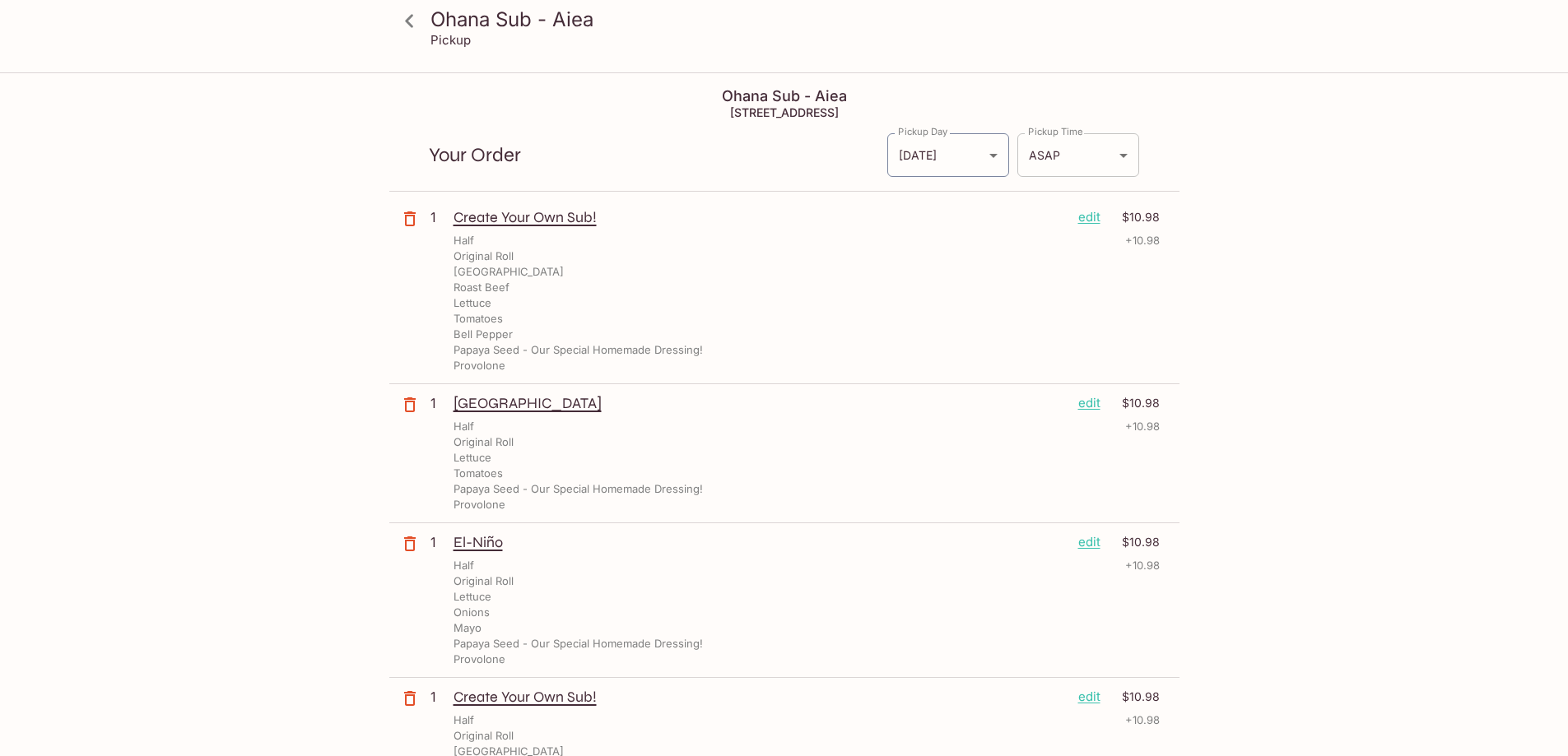
click at [1092, 148] on body "Ohana Sub - Aiea Pickup Ohana Sub - Aiea 98-[STREET_ADDRESS] Your Order Pickup …" at bounding box center [784, 452] width 1568 height 756
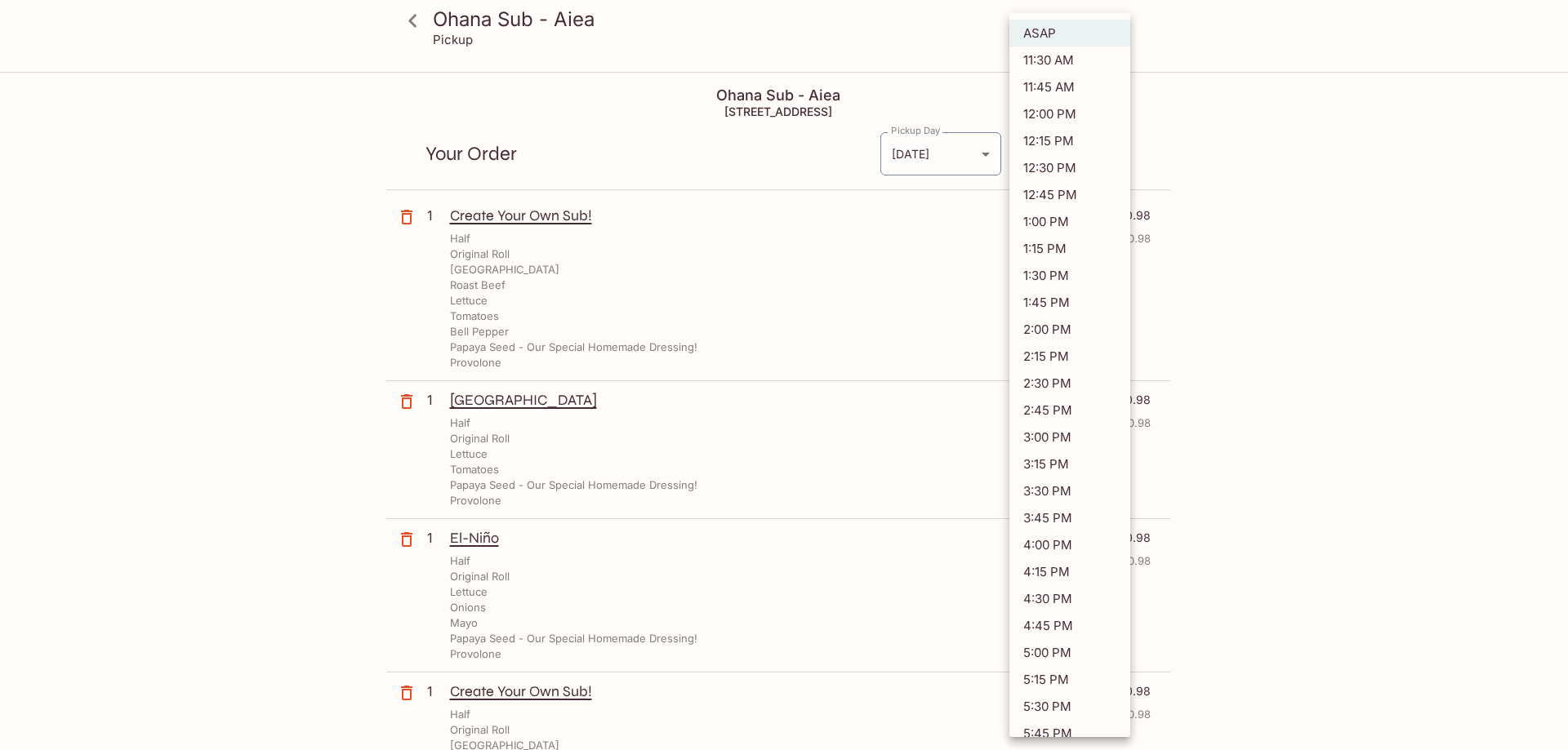
click at [1094, 91] on li "11:45 AM" at bounding box center [1070, 87] width 121 height 27
type input "[DATE]T21:45:21.000000Z"
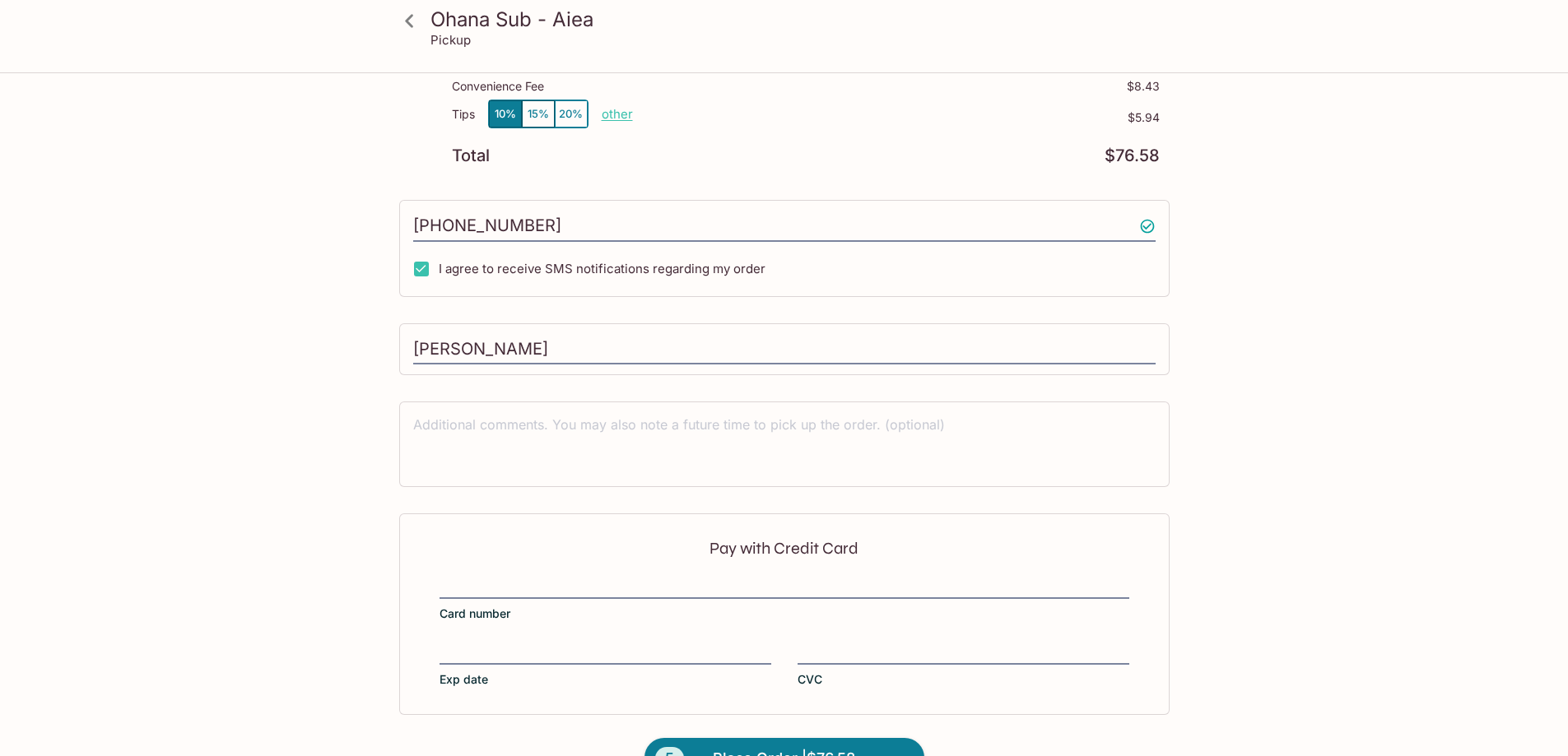
scroll to position [1034, 0]
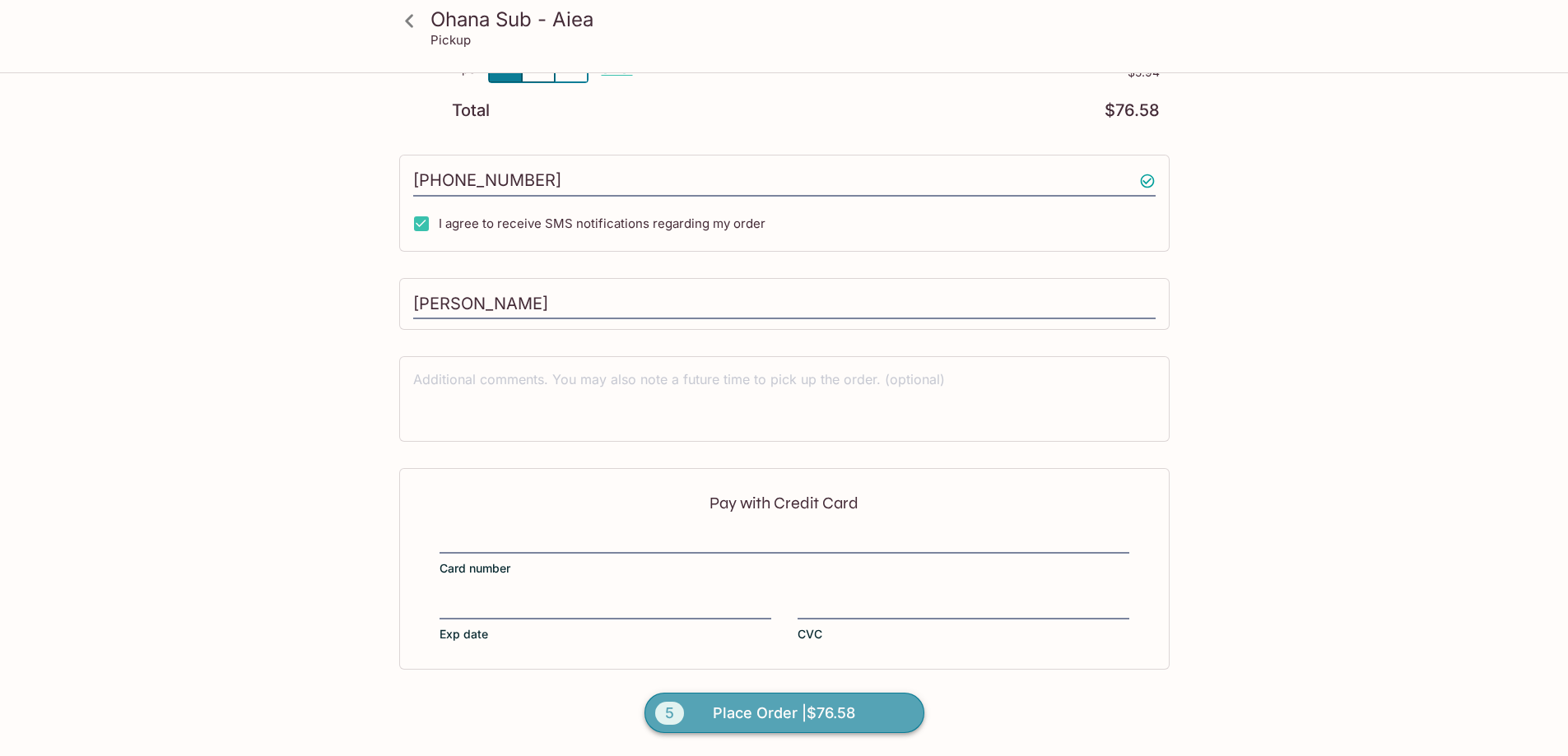
click at [783, 713] on span "Place Order | $76.58" at bounding box center [784, 713] width 143 height 26
